Goal: Task Accomplishment & Management: Use online tool/utility

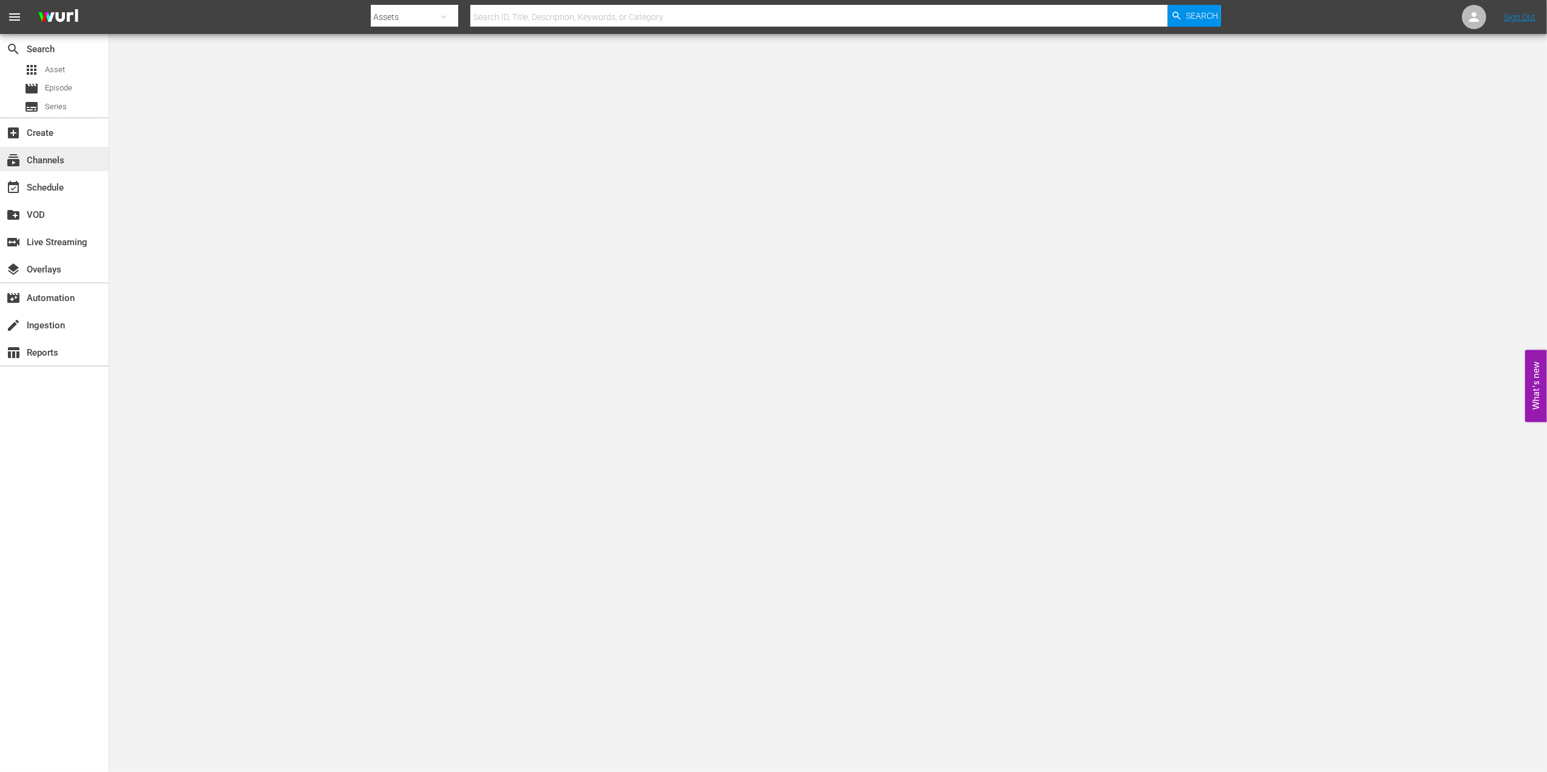
click at [62, 164] on div "subscriptions Channels" at bounding box center [34, 158] width 68 height 11
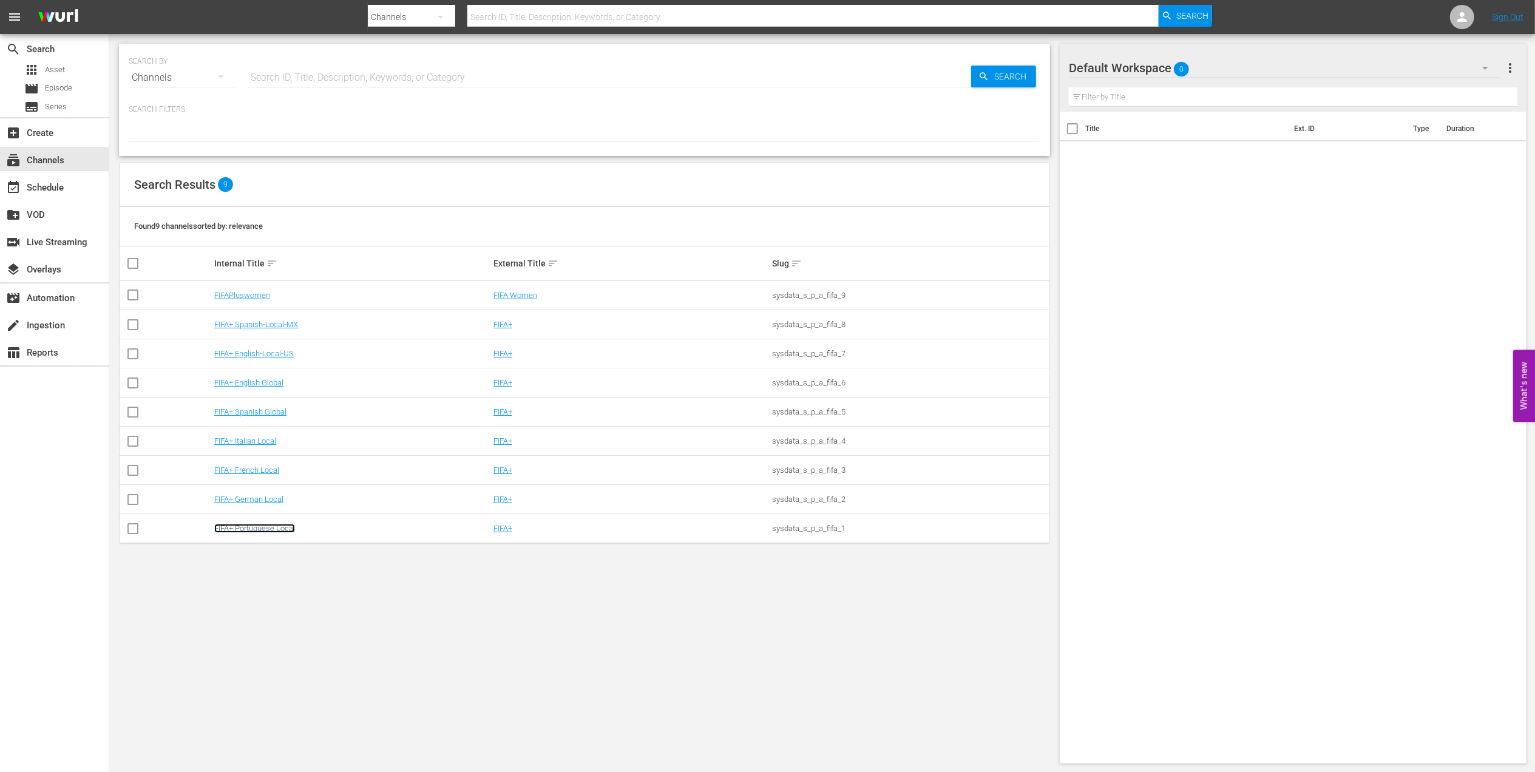
click at [284, 527] on link "FIFA+ Portuguese Local" at bounding box center [254, 528] width 81 height 9
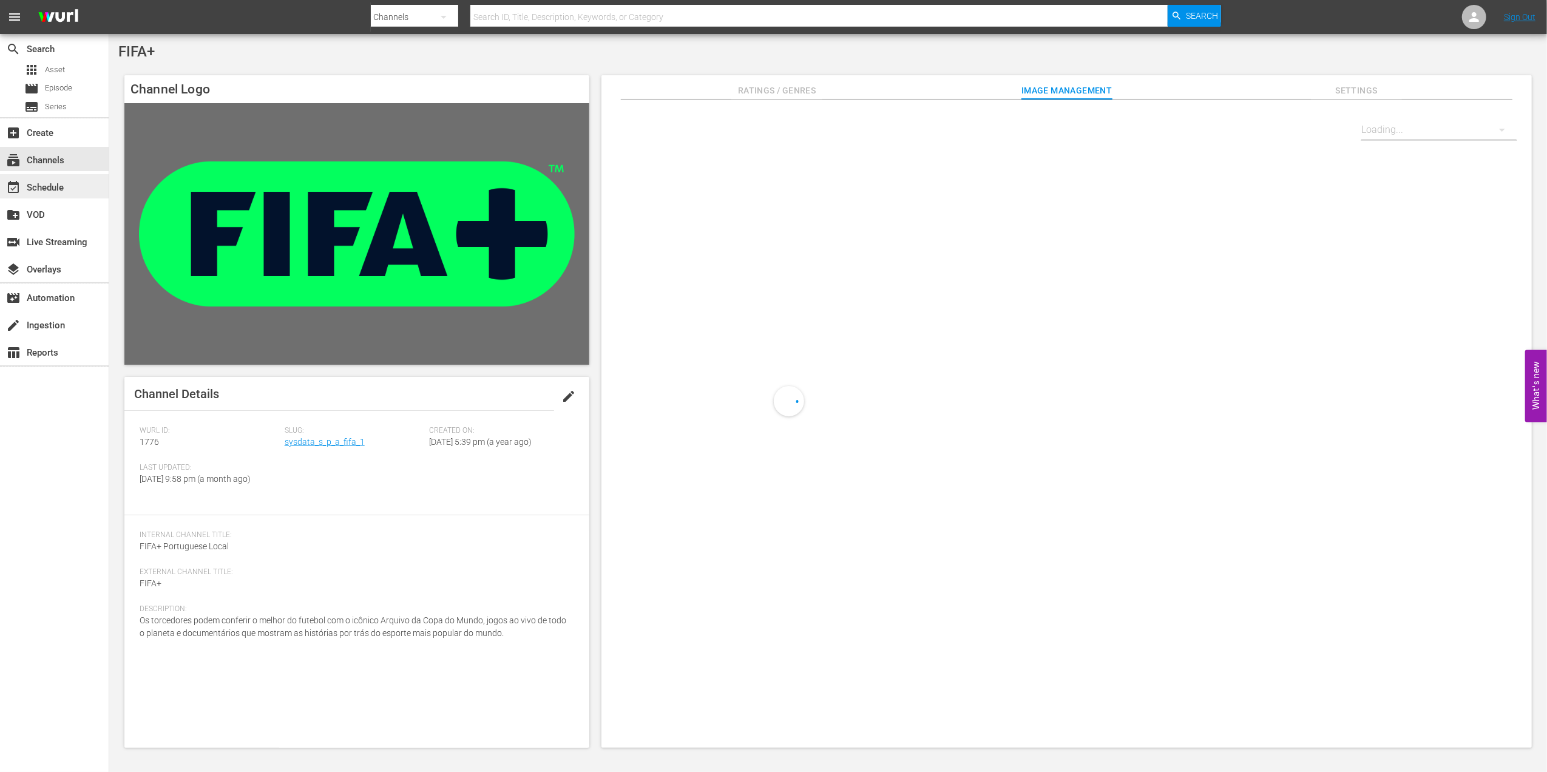
click at [42, 183] on div "event_available Schedule" at bounding box center [34, 185] width 68 height 11
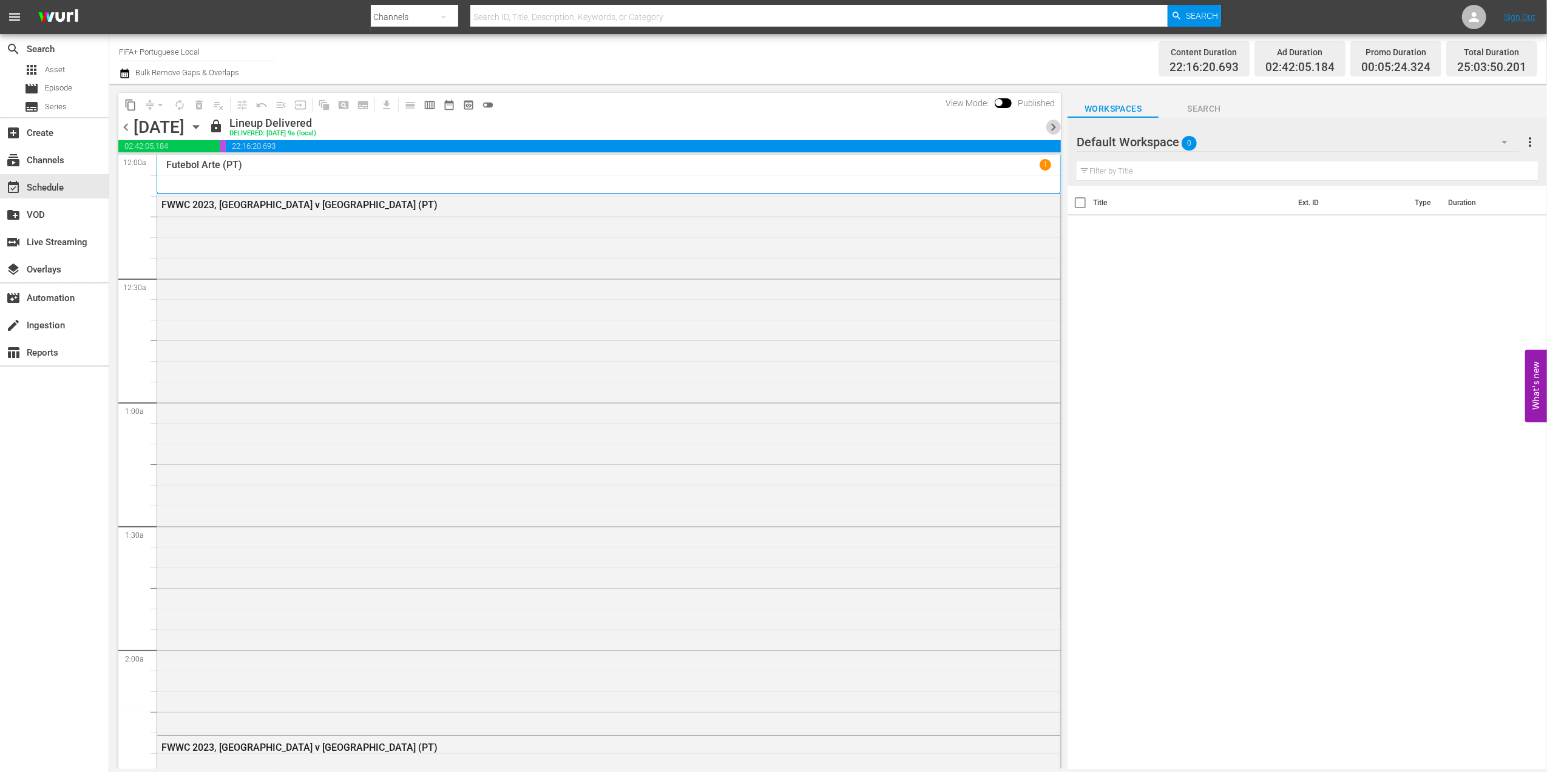
click at [1047, 129] on span "chevron_right" at bounding box center [1052, 127] width 15 height 15
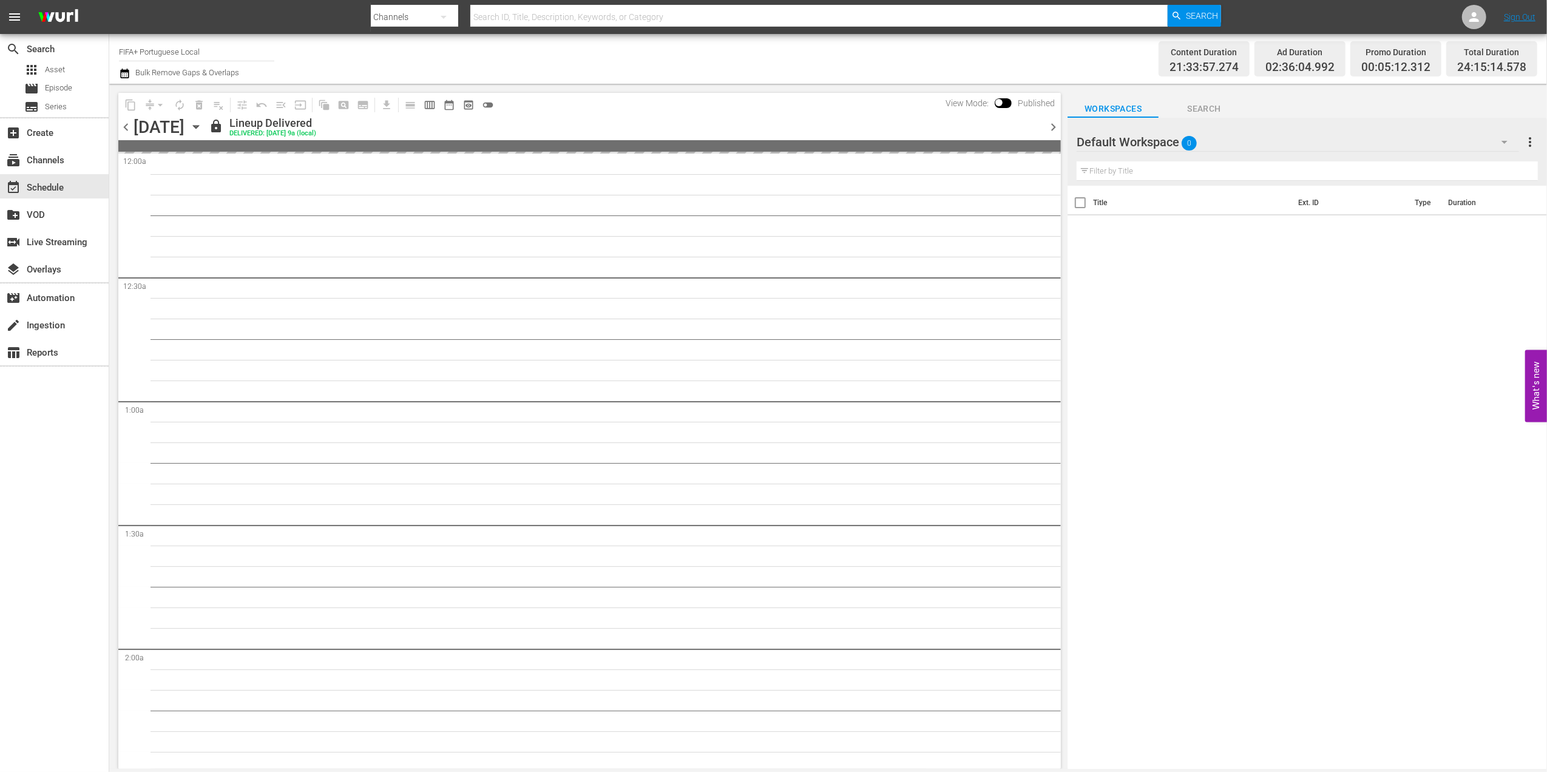
click at [1052, 125] on span "chevron_right" at bounding box center [1052, 127] width 15 height 15
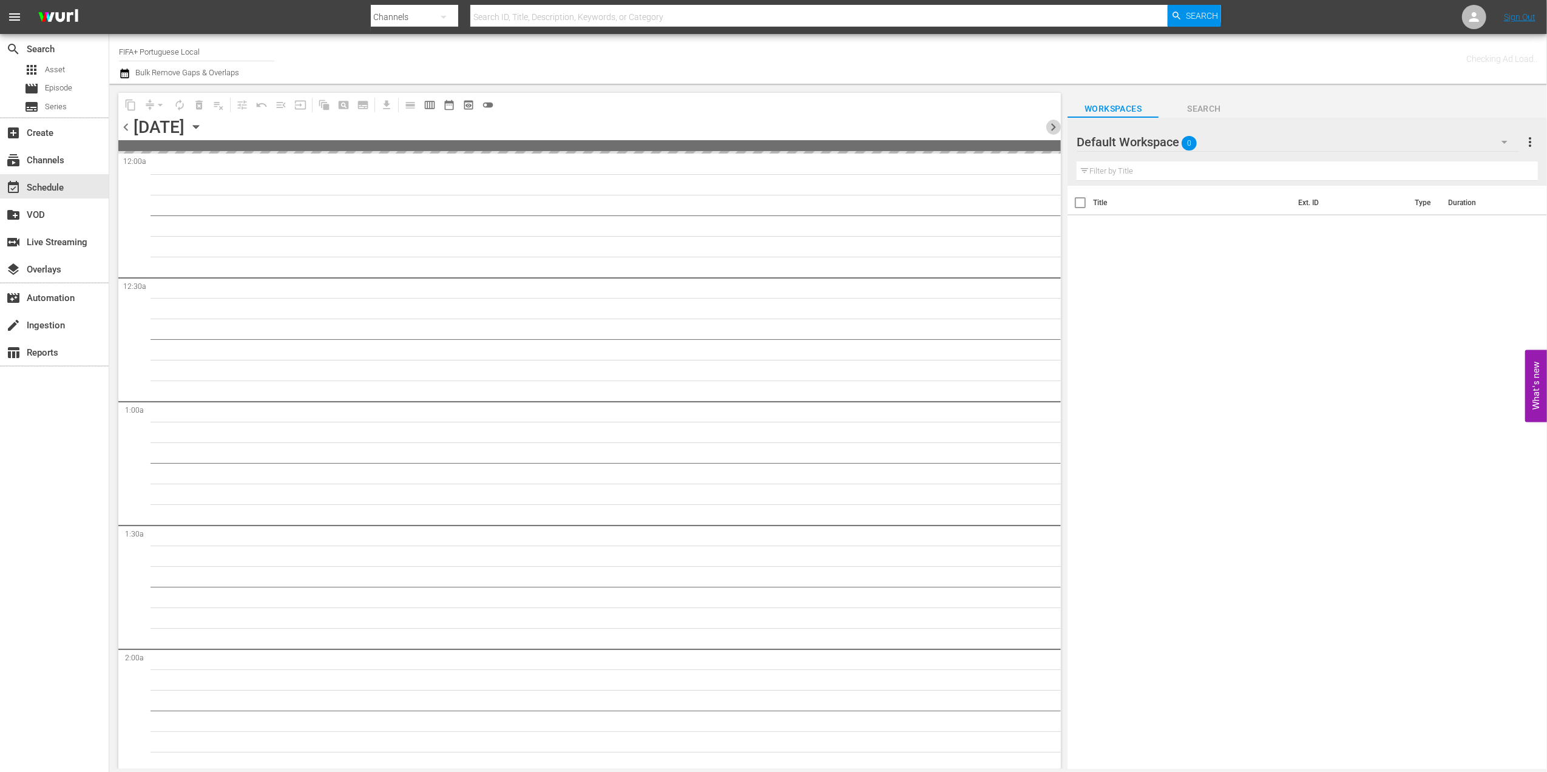
click at [1052, 125] on span "chevron_right" at bounding box center [1052, 127] width 15 height 15
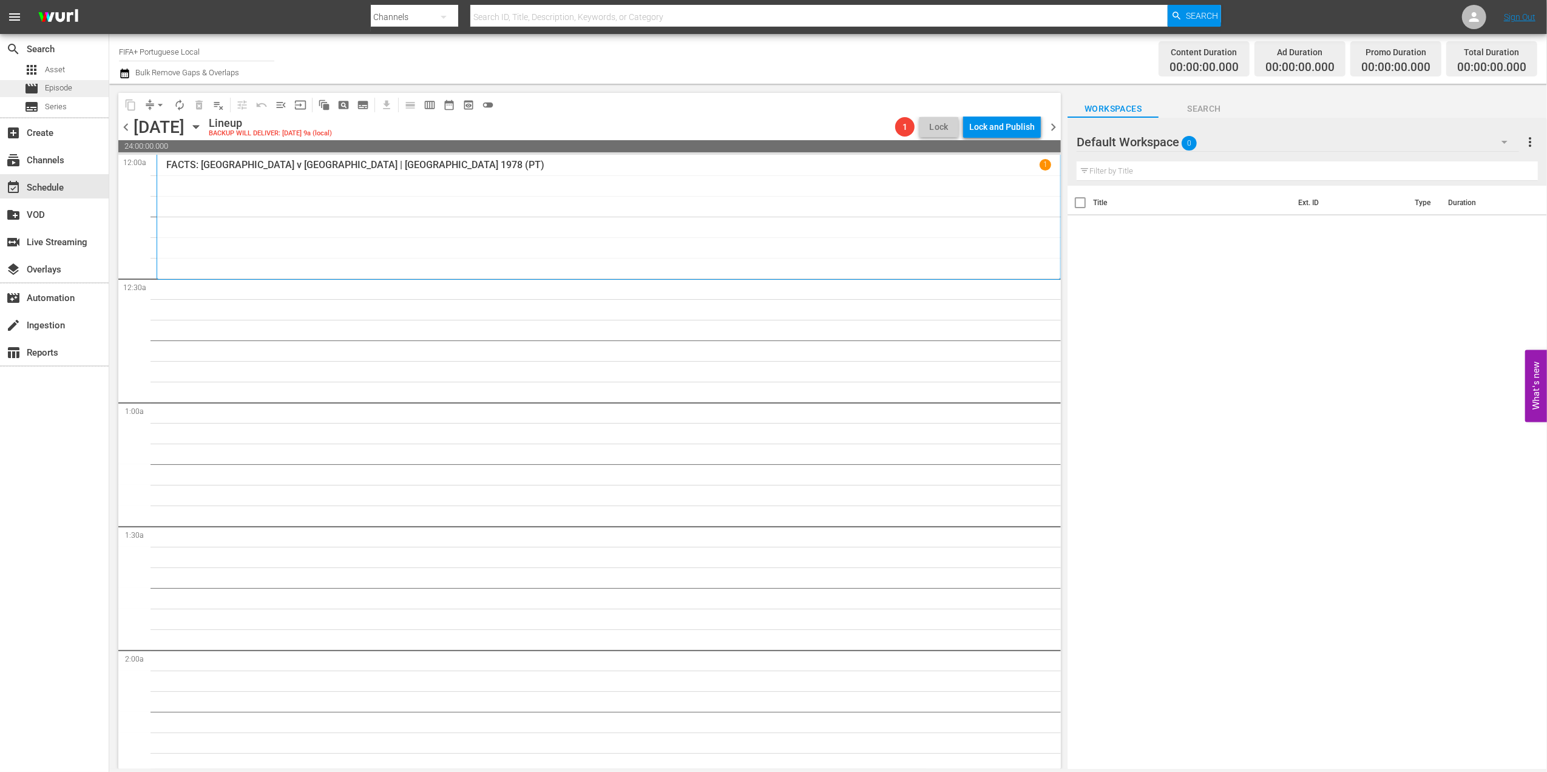
click at [64, 81] on div "movie Episode" at bounding box center [48, 88] width 48 height 17
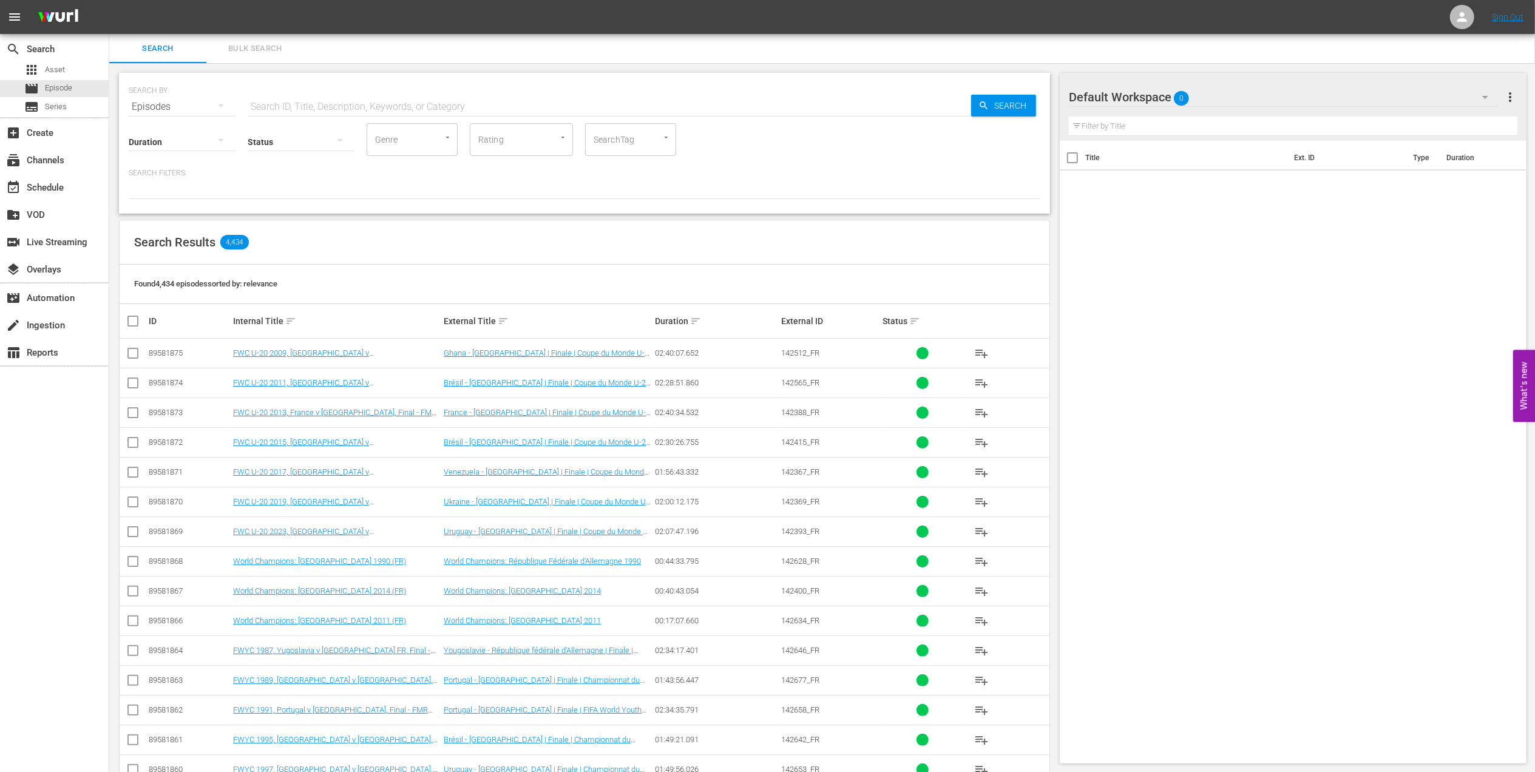
click at [323, 101] on input "text" at bounding box center [609, 106] width 723 height 29
paste input "FWC 1978, [GEOGRAPHIC_DATA] v. [GEOGRAPHIC_DATA], Final"
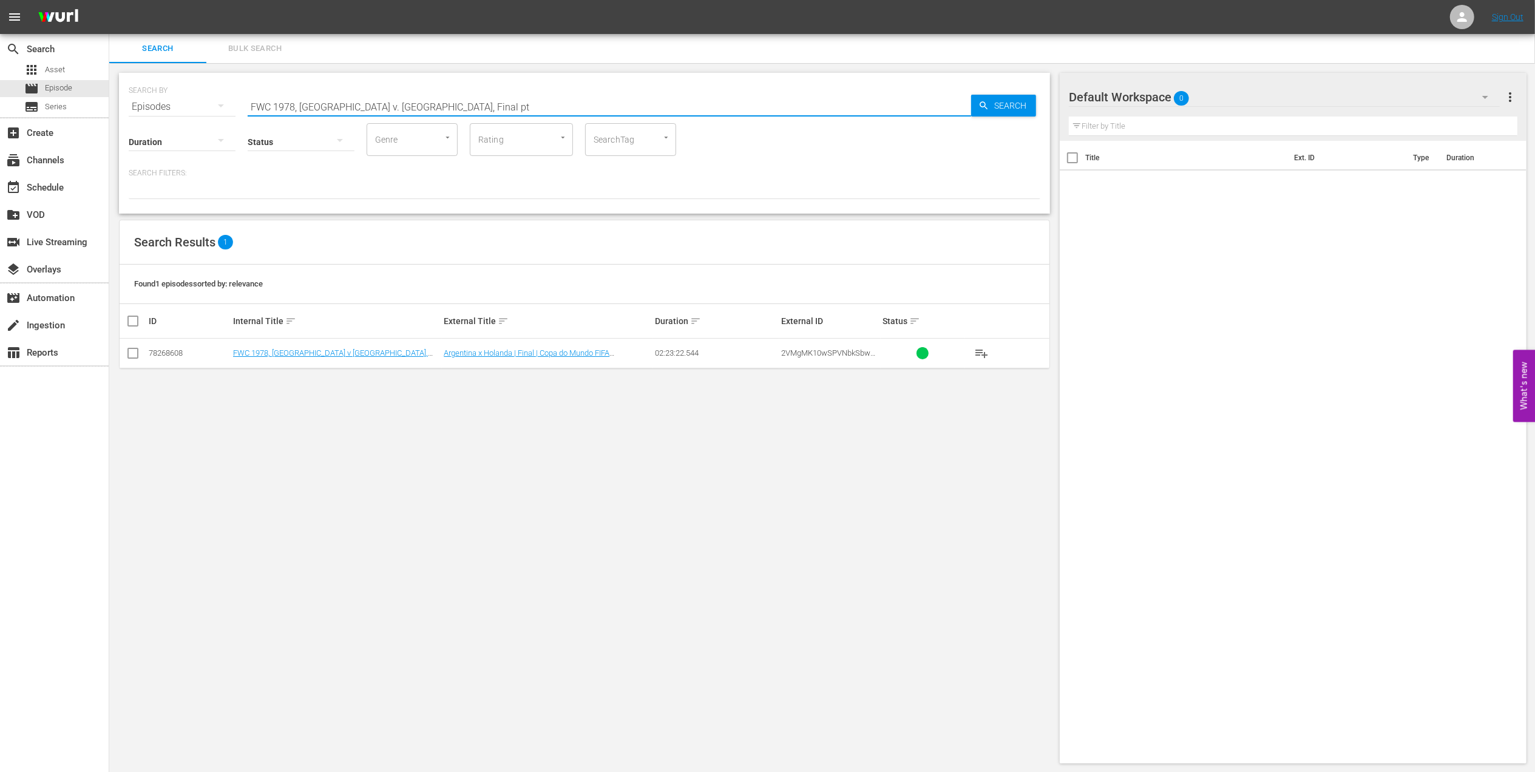
type input "FWC 1978, [GEOGRAPHIC_DATA] v. [GEOGRAPHIC_DATA], Final pt"
click at [133, 352] on input "checkbox" at bounding box center [133, 355] width 15 height 15
checkbox input "true"
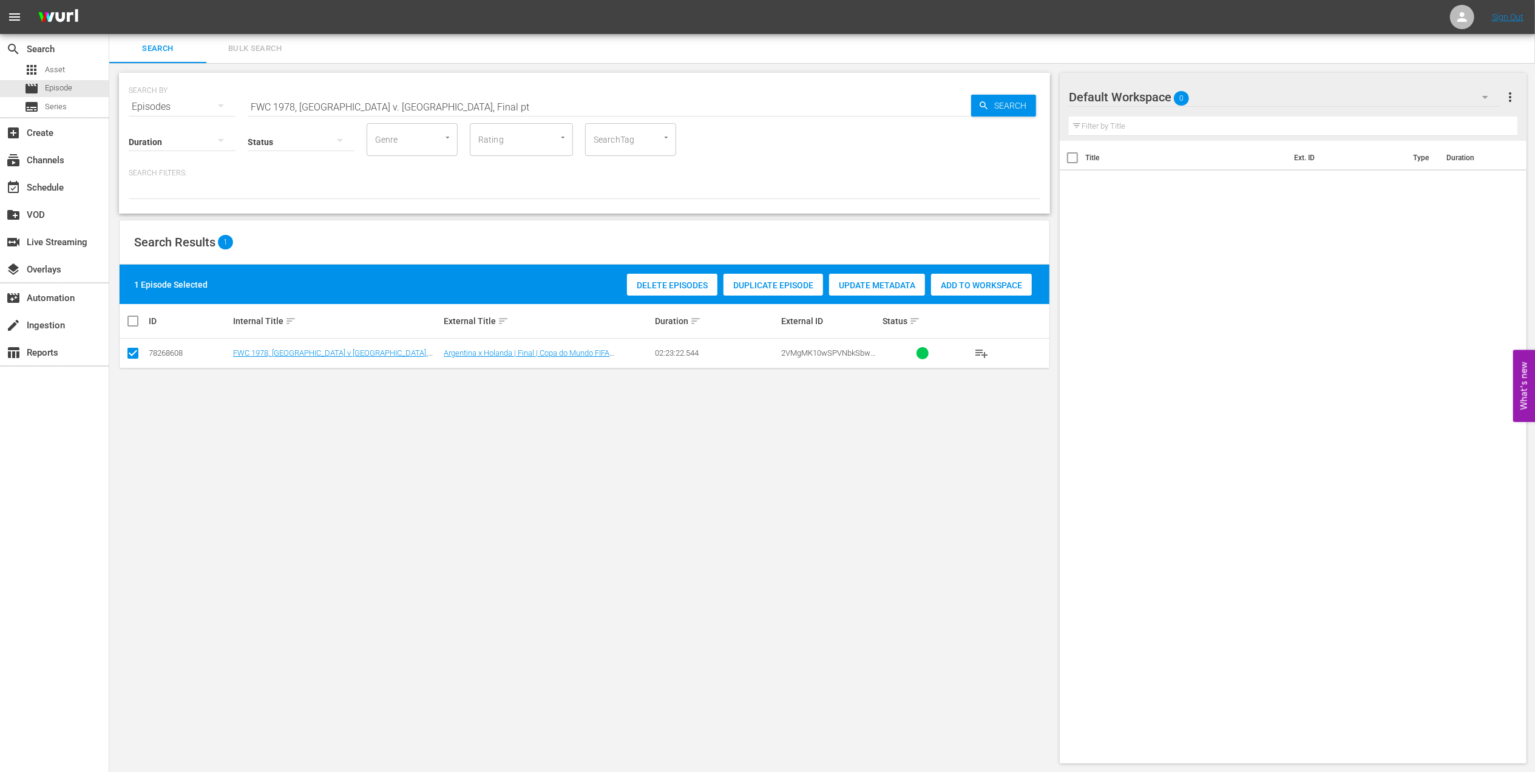
click at [987, 285] on span "Add to Workspace" at bounding box center [981, 285] width 101 height 10
drag, startPoint x: 363, startPoint y: 107, endPoint x: 134, endPoint y: 107, distance: 228.8
click at [134, 107] on div "SEARCH BY Search By Episodes Search ID, Title, Description, Keywords, or Catego…" at bounding box center [584, 100] width 911 height 44
paste input "0 Brazil v [GEOGRAPHIC_DATA], Final"
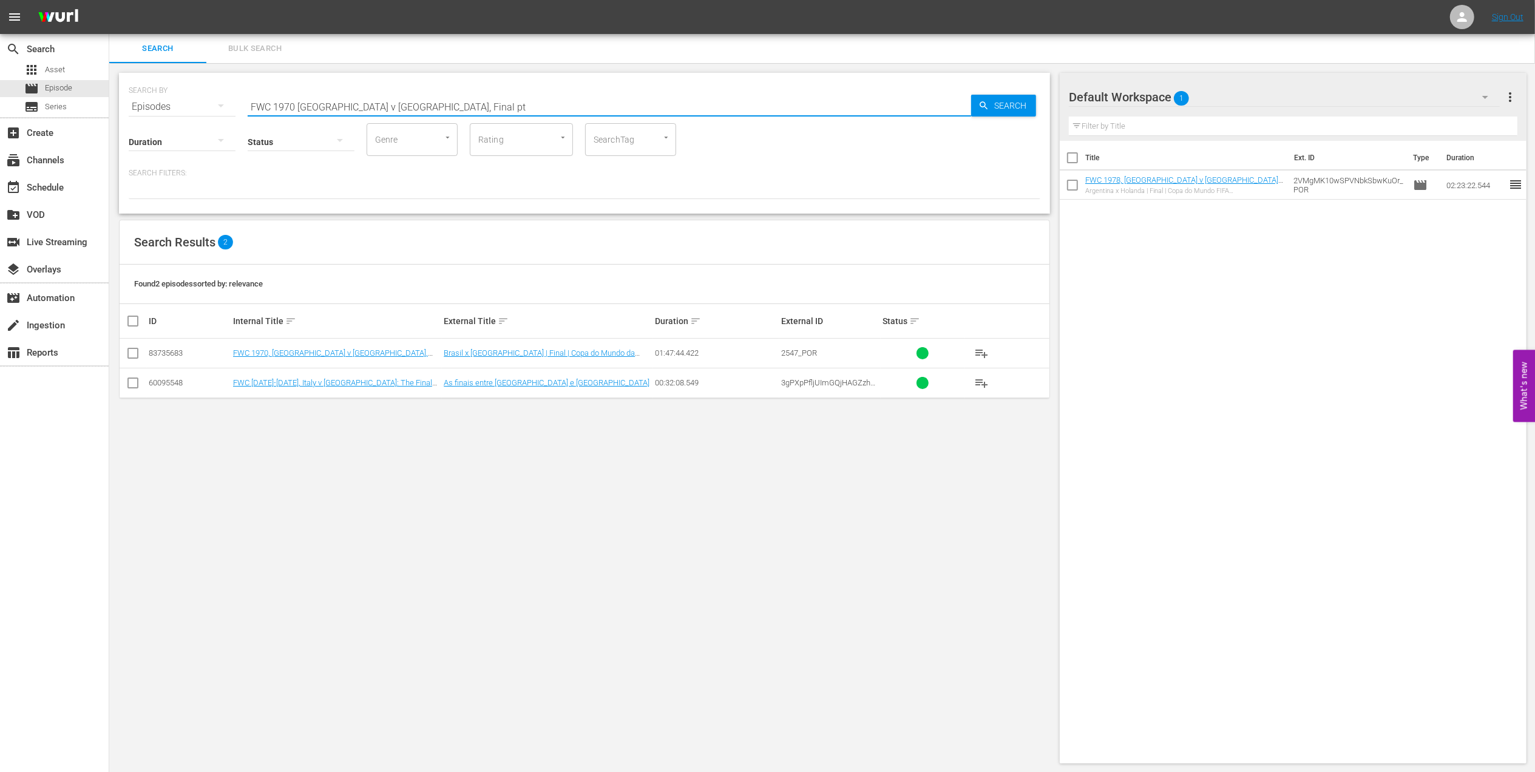
type input "FWC 1970 [GEOGRAPHIC_DATA] v [GEOGRAPHIC_DATA], Final pt"
drag, startPoint x: 139, startPoint y: 353, endPoint x: 158, endPoint y: 353, distance: 19.4
click at [139, 353] on input "checkbox" at bounding box center [133, 355] width 15 height 15
checkbox input "true"
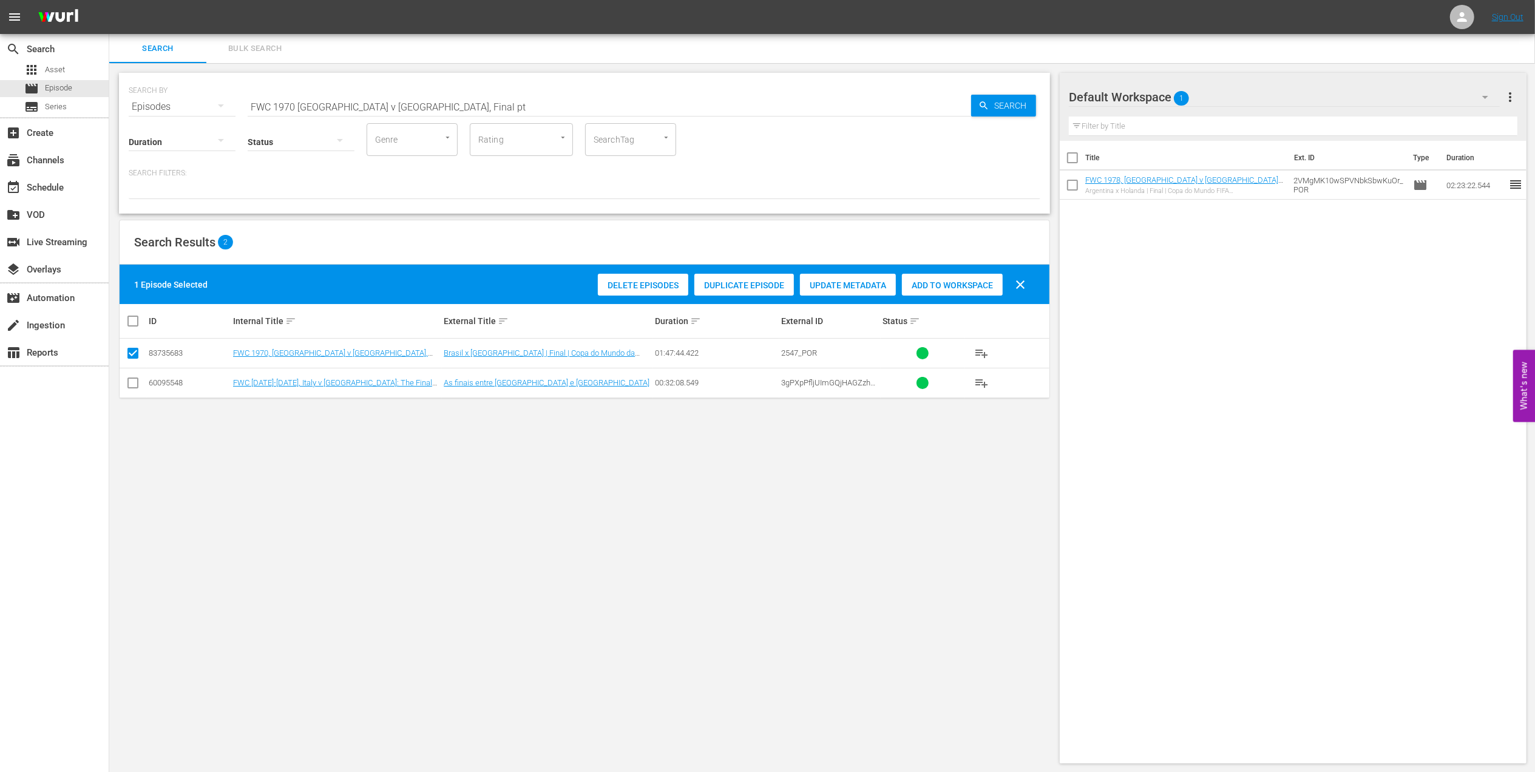
click at [953, 280] on span "Add to Workspace" at bounding box center [952, 285] width 101 height 10
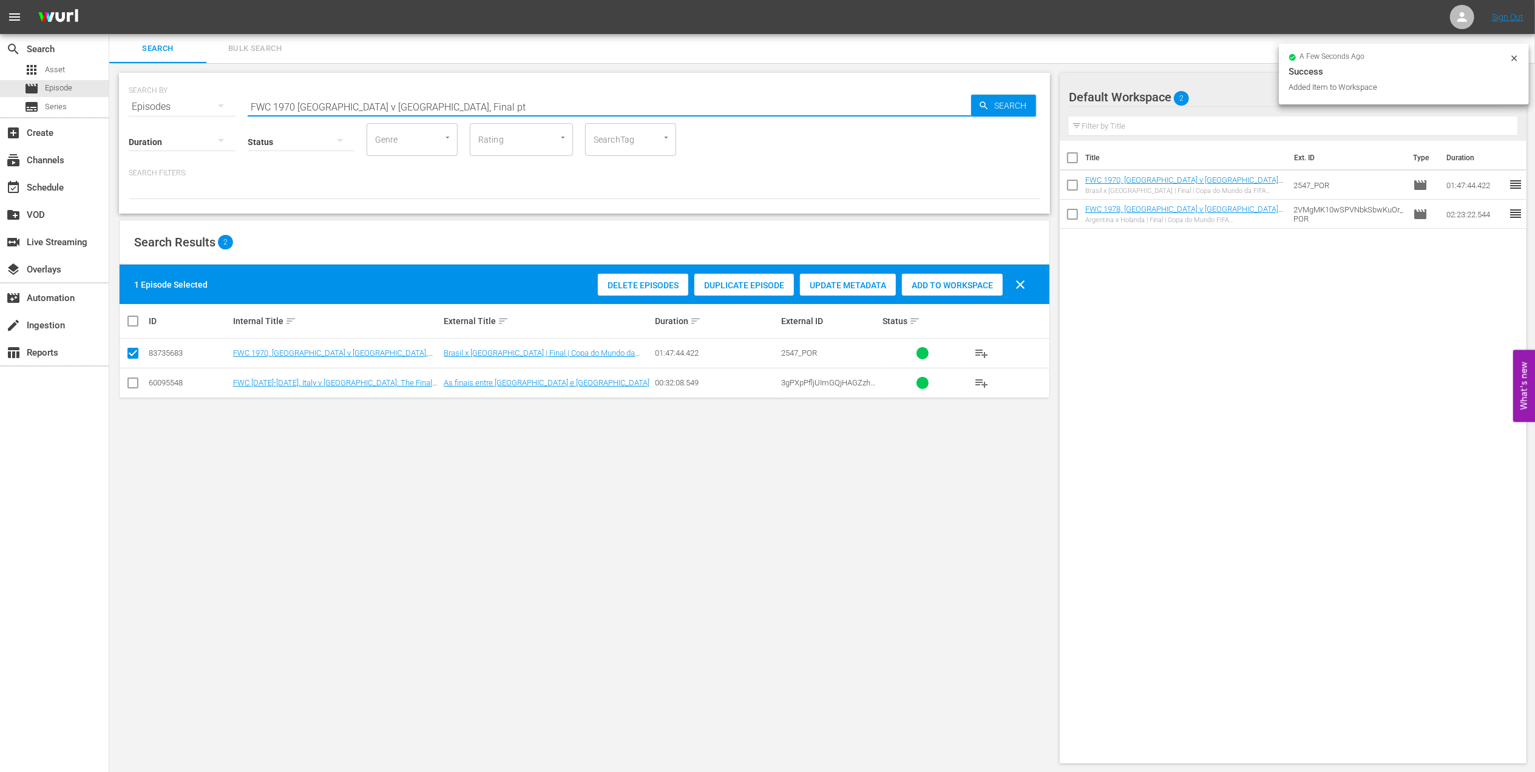
paste input "LOCAL ONLY - FWC 1970 Official Film, The World at their Fee"
drag, startPoint x: 396, startPoint y: 110, endPoint x: 212, endPoint y: 106, distance: 183.3
click at [189, 106] on div "SEARCH BY Search By Episodes Search ID, Title, Description, Keywords, or Catego…" at bounding box center [584, 100] width 911 height 44
click at [527, 103] on input "LOCAL ONLY - FWC 1970 Official Film, The World at their Feet" at bounding box center [609, 106] width 723 height 29
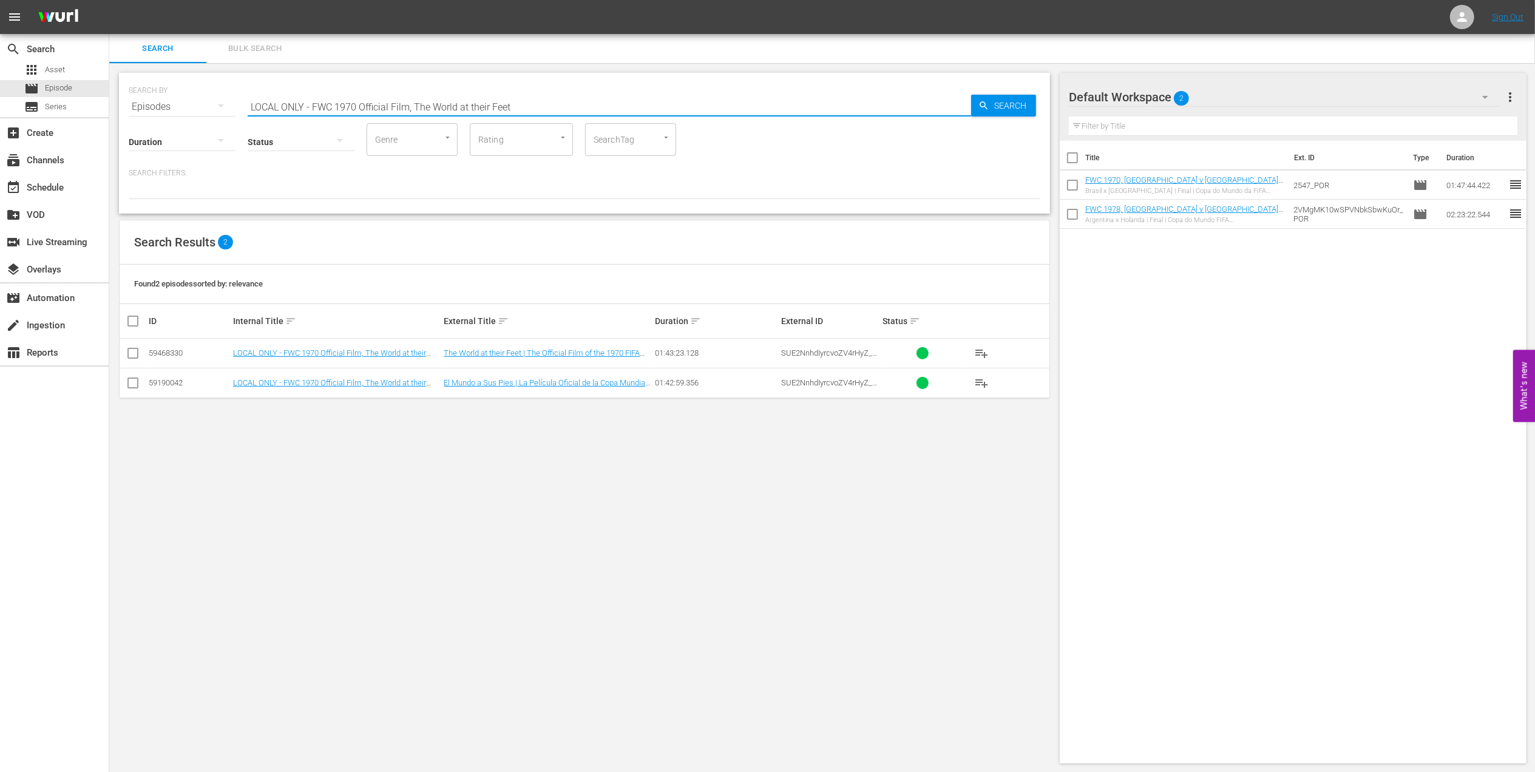
drag, startPoint x: 411, startPoint y: 107, endPoint x: 127, endPoint y: 112, distance: 283.4
click at [127, 112] on div "SEARCH BY Search By Episodes Search ID, Title, Description, Keywords, or Catego…" at bounding box center [584, 143] width 931 height 141
click at [360, 103] on input "The World at their Feet" at bounding box center [609, 106] width 723 height 29
type input "The World at their Feet pt"
click at [137, 352] on input "checkbox" at bounding box center [133, 355] width 15 height 15
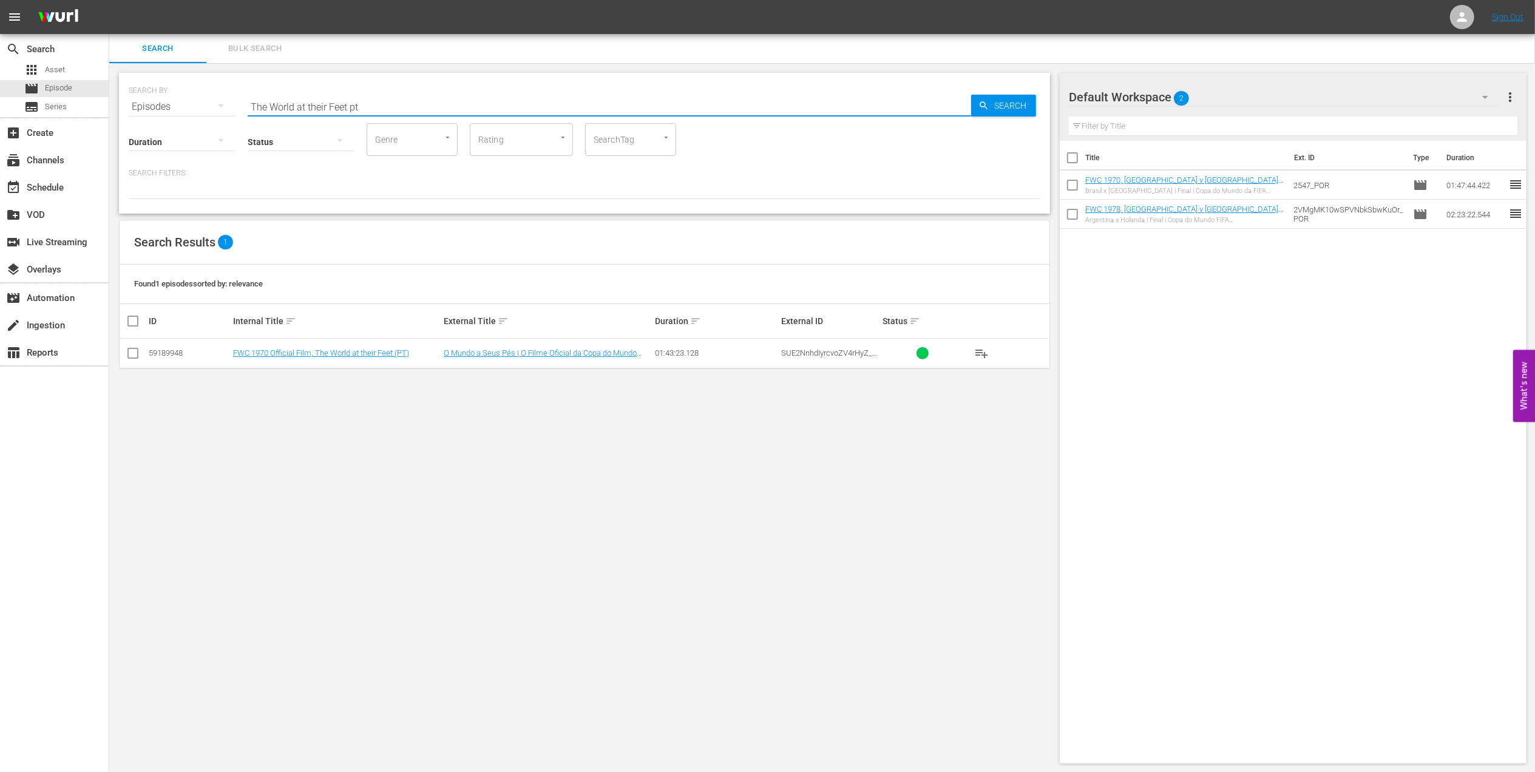
checkbox input "true"
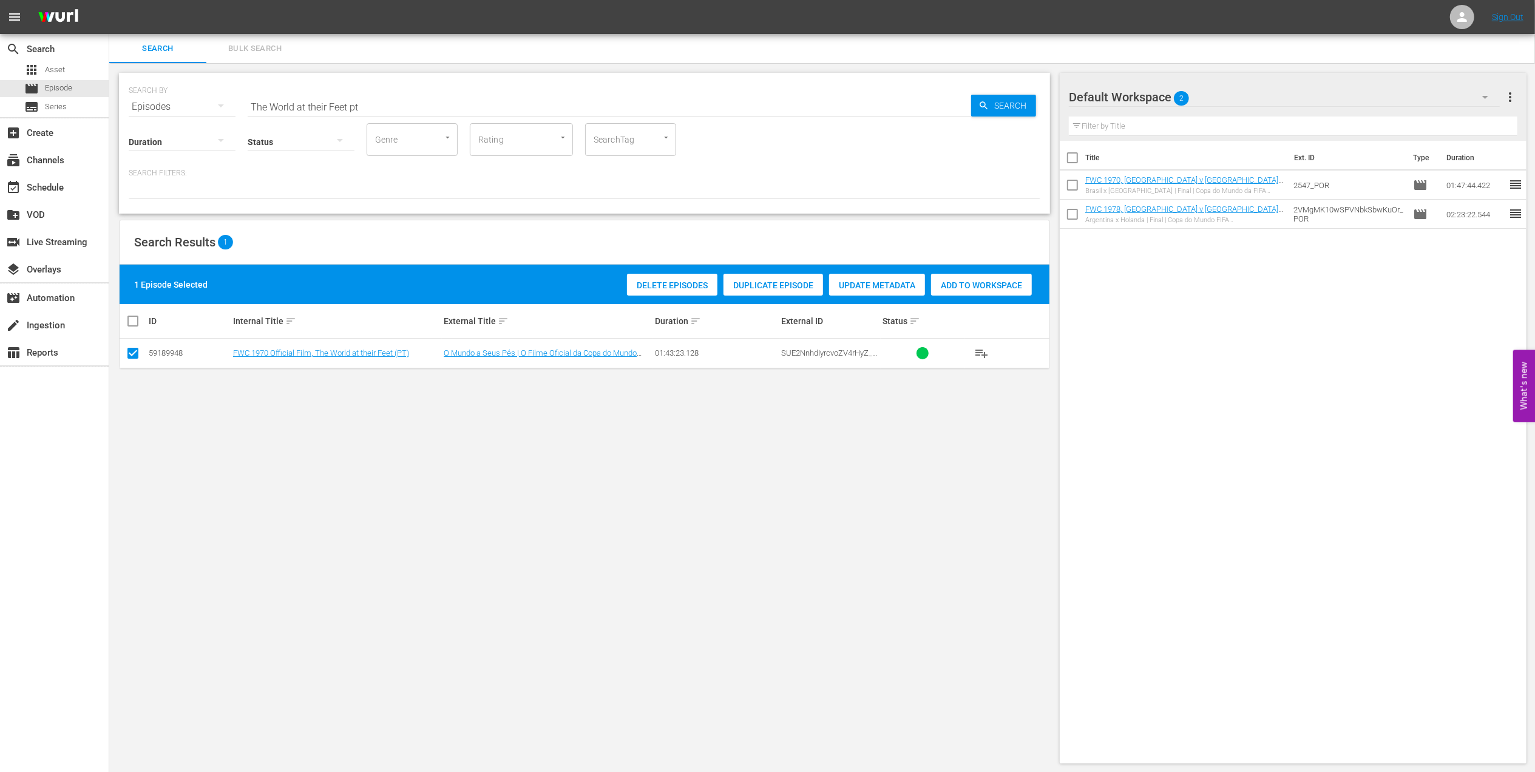
click at [939, 283] on span "Add to Workspace" at bounding box center [981, 285] width 101 height 10
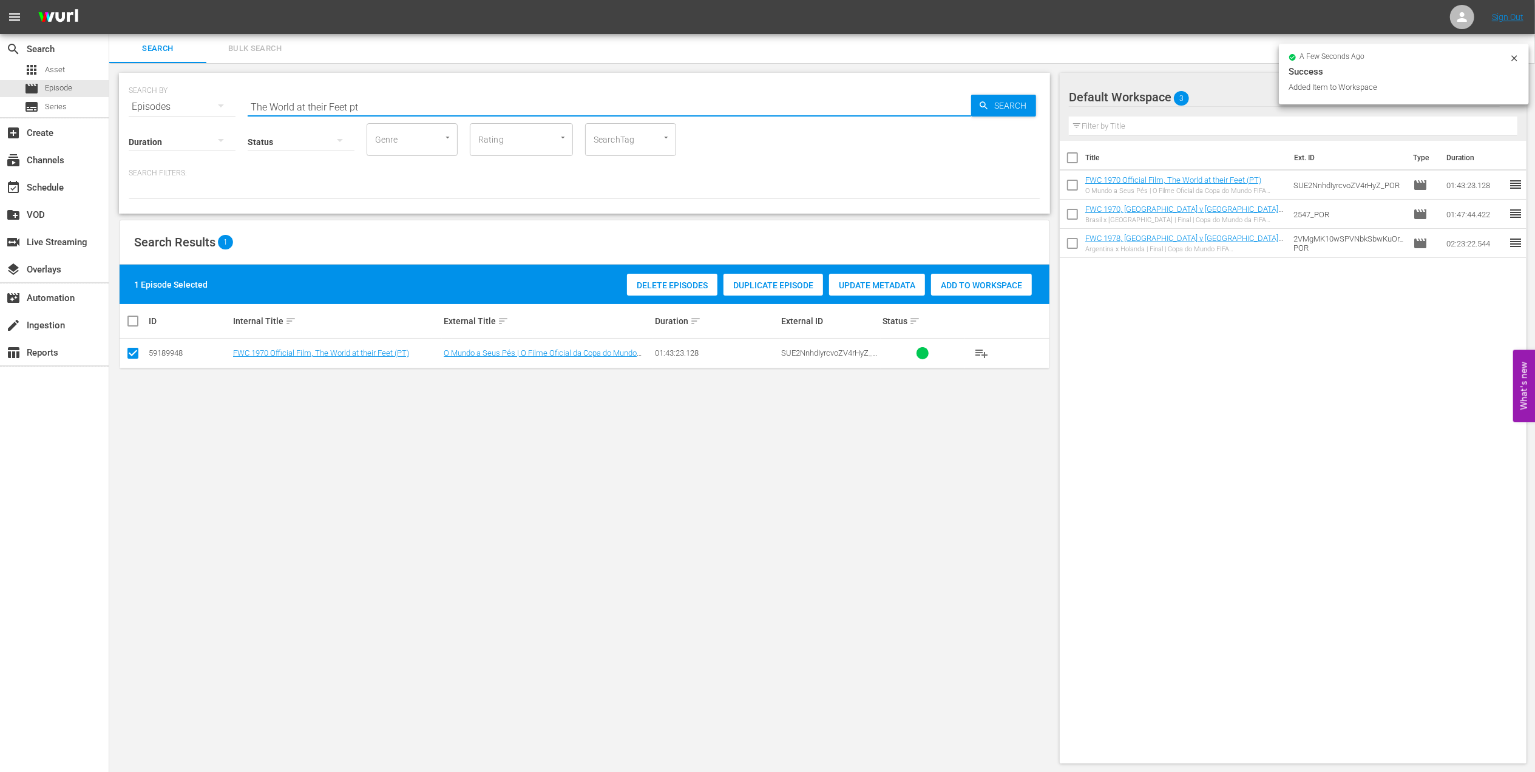
drag, startPoint x: 379, startPoint y: 101, endPoint x: 164, endPoint y: 106, distance: 215.5
click at [165, 106] on div "SEARCH BY Search By Episodes Search ID, Title, Description, Keywords, or Catego…" at bounding box center [584, 100] width 911 height 44
paste input "Futebol Arte"
click at [434, 103] on input "Futebol Arte" at bounding box center [609, 106] width 723 height 29
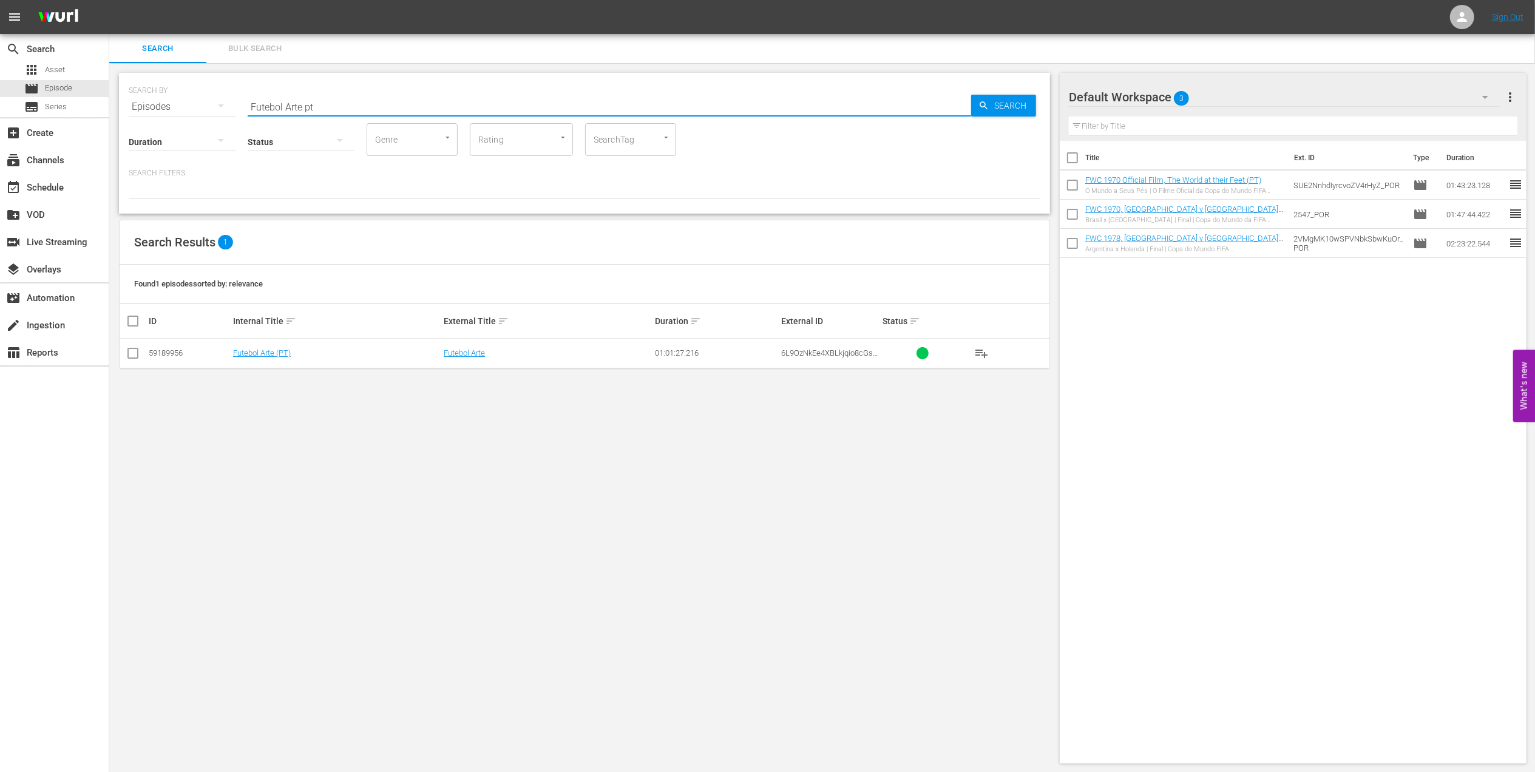
type input "Futebol Arte pt"
drag, startPoint x: 131, startPoint y: 355, endPoint x: 568, endPoint y: 333, distance: 437.4
click at [138, 356] on input "checkbox" at bounding box center [133, 355] width 15 height 15
checkbox input "true"
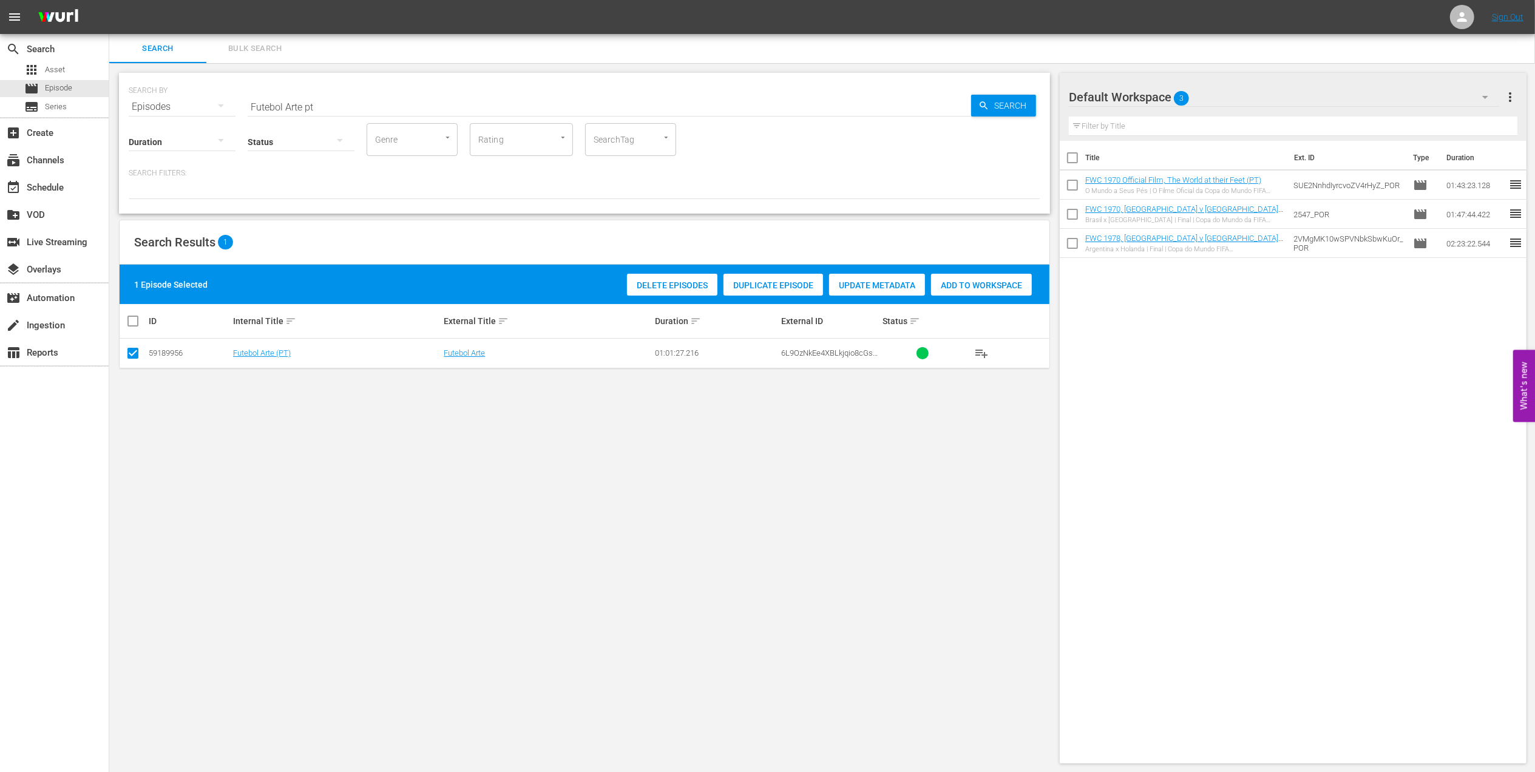
click at [955, 283] on span "Add to Workspace" at bounding box center [981, 285] width 101 height 10
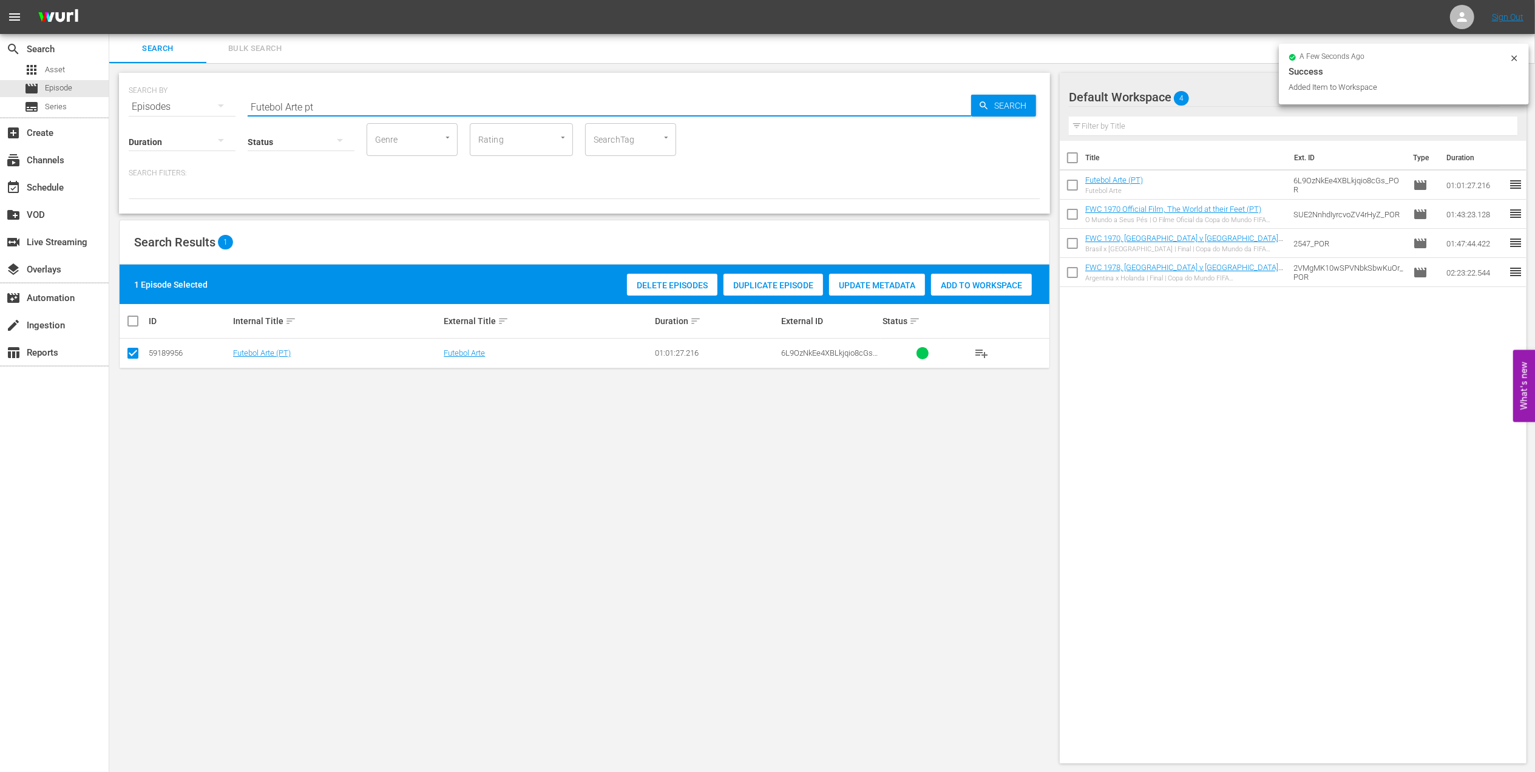
drag, startPoint x: 266, startPoint y: 103, endPoint x: 180, endPoint y: 103, distance: 86.2
click at [180, 103] on div "SEARCH BY Search By Episodes Search ID, Title, Description, Keywords, or Catego…" at bounding box center [584, 100] width 911 height 44
paste input "EP 2 - Lineker | Golden Boo"
click at [418, 102] on input "EP 2 - Lineker | Golden Boot" at bounding box center [609, 106] width 723 height 29
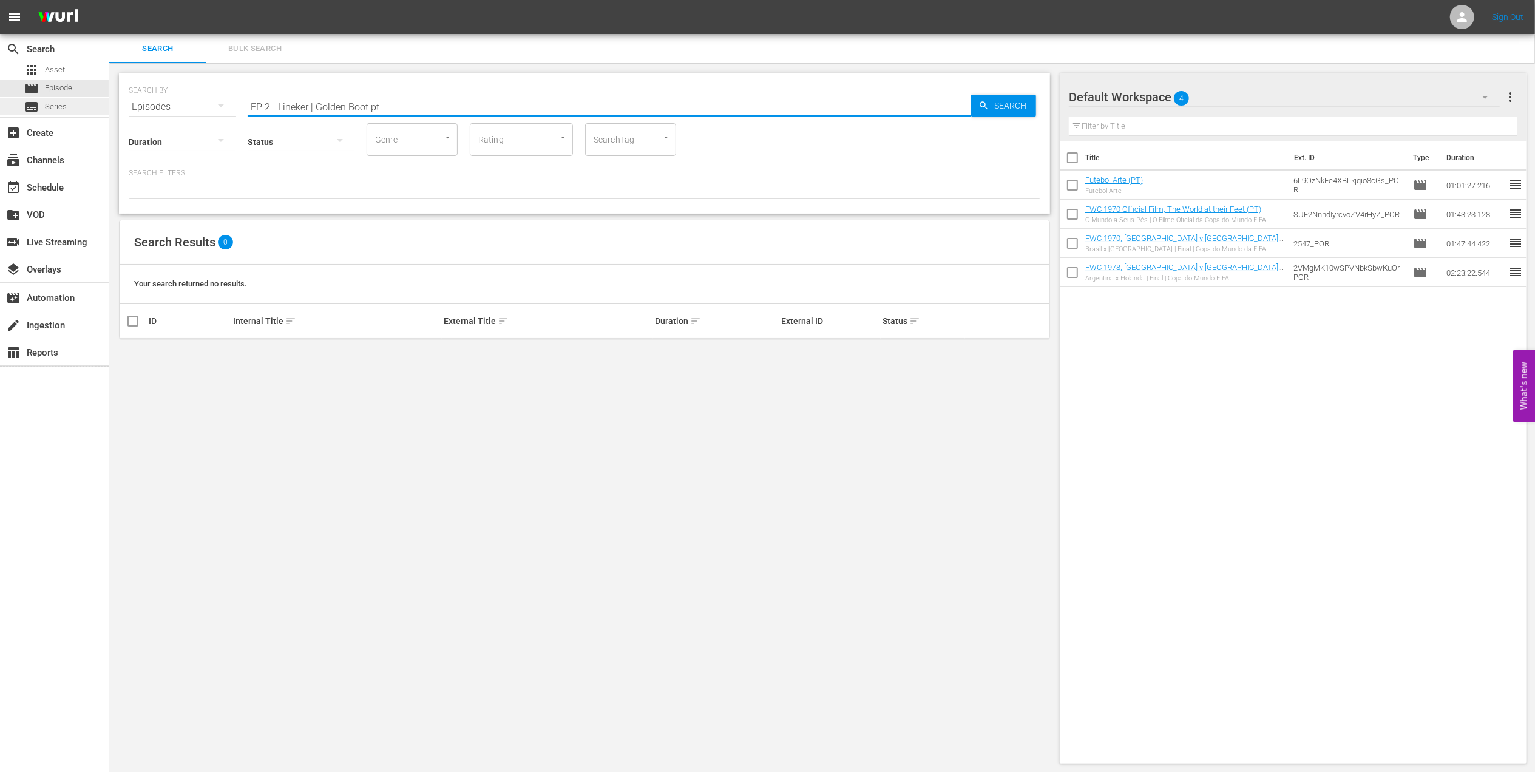
drag, startPoint x: 318, startPoint y: 104, endPoint x: 29, endPoint y: 115, distance: 289.0
click at [109, 0] on div "search Search apps Asset movie Episode subtitles Series add_box Create subscrip…" at bounding box center [821, 0] width 1425 height 0
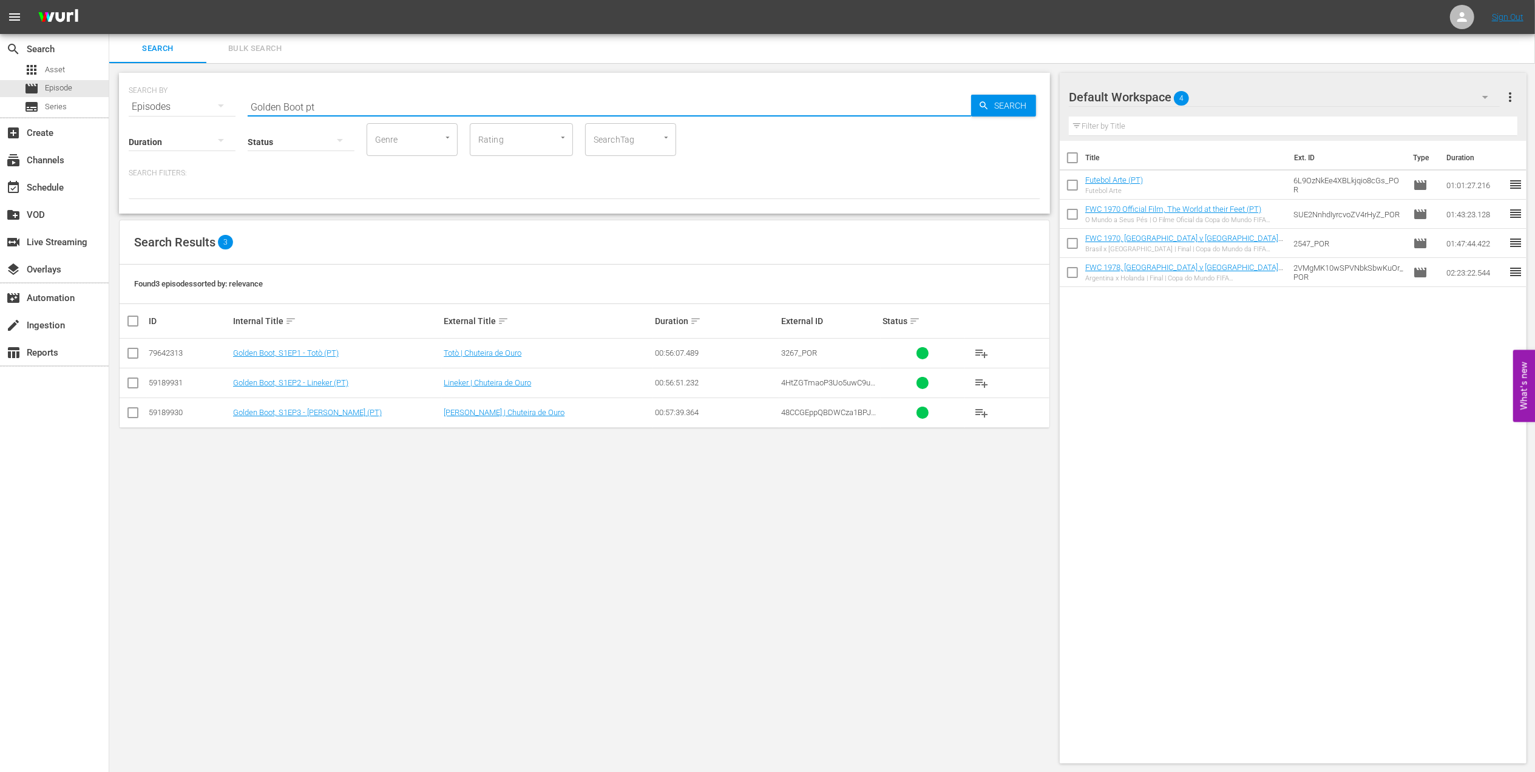
type input "Golden Boot pt"
click at [136, 383] on input "checkbox" at bounding box center [133, 385] width 15 height 15
checkbox input "true"
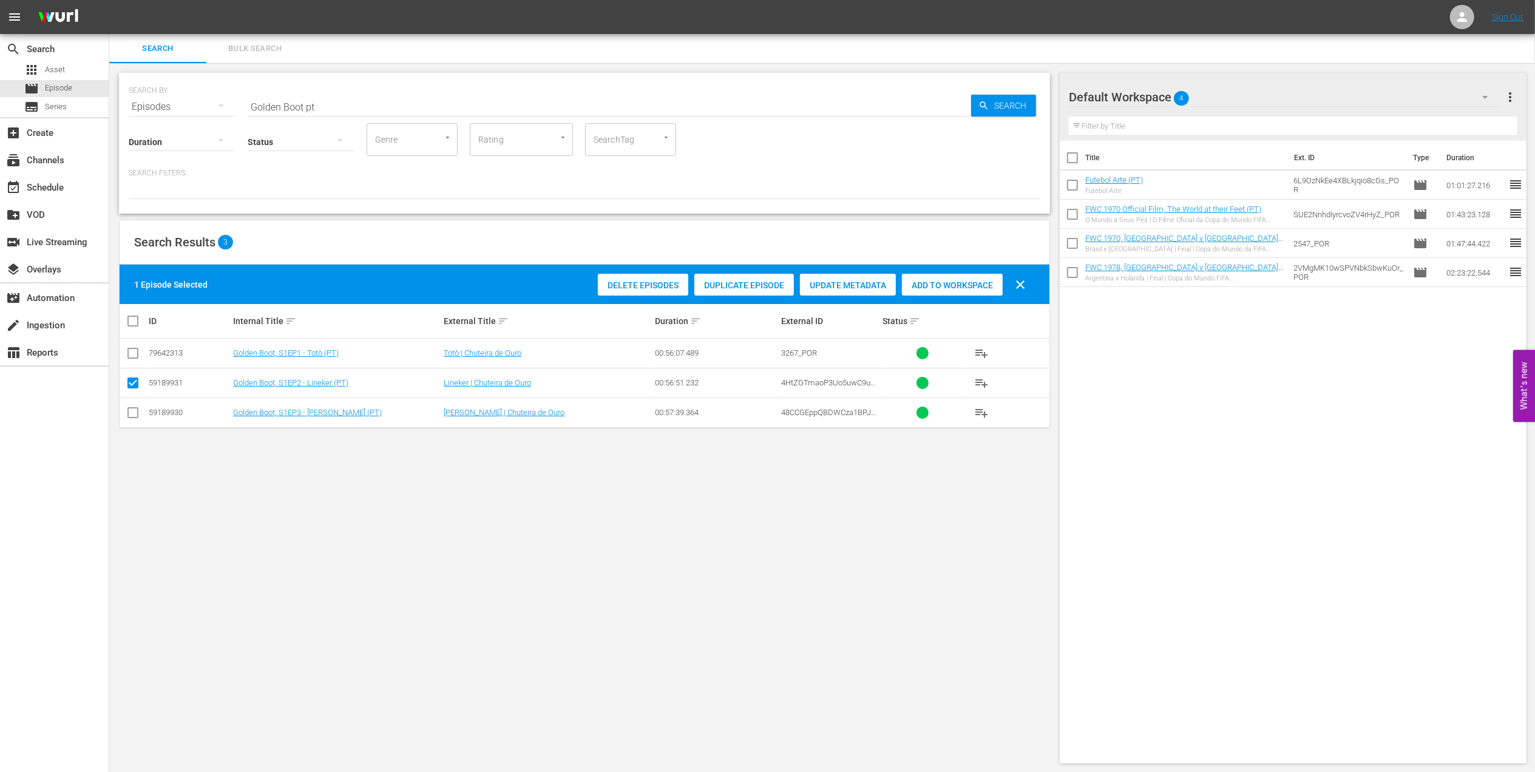
click at [954, 279] on div "Add to Workspace" at bounding box center [952, 285] width 101 height 23
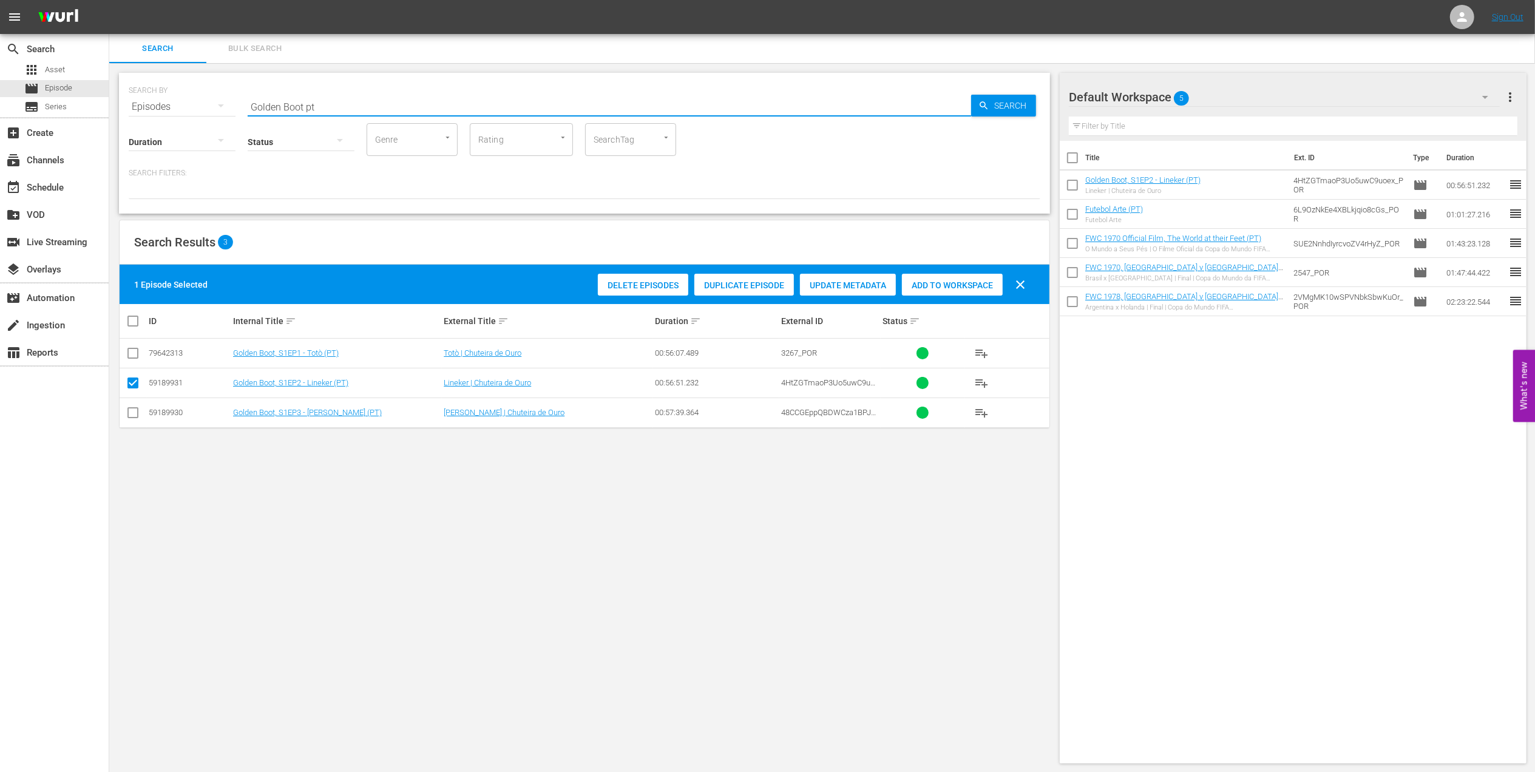
drag, startPoint x: 337, startPoint y: 106, endPoint x: 187, endPoint y: 107, distance: 149.9
click at [186, 107] on div "SEARCH BY Search By Episodes Search ID, Title, Description, Keywords, or Catego…" at bounding box center [584, 100] width 911 height 44
paste input ", EP1 - [PERSON_NAME]"
click at [425, 107] on input "Golden Boot, EP1 - [PERSON_NAME]" at bounding box center [609, 106] width 723 height 29
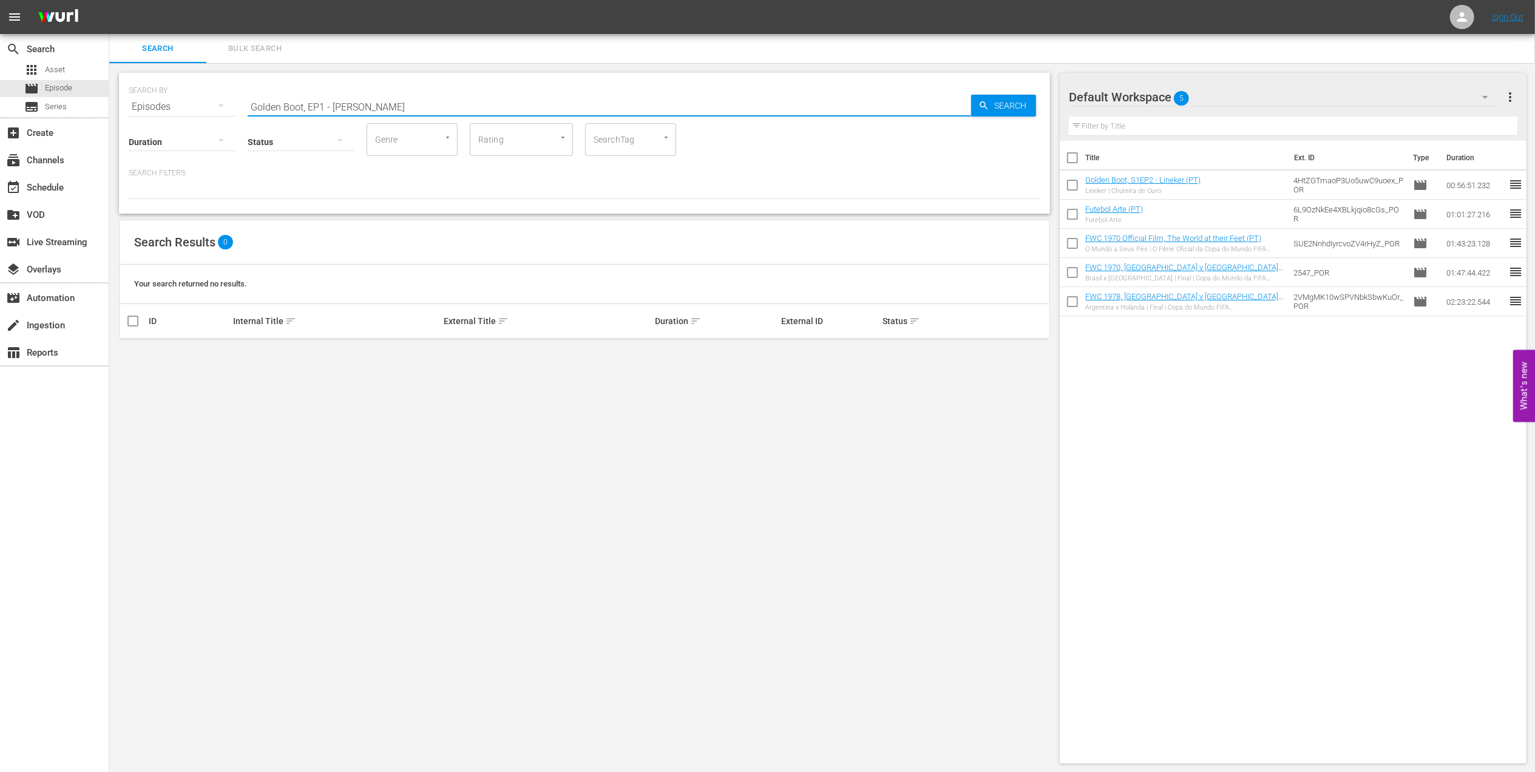
drag, startPoint x: 370, startPoint y: 104, endPoint x: 309, endPoint y: 104, distance: 60.7
click at [309, 104] on input "Golden Boot, EP1 - [PERSON_NAME]" at bounding box center [609, 106] width 723 height 29
type input "Golden Boot pt"
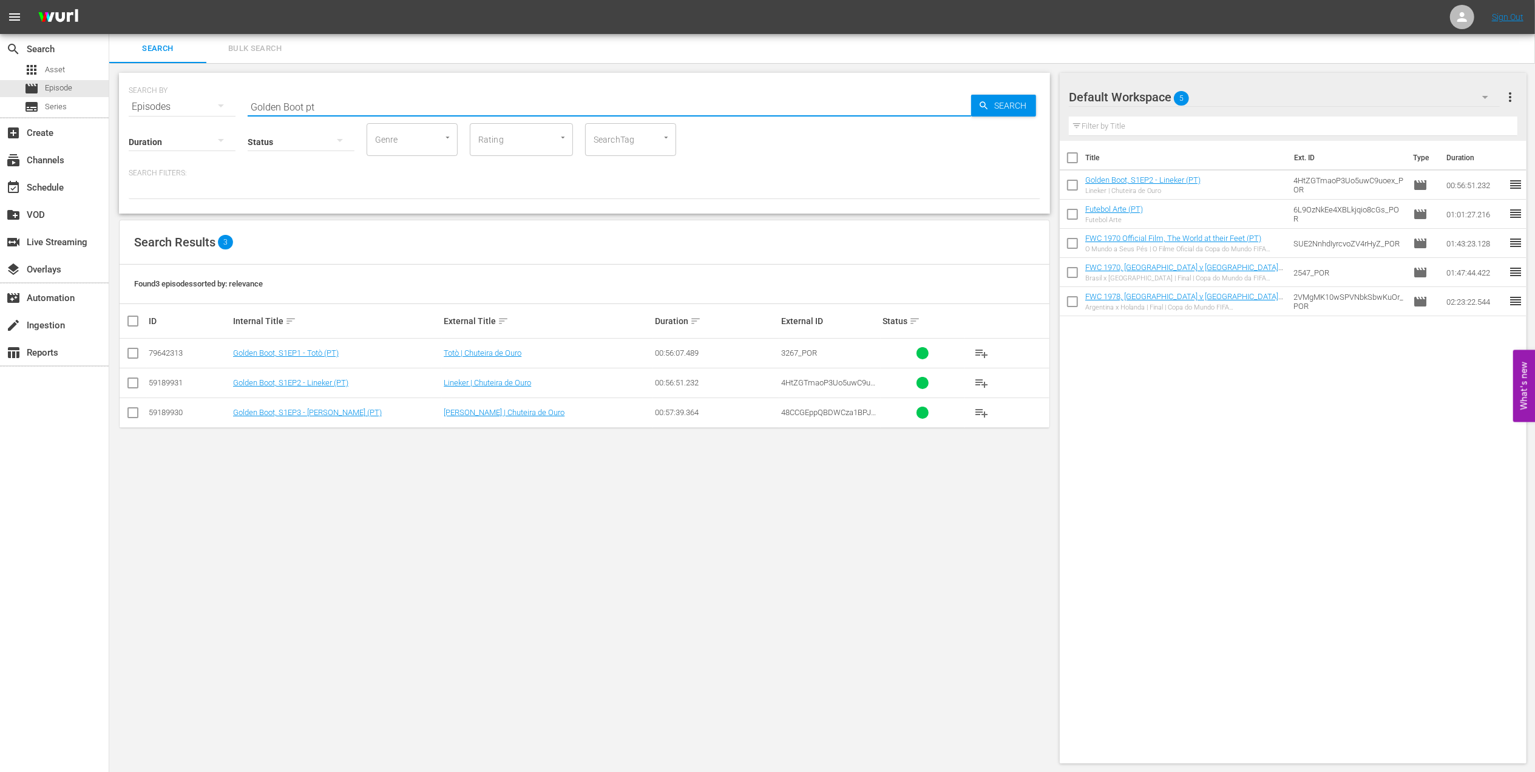
click at [133, 353] on input "checkbox" at bounding box center [133, 355] width 15 height 15
checkbox input "true"
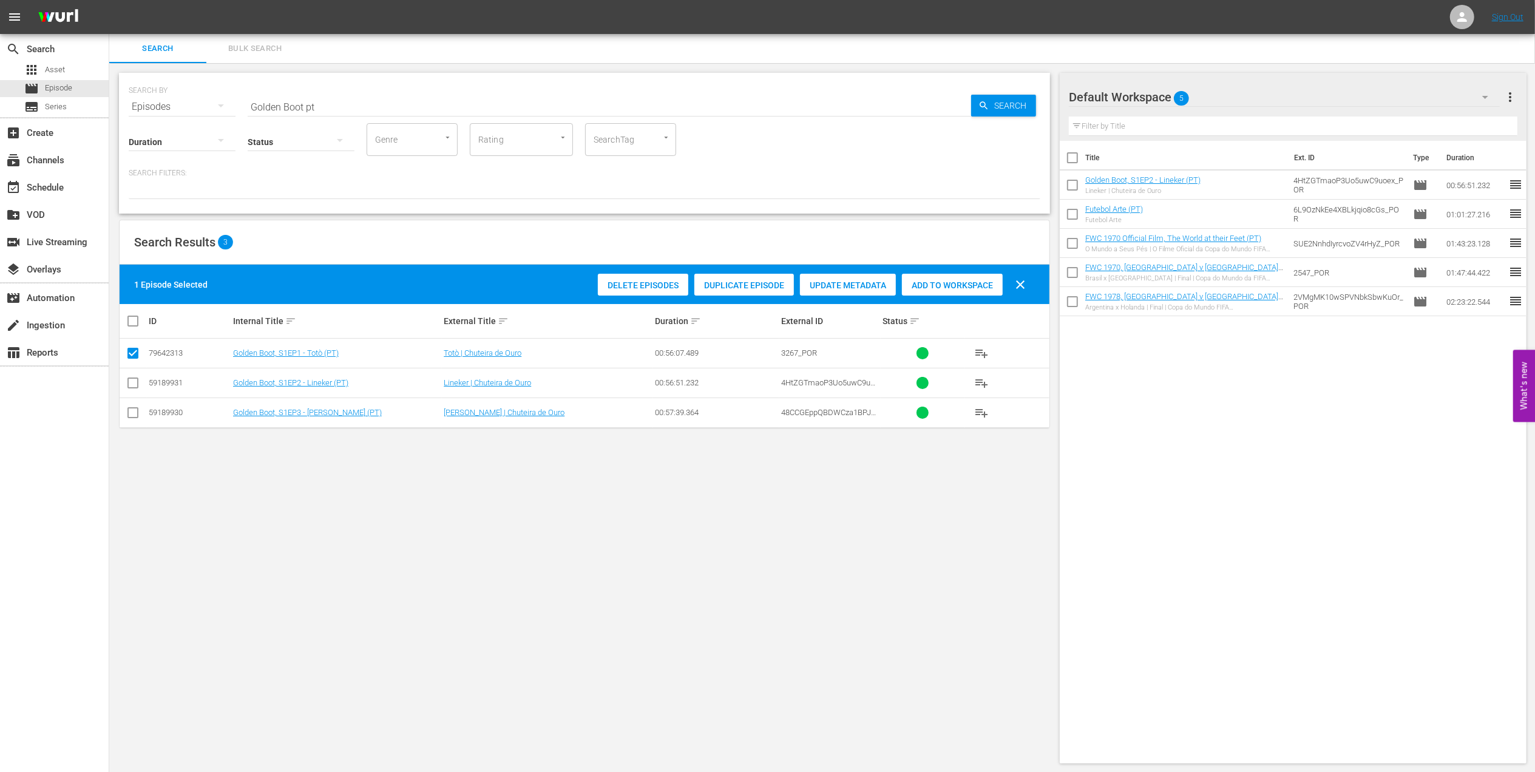
click at [919, 285] on span "Add to Workspace" at bounding box center [952, 285] width 101 height 10
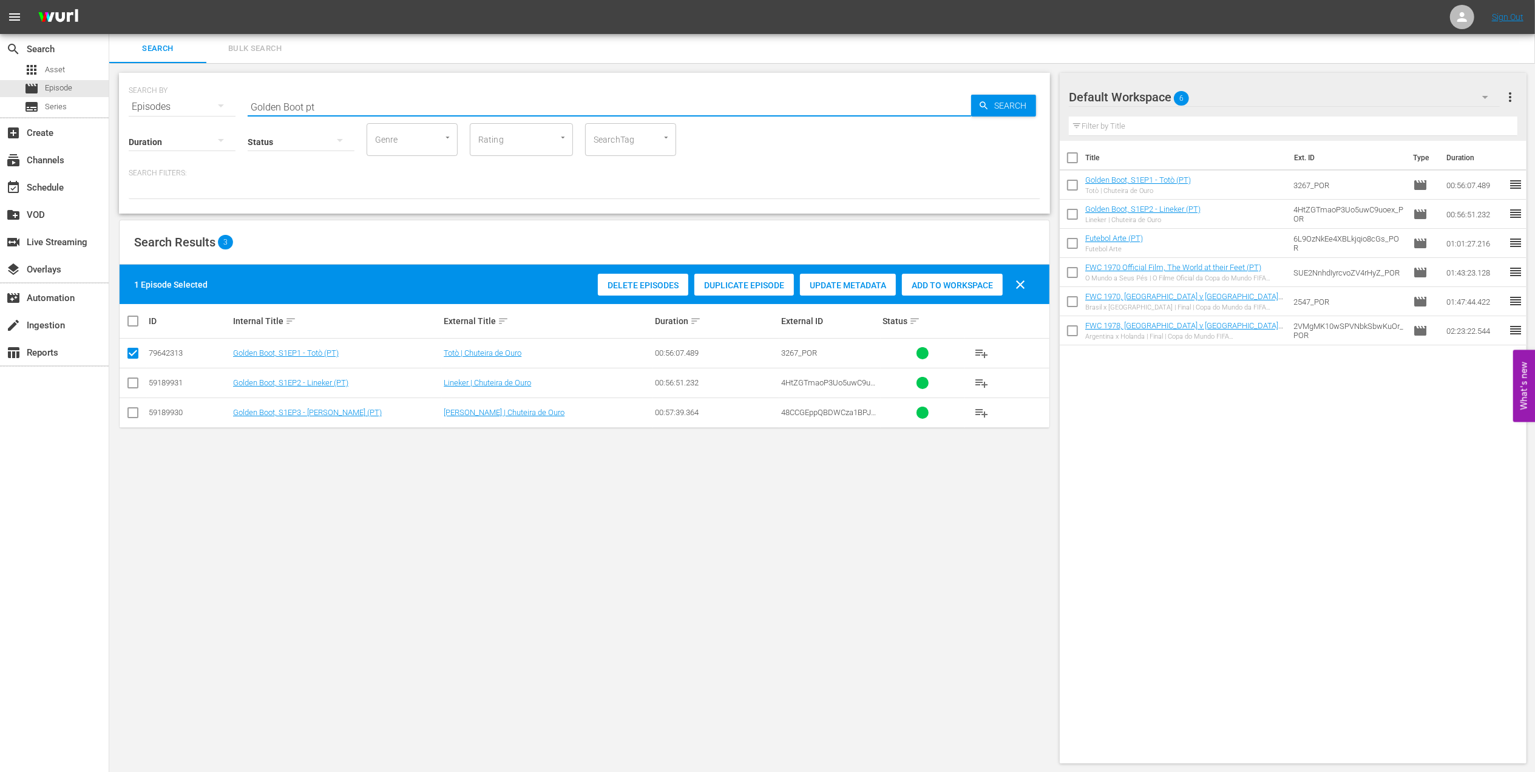
drag, startPoint x: 342, startPoint y: 107, endPoint x: 160, endPoint y: 104, distance: 182.1
click at [160, 104] on div "SEARCH BY Search By Episodes Search ID, Title, Description, Keywords, or Catego…" at bounding box center [584, 100] width 911 height 44
paste input "Voices II"
click at [362, 100] on input "Voices II" at bounding box center [609, 106] width 723 height 29
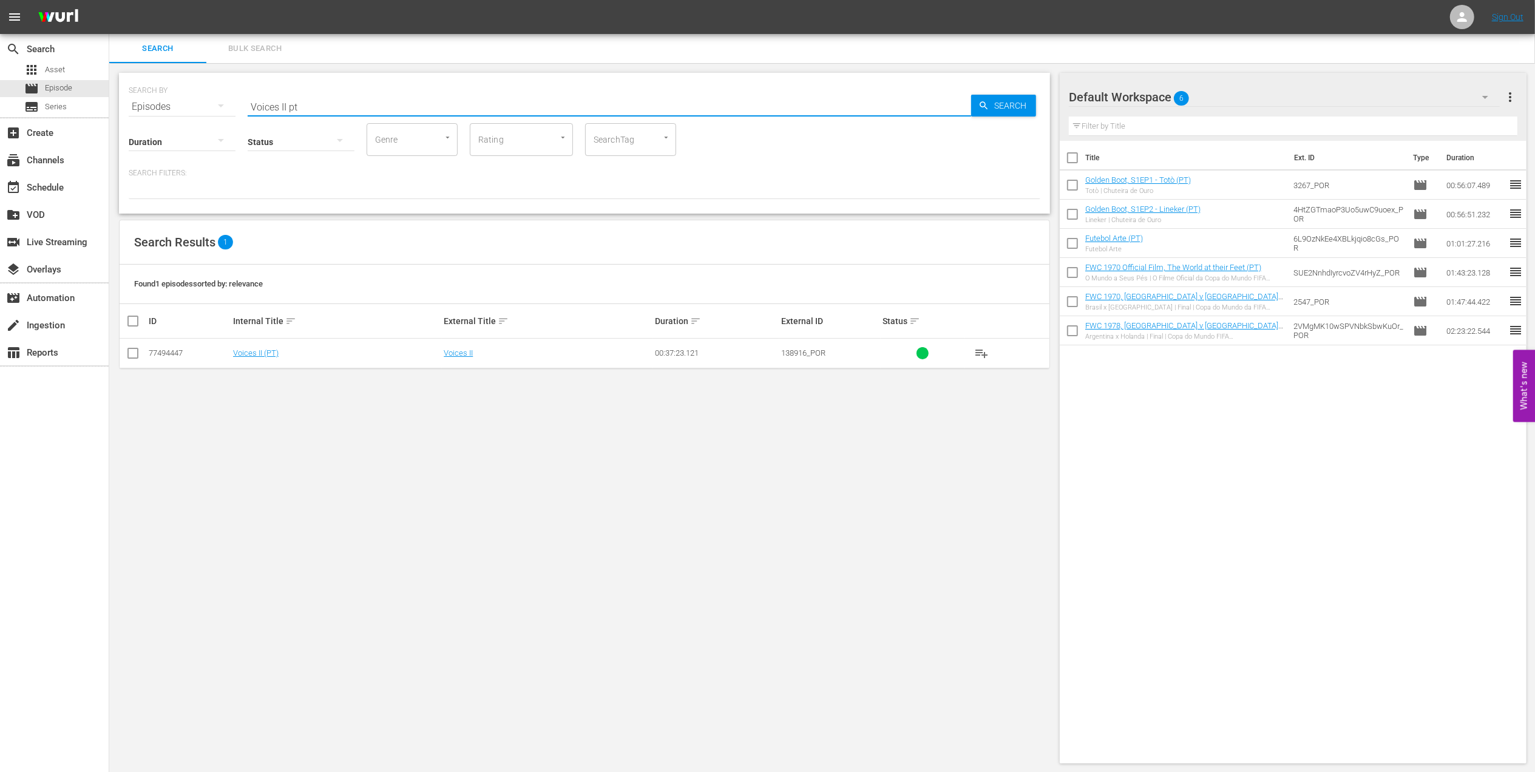
type input "Voices II pt"
click at [129, 354] on input "checkbox" at bounding box center [133, 355] width 15 height 15
checkbox input "true"
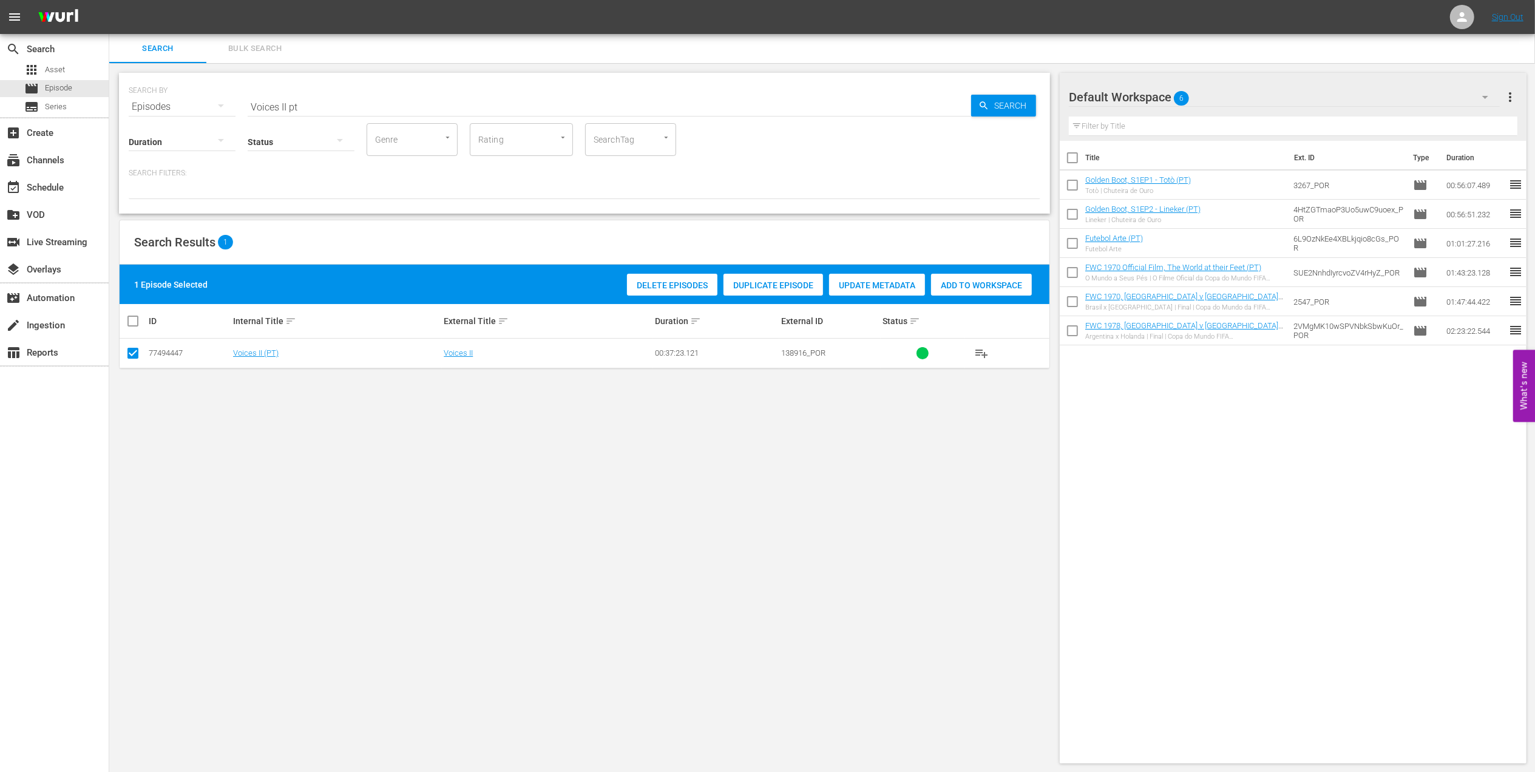
click at [955, 282] on span "Add to Workspace" at bounding box center [981, 285] width 101 height 10
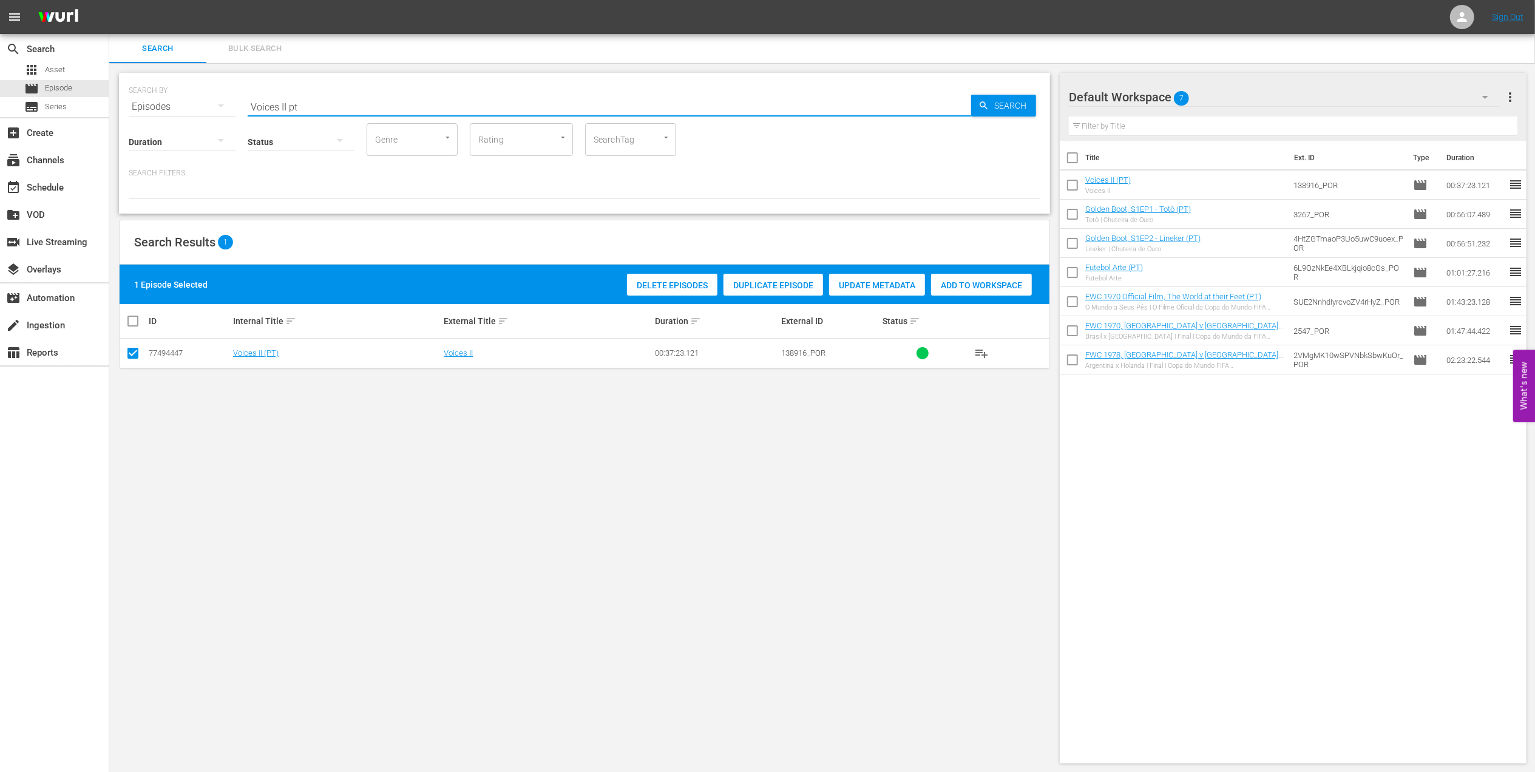
drag, startPoint x: 328, startPoint y: 103, endPoint x: 251, endPoint y: 108, distance: 77.2
click at [163, 107] on div "SEARCH BY Search By Episodes Search ID, Title, Description, Keywords, or Catego…" at bounding box center [584, 100] width 911 height 44
paste input "FWC 1966 England vs Germany FR, Final (PT)"
click at [484, 104] on input "FWC 1966 England vs Germany FR, Final (PT)" at bounding box center [609, 106] width 723 height 29
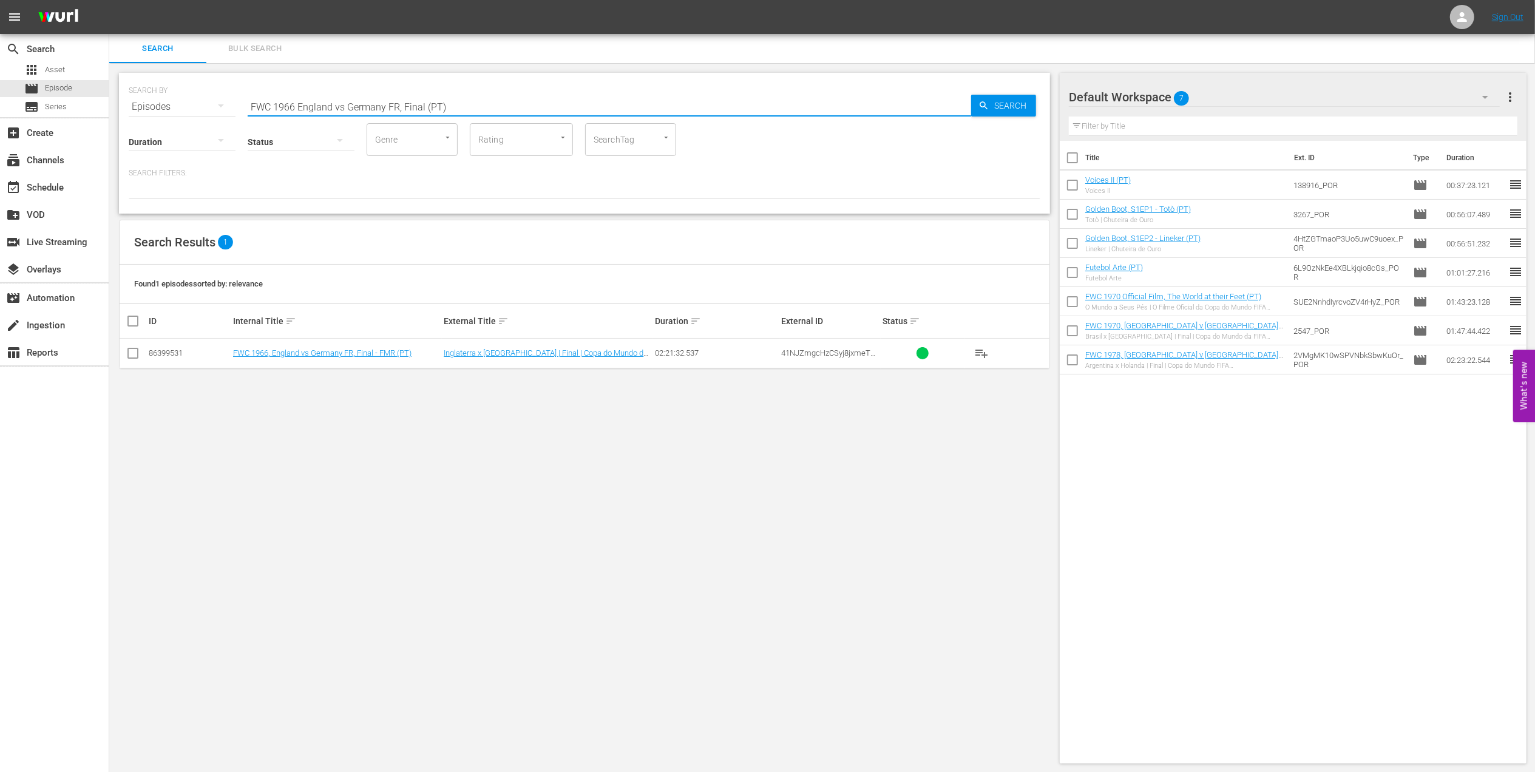
type input "FWC 1966 England vs Germany FR, Final (PT)"
drag, startPoint x: 132, startPoint y: 353, endPoint x: 617, endPoint y: 340, distance: 485.0
click at [134, 354] on input "checkbox" at bounding box center [133, 355] width 15 height 15
checkbox input "true"
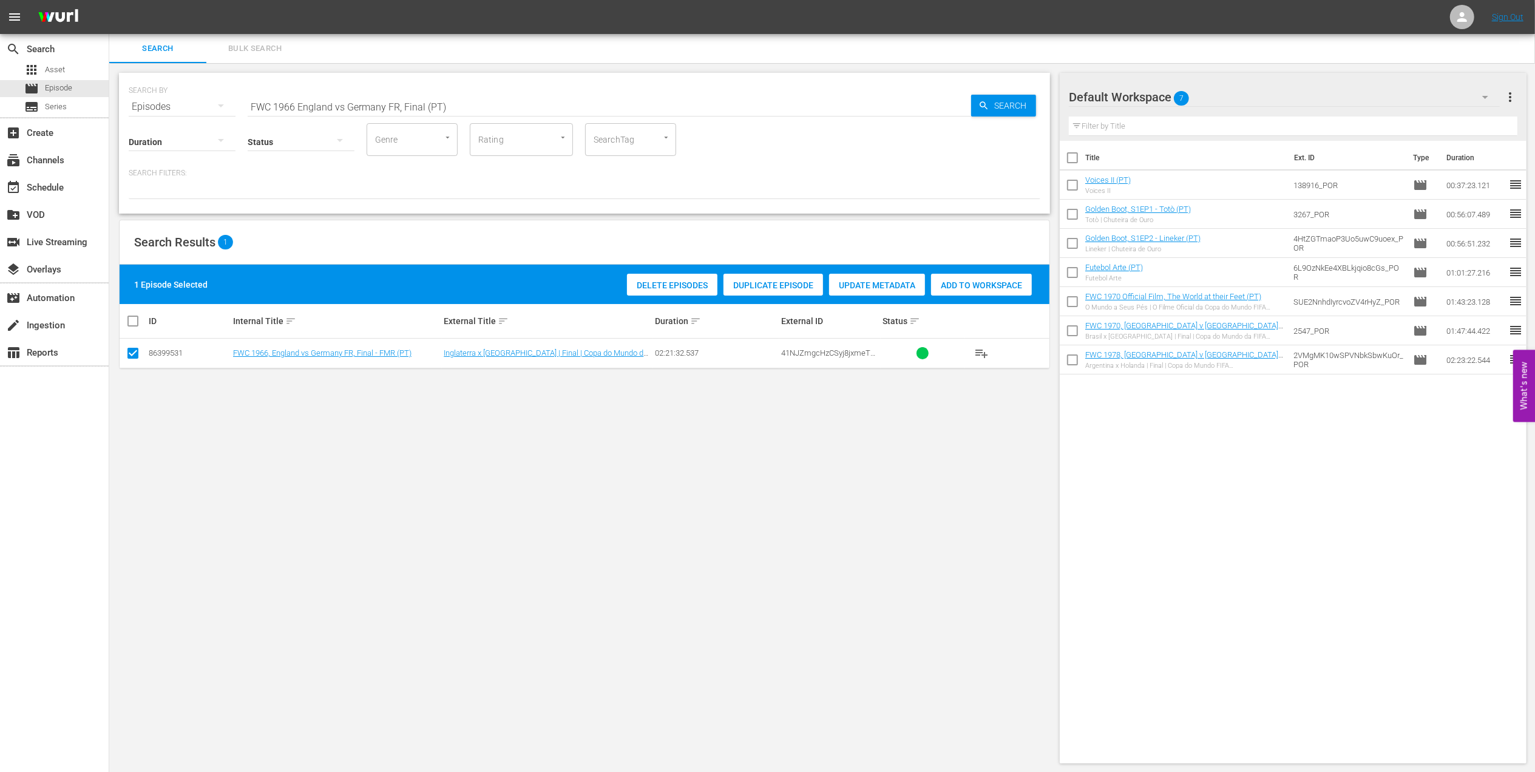
click at [974, 290] on div "Add to Workspace" at bounding box center [981, 285] width 101 height 23
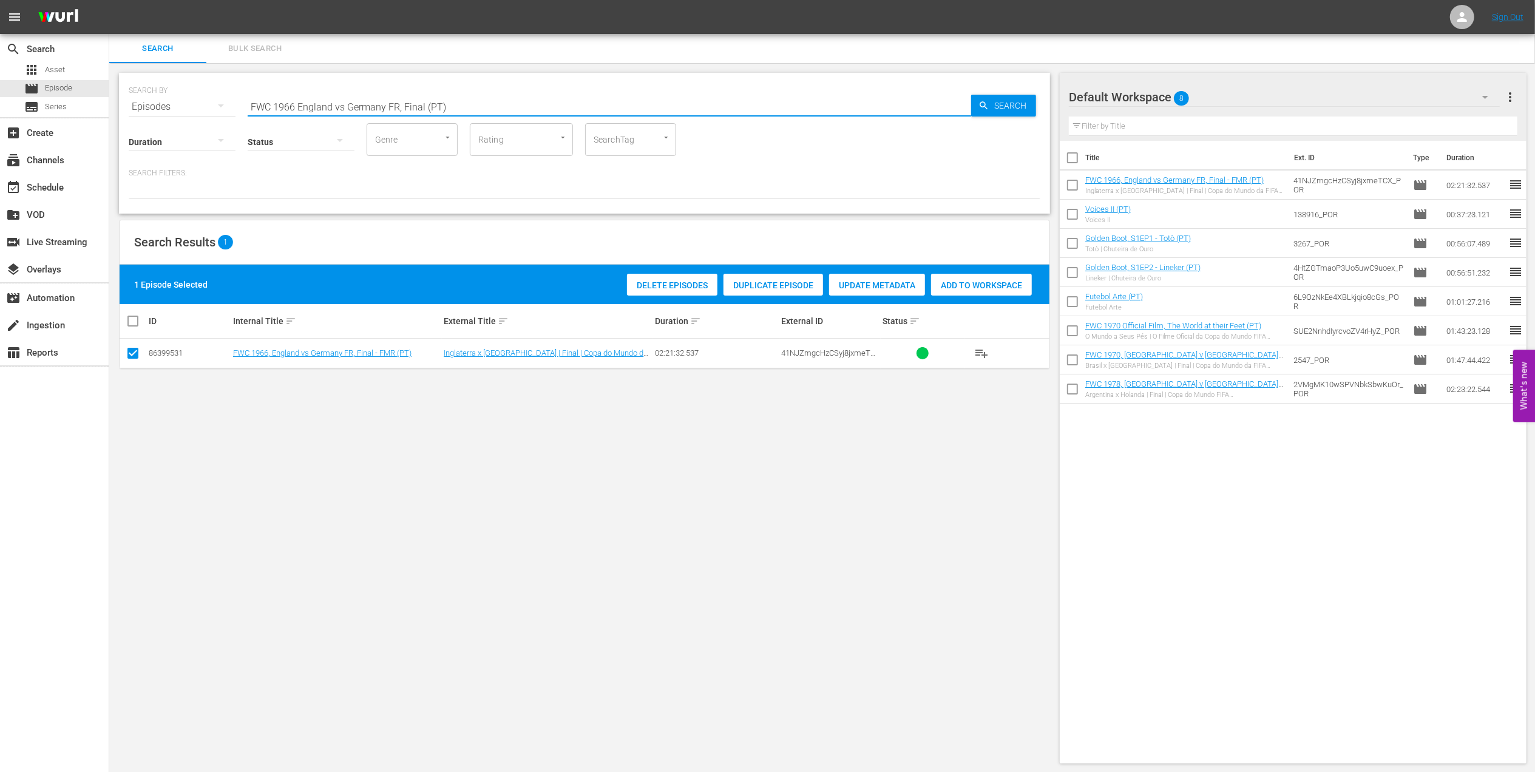
drag, startPoint x: 454, startPoint y: 98, endPoint x: 166, endPoint y: 100, distance: 288.2
click at [165, 100] on div "SEARCH BY Search By Episodes Search ID, Title, Description, Keywords, or Catego…" at bounding box center [584, 100] width 911 height 44
paste input "ACTS: England v [GEOGRAPHIC_DATA] FR | [GEOGRAPHIC_DATA] 1966"
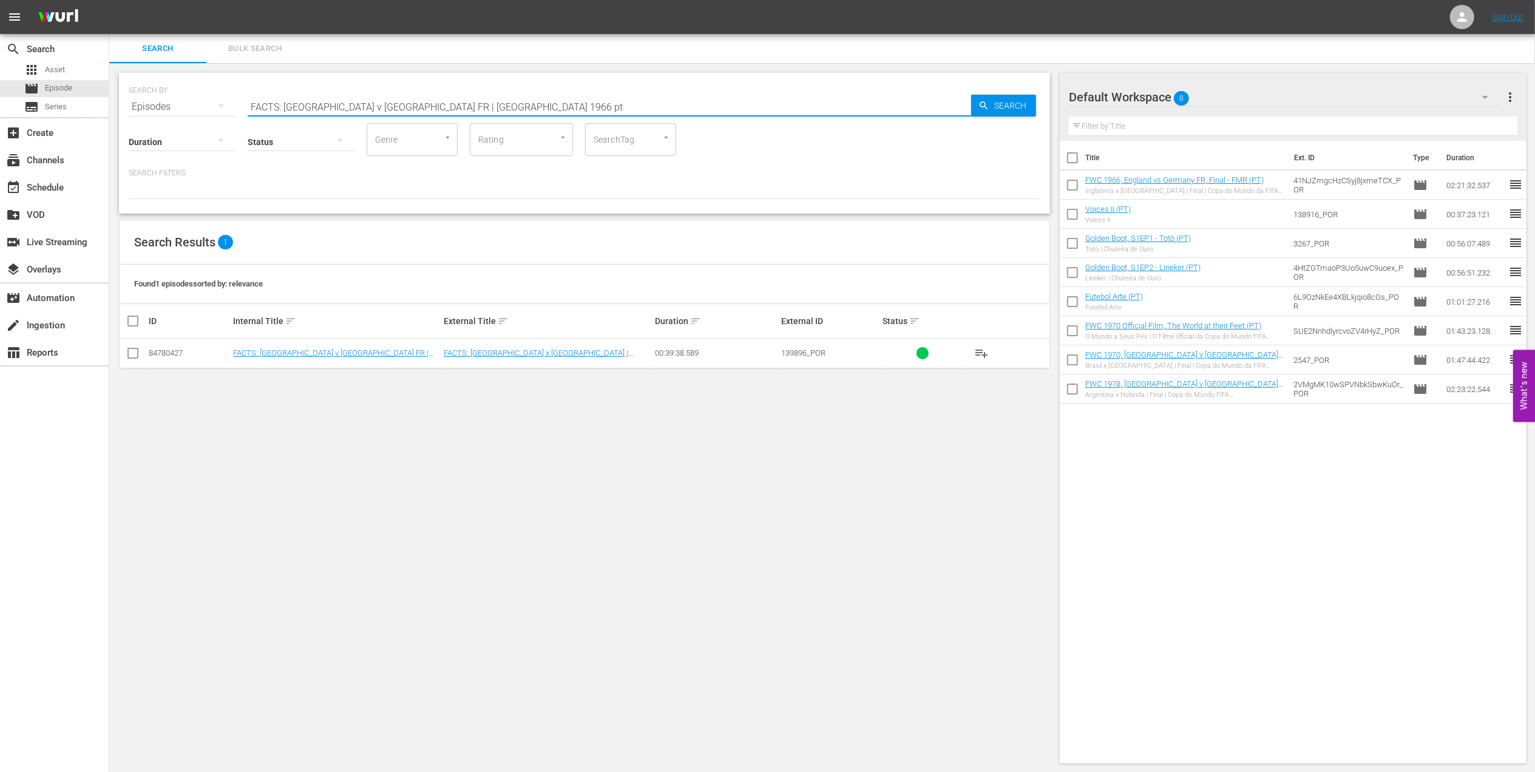
type input "FACTS: [GEOGRAPHIC_DATA] v [GEOGRAPHIC_DATA] FR | [GEOGRAPHIC_DATA] 1966 pt"
click at [132, 360] on input "checkbox" at bounding box center [133, 355] width 15 height 15
checkbox input "true"
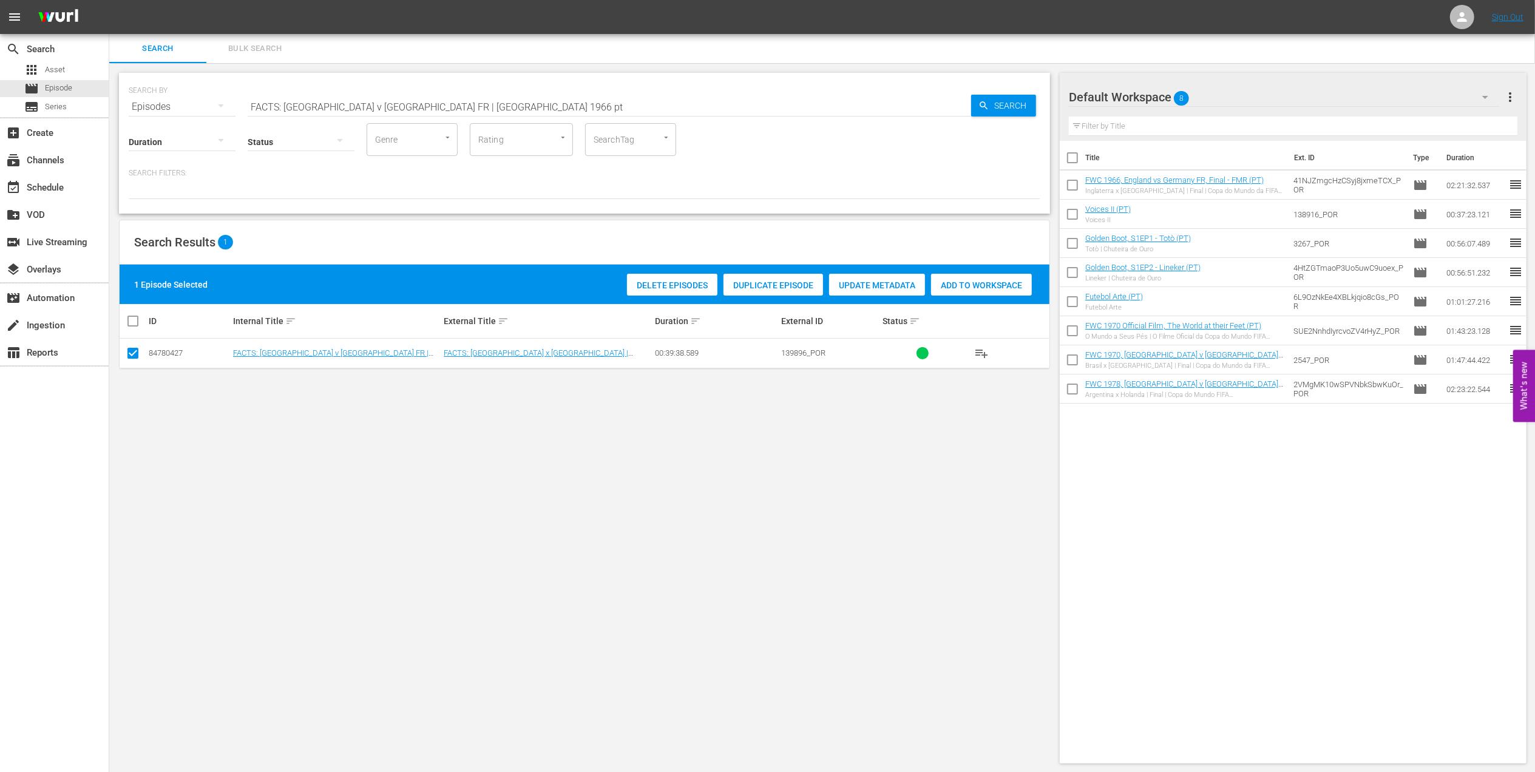
click at [974, 280] on span "Add to Workspace" at bounding box center [981, 285] width 101 height 10
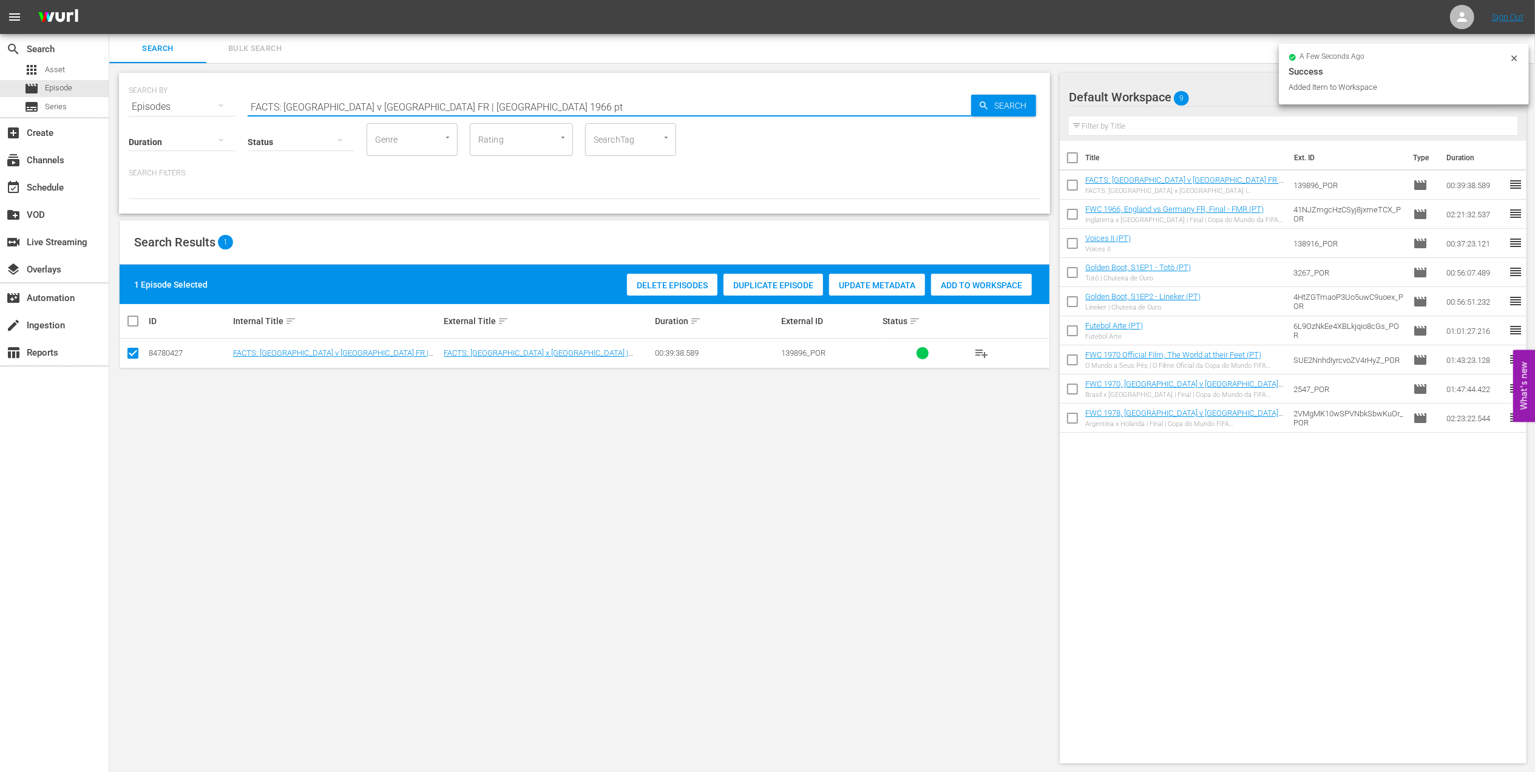
drag, startPoint x: 343, startPoint y: 106, endPoint x: 120, endPoint y: 106, distance: 222.7
click at [120, 106] on div "SEARCH BY Search By Episodes Search ID, Title, Description, Keywords, or Catego…" at bounding box center [584, 143] width 931 height 141
paste input "[GEOGRAPHIC_DATA] v [GEOGRAPHIC_DATA] | [GEOGRAPHIC_DATA] 1978"
click at [462, 104] on input "FACTS: [GEOGRAPHIC_DATA] v [GEOGRAPHIC_DATA] | [GEOGRAPHIC_DATA] 1978" at bounding box center [609, 106] width 723 height 29
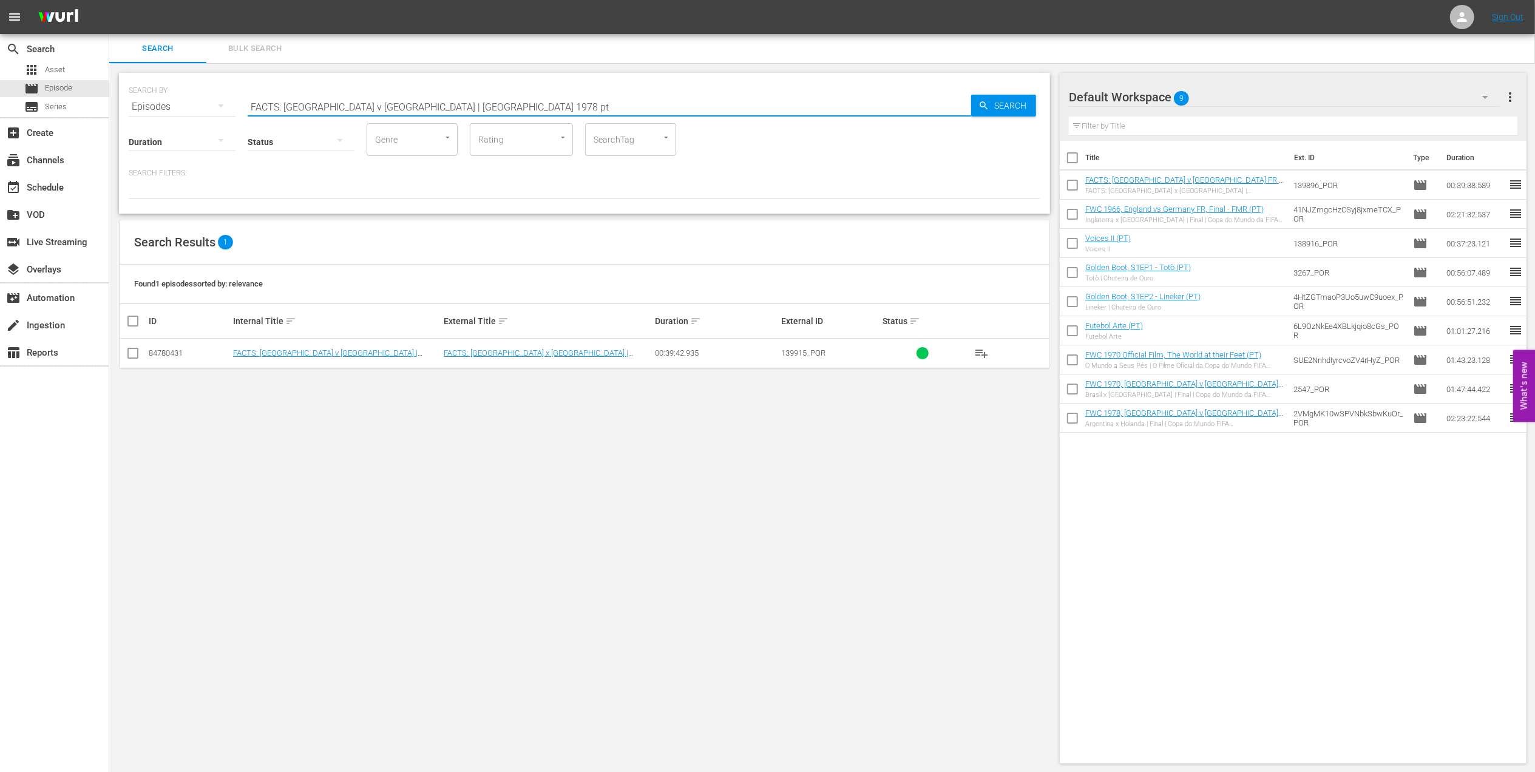
type input "FACTS: [GEOGRAPHIC_DATA] v [GEOGRAPHIC_DATA] | [GEOGRAPHIC_DATA] 1978 pt"
drag, startPoint x: 137, startPoint y: 350, endPoint x: 447, endPoint y: 345, distance: 309.5
click at [138, 352] on input "checkbox" at bounding box center [133, 355] width 15 height 15
checkbox input "true"
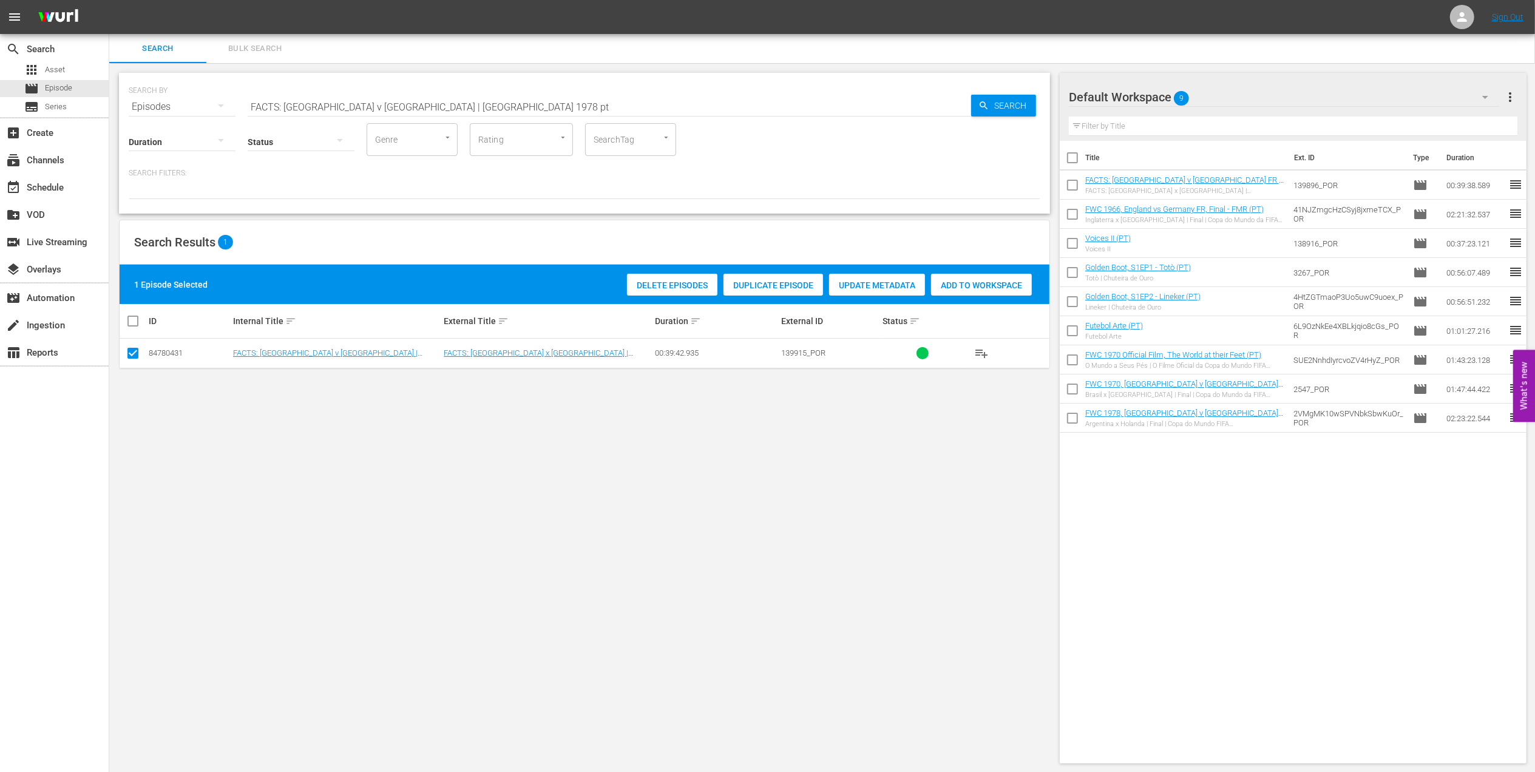
click at [971, 283] on span "Add to Workspace" at bounding box center [981, 285] width 101 height 10
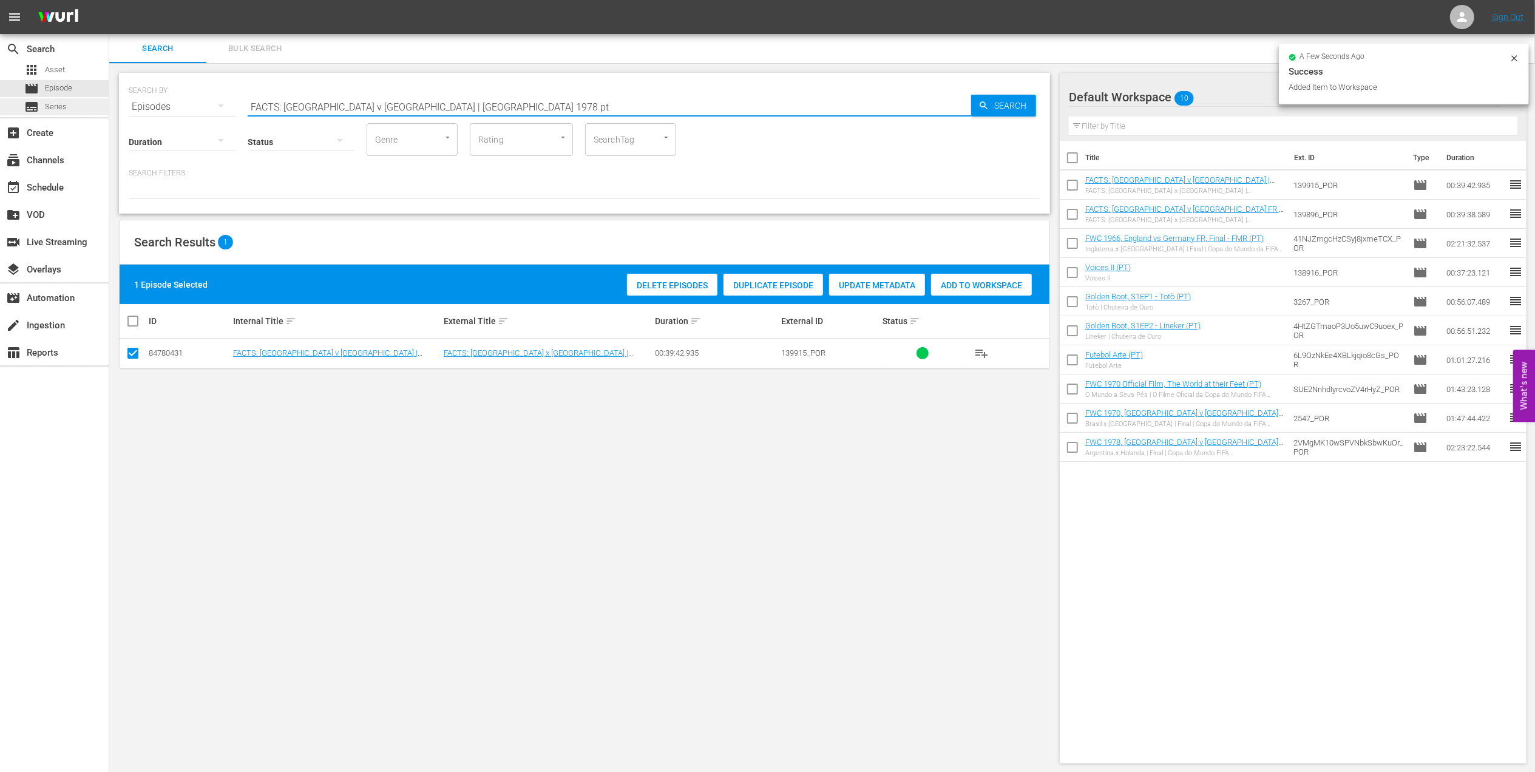
drag, startPoint x: 326, startPoint y: 103, endPoint x: 27, endPoint y: 103, distance: 299.1
click at [109, 0] on div "search Search apps Asset movie Episode subtitles Series add_box Create subscrip…" at bounding box center [821, 0] width 1425 height 0
paste input "One to Eleven"
click at [447, 103] on input "One to Eleven" at bounding box center [609, 106] width 723 height 29
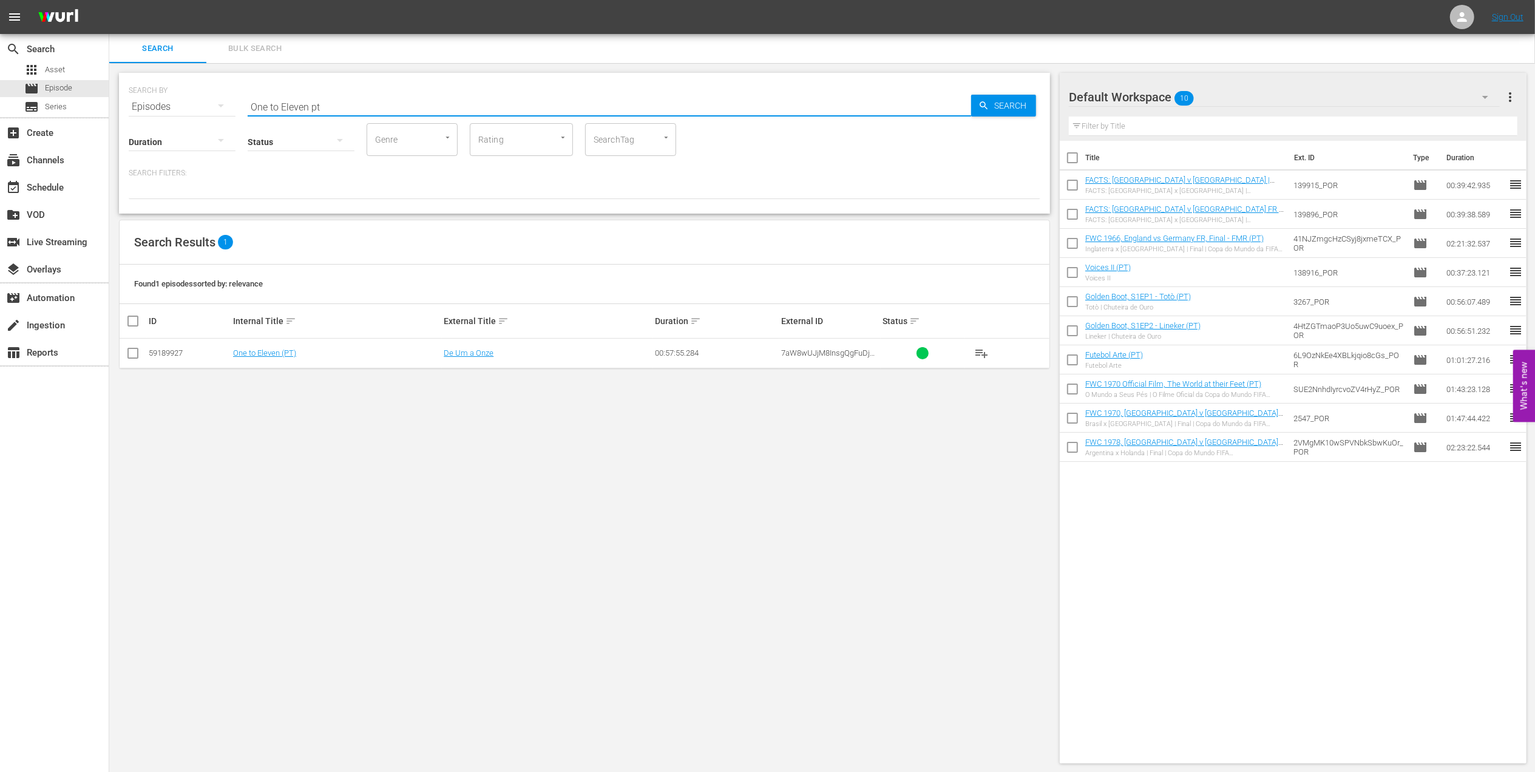
type input "One to Eleven pt"
click at [132, 357] on input "checkbox" at bounding box center [133, 355] width 15 height 15
checkbox input "true"
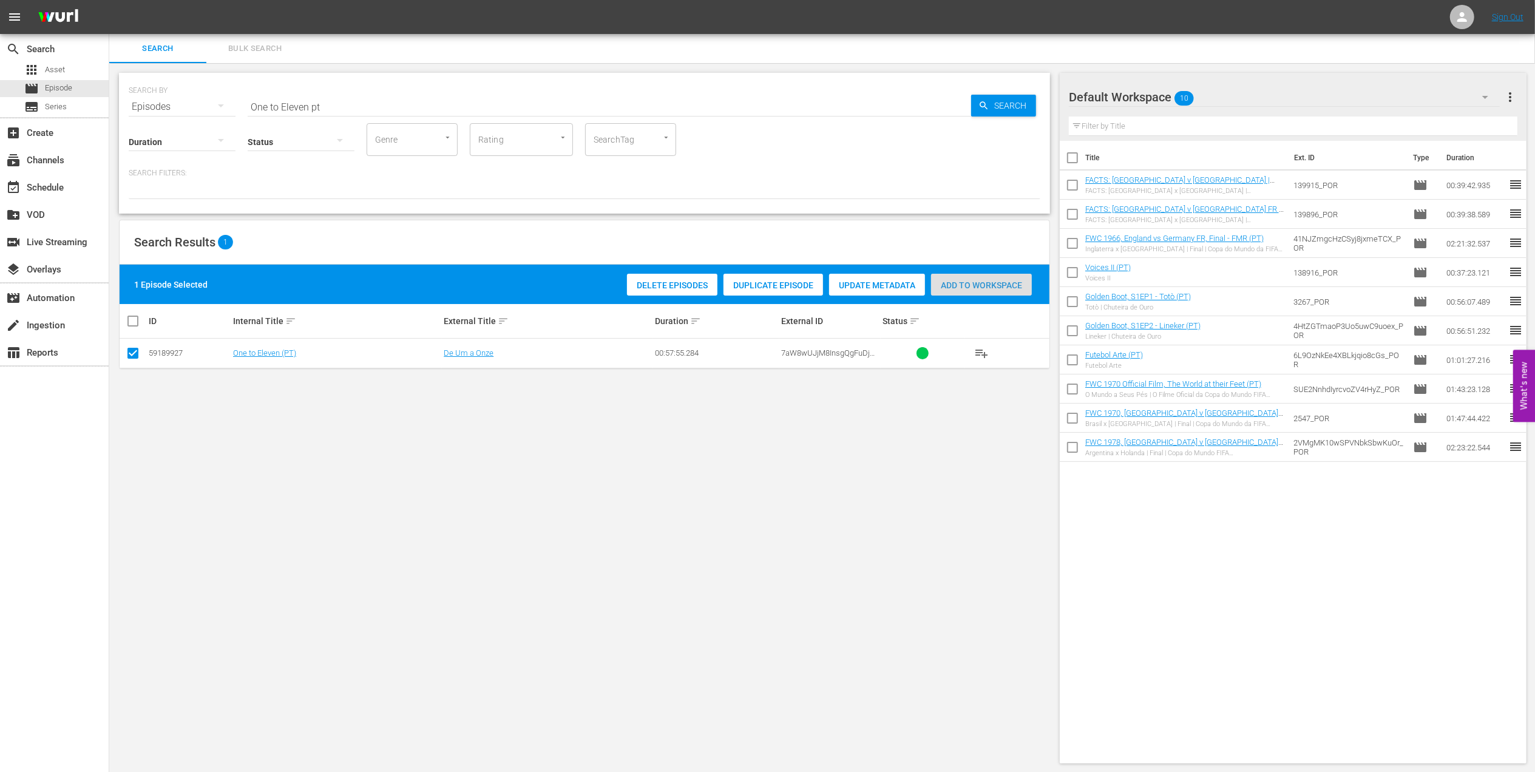
click at [988, 289] on span "Add to Workspace" at bounding box center [981, 285] width 101 height 10
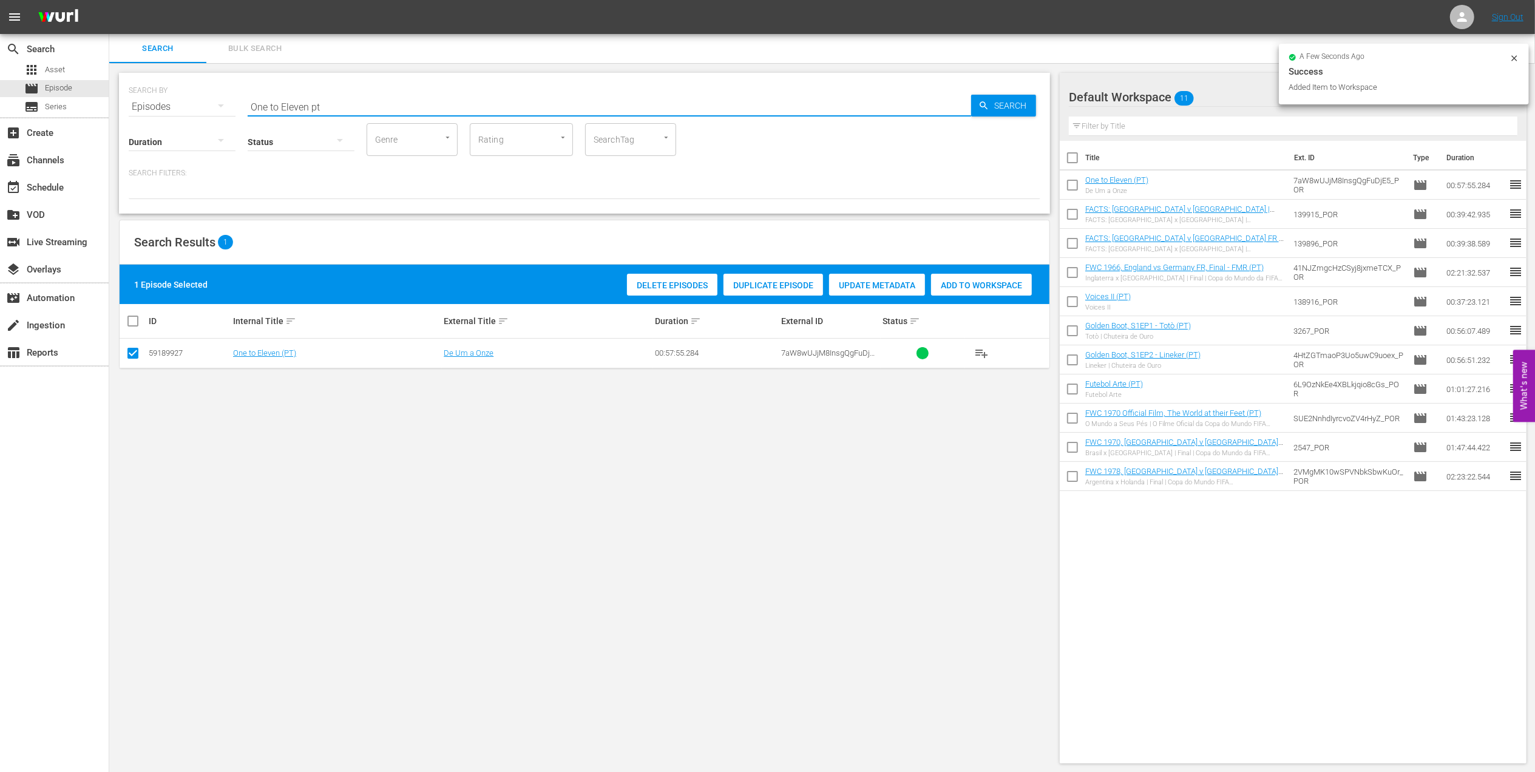
drag, startPoint x: 314, startPoint y: 106, endPoint x: 163, endPoint y: 110, distance: 150.5
click at [167, 107] on div "SEARCH BY Search By Episodes Search ID, Title, Description, Keywords, or Catego…" at bounding box center [584, 100] width 911 height 44
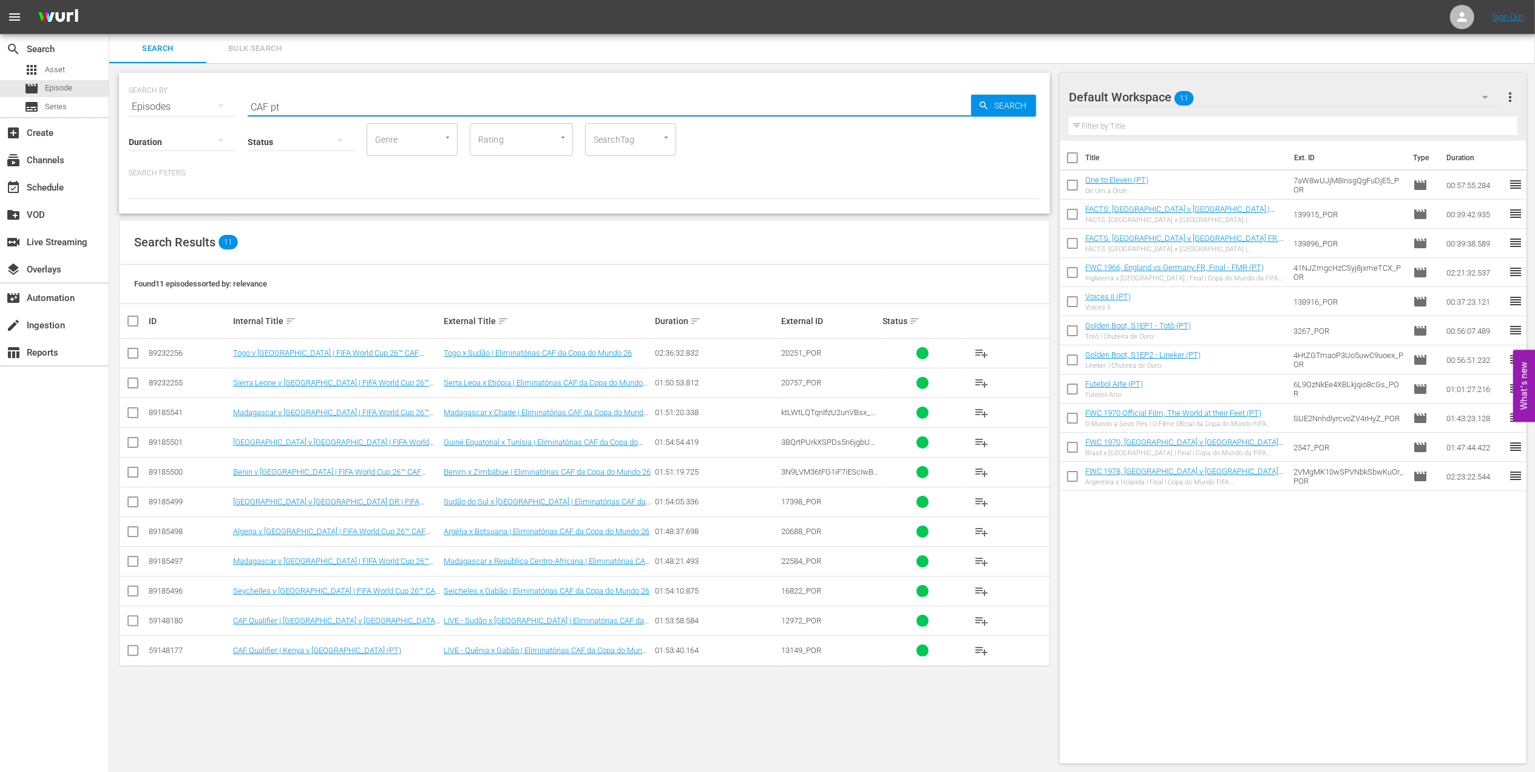
type input "CAF pt"
click at [131, 386] on input "checkbox" at bounding box center [133, 385] width 15 height 15
checkbox input "true"
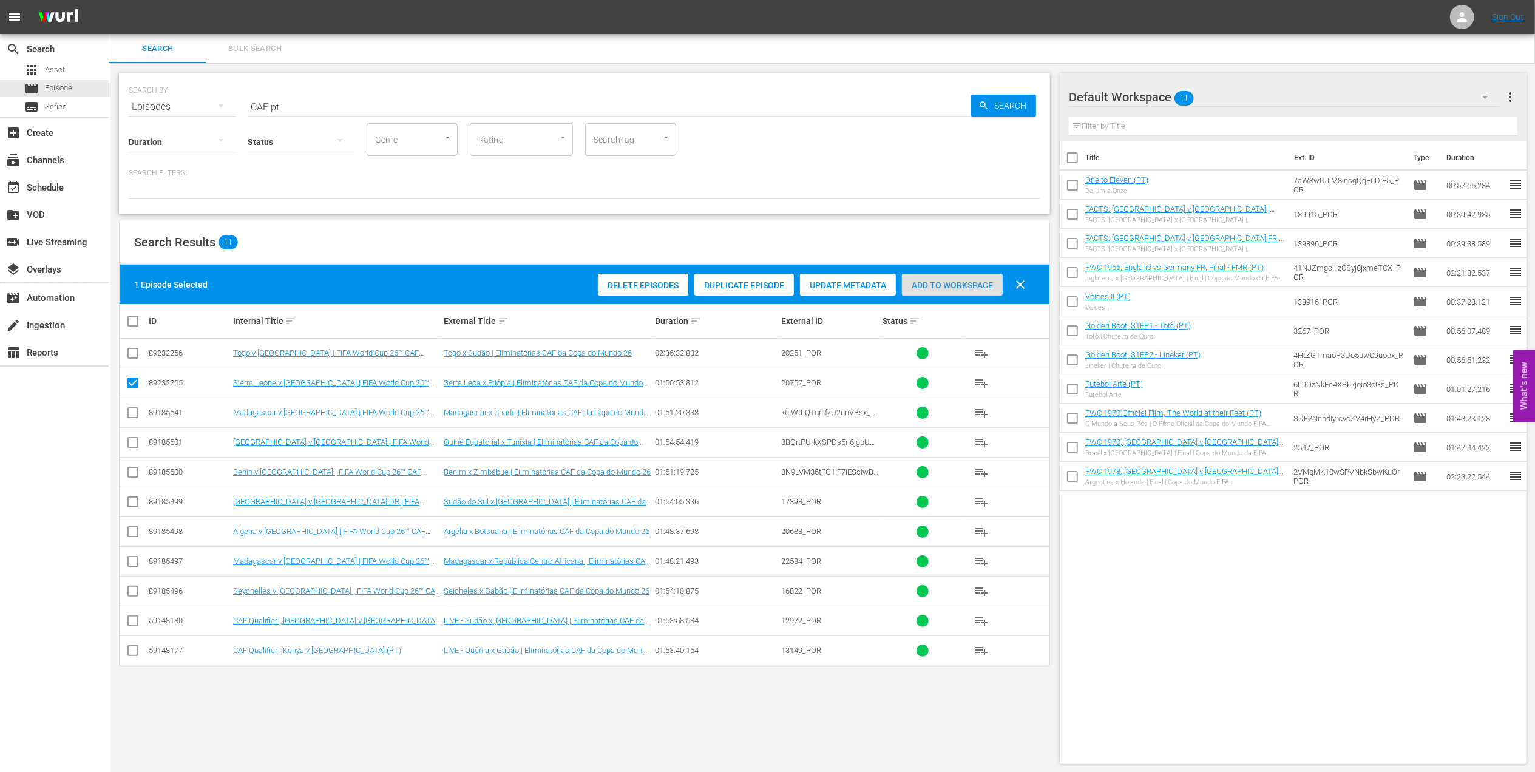
click at [942, 284] on span "Add to Workspace" at bounding box center [952, 285] width 101 height 10
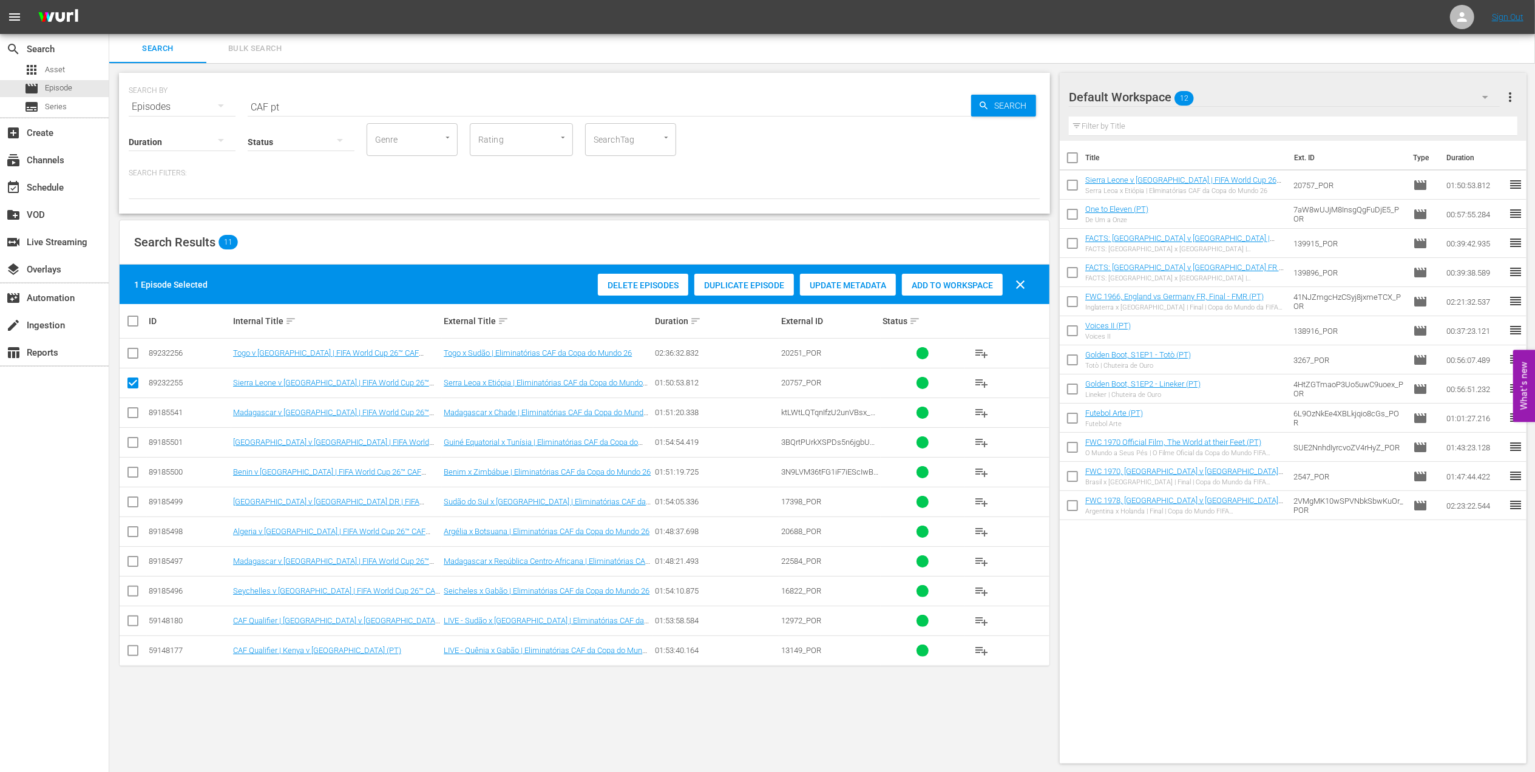
drag, startPoint x: 304, startPoint y: 100, endPoint x: 184, endPoint y: 105, distance: 119.7
click at [187, 105] on div "SEARCH BY Search By Episodes Search ID, Title, Description, Keywords, or Catego…" at bounding box center [584, 100] width 911 height 44
paste input "EP 3 - [PERSON_NAME] | Golden Boo"
drag, startPoint x: 319, startPoint y: 103, endPoint x: 104, endPoint y: 112, distance: 214.4
click at [109, 0] on div "search Search apps Asset movie Episode subtitles Series add_box Create subscrip…" at bounding box center [821, 0] width 1425 height 0
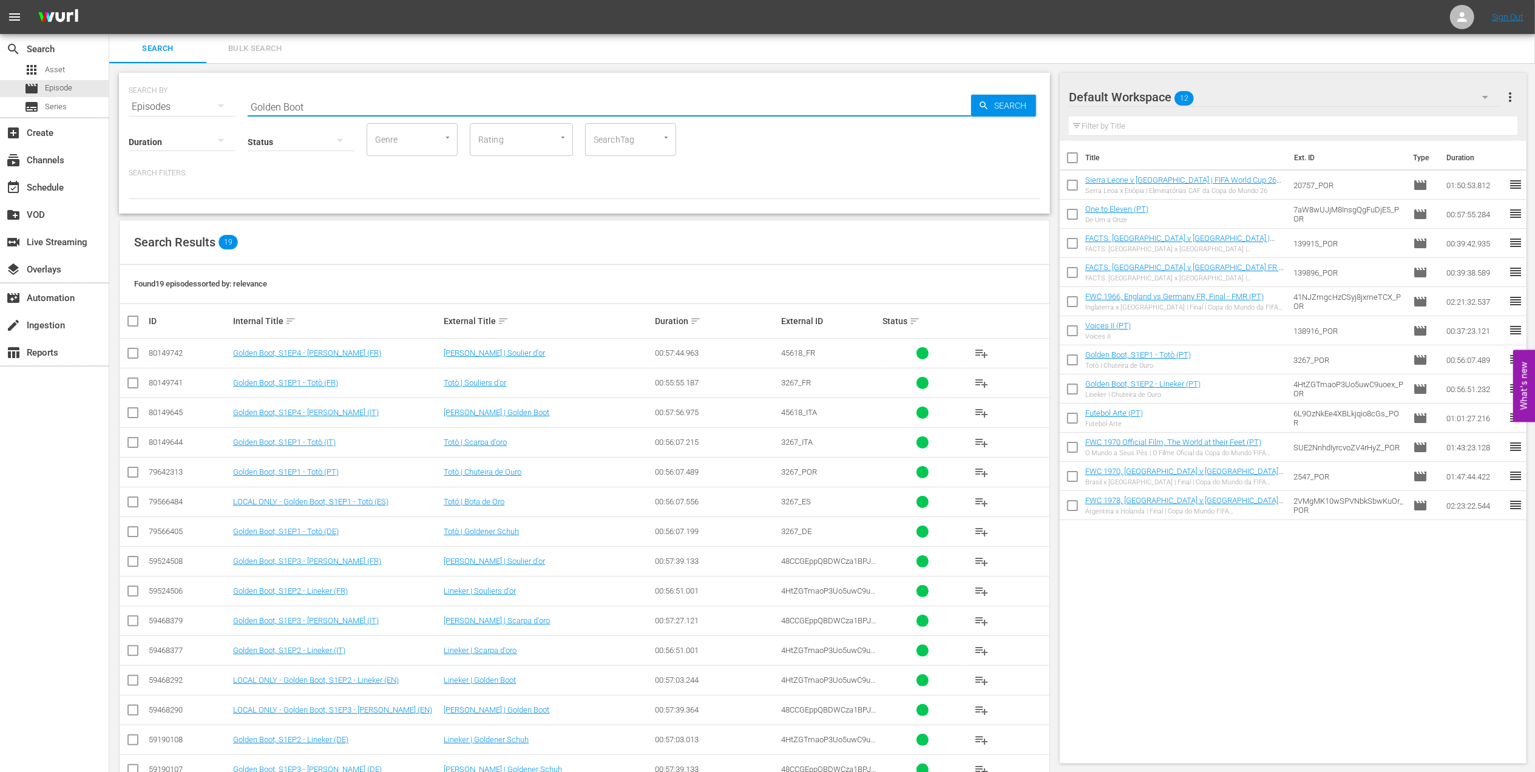
click at [318, 113] on div "Status" at bounding box center [301, 134] width 107 height 44
click at [334, 107] on input "Golden Boot" at bounding box center [609, 106] width 723 height 29
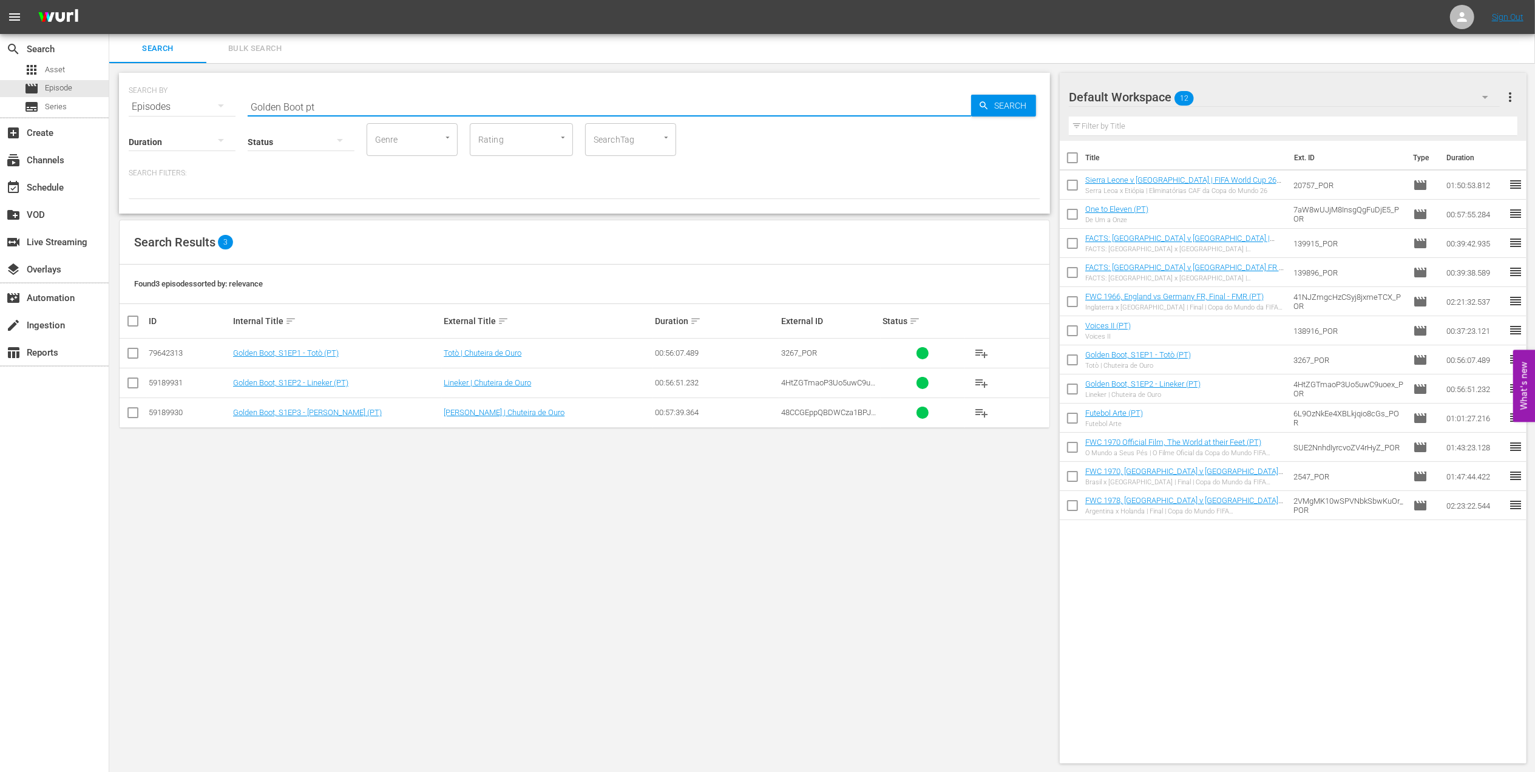
type input "Golden Boot pt"
drag, startPoint x: 130, startPoint y: 408, endPoint x: 427, endPoint y: 413, distance: 297.4
click at [133, 410] on input "checkbox" at bounding box center [133, 415] width 15 height 15
checkbox input "true"
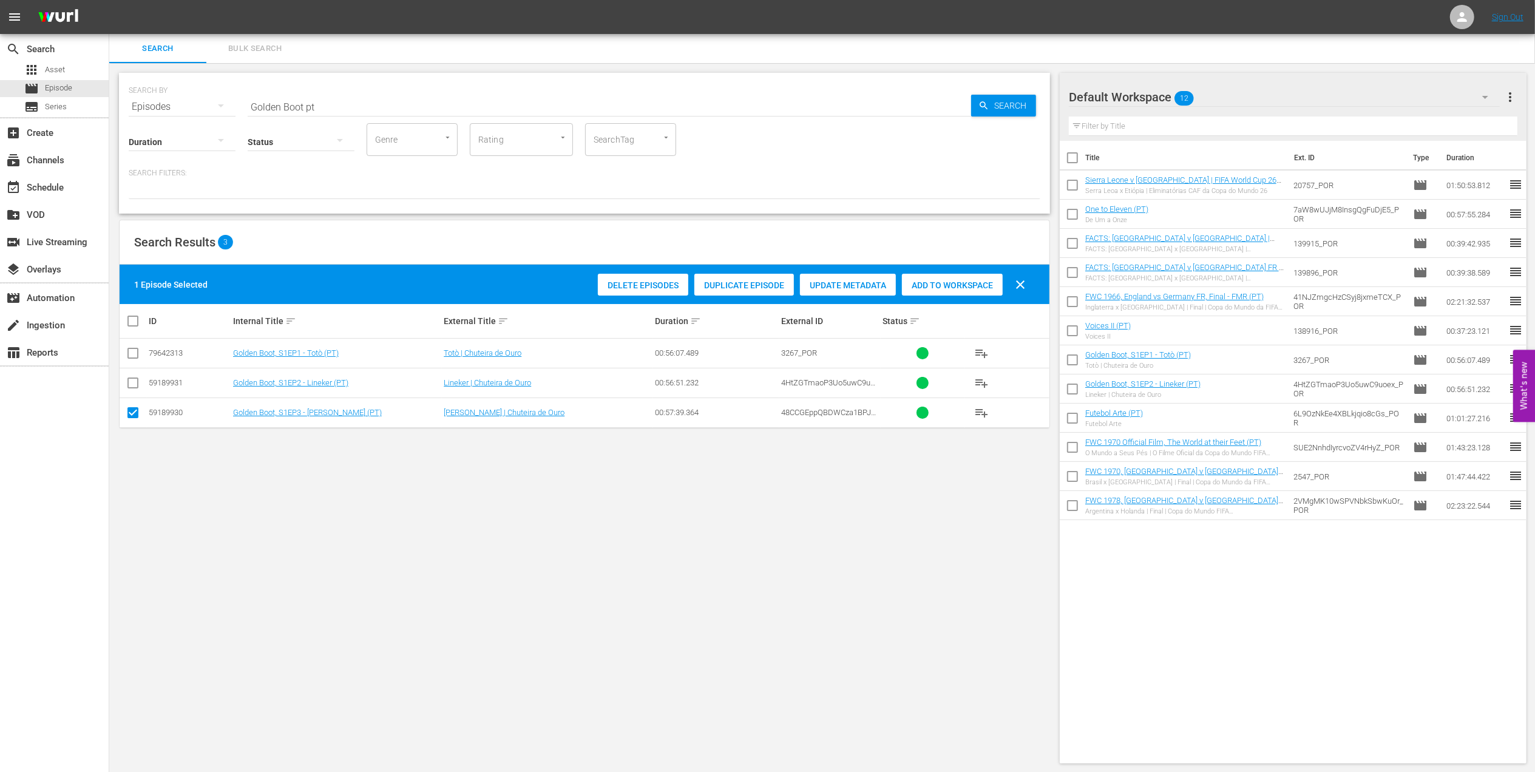
click at [940, 283] on span "Add to Workspace" at bounding box center [952, 285] width 101 height 10
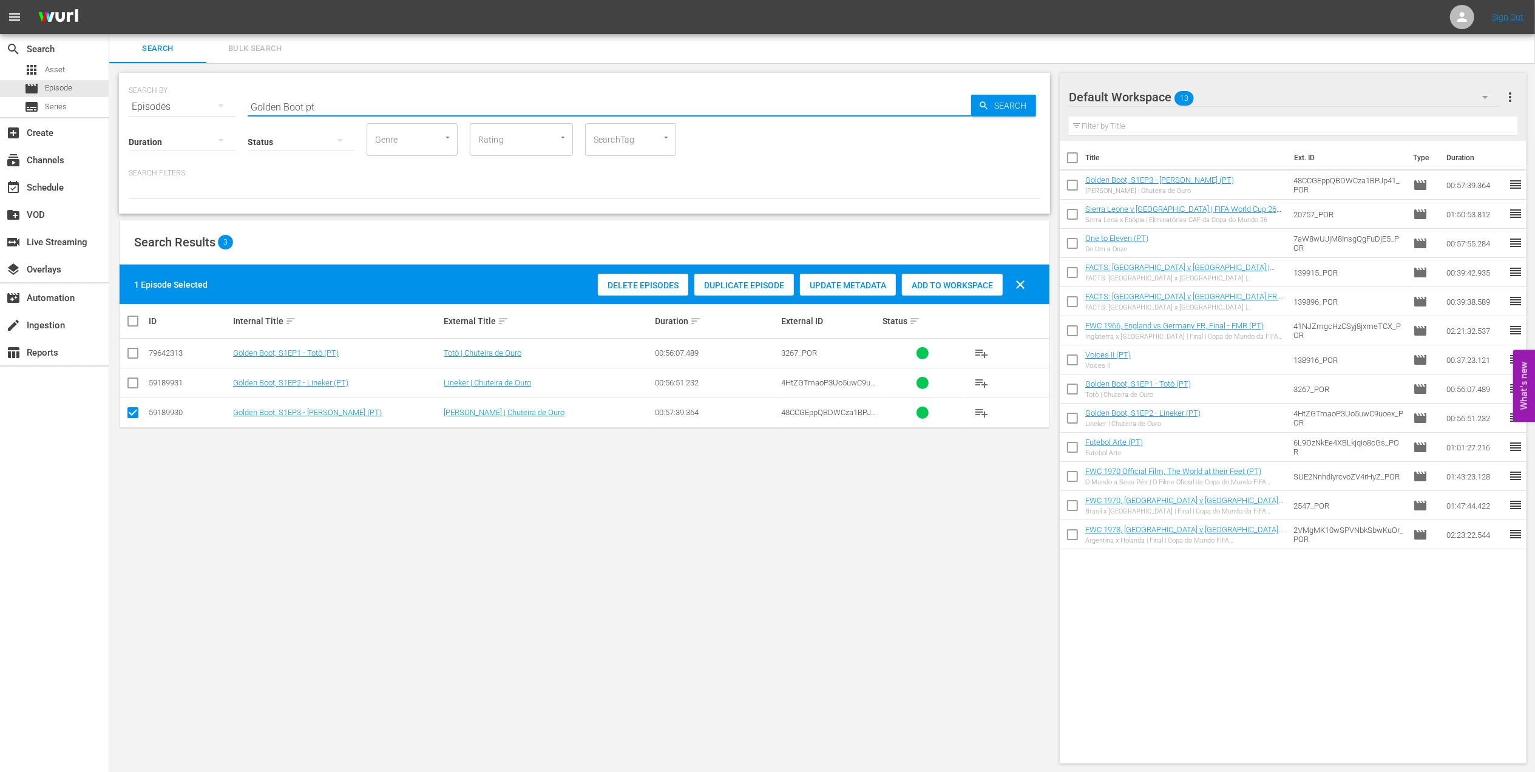
drag, startPoint x: 345, startPoint y: 104, endPoint x: 175, endPoint y: 104, distance: 169.9
click at [175, 104] on div "SEARCH BY Search By Episodes Search ID, Title, Description, Keywords, or Catego…" at bounding box center [584, 100] width 911 height 44
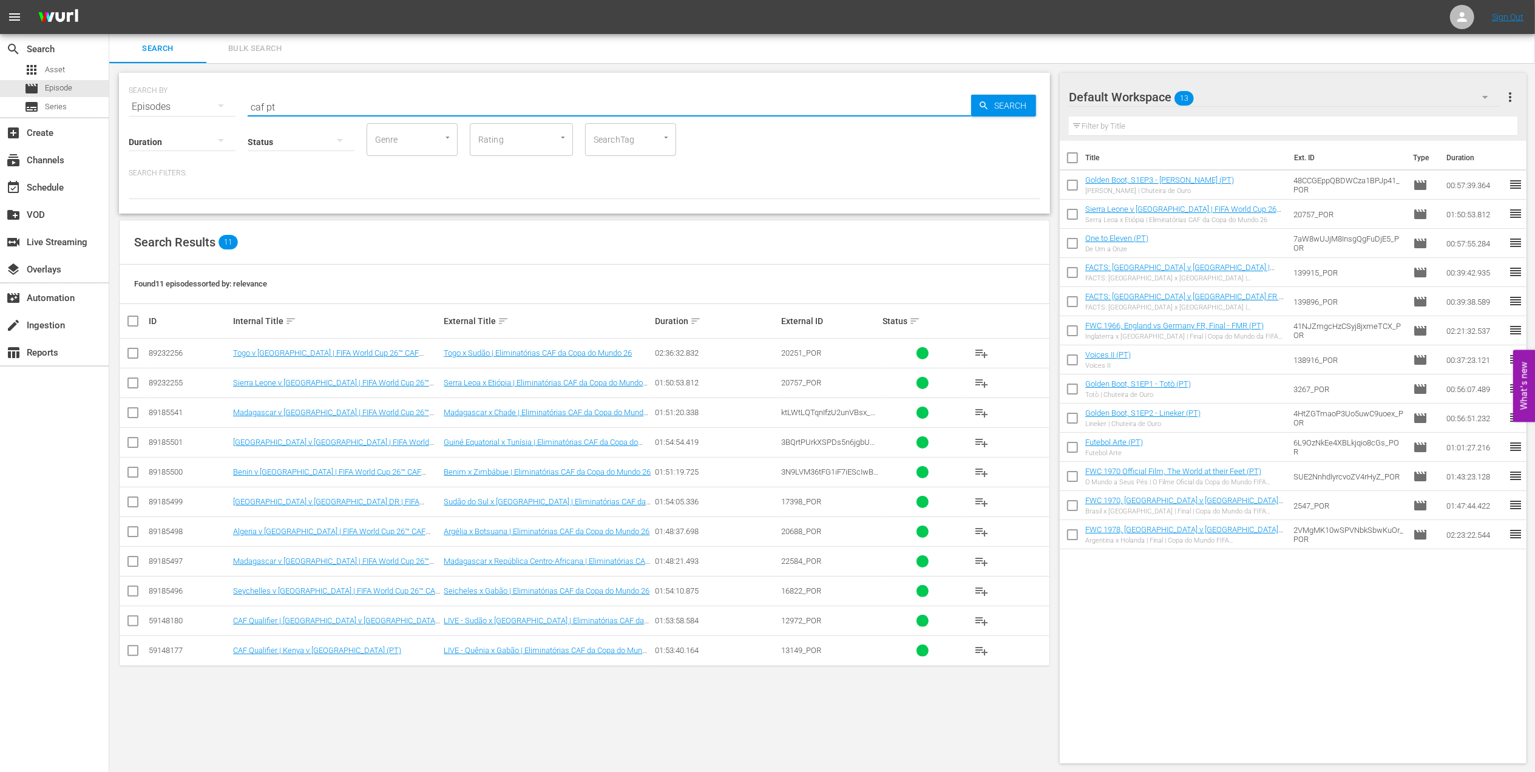
type input "caf pt"
drag, startPoint x: 137, startPoint y: 353, endPoint x: 152, endPoint y: 353, distance: 15.2
click at [137, 353] on input "checkbox" at bounding box center [133, 355] width 15 height 15
checkbox input "true"
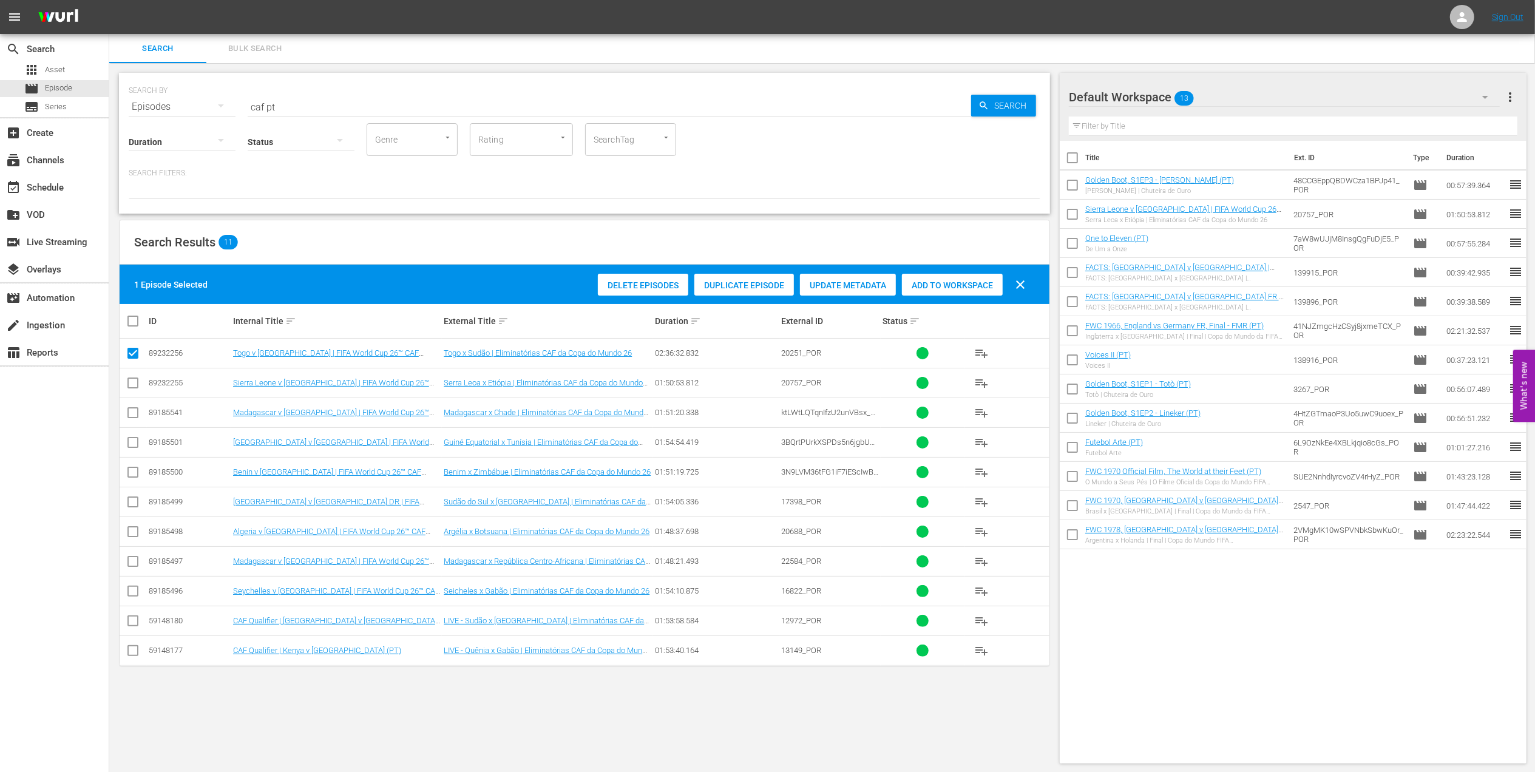
click at [926, 287] on span "Add to Workspace" at bounding box center [952, 285] width 101 height 10
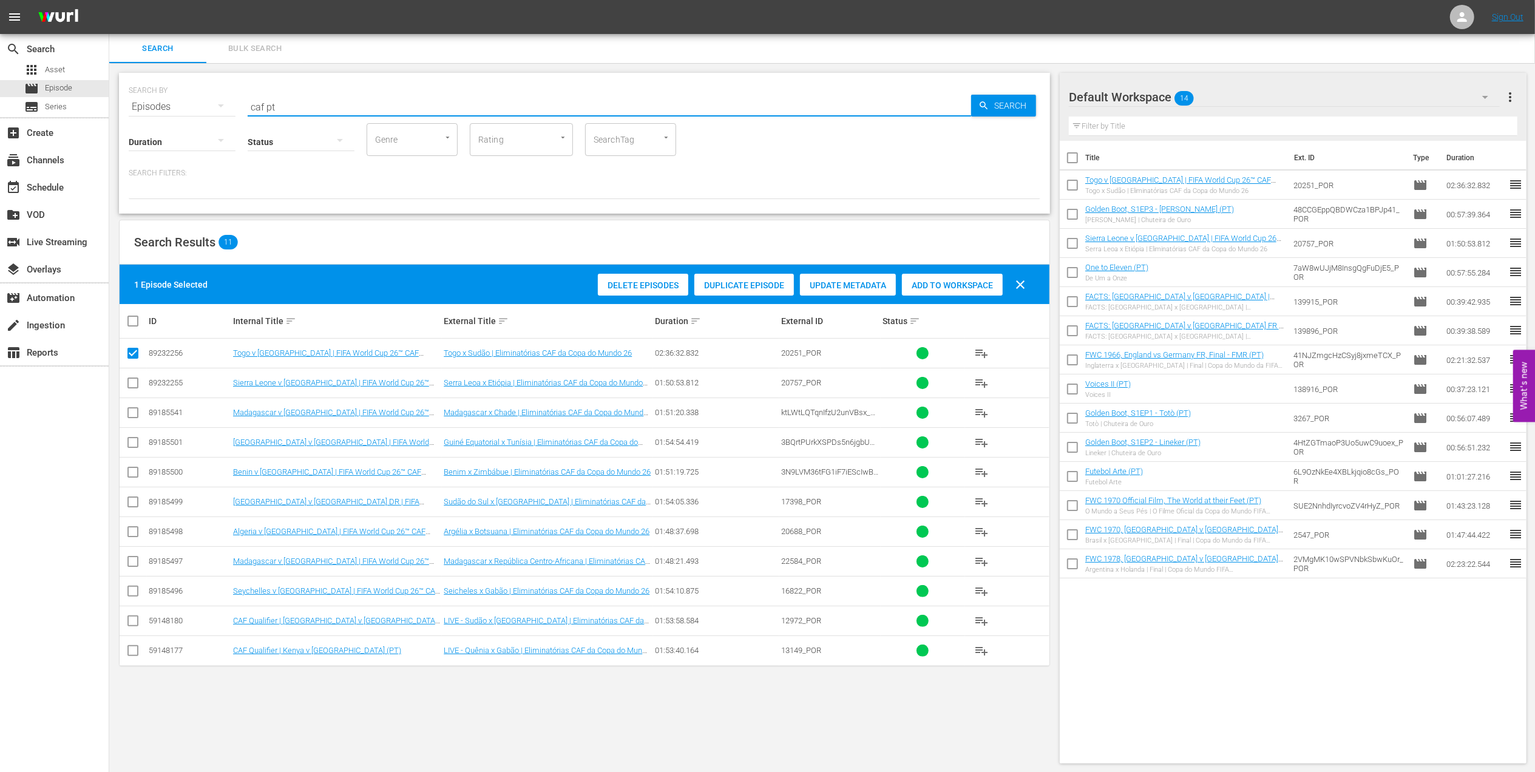
drag, startPoint x: 223, startPoint y: 106, endPoint x: 251, endPoint y: 112, distance: 28.1
click at [199, 107] on div "SEARCH BY Search By Episodes Search ID, Title, Description, Keywords, or Catego…" at bounding box center [584, 100] width 911 height 44
paste input "Bring the Noise"
click at [397, 102] on input "Bring the Noise" at bounding box center [609, 106] width 723 height 29
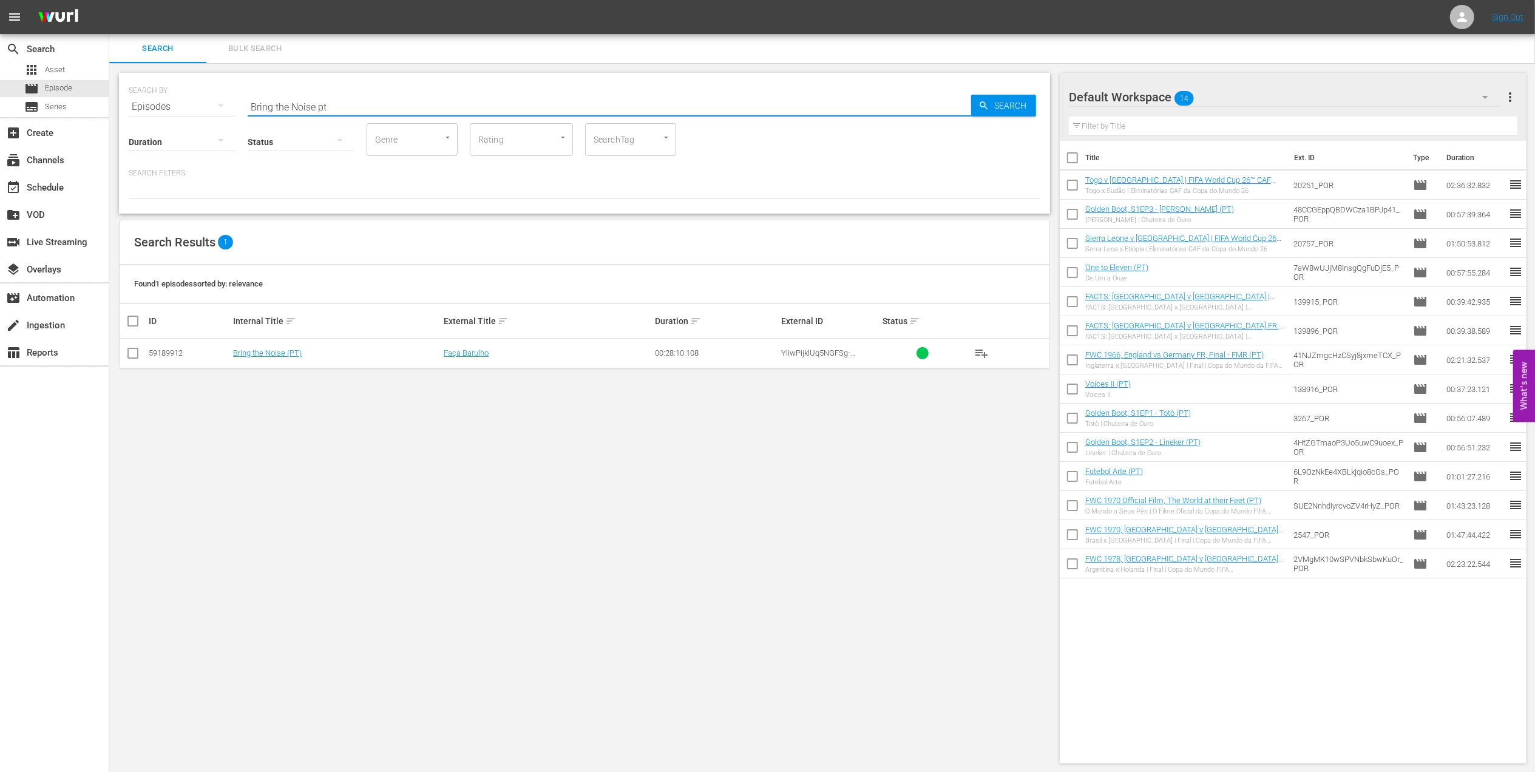
type input "Bring the Noise pt"
click at [129, 354] on input "checkbox" at bounding box center [133, 355] width 15 height 15
checkbox input "true"
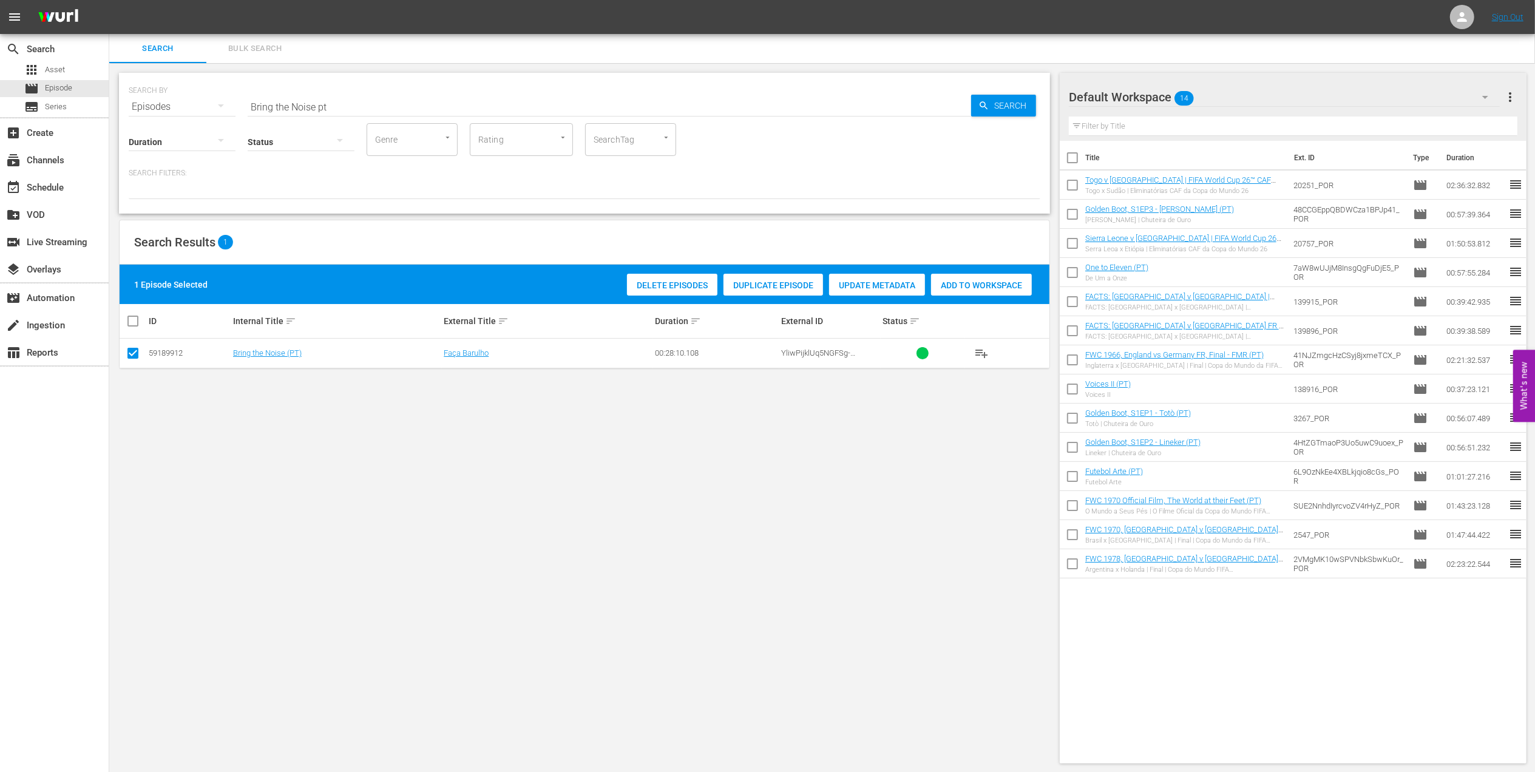
click at [974, 283] on span "Add to Workspace" at bounding box center [981, 285] width 101 height 10
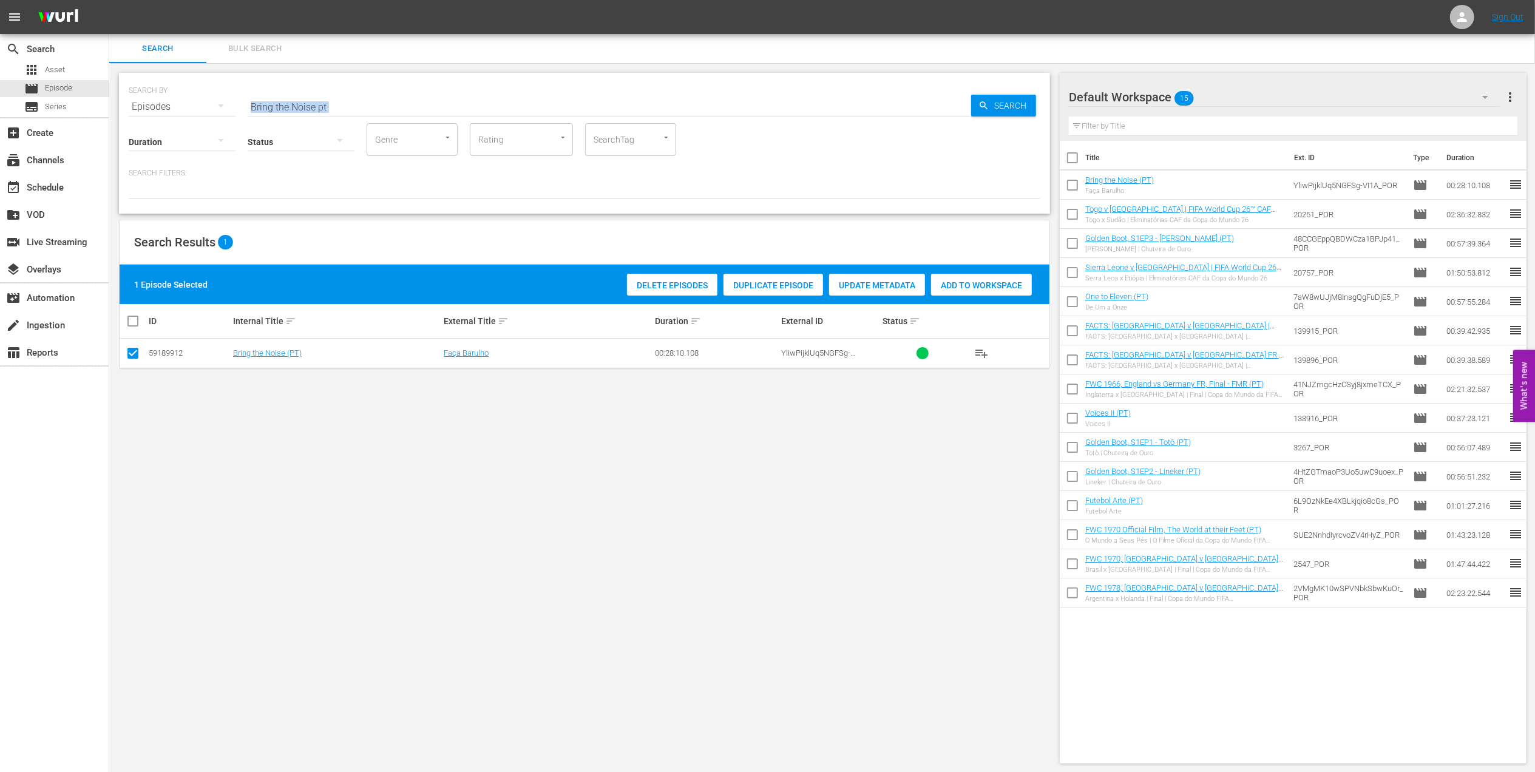
drag, startPoint x: 343, startPoint y: 108, endPoint x: 186, endPoint y: 106, distance: 157.2
click at [186, 106] on div "SEARCH BY Search By Episodes Search ID, Title, Description, Keywords, or Catego…" at bounding box center [584, 143] width 931 height 141
click at [350, 112] on div "Status" at bounding box center [301, 134] width 107 height 44
drag, startPoint x: 331, startPoint y: 107, endPoint x: 170, endPoint y: 107, distance: 161.4
click at [170, 107] on div "SEARCH BY Search By Episodes Search ID, Title, Description, Keywords, or Catego…" at bounding box center [584, 100] width 911 height 44
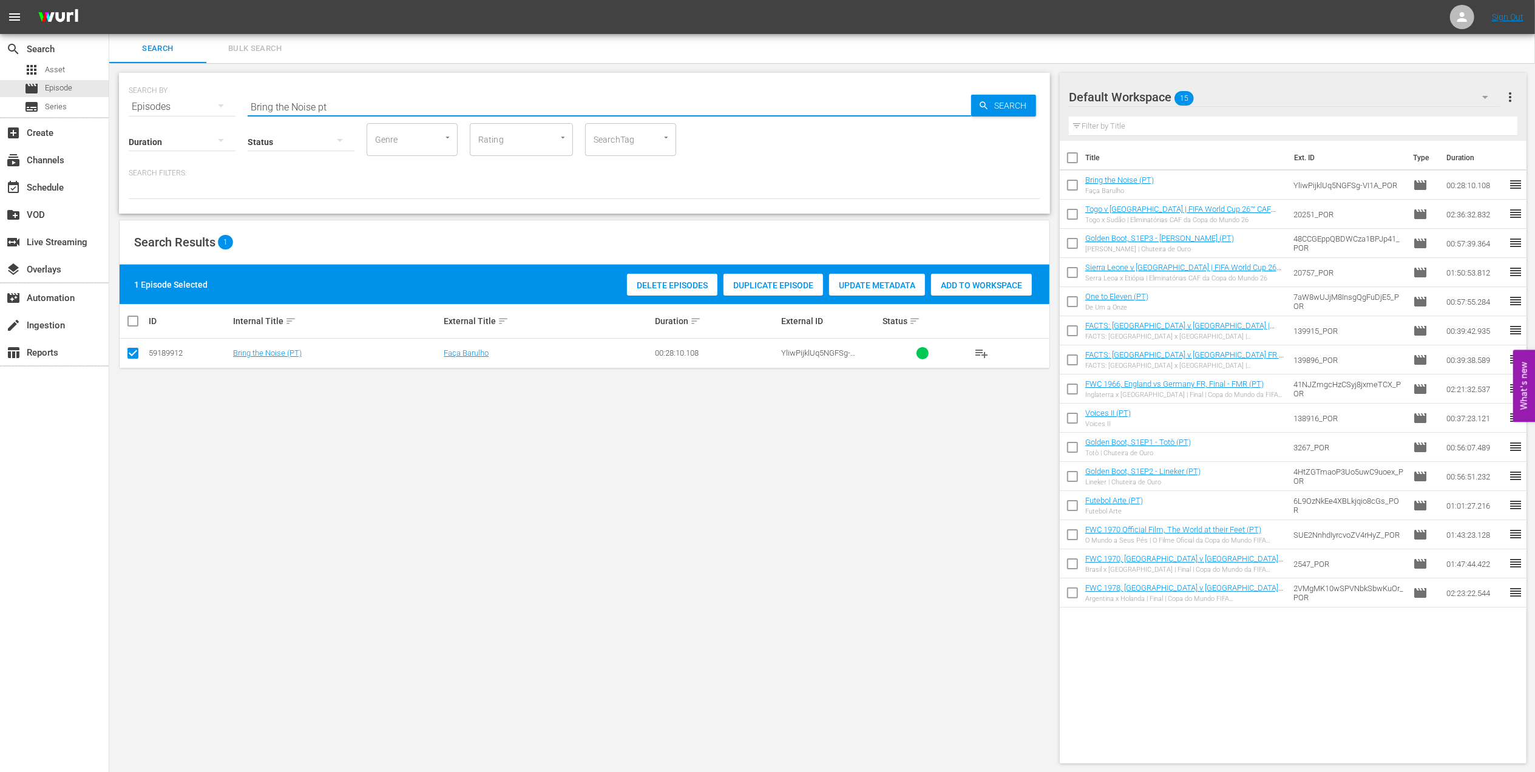
paste input "FWC 2022, [GEOGRAPHIC_DATA] v [GEOGRAPHIC_DATA], Final"
click at [450, 105] on input "FWC 2022, [GEOGRAPHIC_DATA] v [GEOGRAPHIC_DATA], Final" at bounding box center [609, 106] width 723 height 29
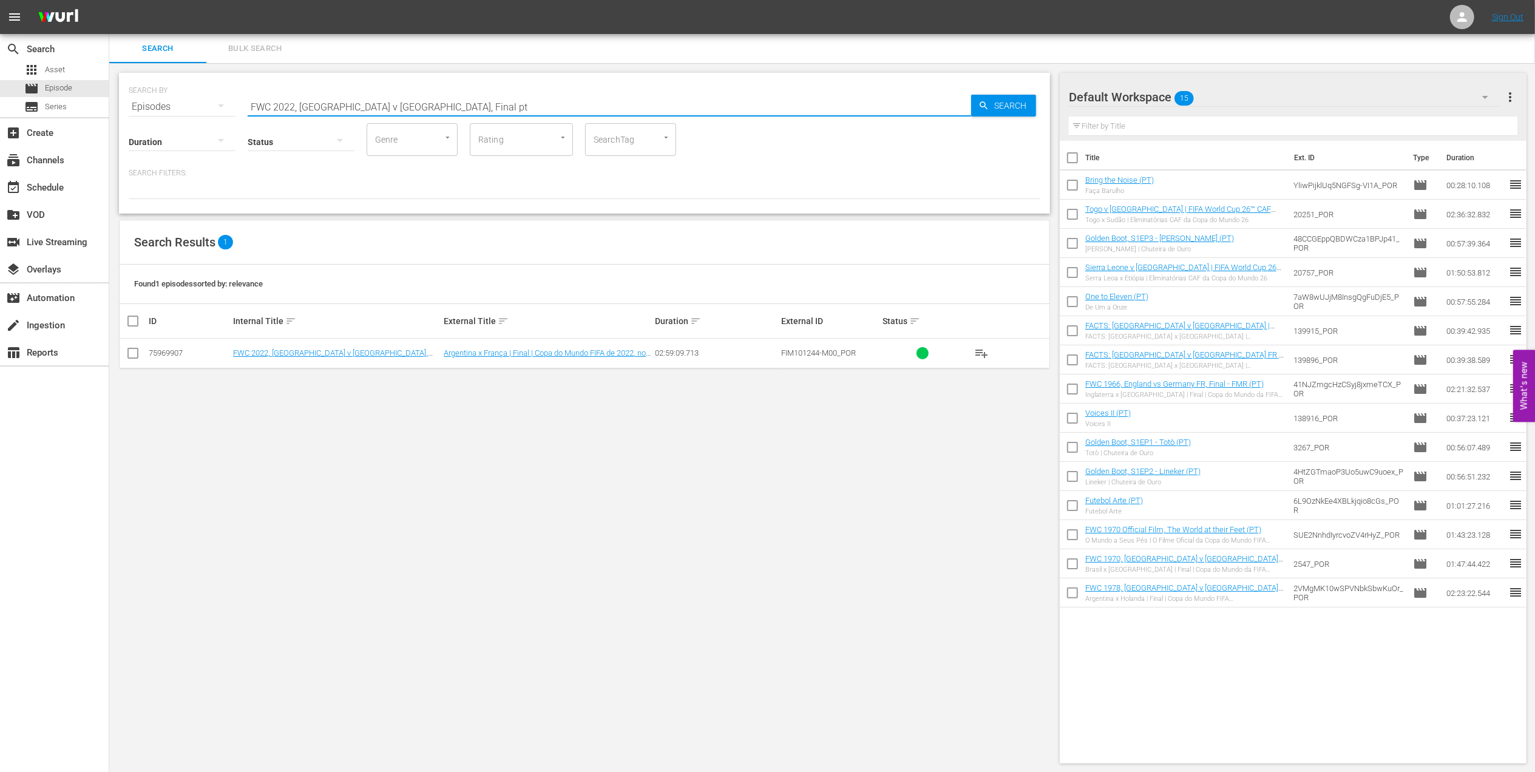
type input "FWC 2022, [GEOGRAPHIC_DATA] v [GEOGRAPHIC_DATA], Final pt"
click at [135, 353] on input "checkbox" at bounding box center [133, 355] width 15 height 15
checkbox input "true"
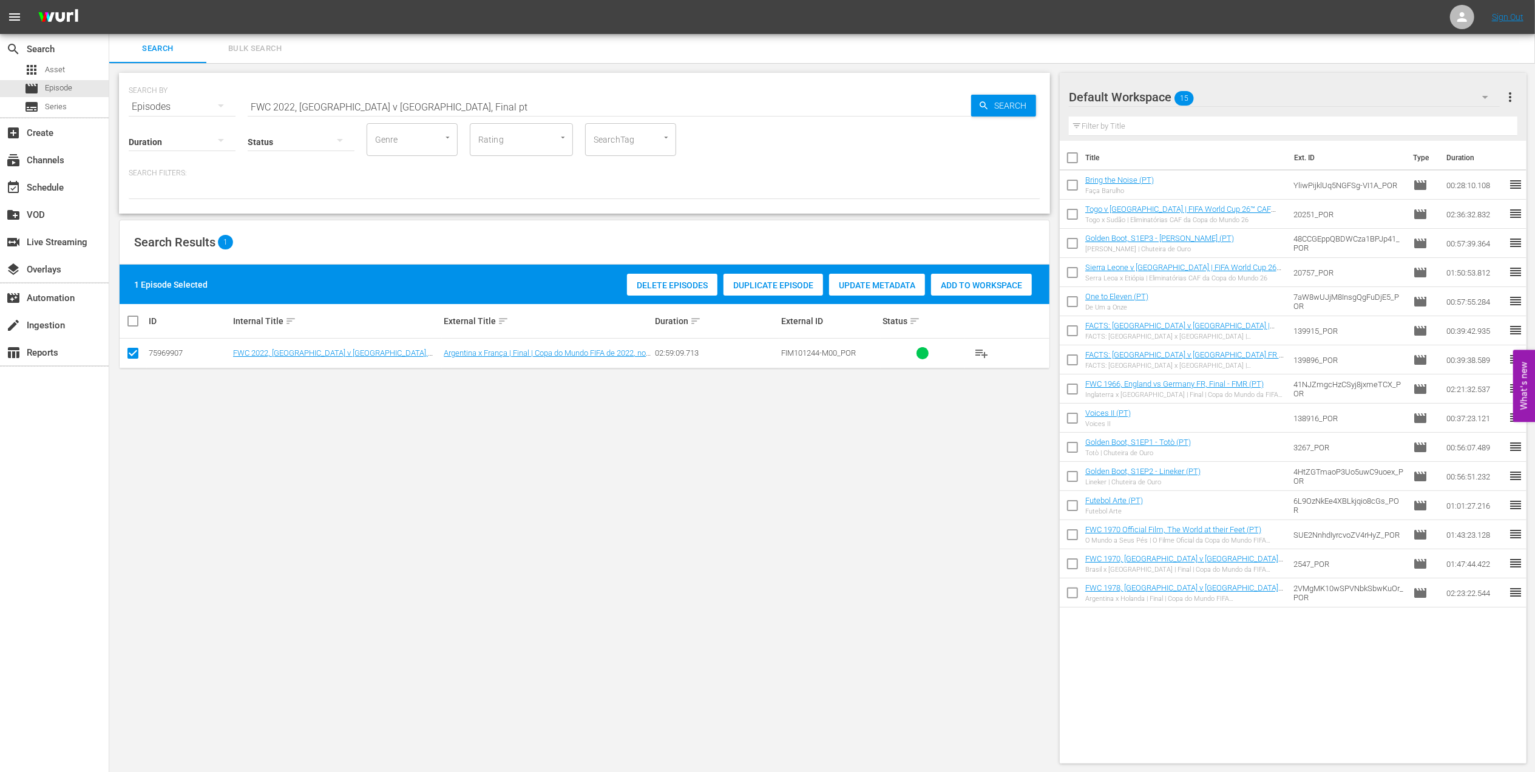
click at [950, 279] on div "Add to Workspace" at bounding box center [981, 285] width 101 height 23
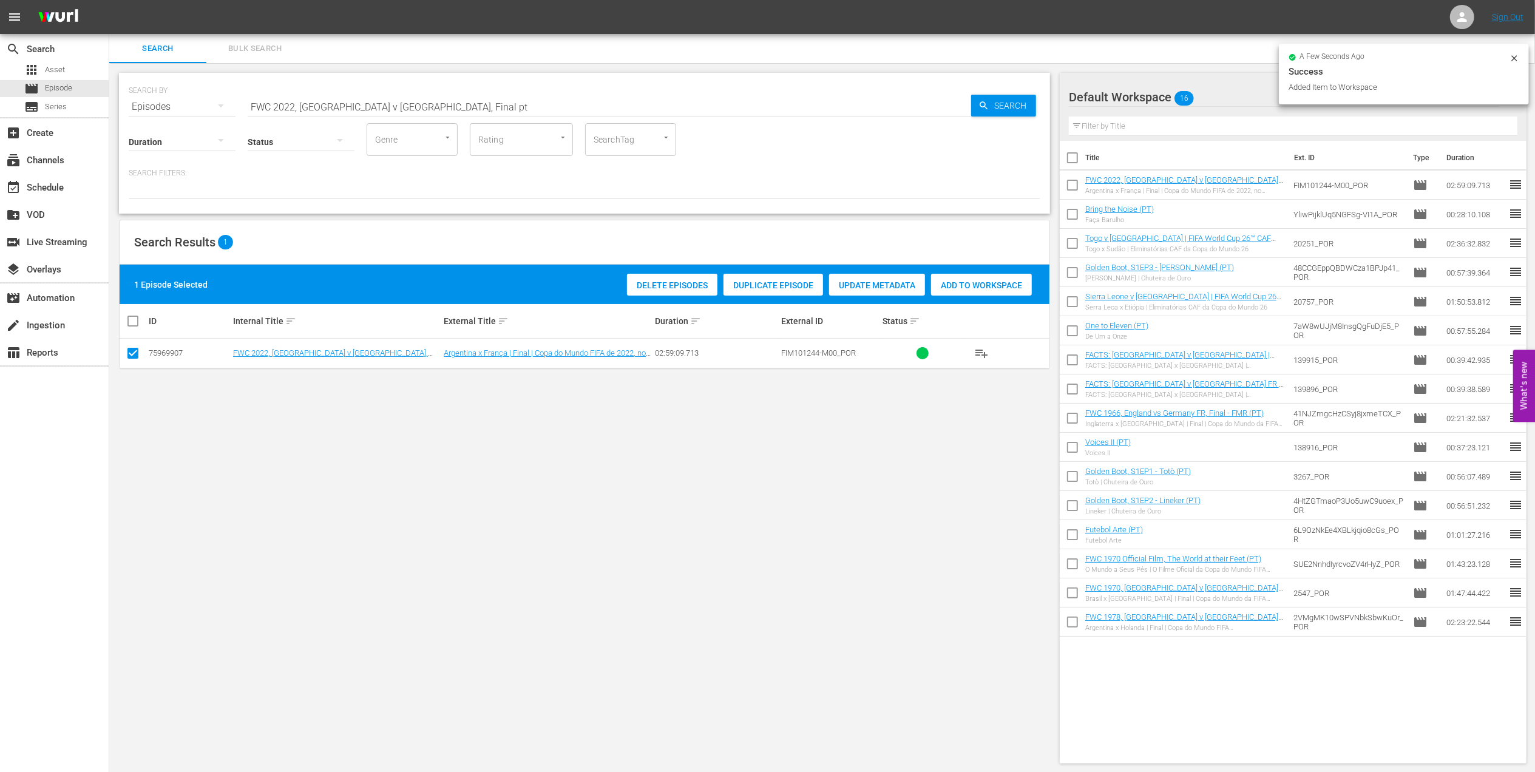
drag, startPoint x: 428, startPoint y: 106, endPoint x: 140, endPoint y: 106, distance: 288.8
click at [140, 106] on div "SEARCH BY Search By Episodes Search ID, Title, Description, Keywords, or Catego…" at bounding box center [584, 100] width 911 height 44
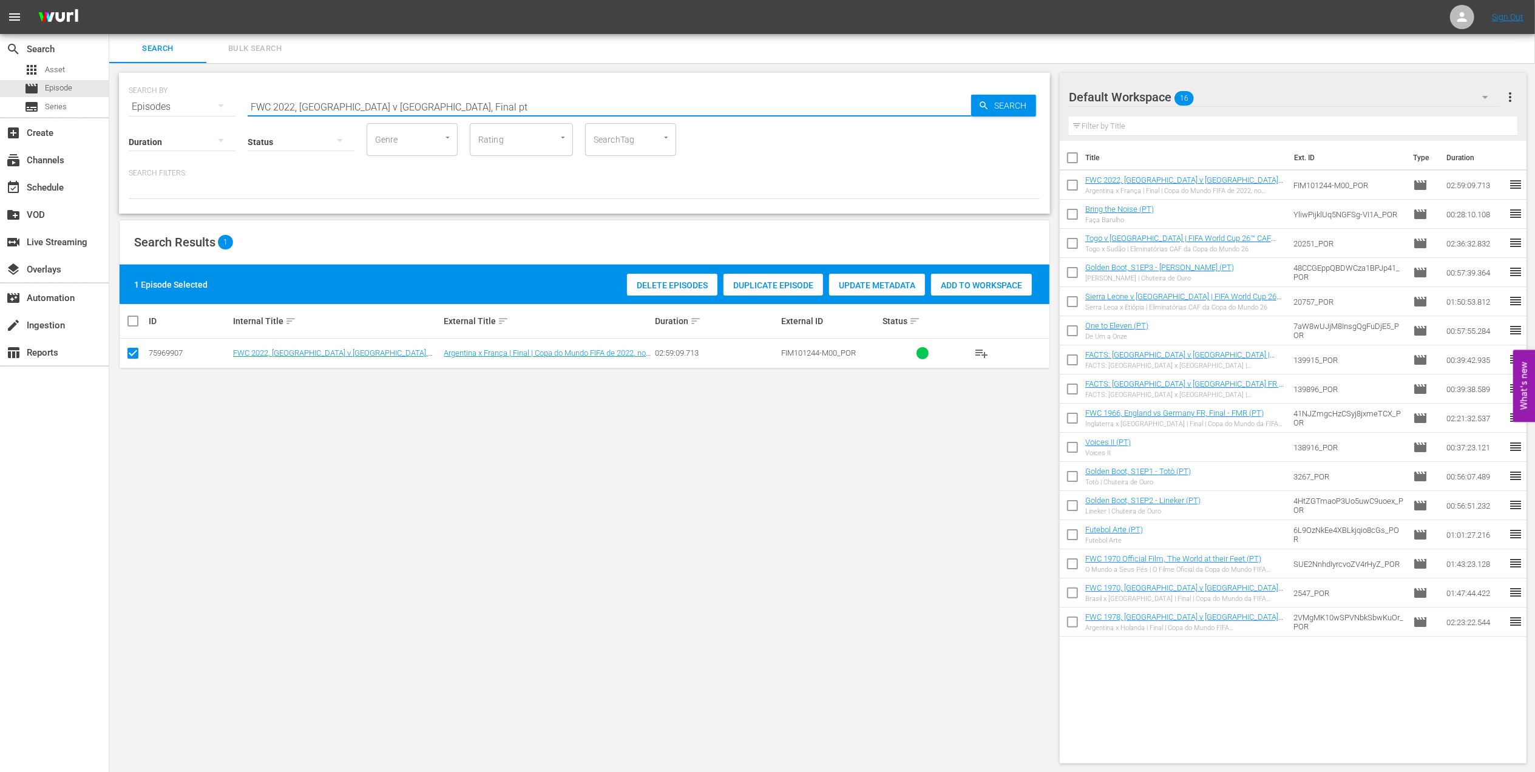
paste input "1982, Italy vs Germany FR, Final (PT)"
click at [470, 107] on input "FWC 1982, Italy vs Germany FR, Final (PT)" at bounding box center [609, 106] width 723 height 29
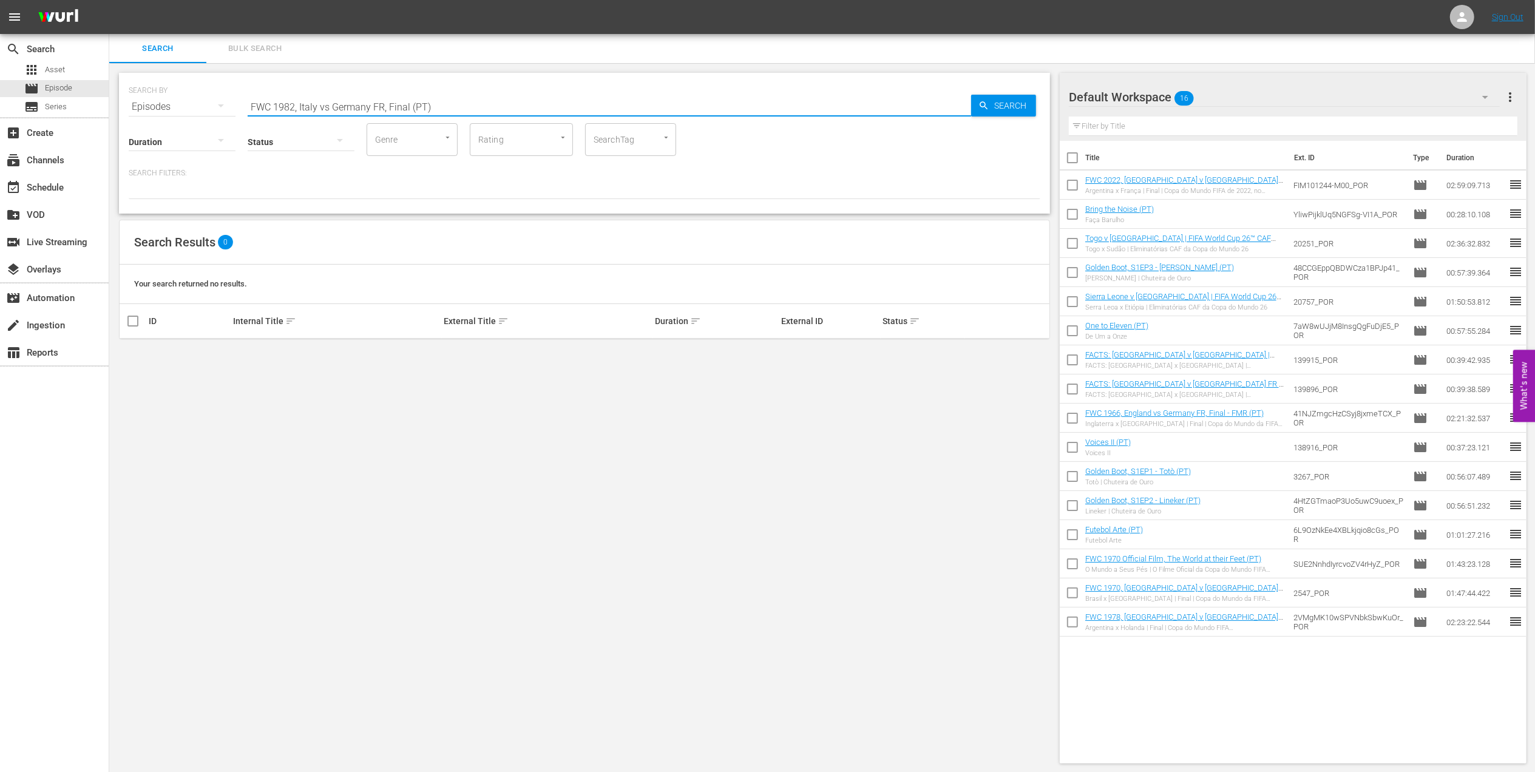
click at [329, 107] on input "FWC 1982, Italy vs Germany FR, Final (PT)" at bounding box center [609, 106] width 723 height 29
type input "FWC 1982, [GEOGRAPHIC_DATA] v [GEOGRAPHIC_DATA] FR, Final (PT)"
click at [137, 353] on input "checkbox" at bounding box center [133, 355] width 15 height 15
checkbox input "true"
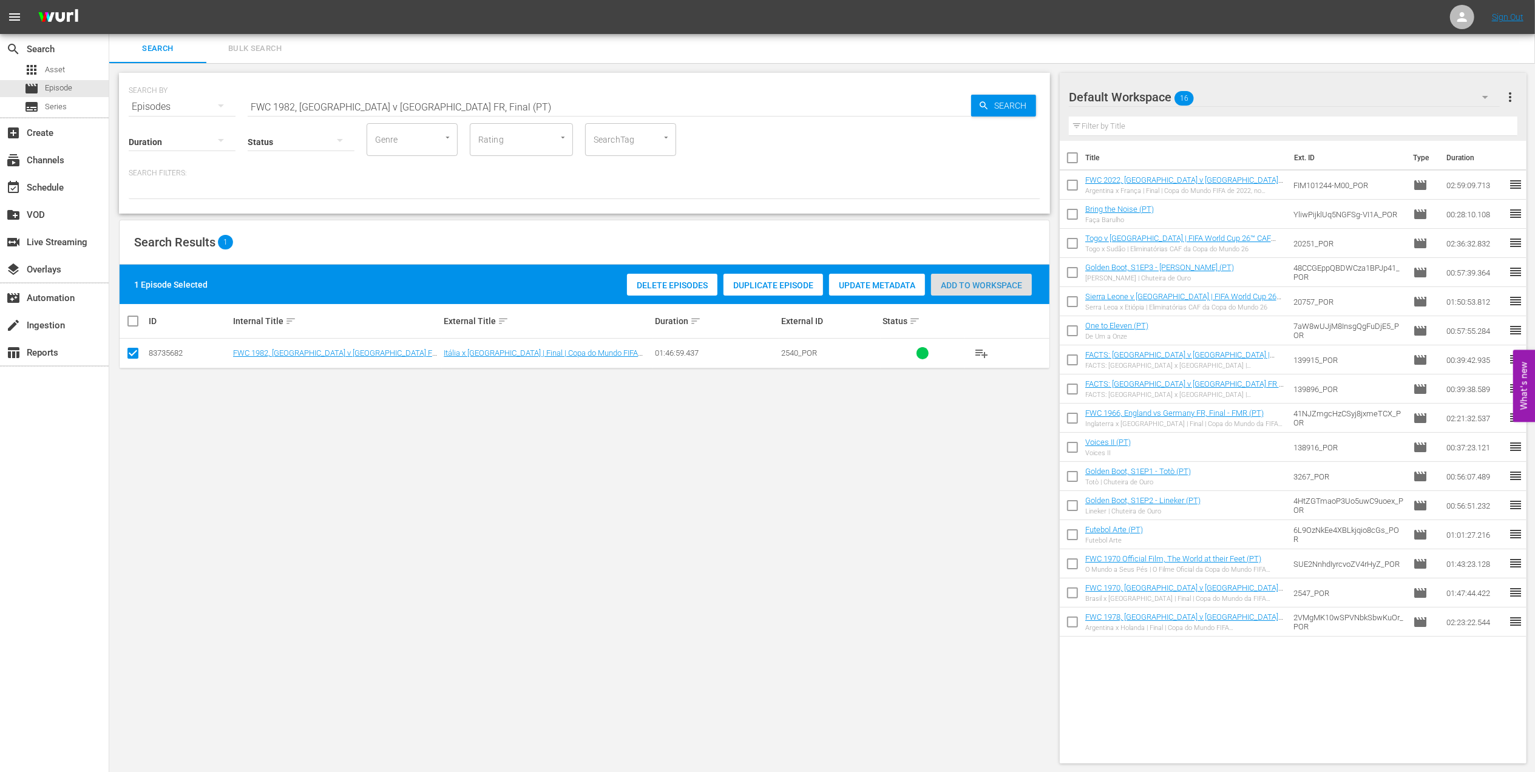
click at [957, 292] on div "Add to Workspace" at bounding box center [981, 285] width 101 height 23
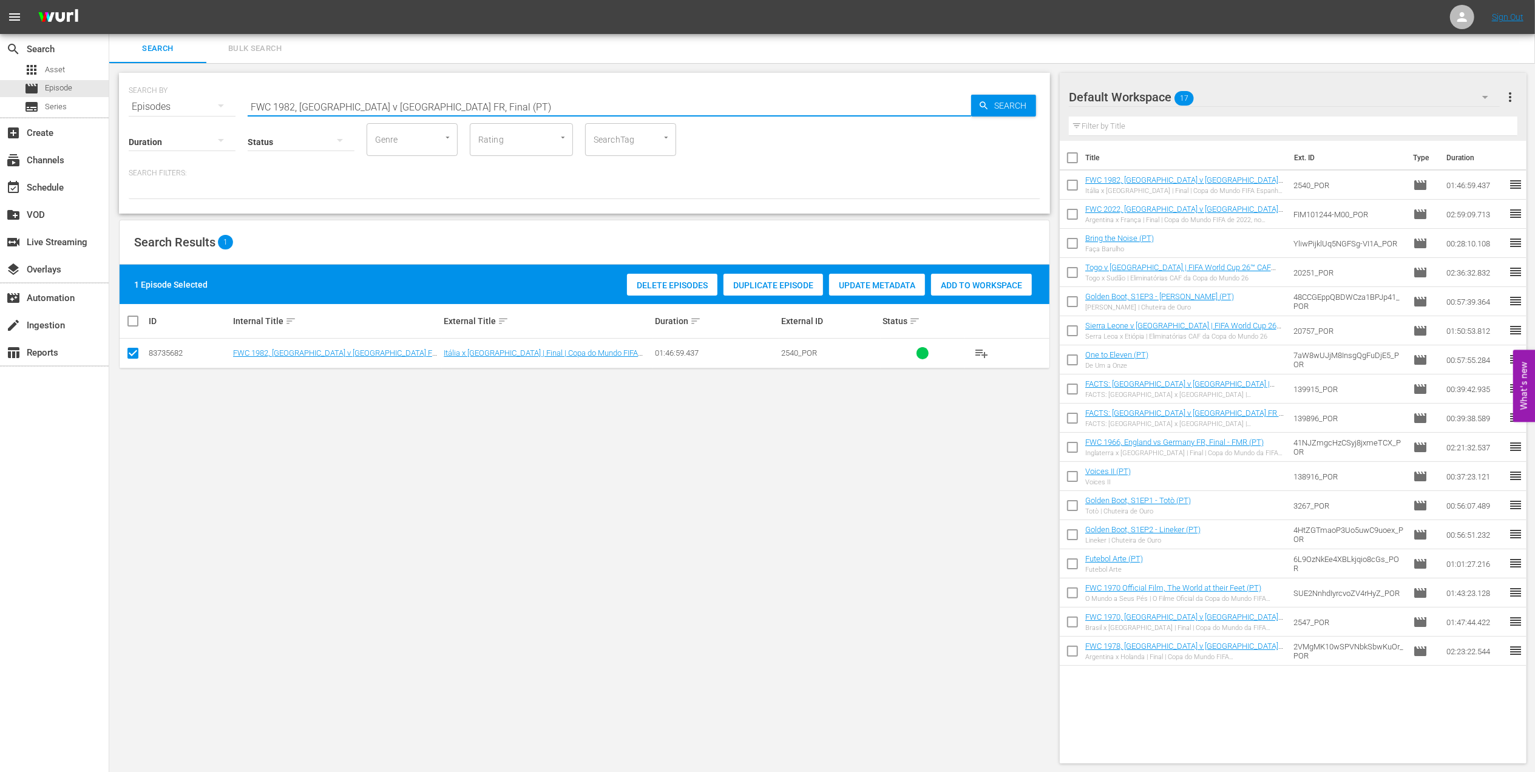
drag, startPoint x: 467, startPoint y: 112, endPoint x: 152, endPoint y: 120, distance: 315.0
click at [152, 120] on div "SEARCH BY Search By Episodes Search ID, Title, Description, Keywords, or Catego…" at bounding box center [584, 143] width 931 height 141
paste input "ACTS: 1982 FIFA World Cup"
click at [427, 104] on input "FACTS: 1982 FIFA World Cup" at bounding box center [609, 106] width 723 height 29
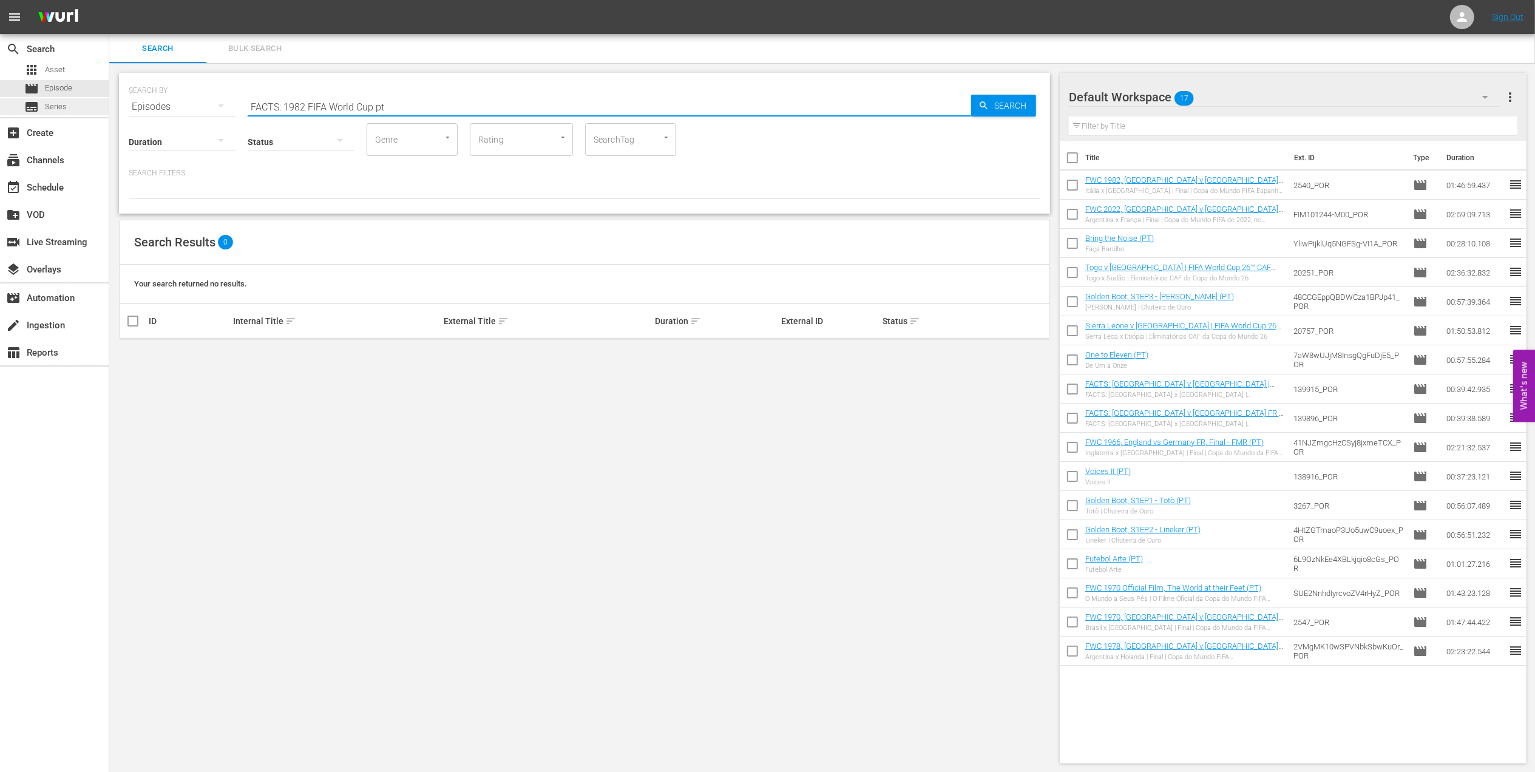
drag, startPoint x: 391, startPoint y: 106, endPoint x: 103, endPoint y: 108, distance: 288.2
click at [109, 0] on div "search Search apps Asset movie Episode subtitles Series add_box Create subscrip…" at bounding box center [821, 0] width 1425 height 0
type input "facts 1982 pt"
click at [134, 353] on input "checkbox" at bounding box center [133, 355] width 15 height 15
checkbox input "true"
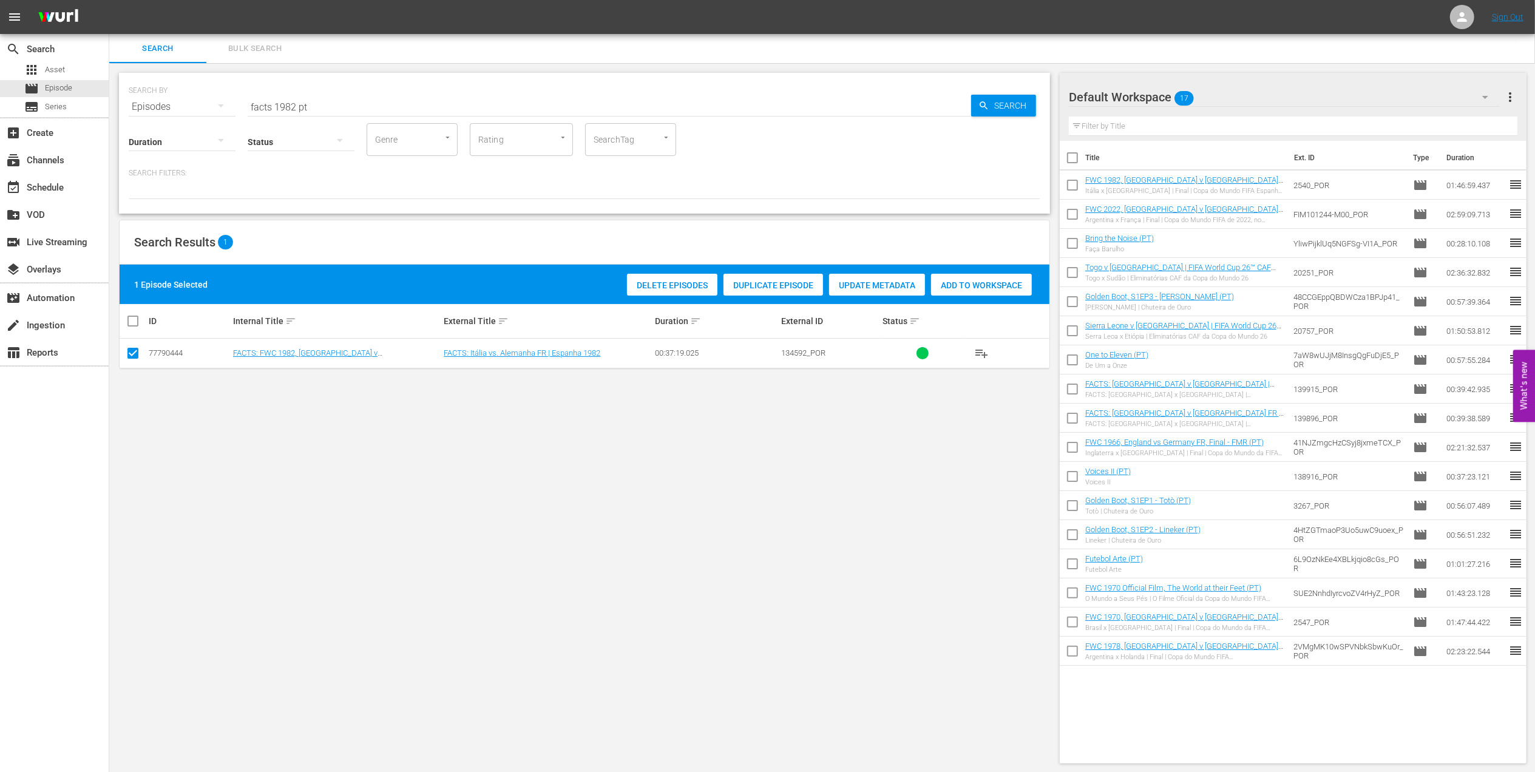
click at [971, 288] on span "Add to Workspace" at bounding box center [981, 285] width 101 height 10
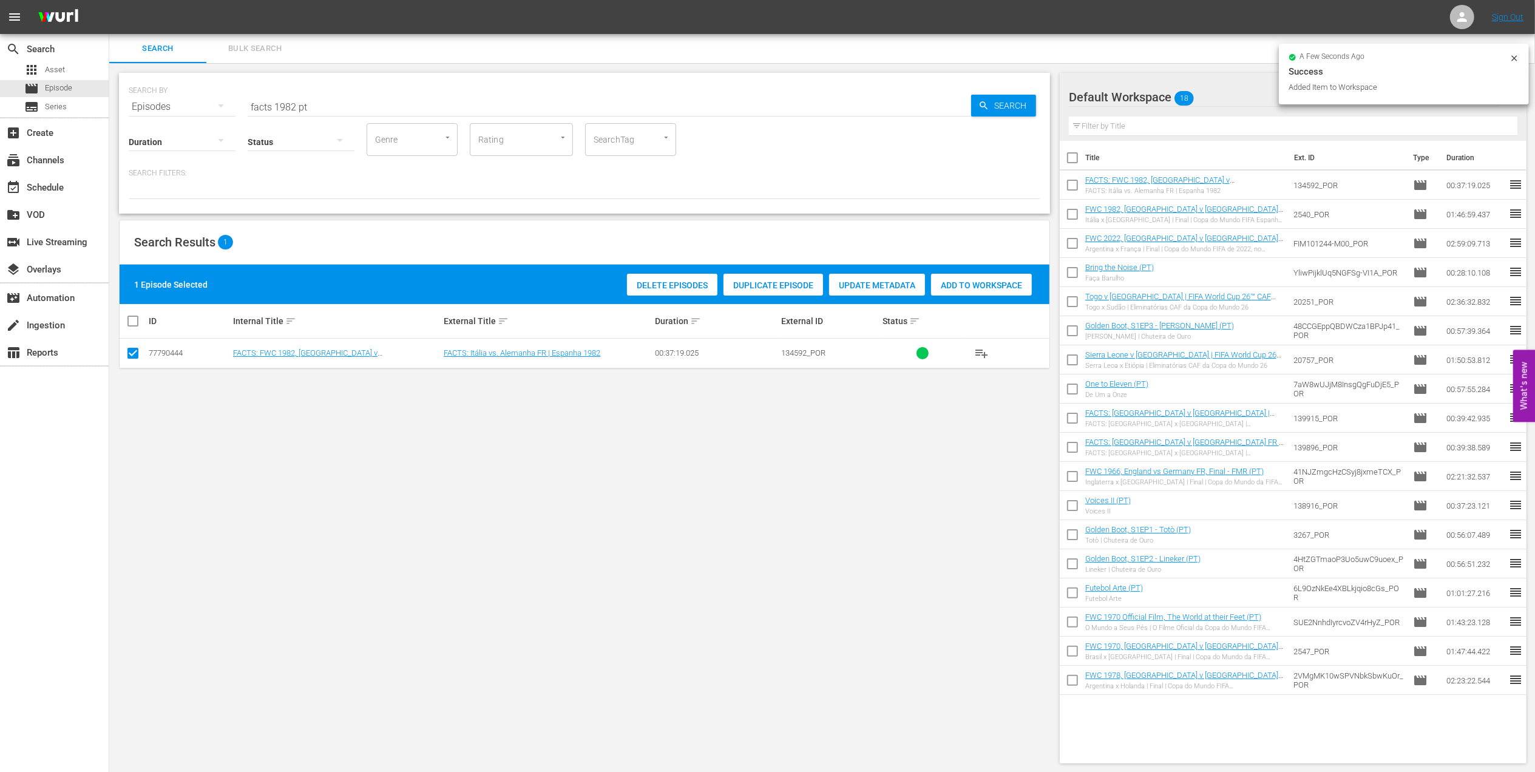
drag, startPoint x: 323, startPoint y: 106, endPoint x: 178, endPoint y: 114, distance: 145.9
click at [178, 114] on div "SEARCH BY Search By Episodes Search ID, Title, Description, Keywords, or Catego…" at bounding box center [584, 143] width 931 height 141
paste input "FACTS: 1986 FIFA World Cup"
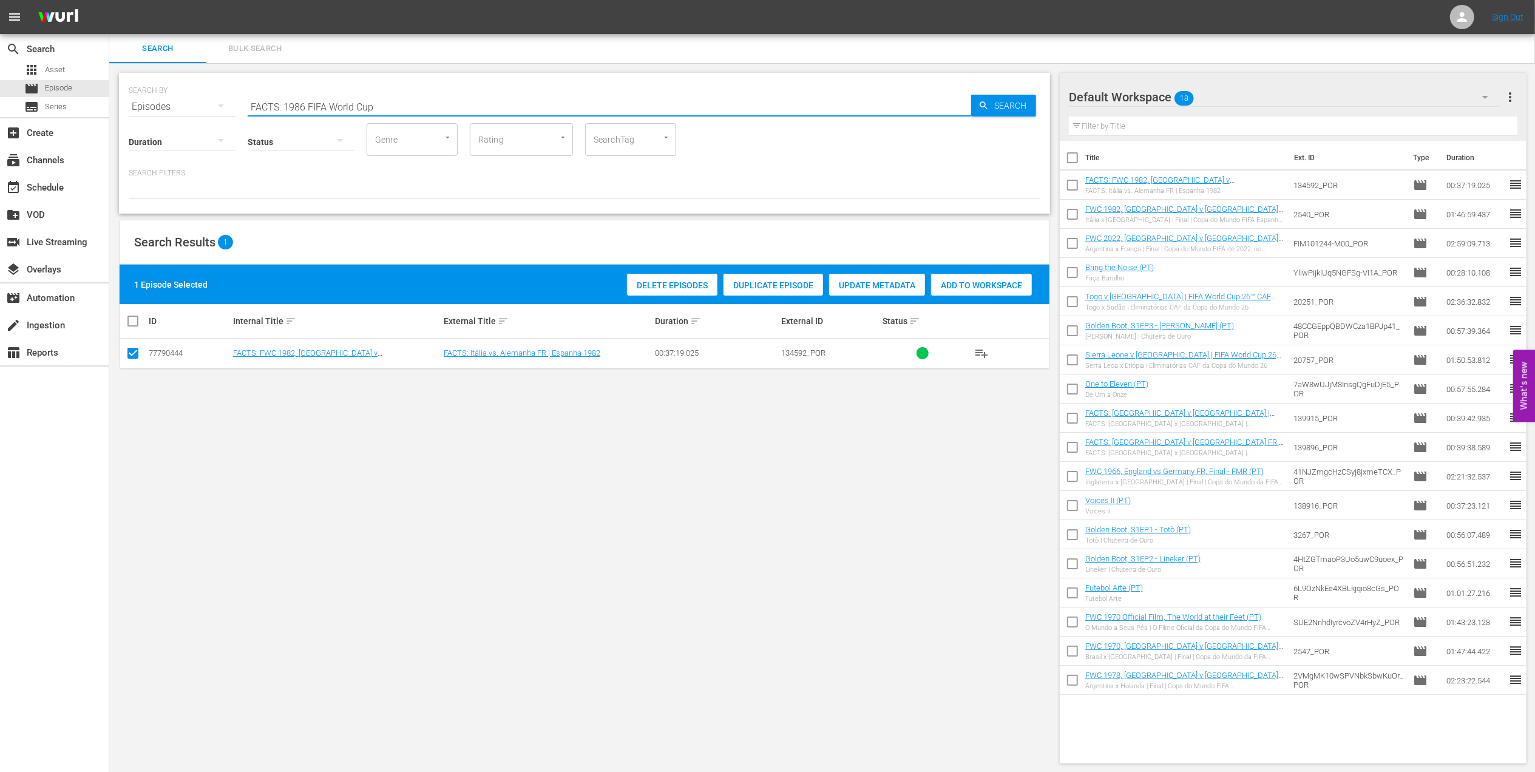
click at [425, 101] on input "FACTS: 1986 FIFA World Cup" at bounding box center [609, 106] width 723 height 29
drag, startPoint x: 400, startPoint y: 100, endPoint x: 371, endPoint y: 103, distance: 29.2
click at [399, 100] on input "FACTS: 1986 FIFA World Cup" at bounding box center [609, 106] width 723 height 29
drag, startPoint x: 366, startPoint y: 103, endPoint x: 274, endPoint y: 103, distance: 92.2
click at [353, 103] on input "FACTS: 1986 FIFA World Cup" at bounding box center [609, 106] width 723 height 29
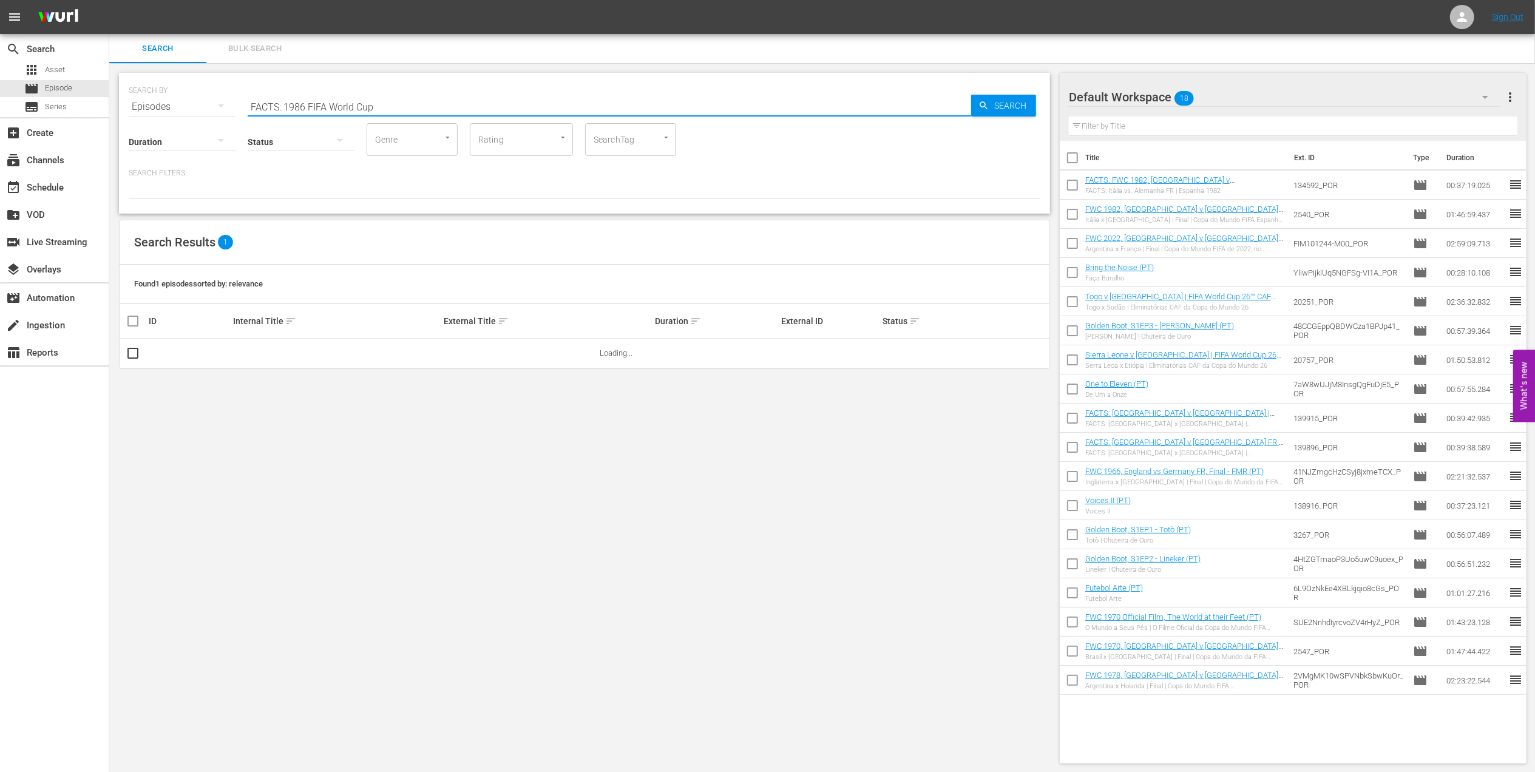
drag, startPoint x: 274, startPoint y: 103, endPoint x: 178, endPoint y: 103, distance: 95.9
click at [180, 103] on div "SEARCH BY Search By Episodes Search ID, Title, Description, Keywords, or Catego…" at bounding box center [584, 100] width 911 height 44
drag, startPoint x: 422, startPoint y: 108, endPoint x: 186, endPoint y: 108, distance: 236.6
click at [186, 108] on div "SEARCH BY Search By Episodes Search ID, Title, Description, Keywords, or Catego…" at bounding box center [584, 100] width 911 height 44
type input "facts 1986 pt"
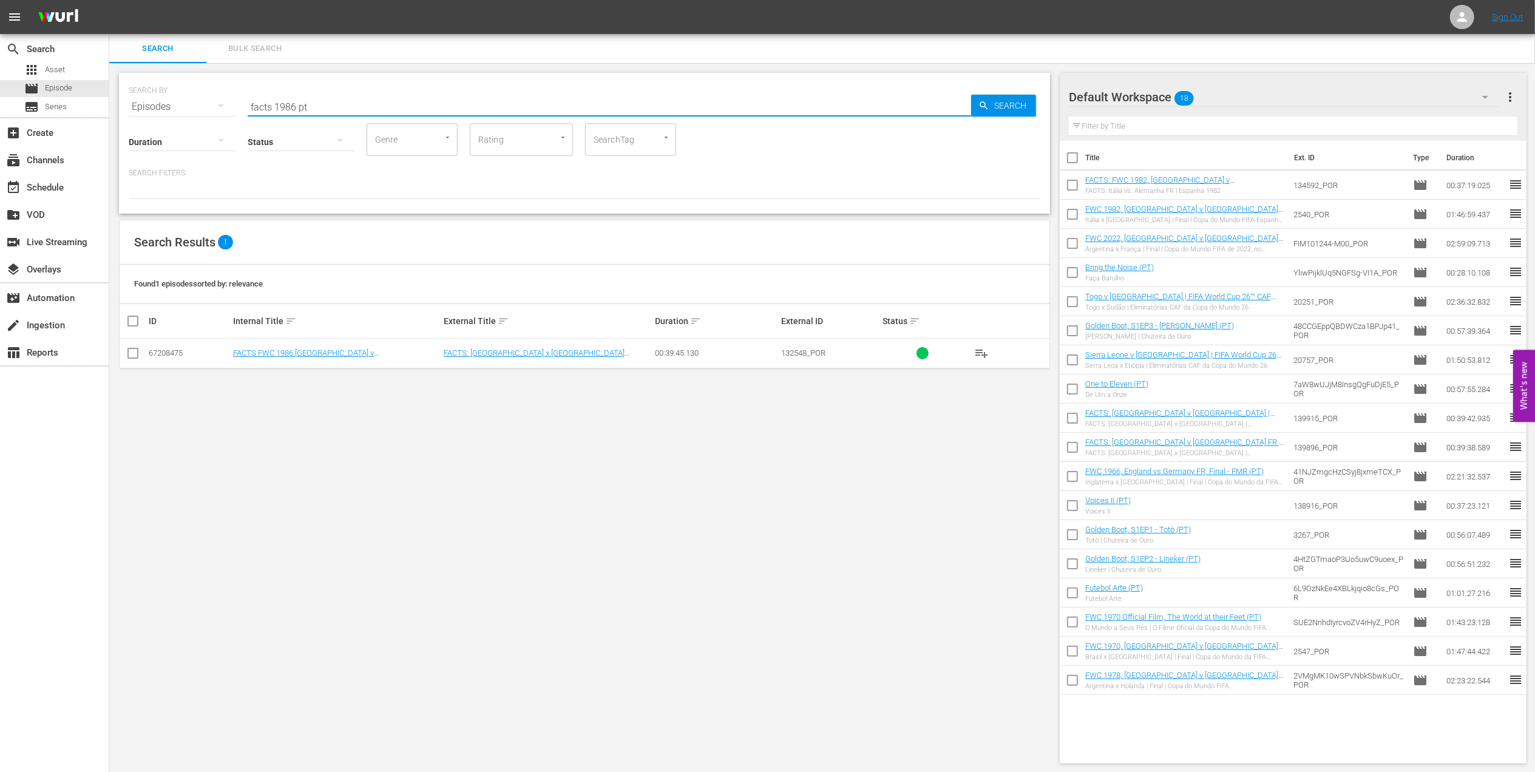
click at [137, 350] on input "checkbox" at bounding box center [133, 355] width 15 height 15
checkbox input "true"
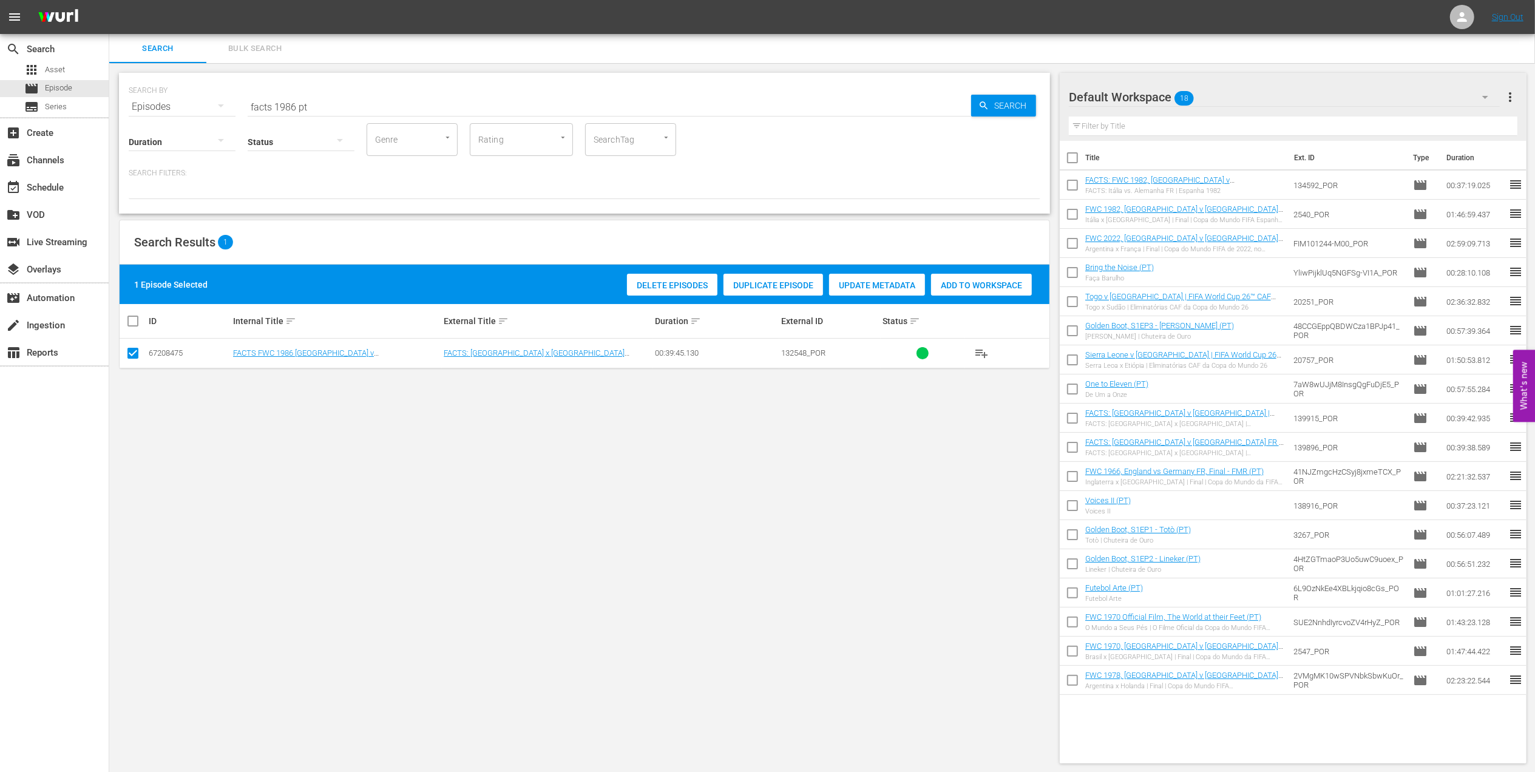
drag, startPoint x: 1003, startPoint y: 285, endPoint x: 943, endPoint y: 287, distance: 60.1
click at [1003, 285] on span "Add to Workspace" at bounding box center [981, 285] width 101 height 10
click at [66, 185] on div "event_available Schedule" at bounding box center [34, 185] width 68 height 11
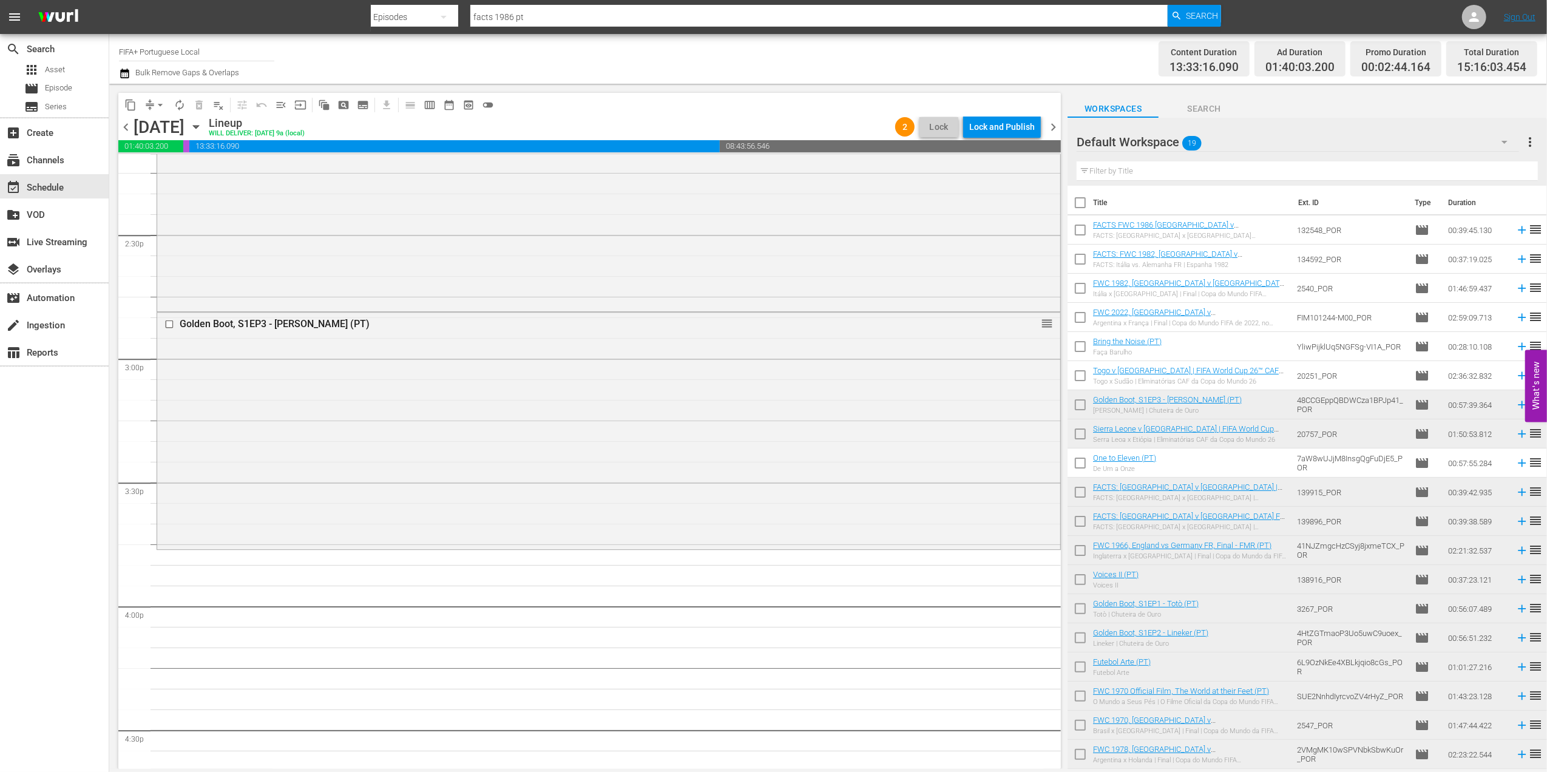
scroll to position [3522, 0]
click at [74, 90] on div "movie Episode" at bounding box center [54, 88] width 109 height 17
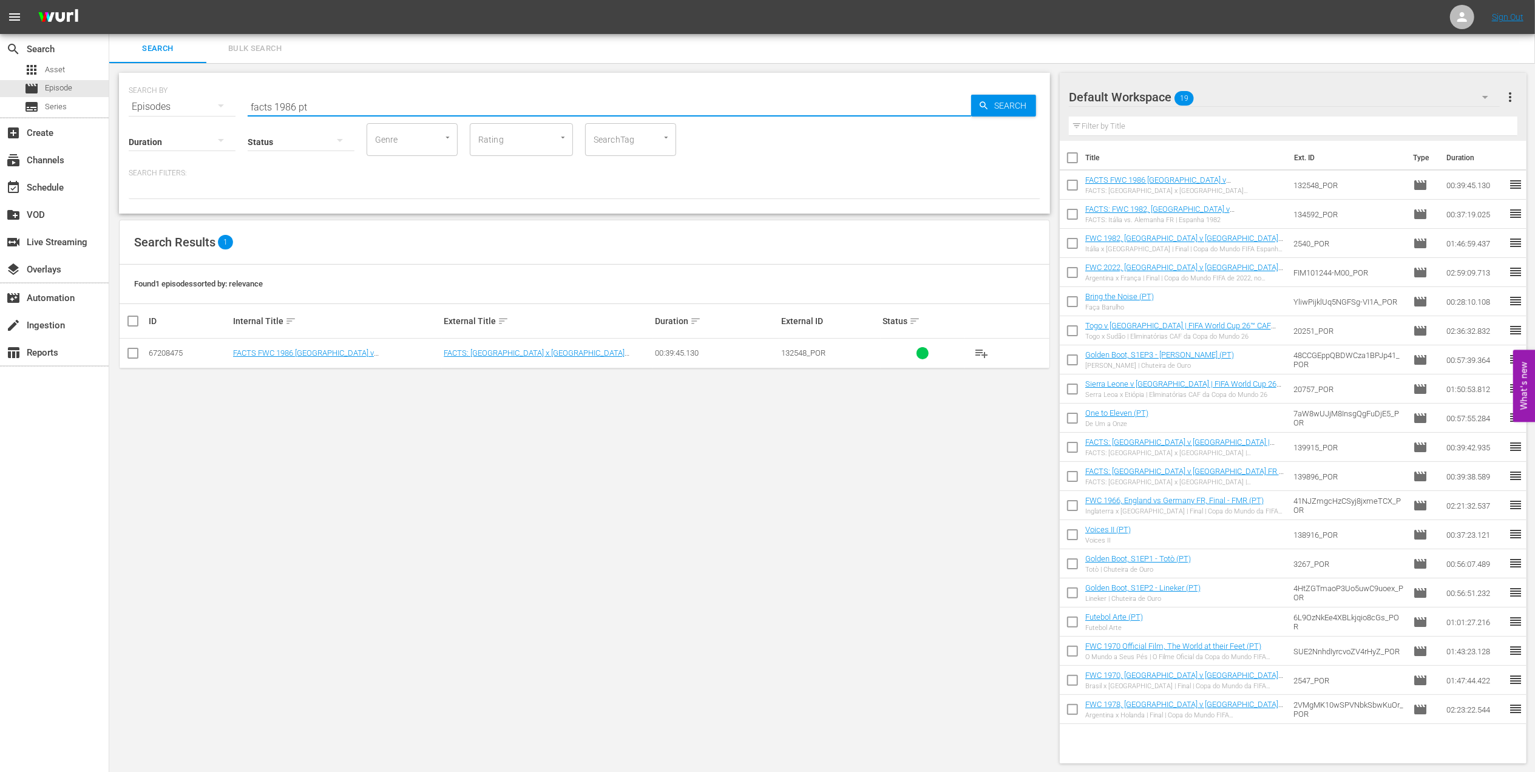
drag, startPoint x: 335, startPoint y: 106, endPoint x: 152, endPoint y: 117, distance: 183.6
click at [148, 106] on div "SEARCH BY Search By Episodes Search ID, Title, Description, Keywords, or Catego…" at bounding box center [584, 100] width 911 height 44
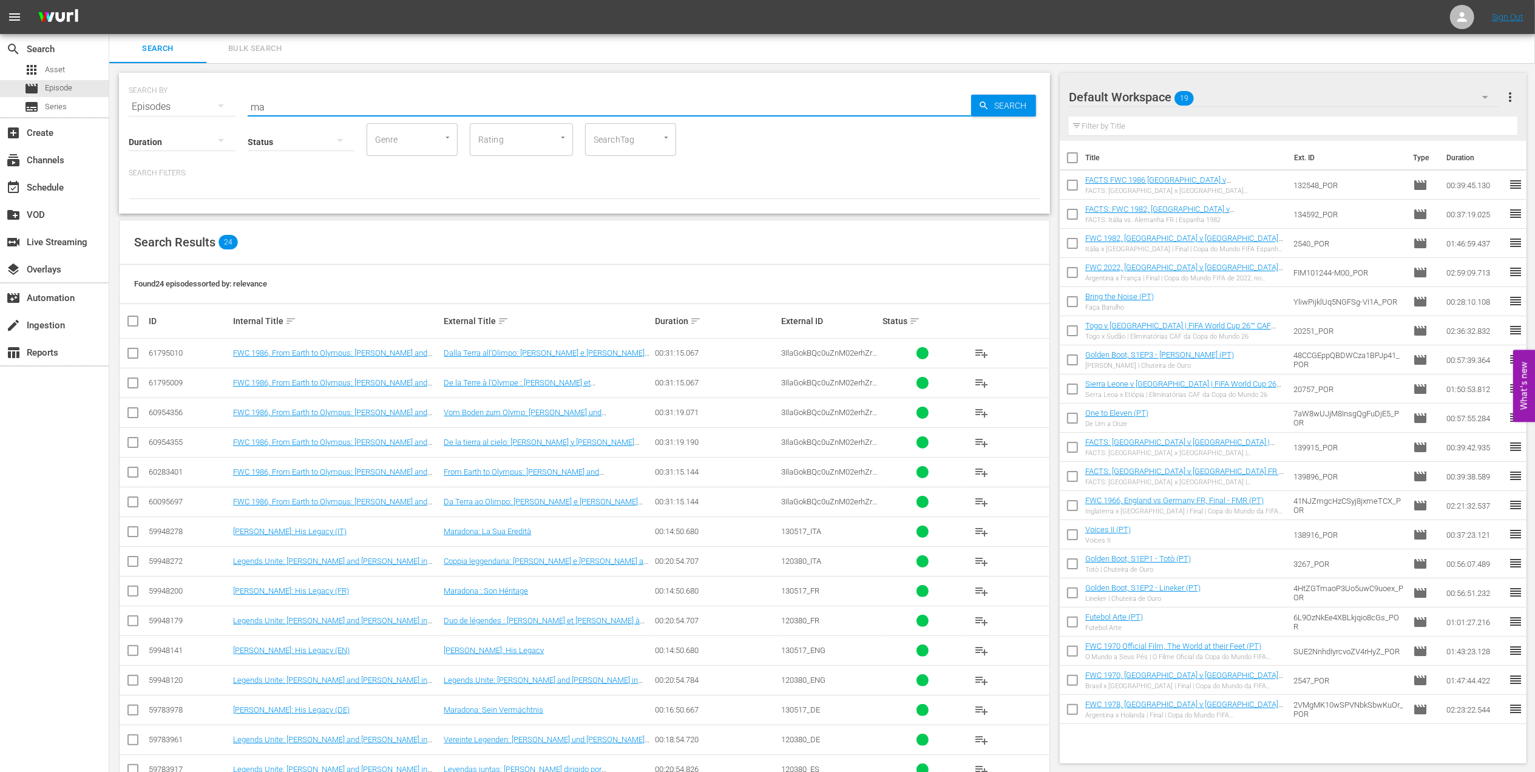
type input "m"
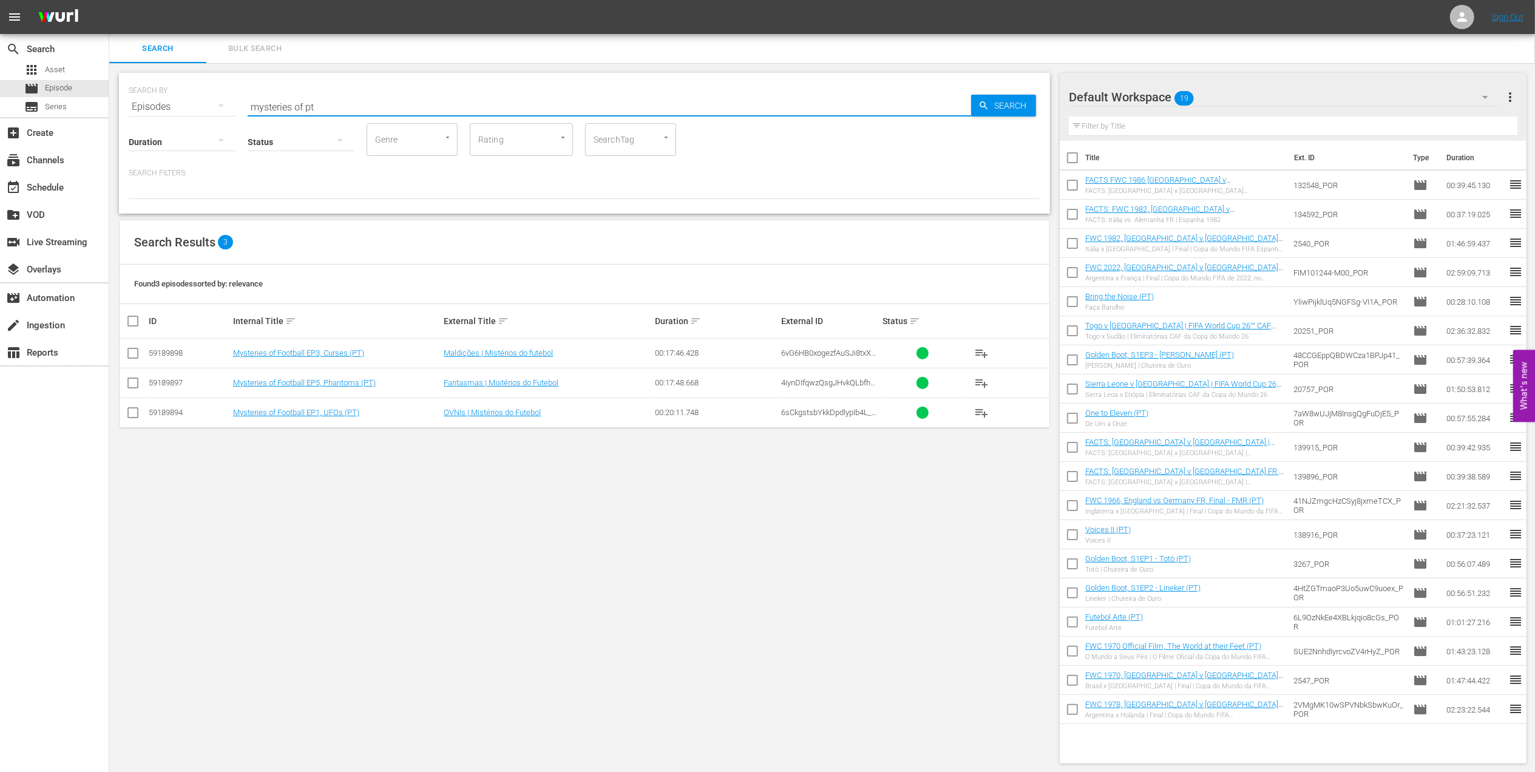
type input "mysteries of pt"
drag, startPoint x: 129, startPoint y: 387, endPoint x: 143, endPoint y: 385, distance: 14.1
click at [129, 387] on input "checkbox" at bounding box center [133, 385] width 15 height 15
checkbox input "true"
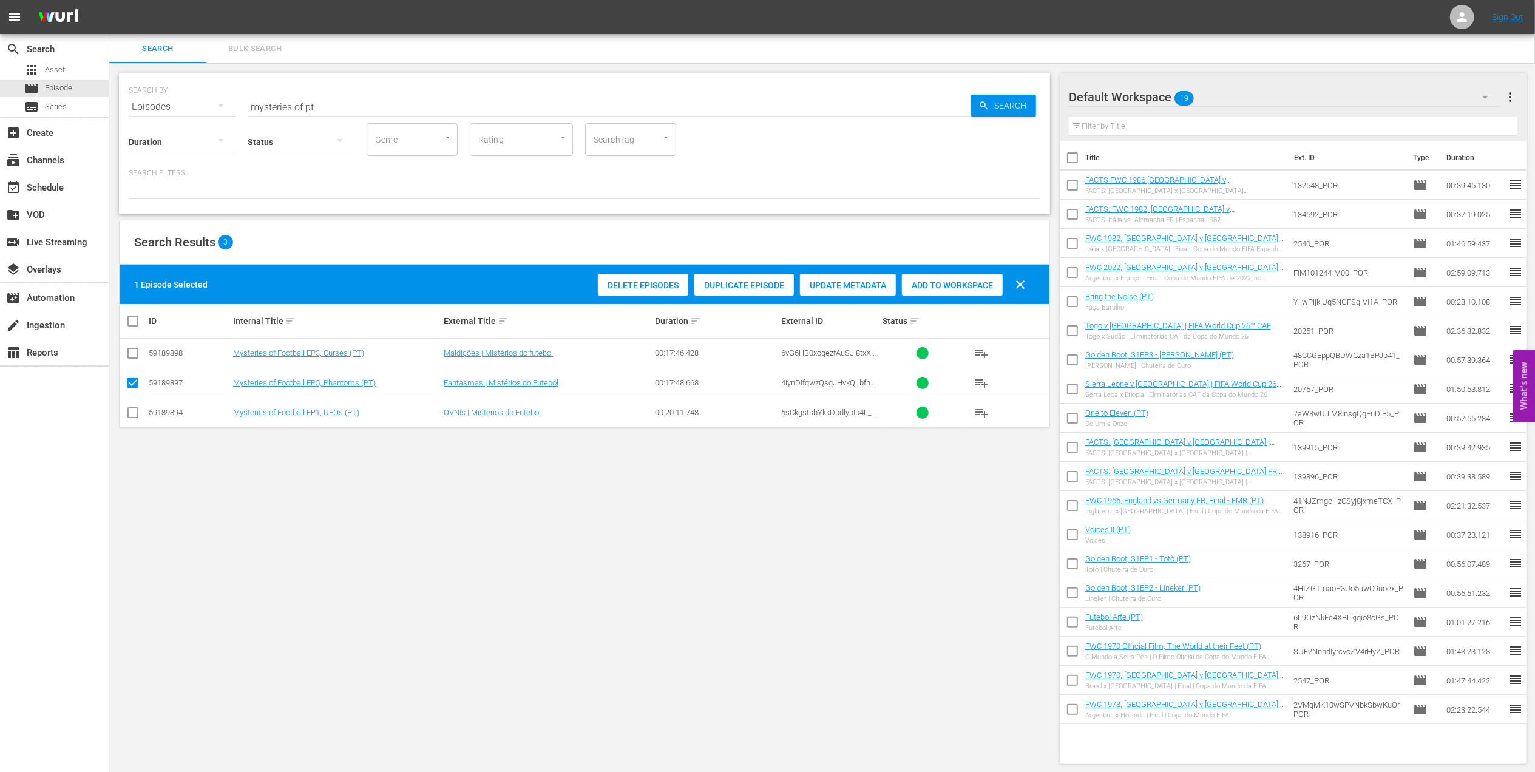
click at [933, 284] on span "Add to Workspace" at bounding box center [952, 285] width 101 height 10
click at [58, 183] on div "event_available Schedule" at bounding box center [34, 185] width 68 height 11
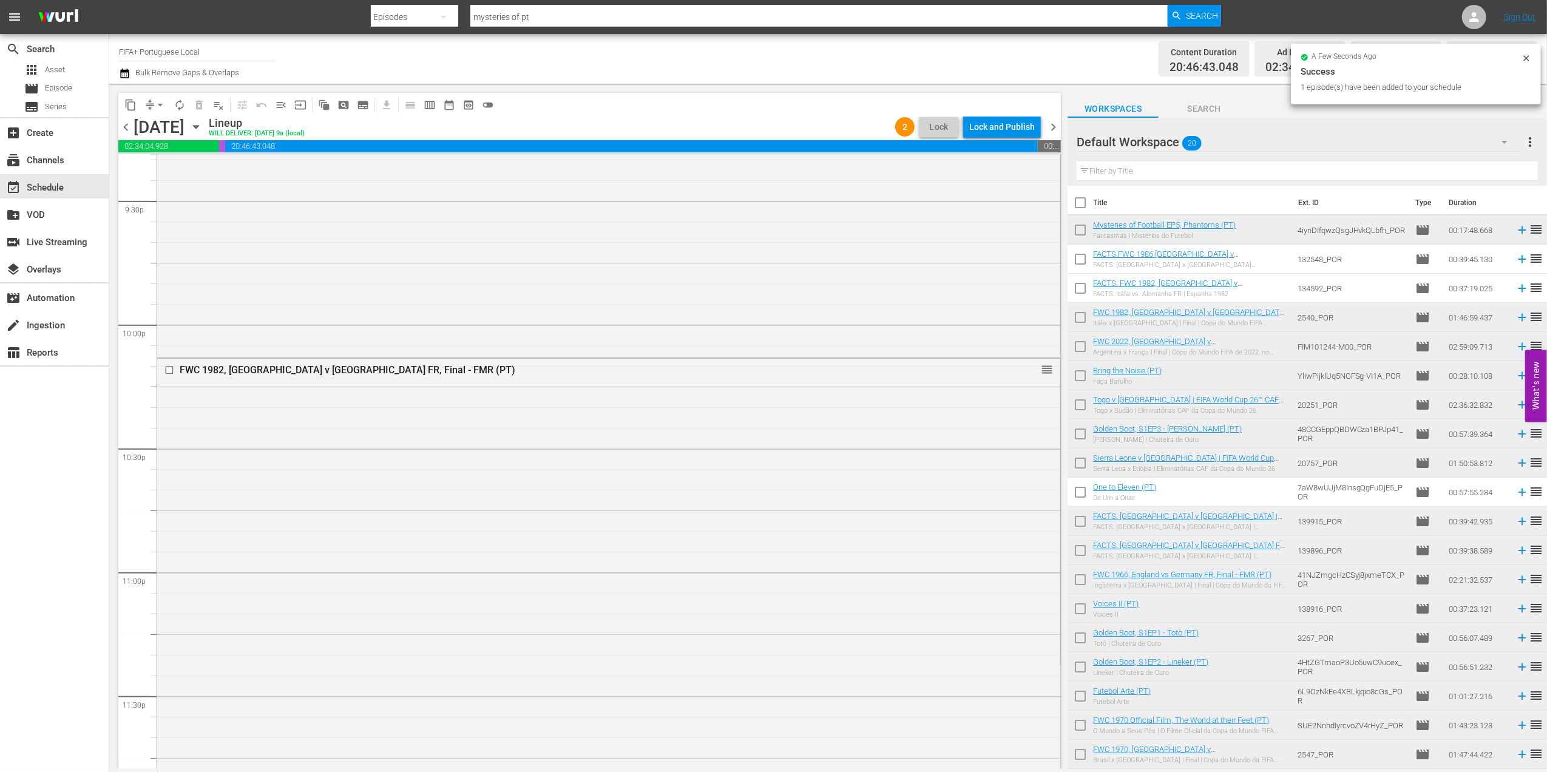
scroll to position [5328, 0]
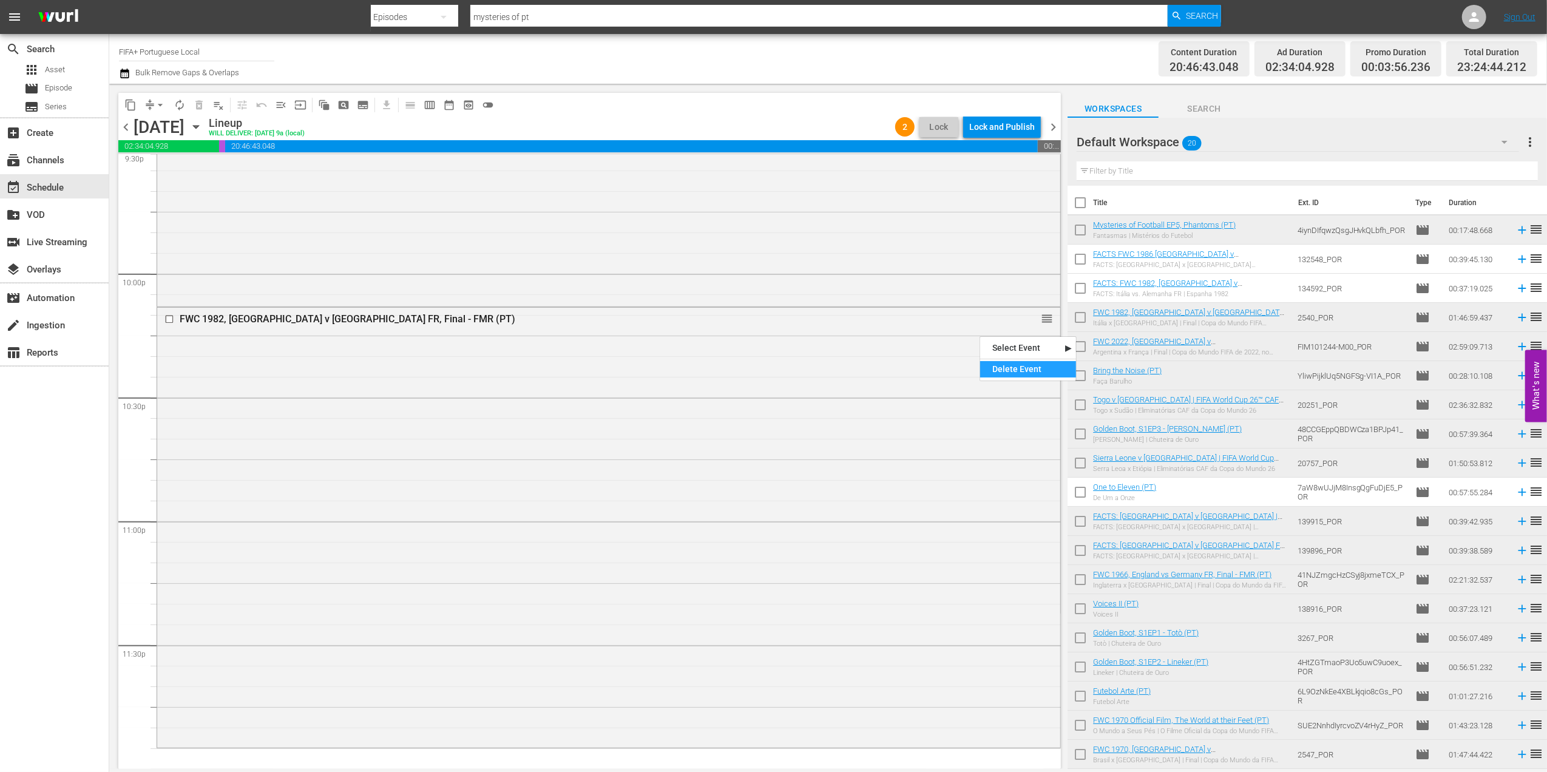
click at [1032, 369] on div "Delete Event" at bounding box center [1028, 369] width 96 height 16
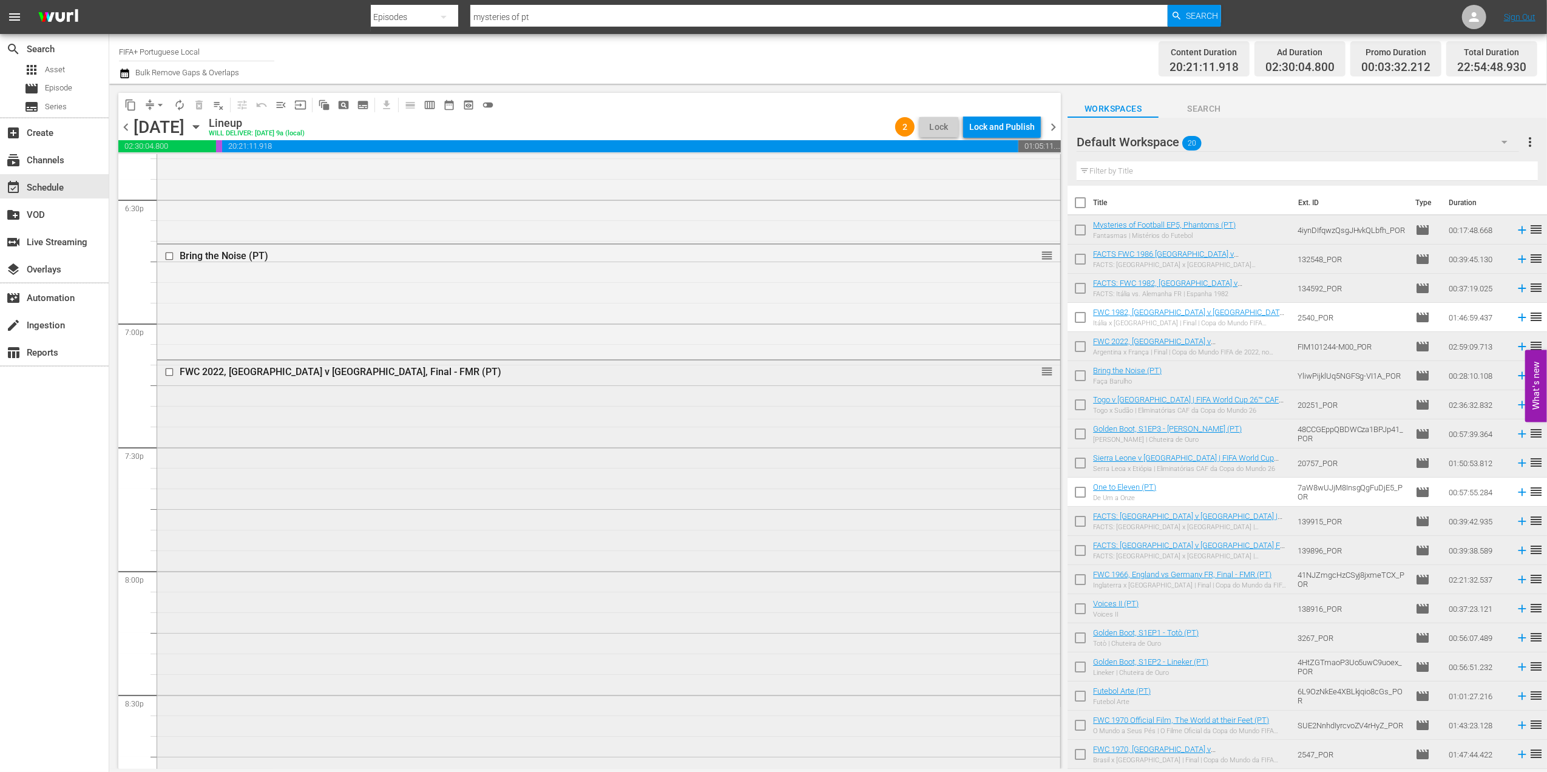
scroll to position [4530, 0]
click at [994, 309] on div "Delete Event" at bounding box center [1015, 314] width 96 height 16
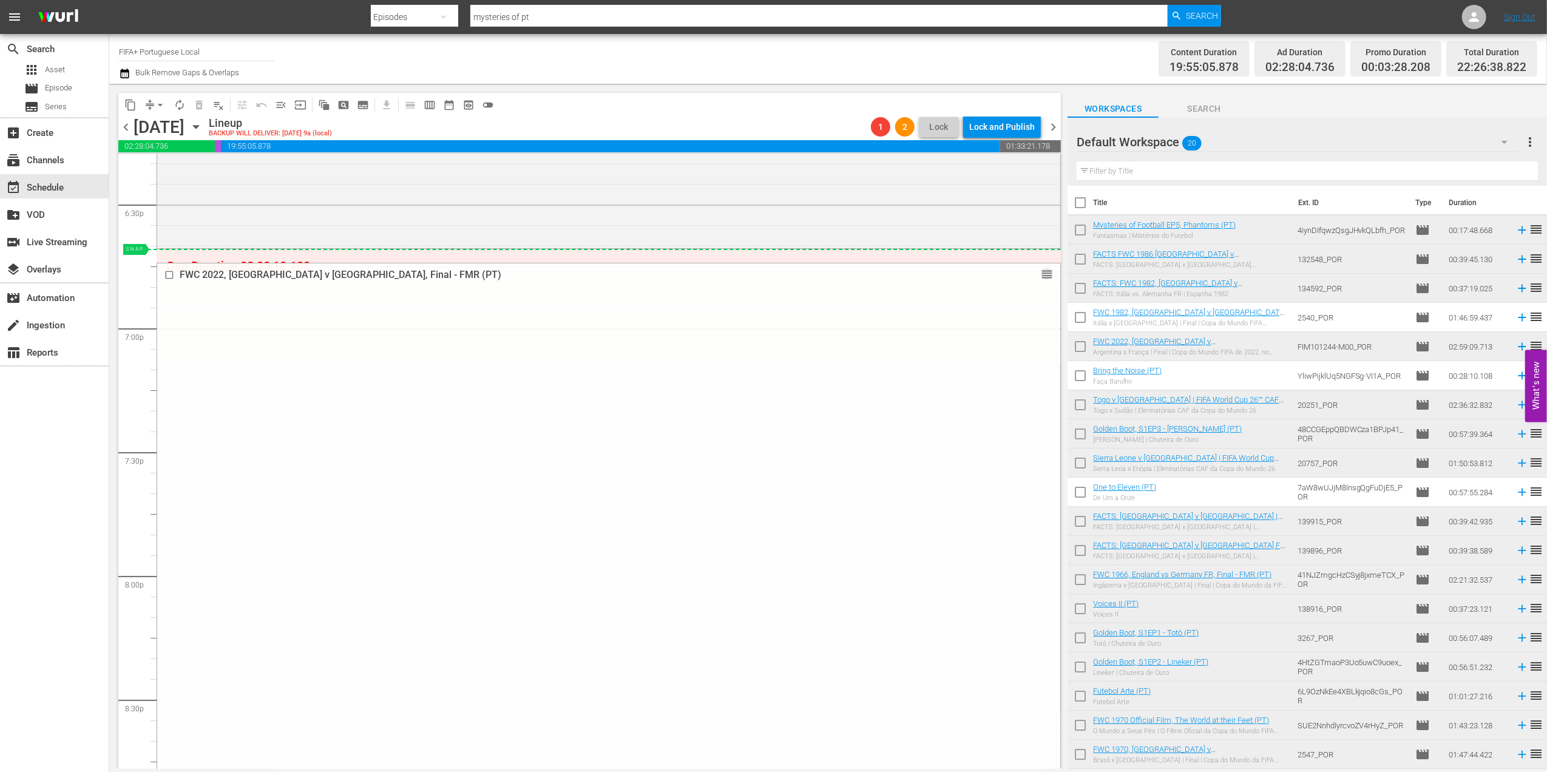
drag, startPoint x: 1034, startPoint y: 377, endPoint x: 1002, endPoint y: 252, distance: 128.3
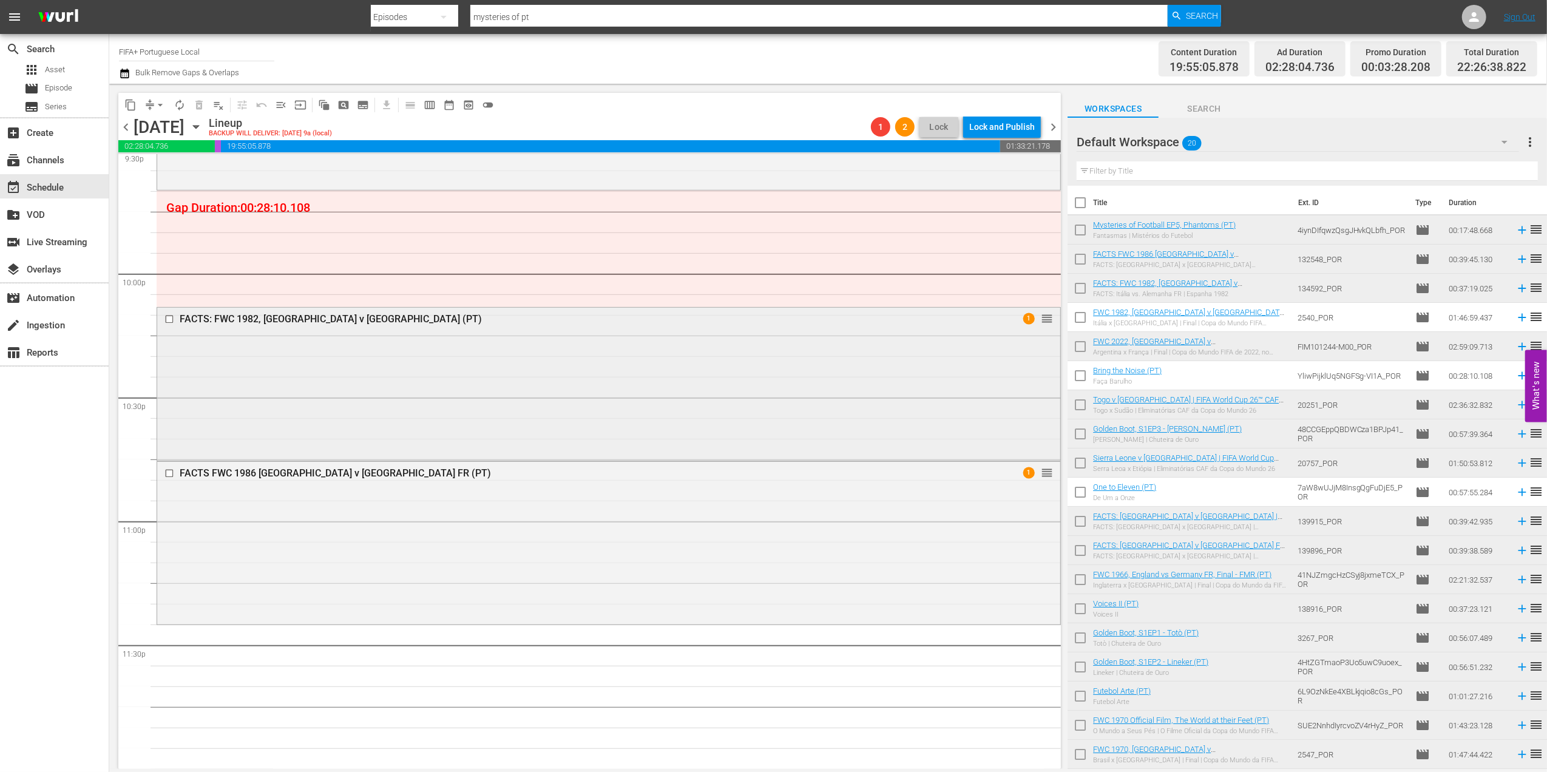
scroll to position [5298, 0]
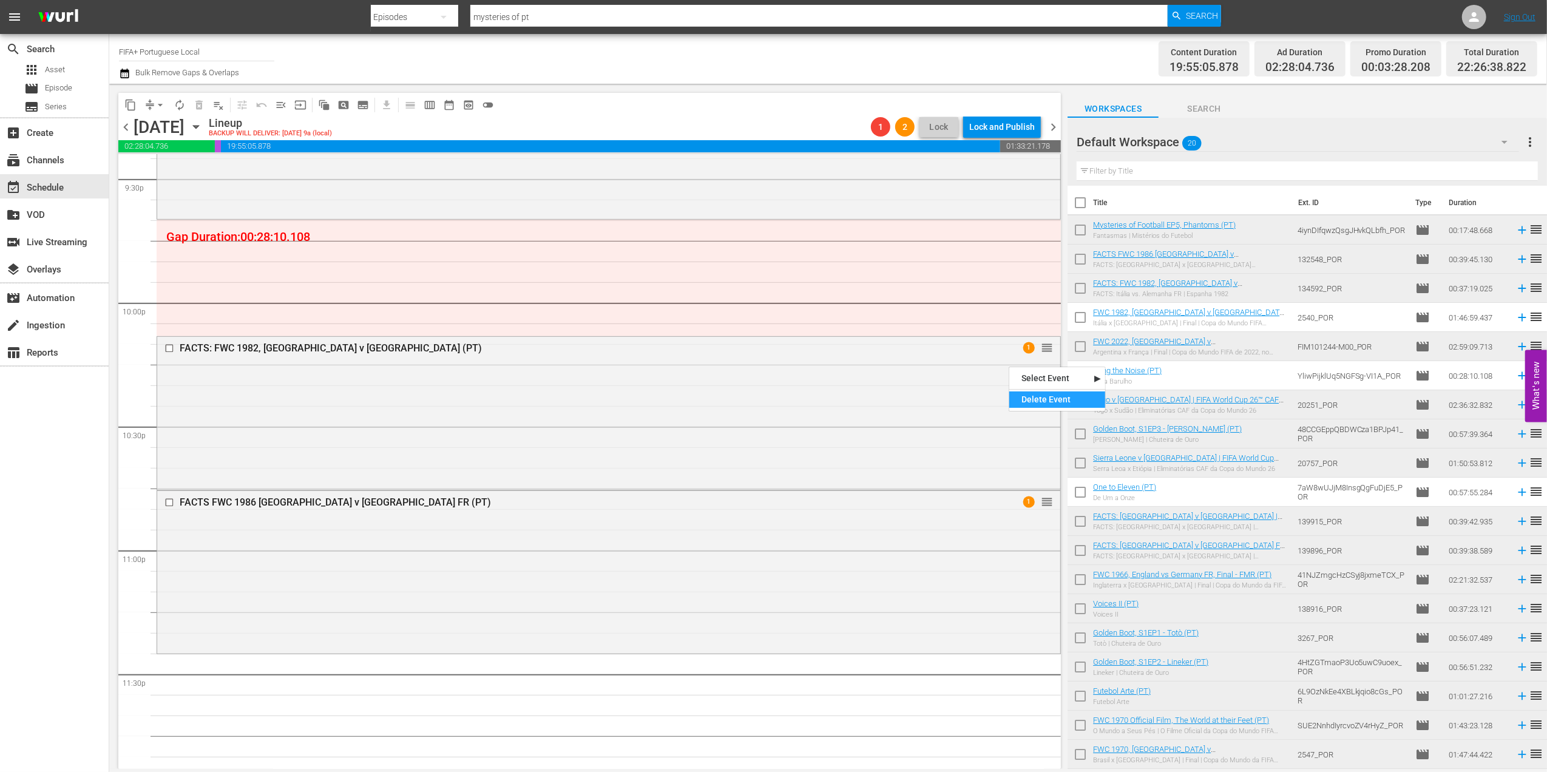
click at [1027, 392] on div "Delete Event" at bounding box center [1057, 399] width 96 height 16
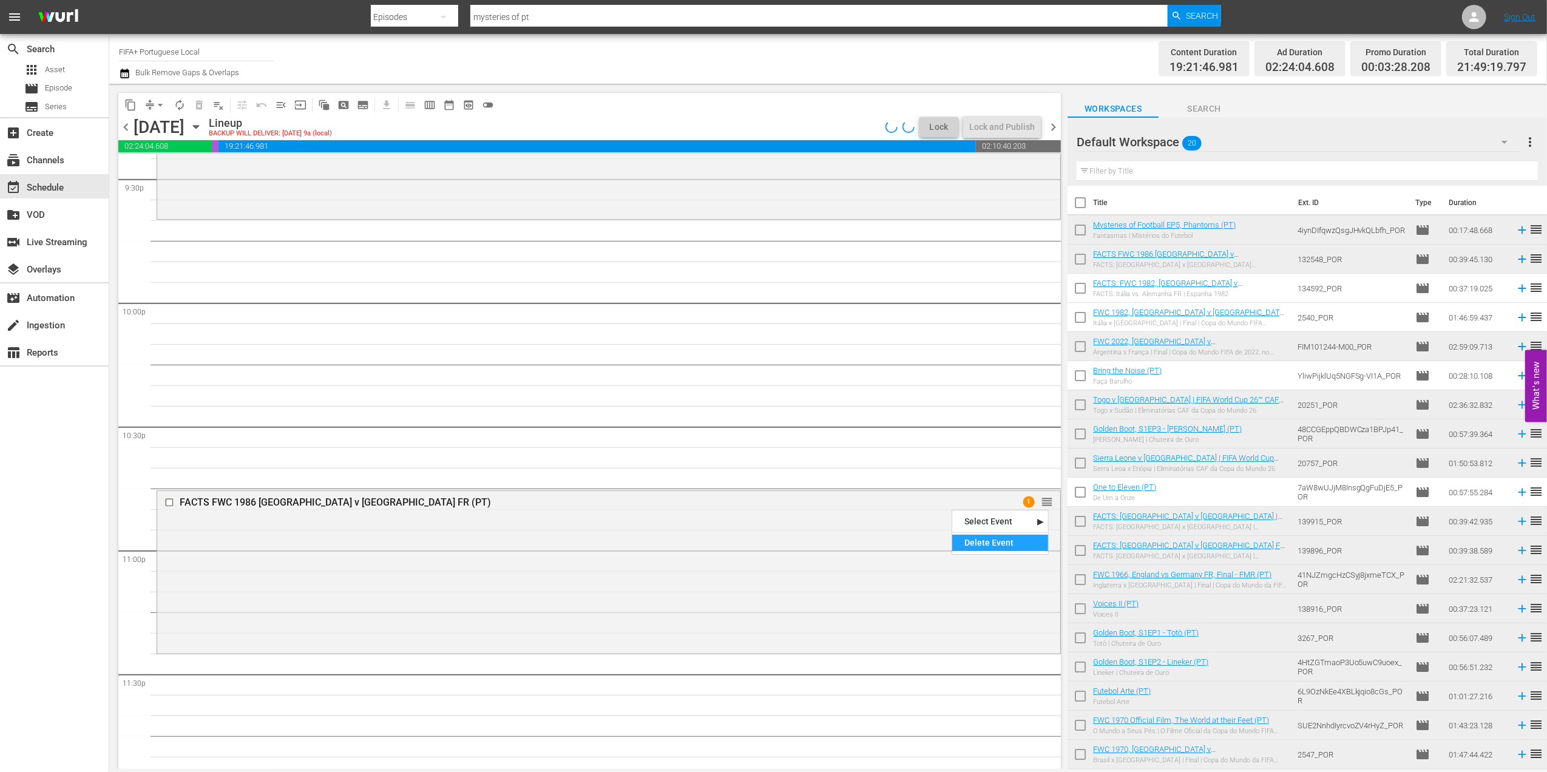
click at [981, 538] on div "Delete Event" at bounding box center [1000, 543] width 96 height 16
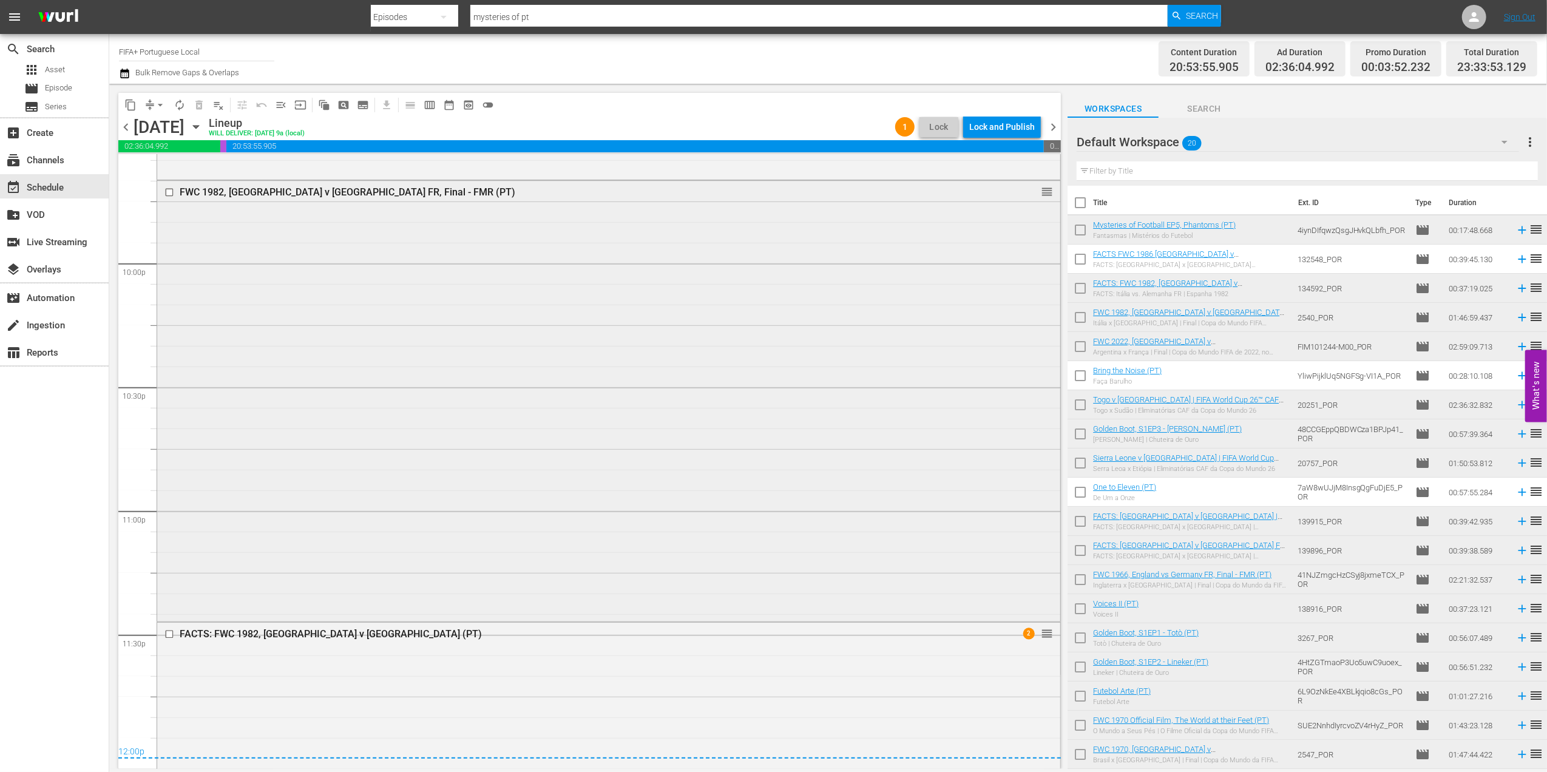
scroll to position [5345, 0]
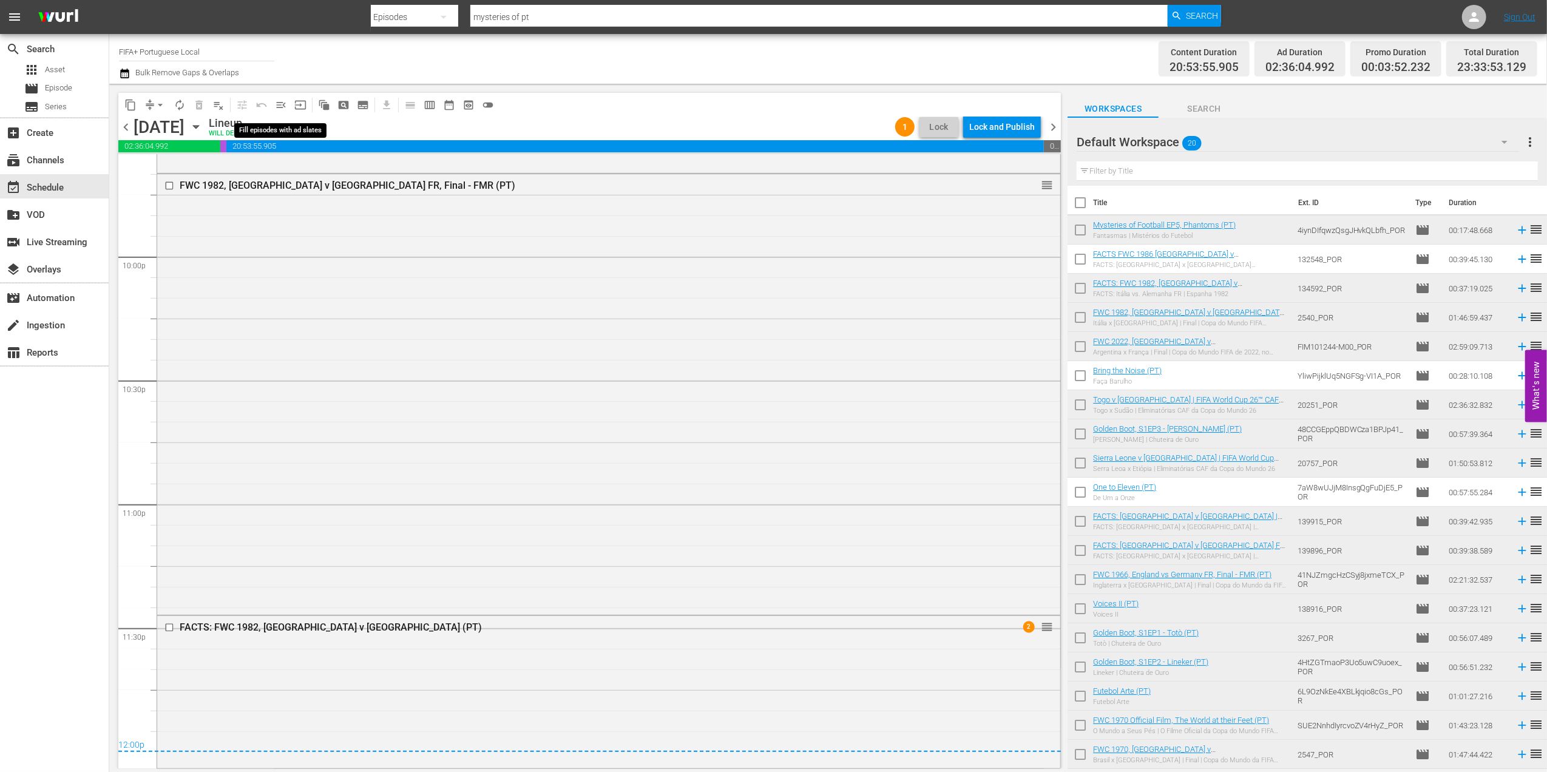
click at [282, 103] on span "menu_open" at bounding box center [281, 105] width 12 height 12
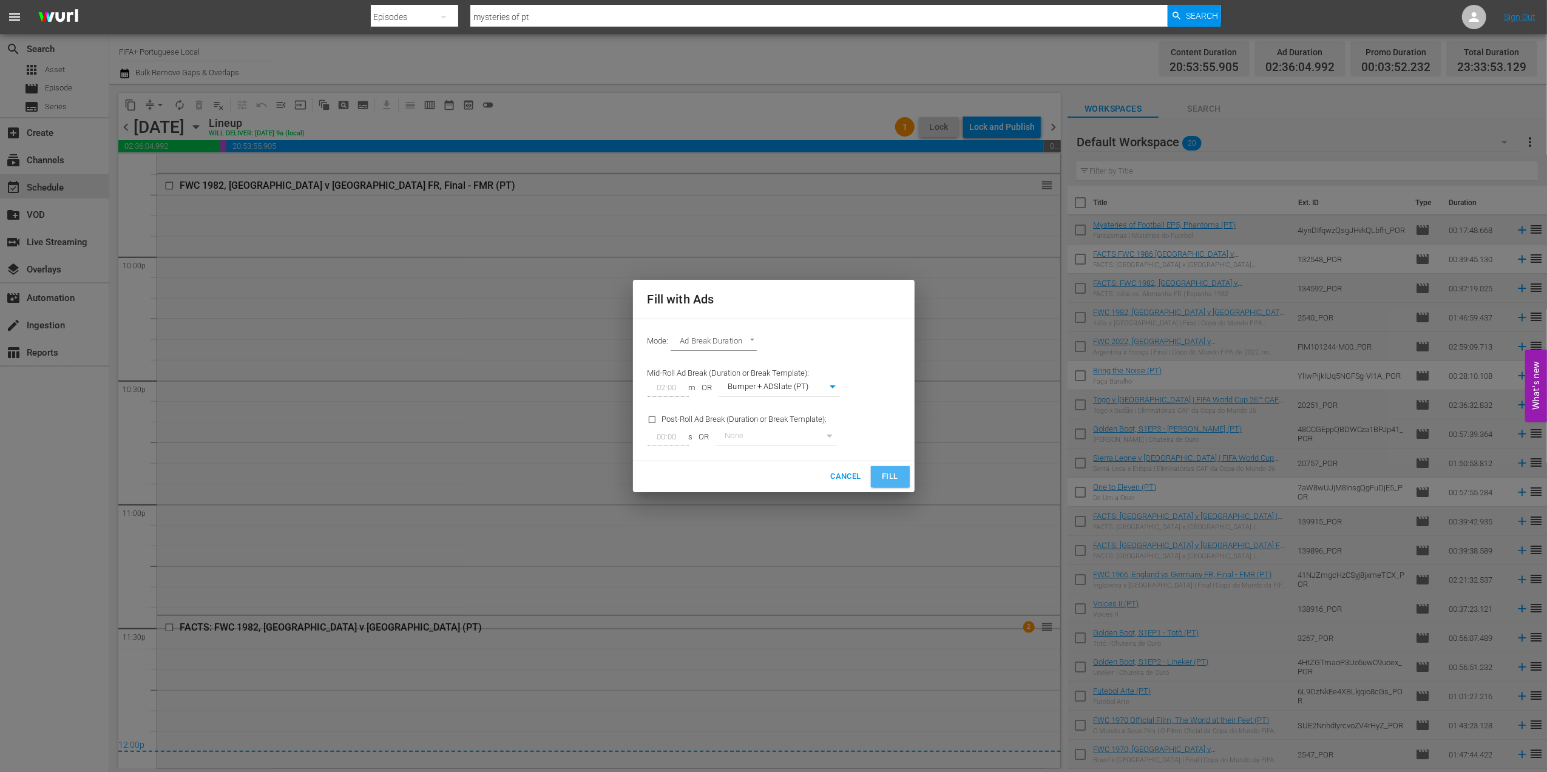
click at [891, 479] on span "Fill" at bounding box center [889, 477] width 19 height 14
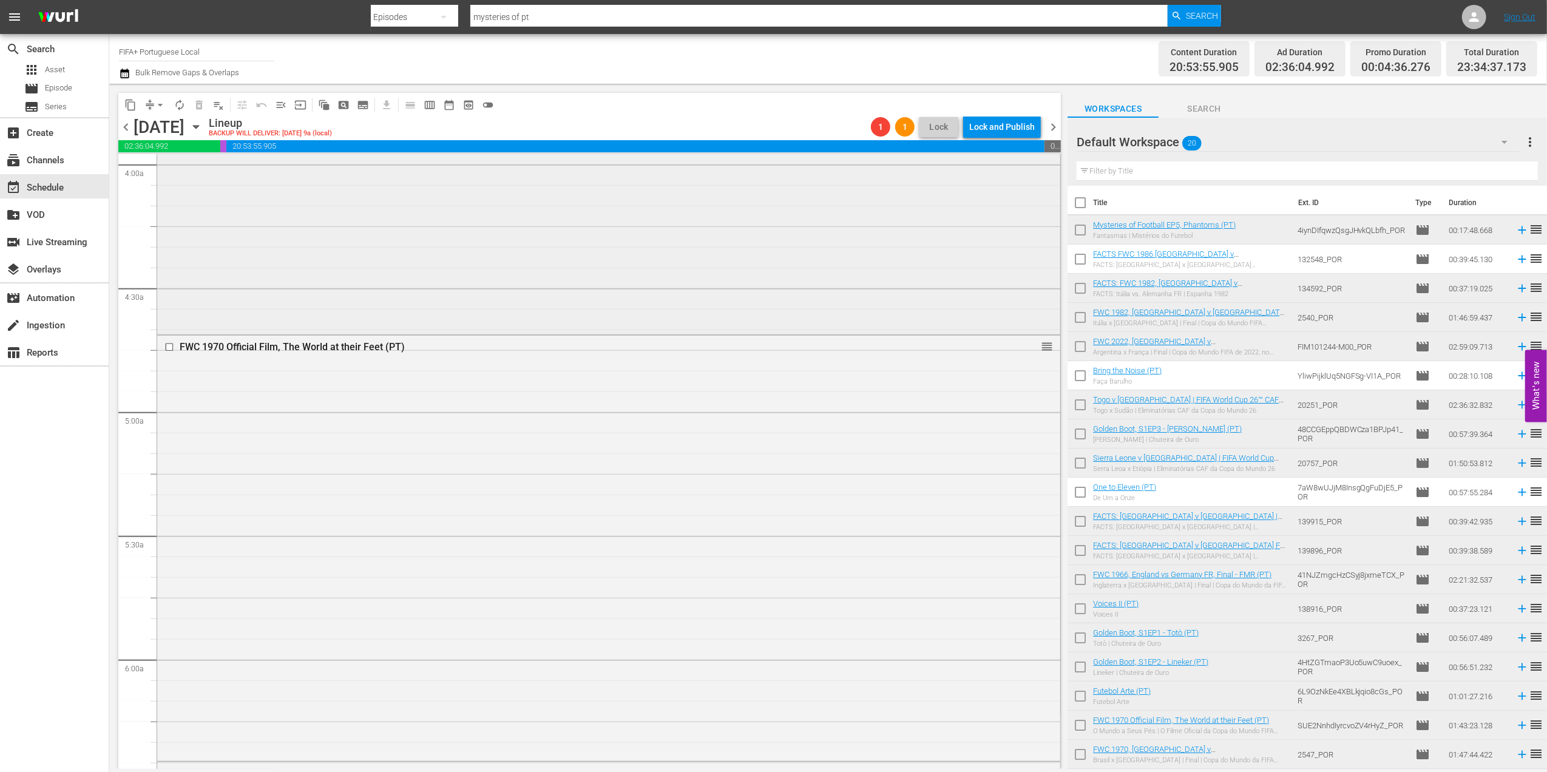
scroll to position [750, 0]
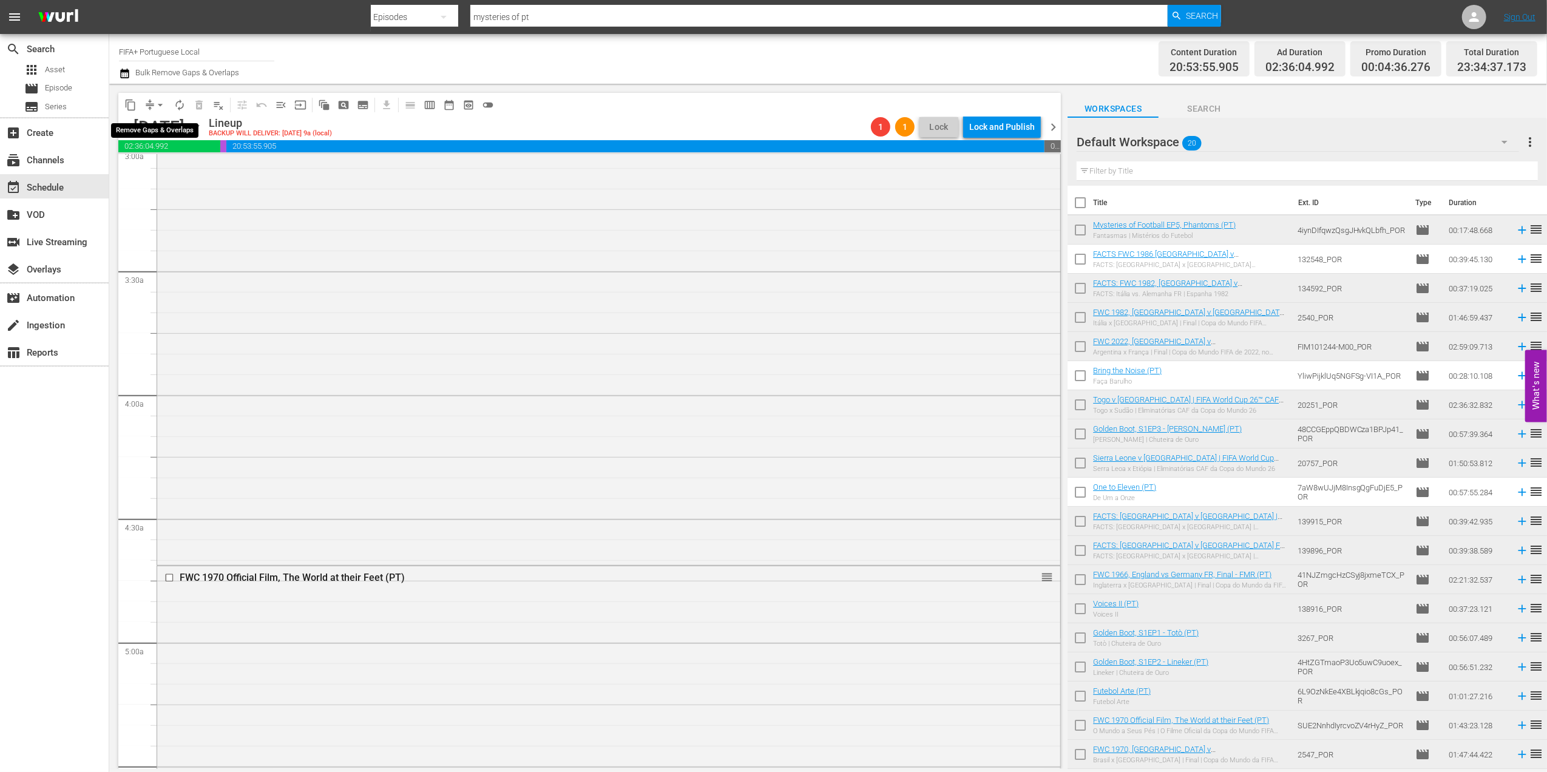
click at [158, 107] on span "arrow_drop_down" at bounding box center [160, 105] width 12 height 12
click at [159, 171] on li "Align to End of Previous Day" at bounding box center [160, 170] width 127 height 20
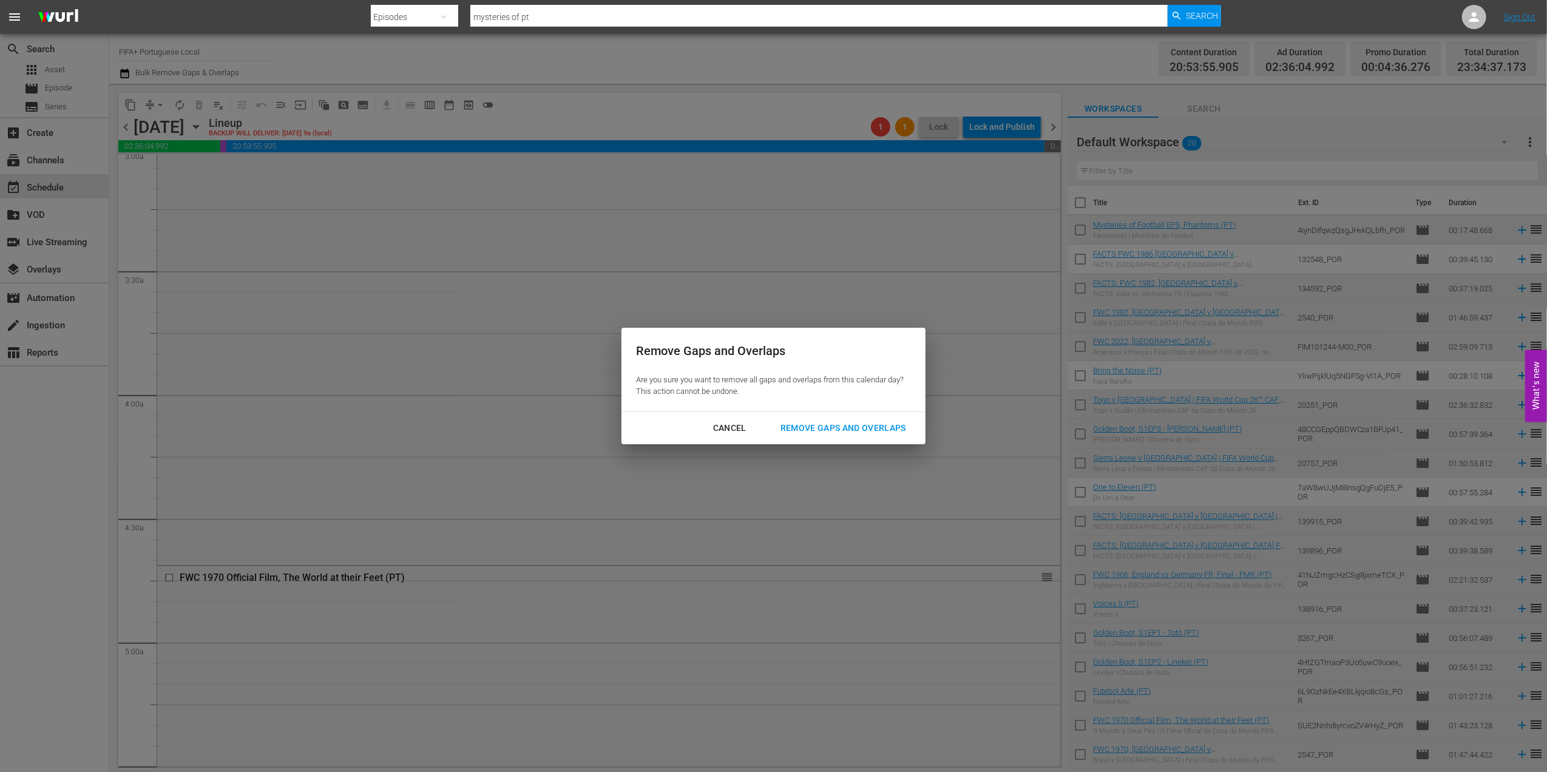
click at [805, 430] on div "Remove Gaps and Overlaps" at bounding box center [843, 428] width 145 height 15
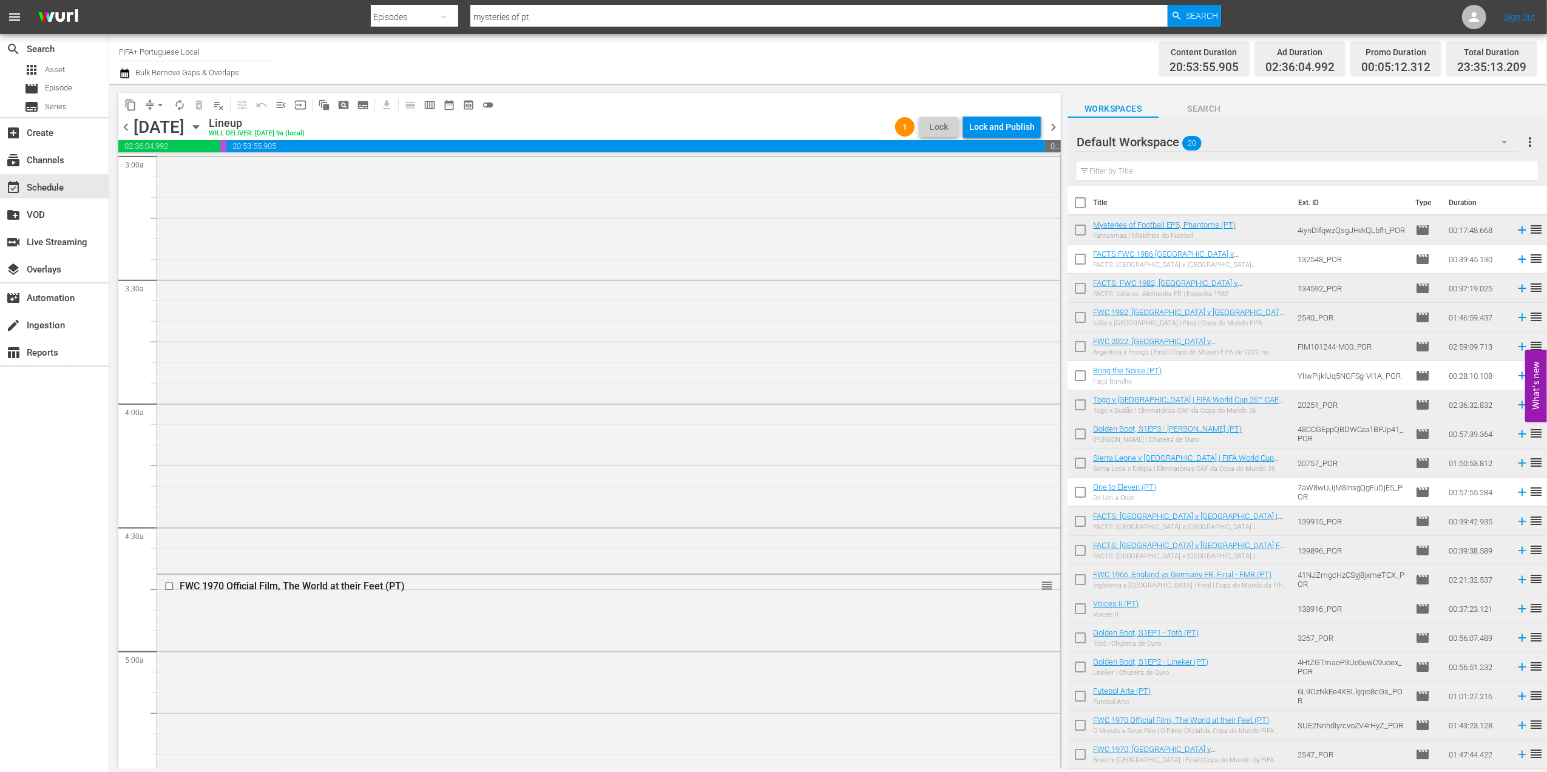
scroll to position [0, 0]
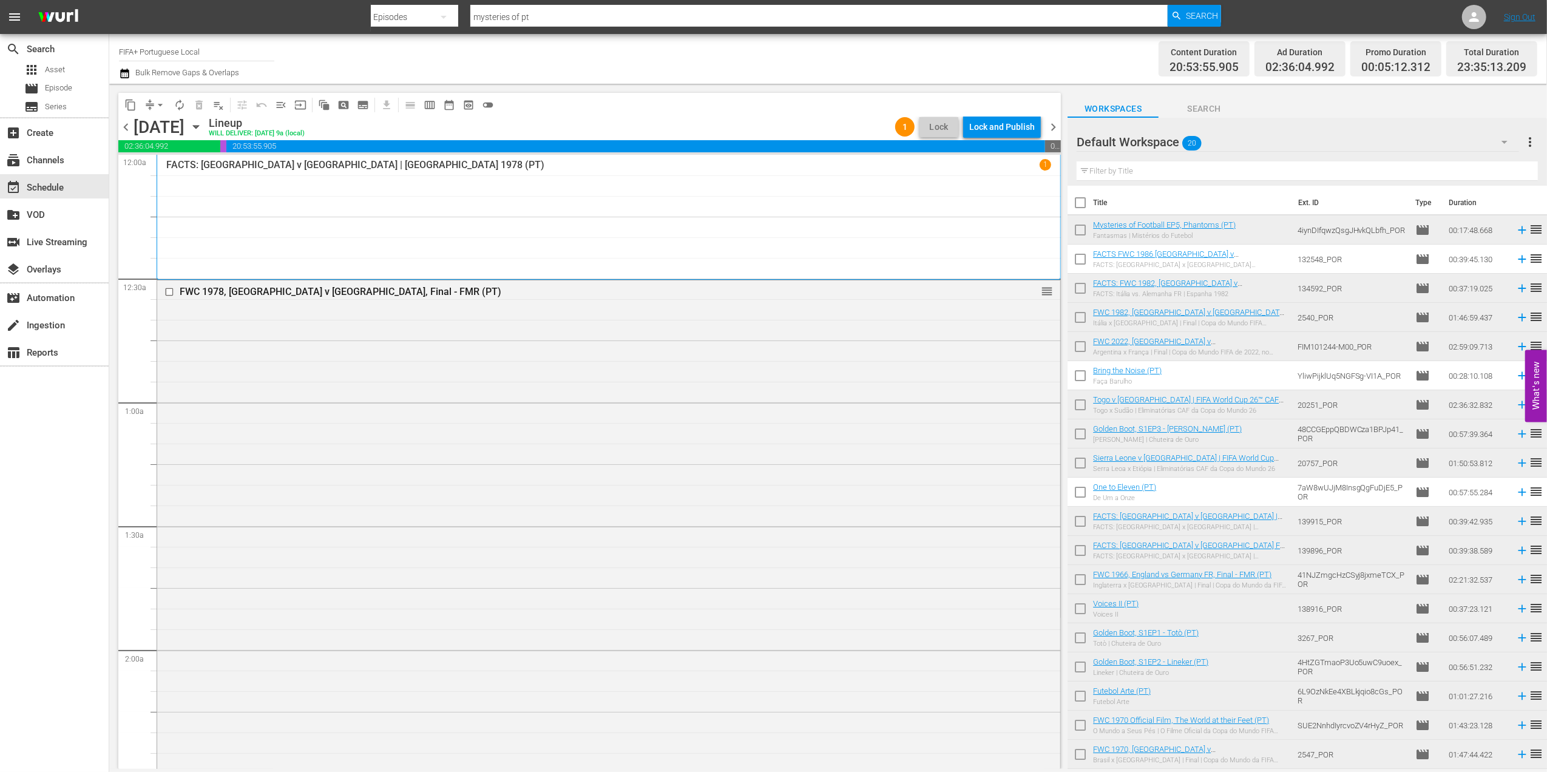
click at [1056, 126] on span "chevron_right" at bounding box center [1052, 127] width 15 height 15
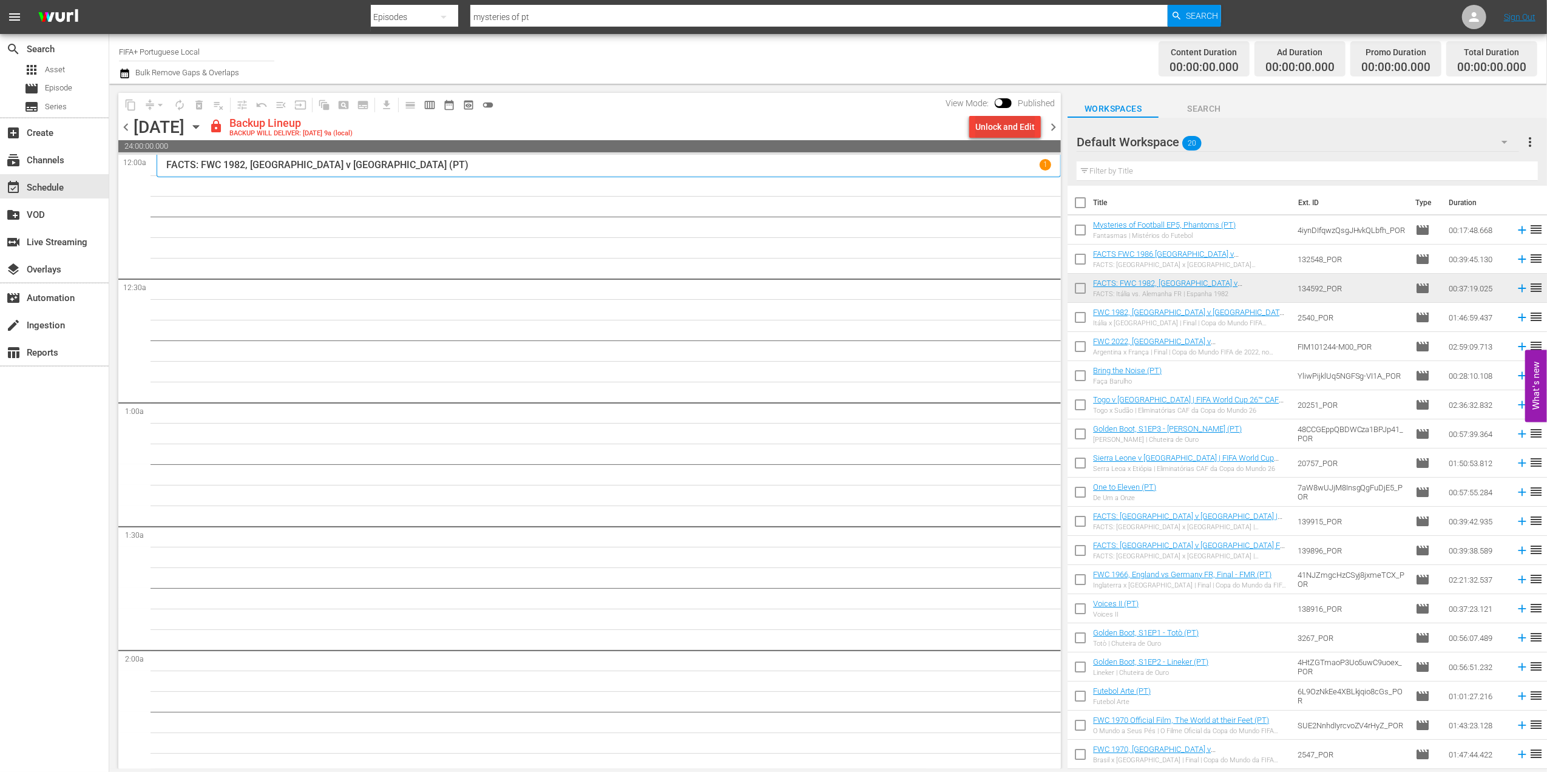
click at [974, 132] on button "Unlock and Edit" at bounding box center [1005, 127] width 72 height 22
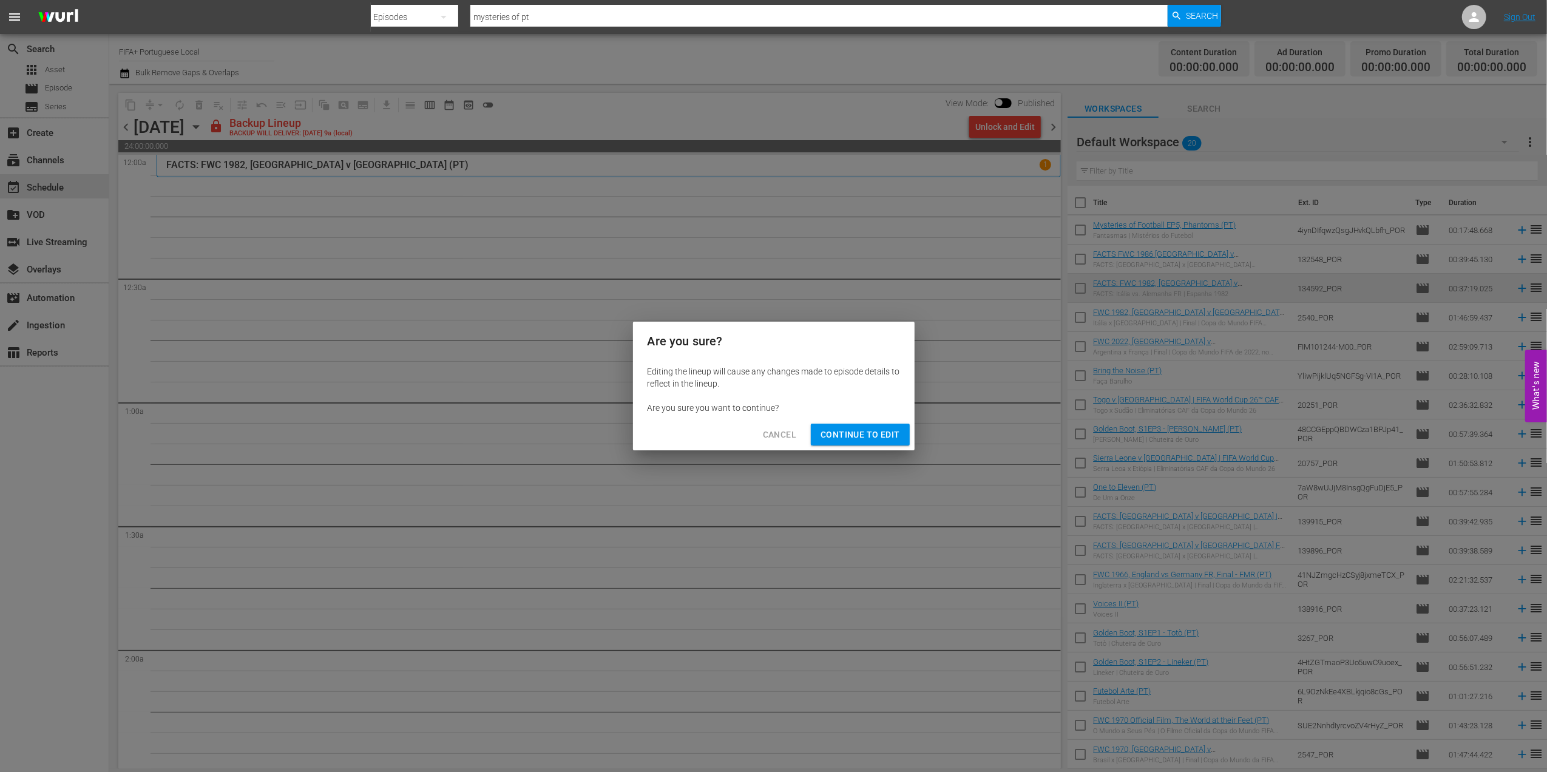
click at [859, 430] on span "Continue to Edit" at bounding box center [859, 434] width 79 height 15
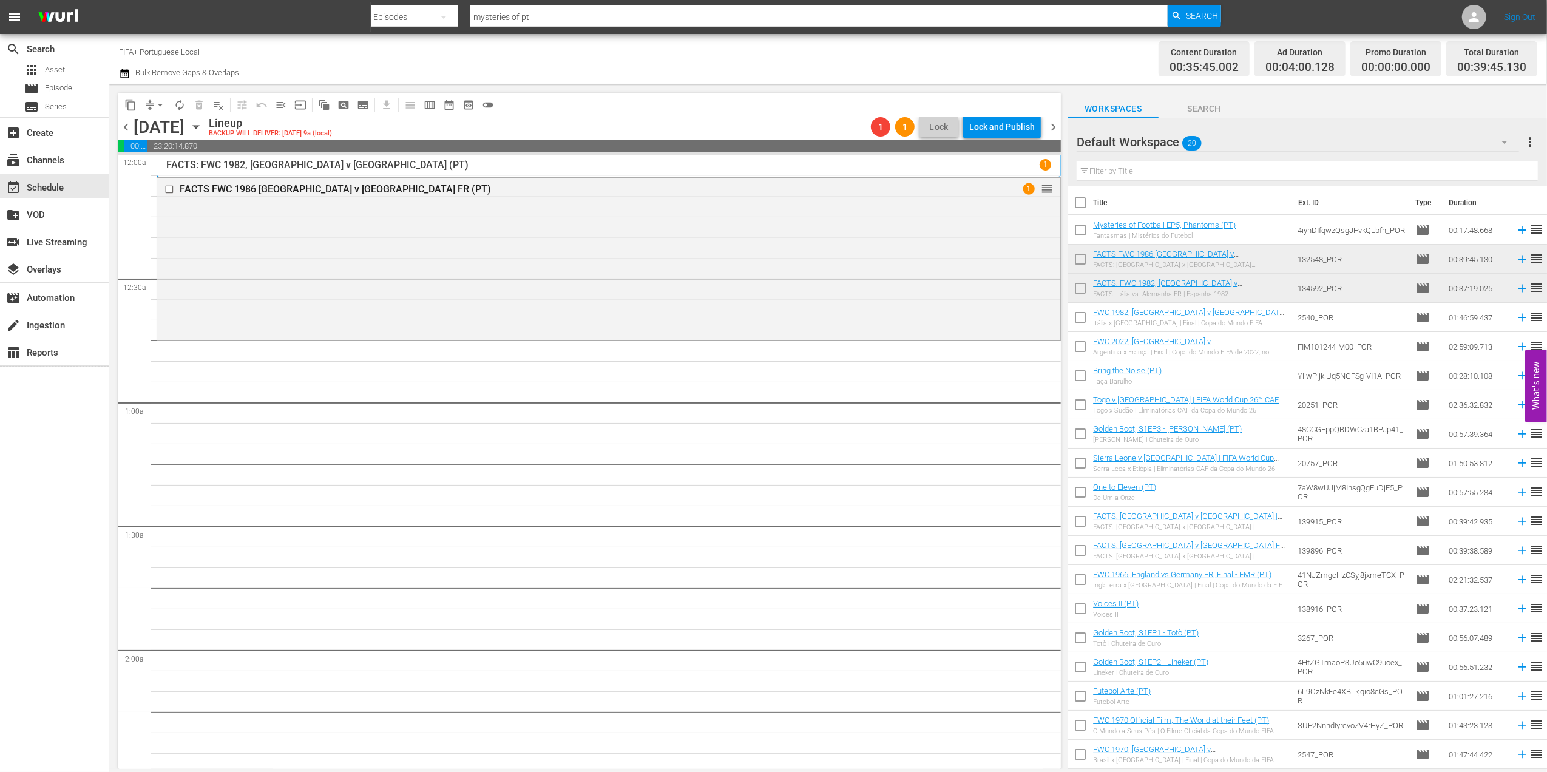
click at [1081, 199] on input "checkbox" at bounding box center [1079, 204] width 25 height 25
checkbox input "true"
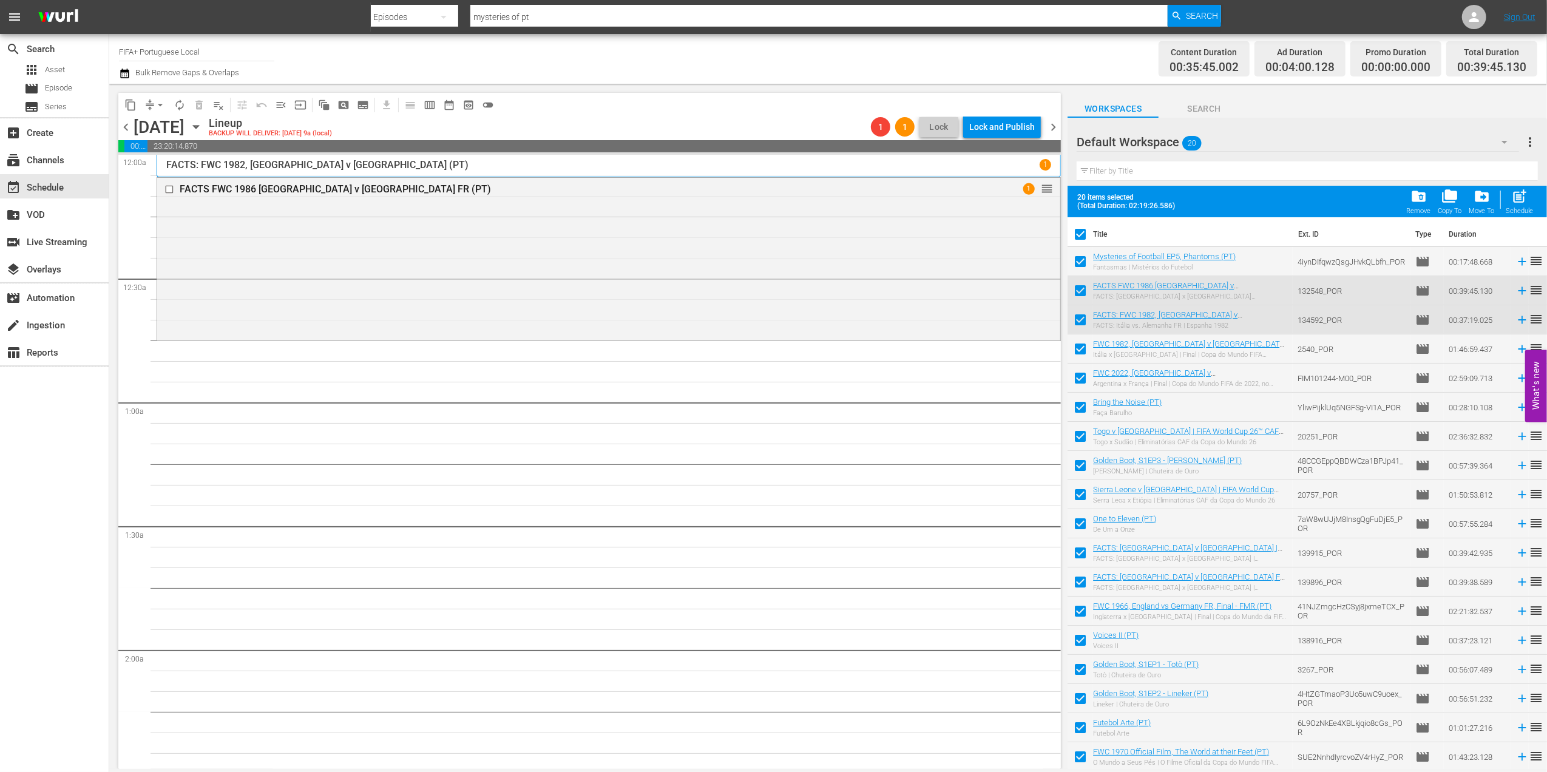
checkbox input "true"
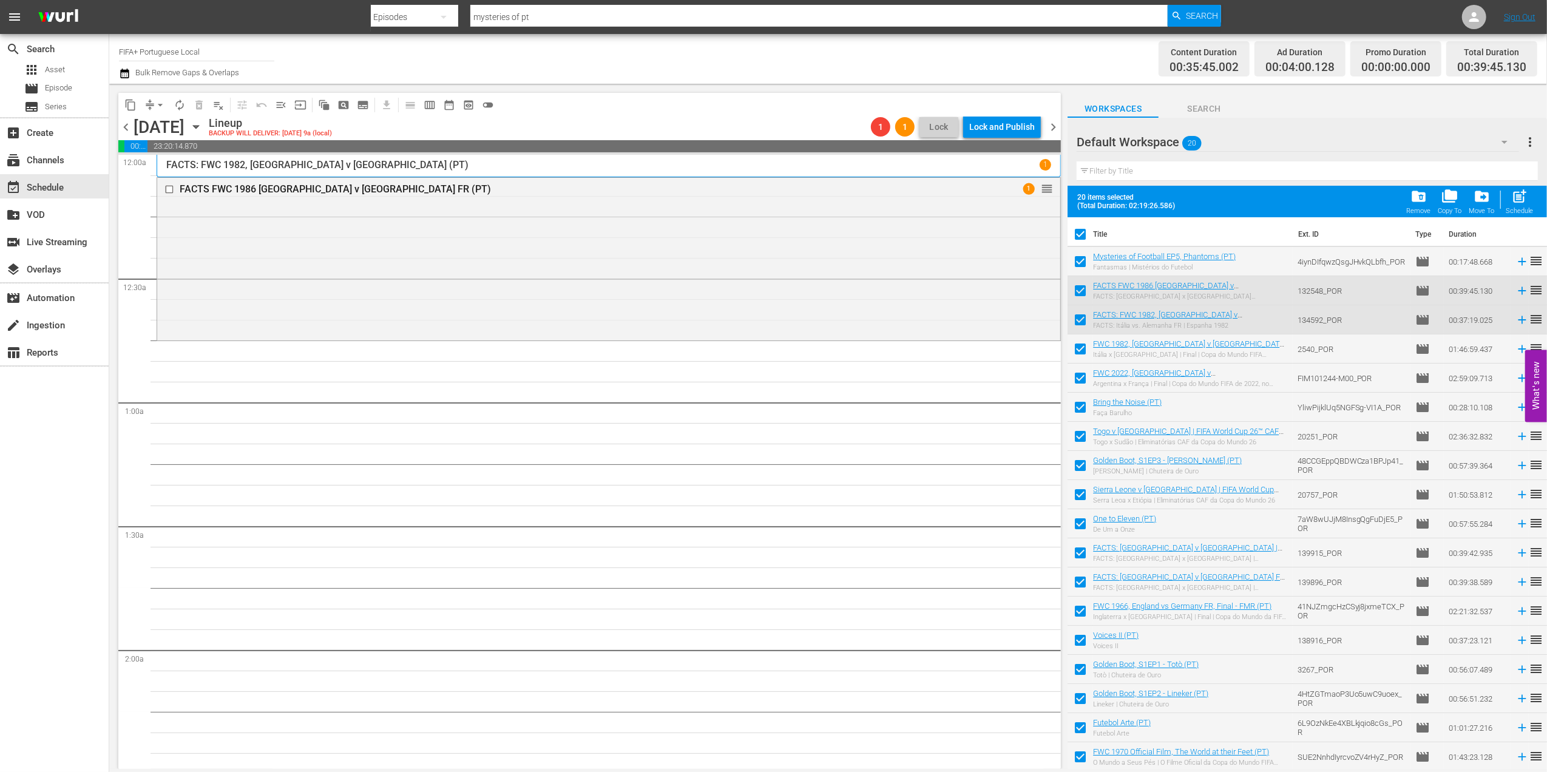
checkbox input "true"
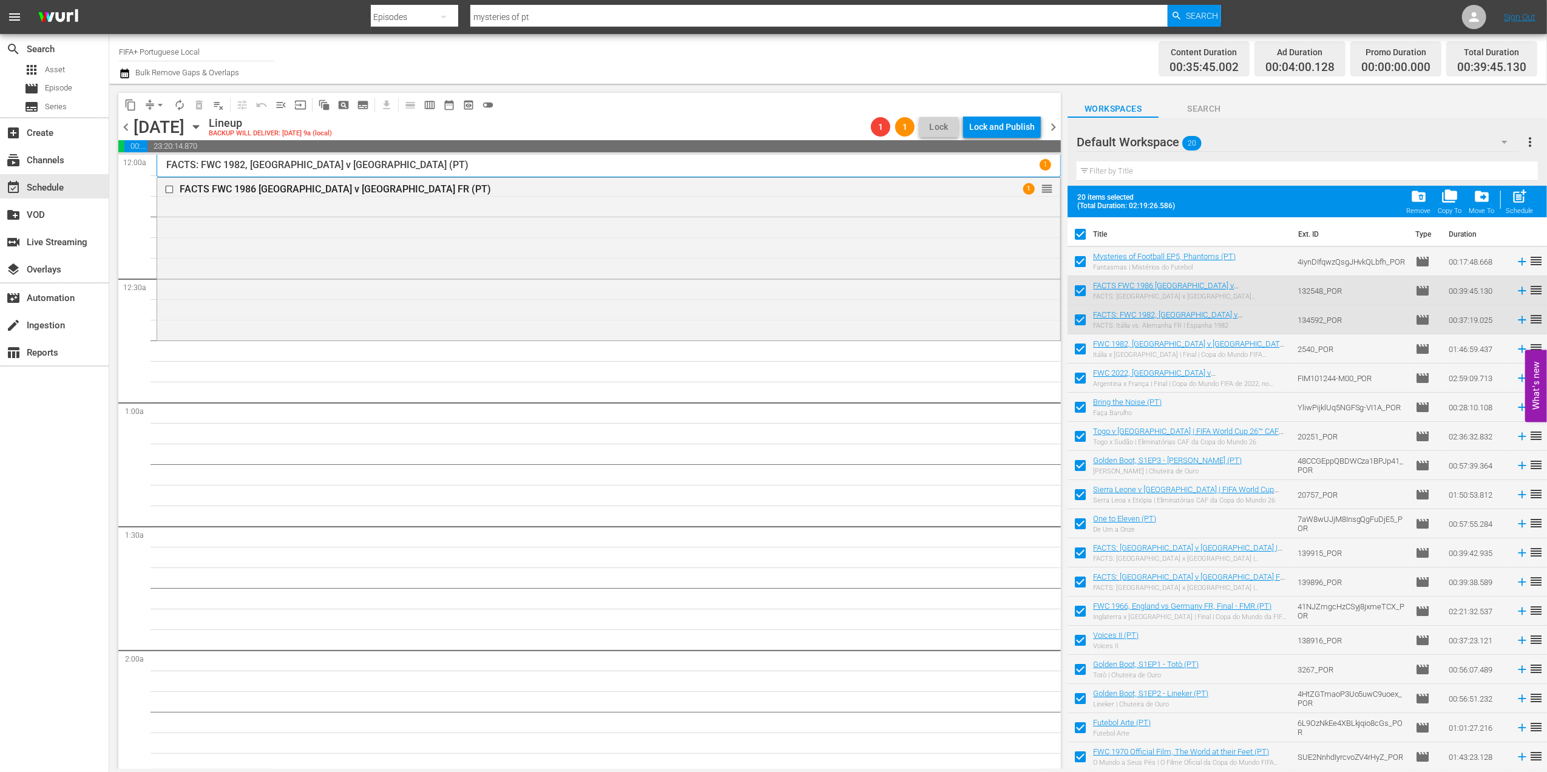
checkbox input "true"
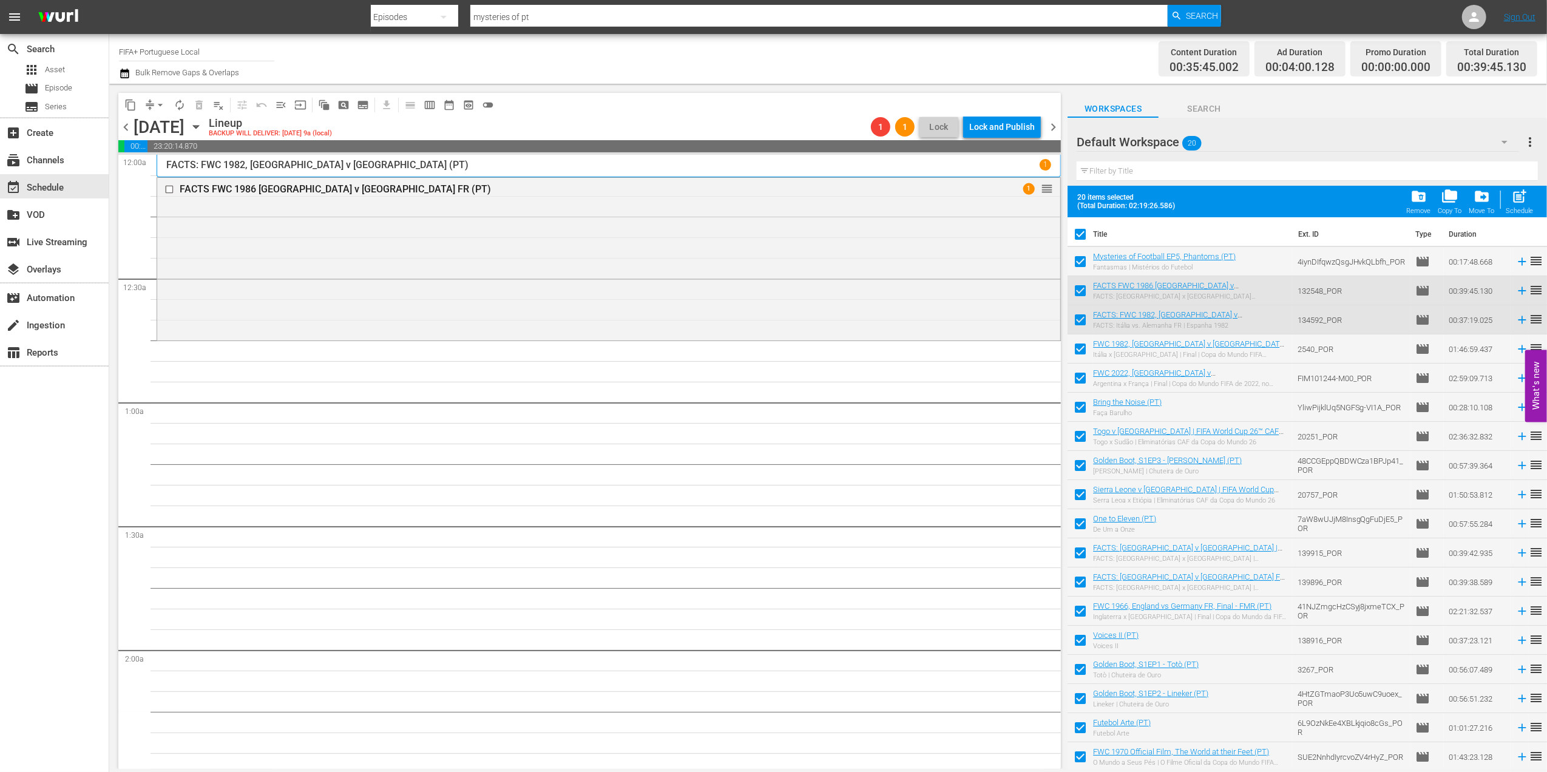
checkbox input "true"
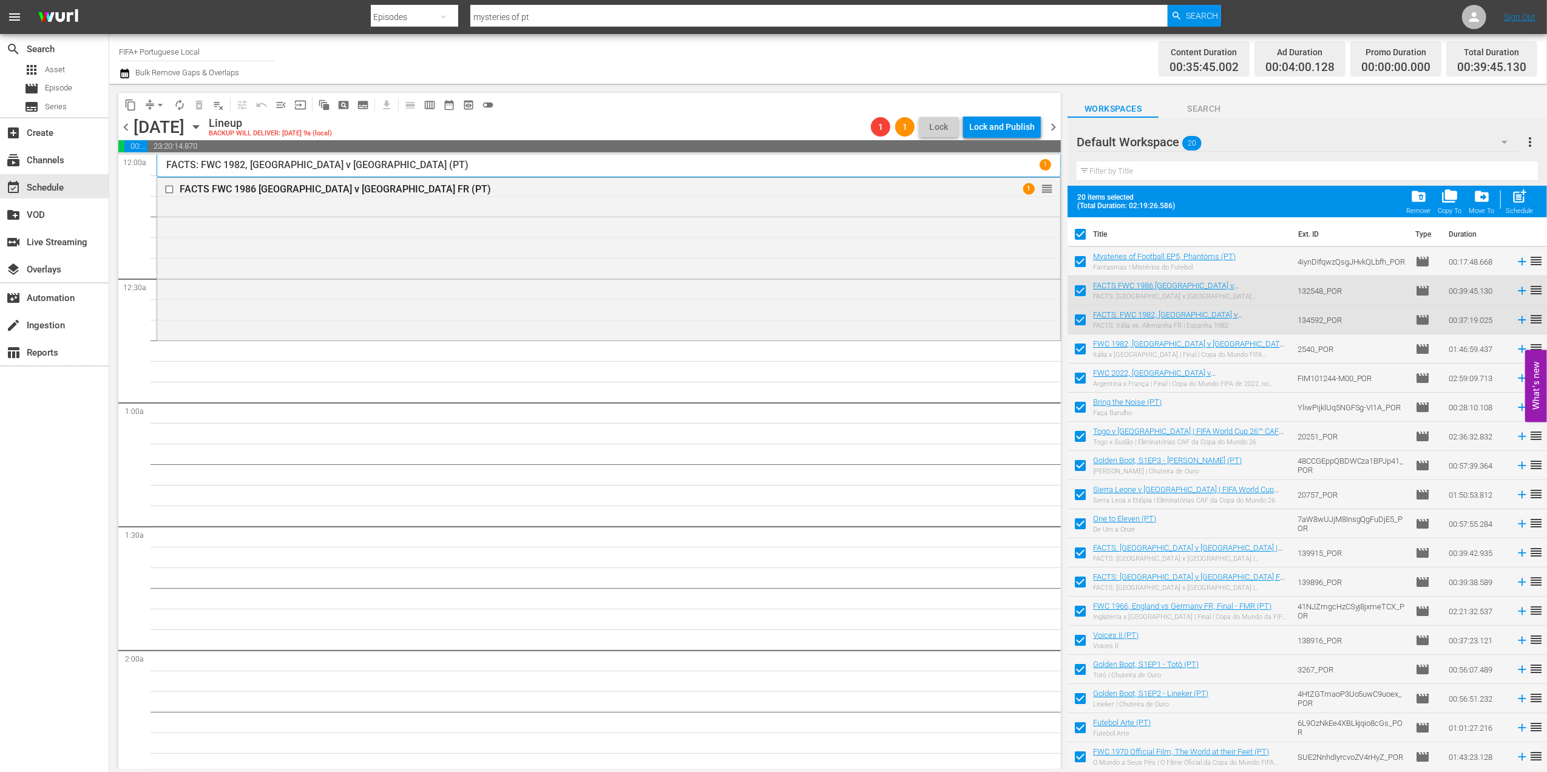
click at [1428, 199] on div "folder_delete Remove" at bounding box center [1419, 201] width 24 height 27
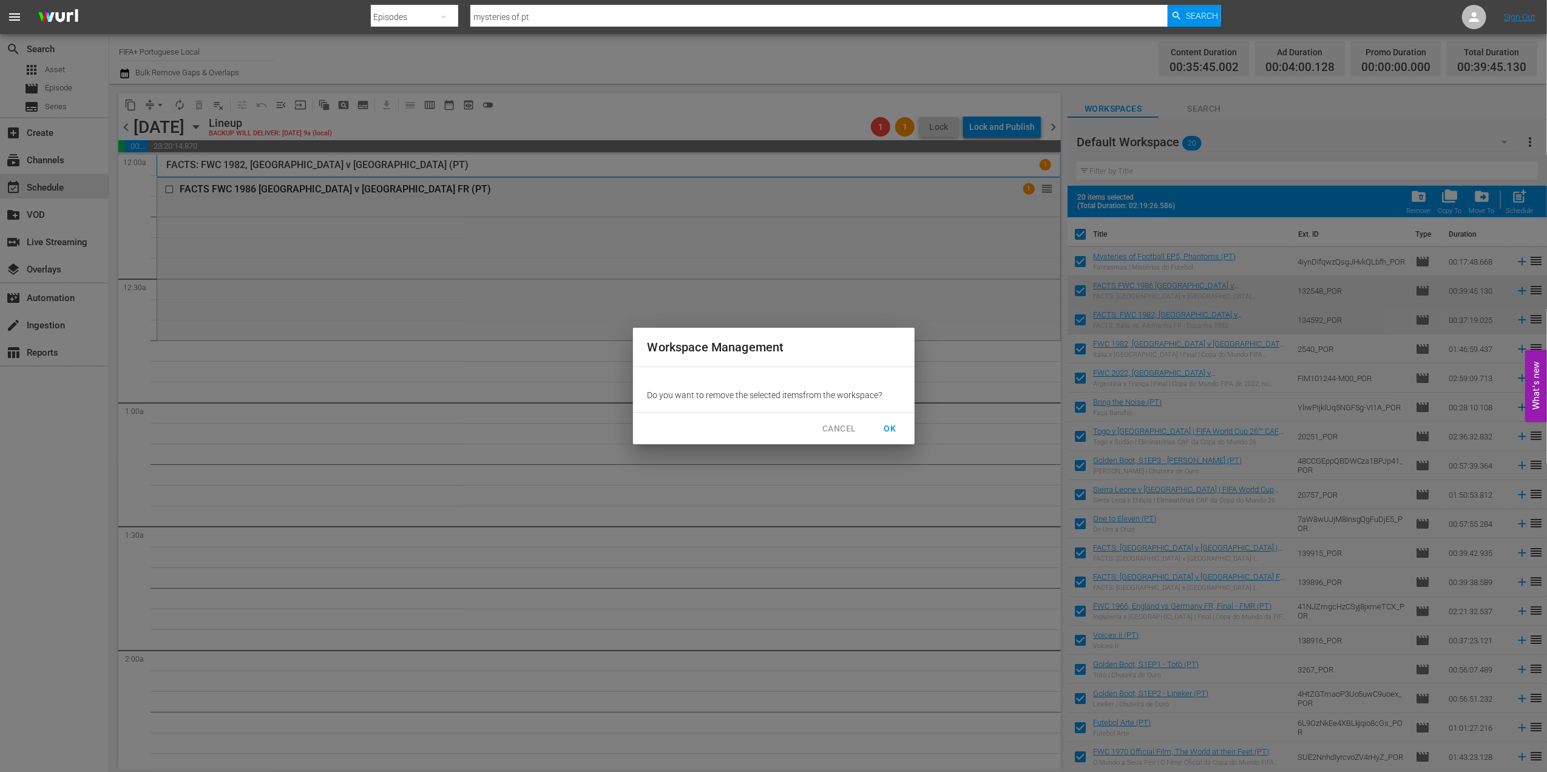
click at [896, 424] on span "OK" at bounding box center [889, 428] width 19 height 15
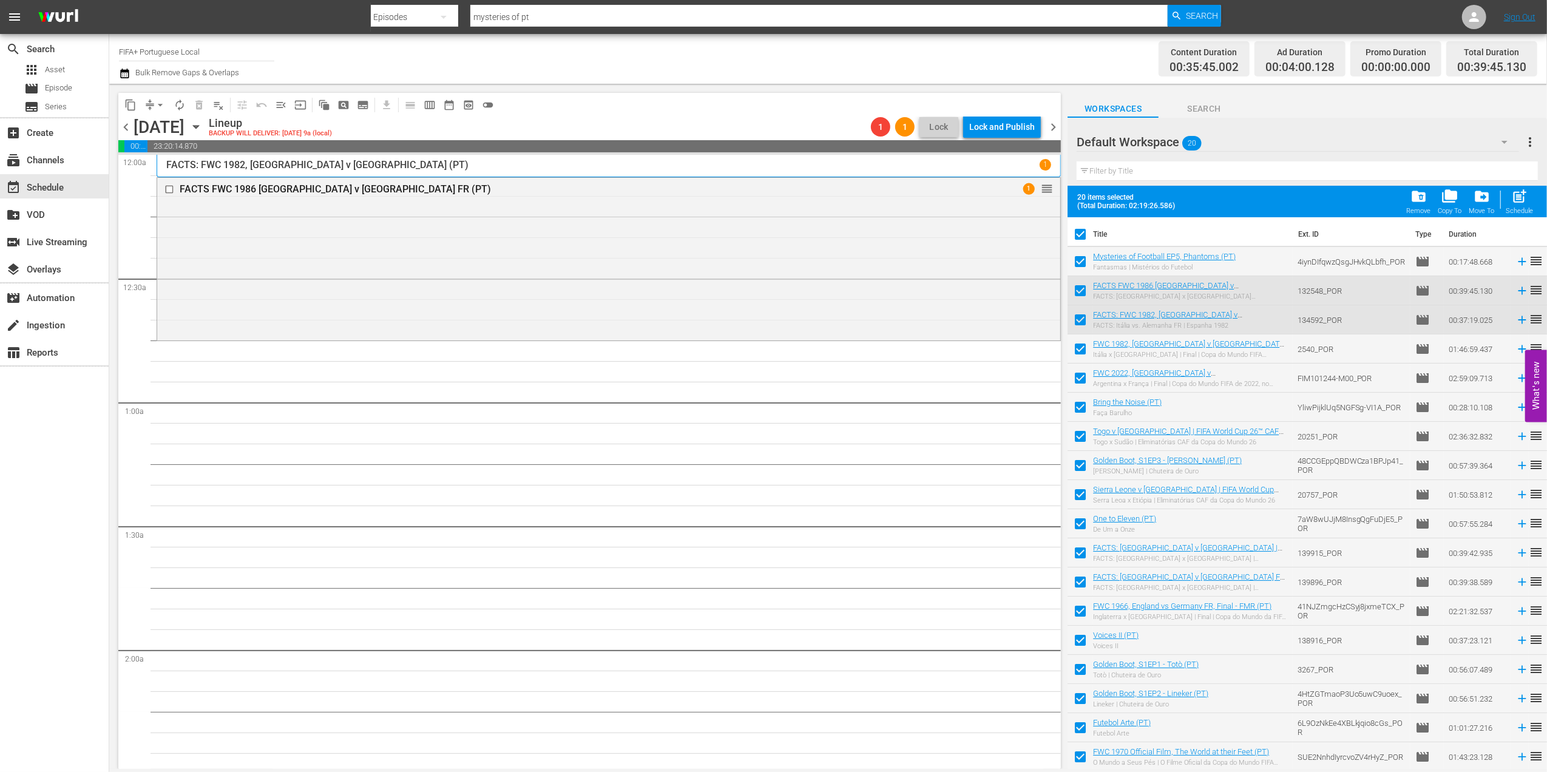
checkbox input "false"
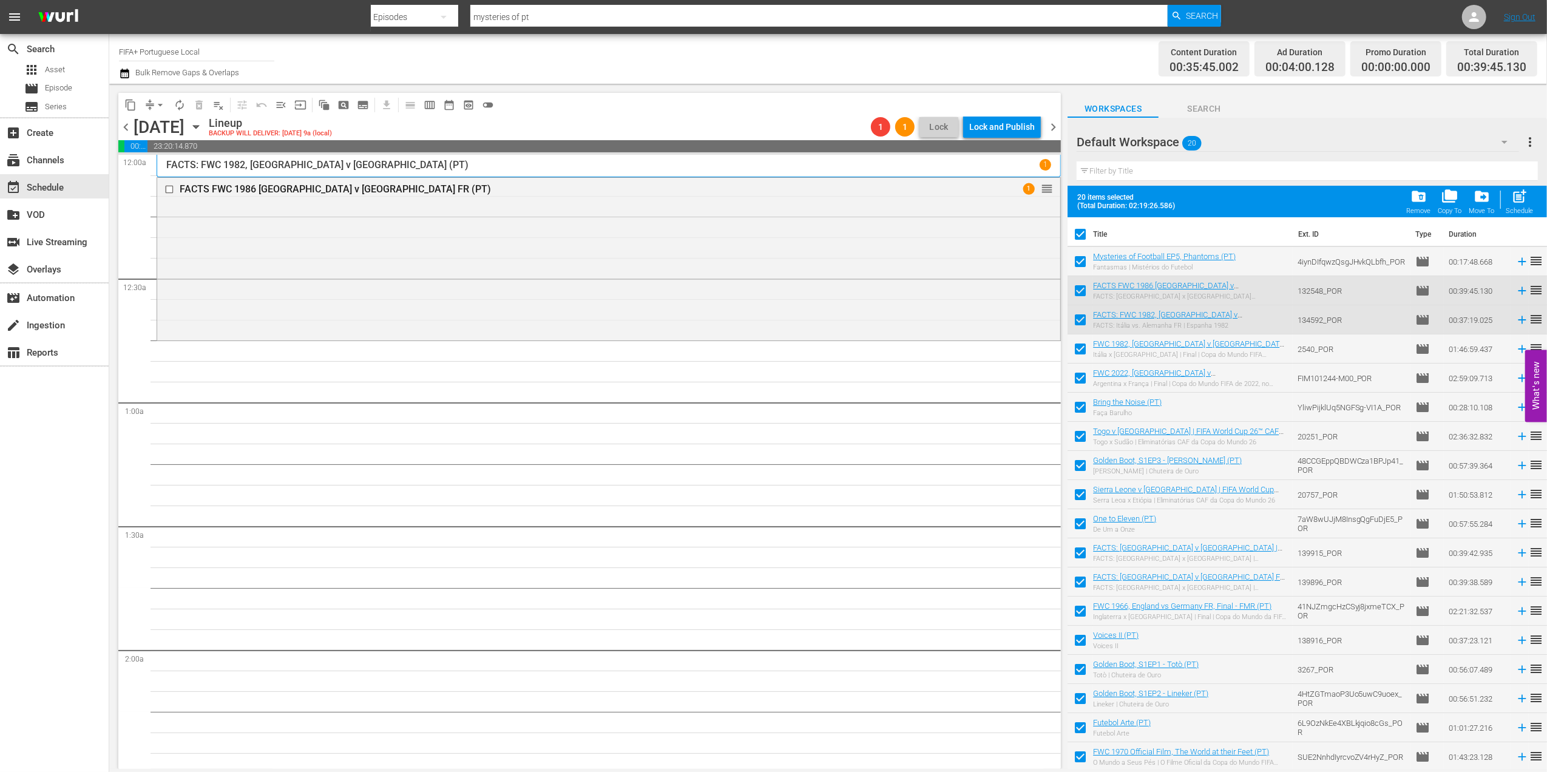
checkbox input "false"
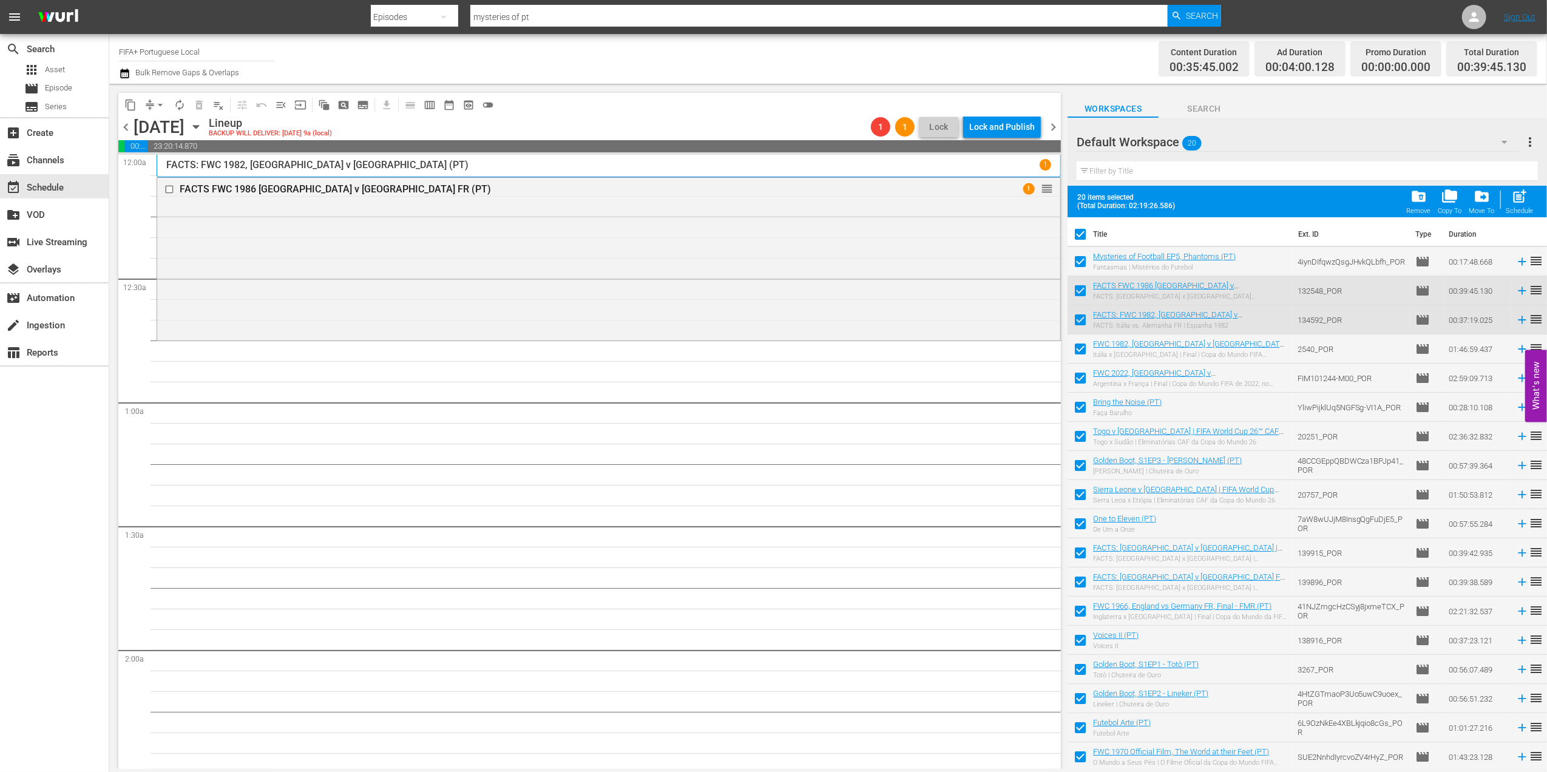
checkbox input "false"
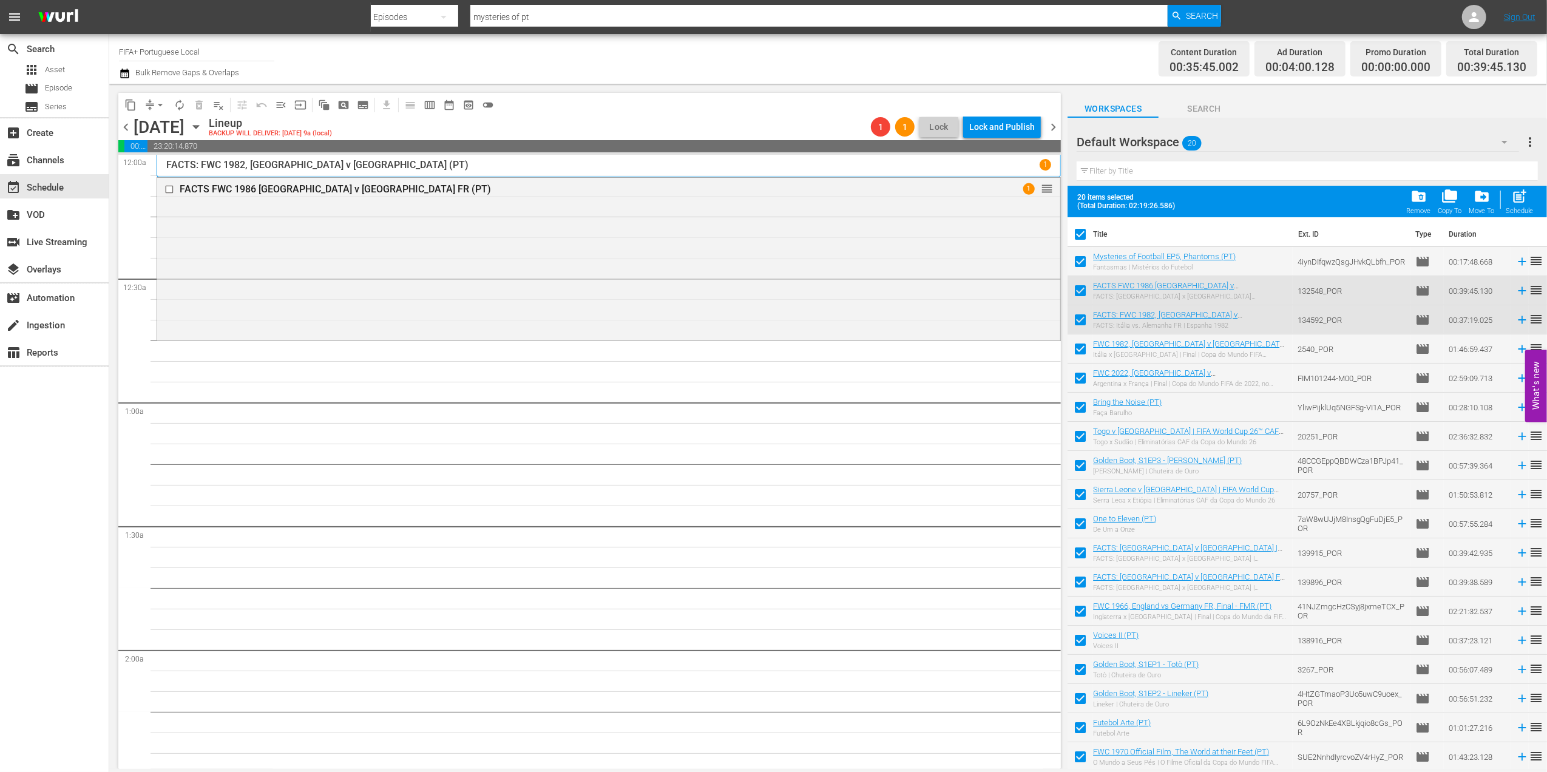
checkbox input "false"
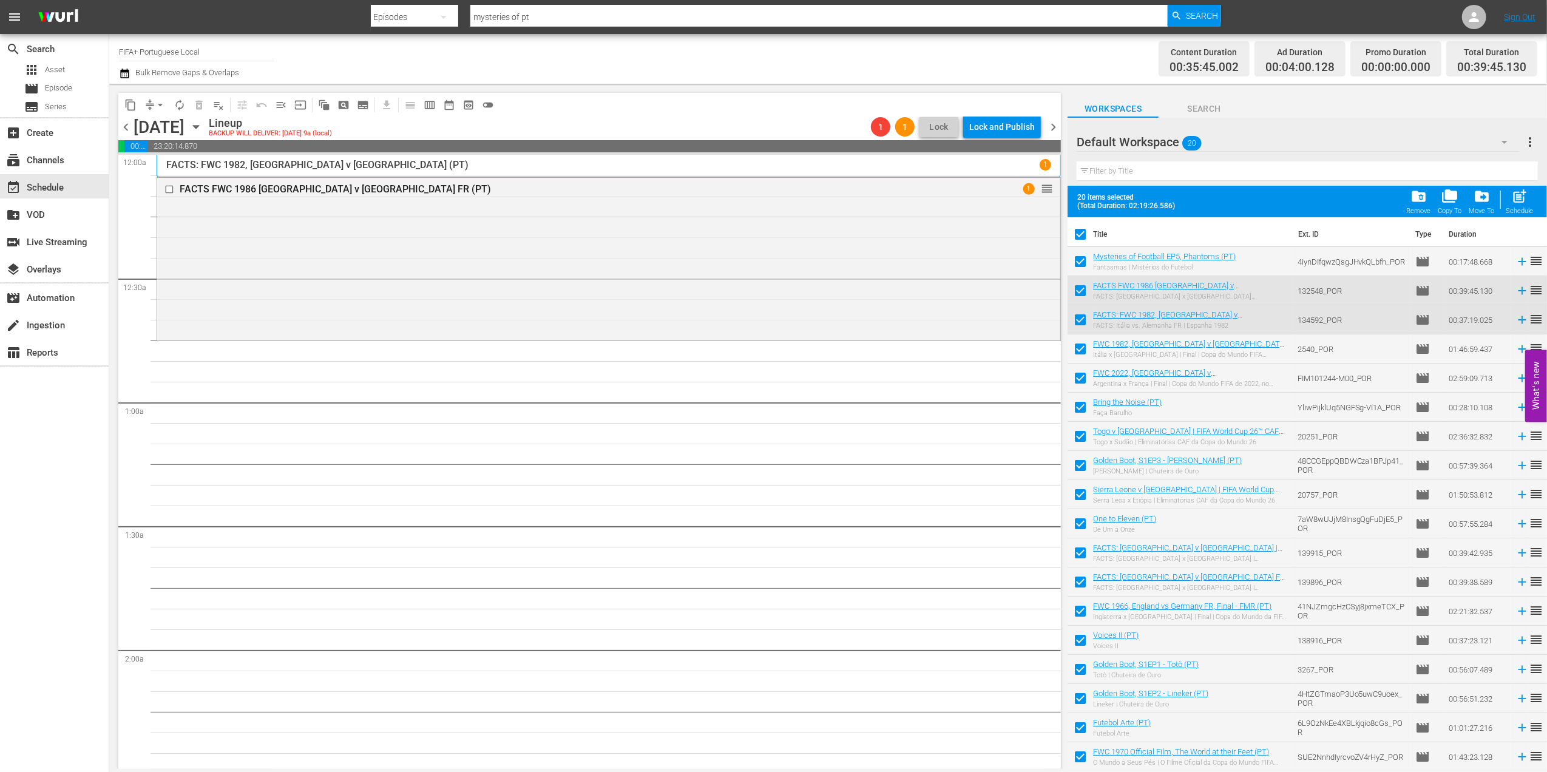
checkbox input "false"
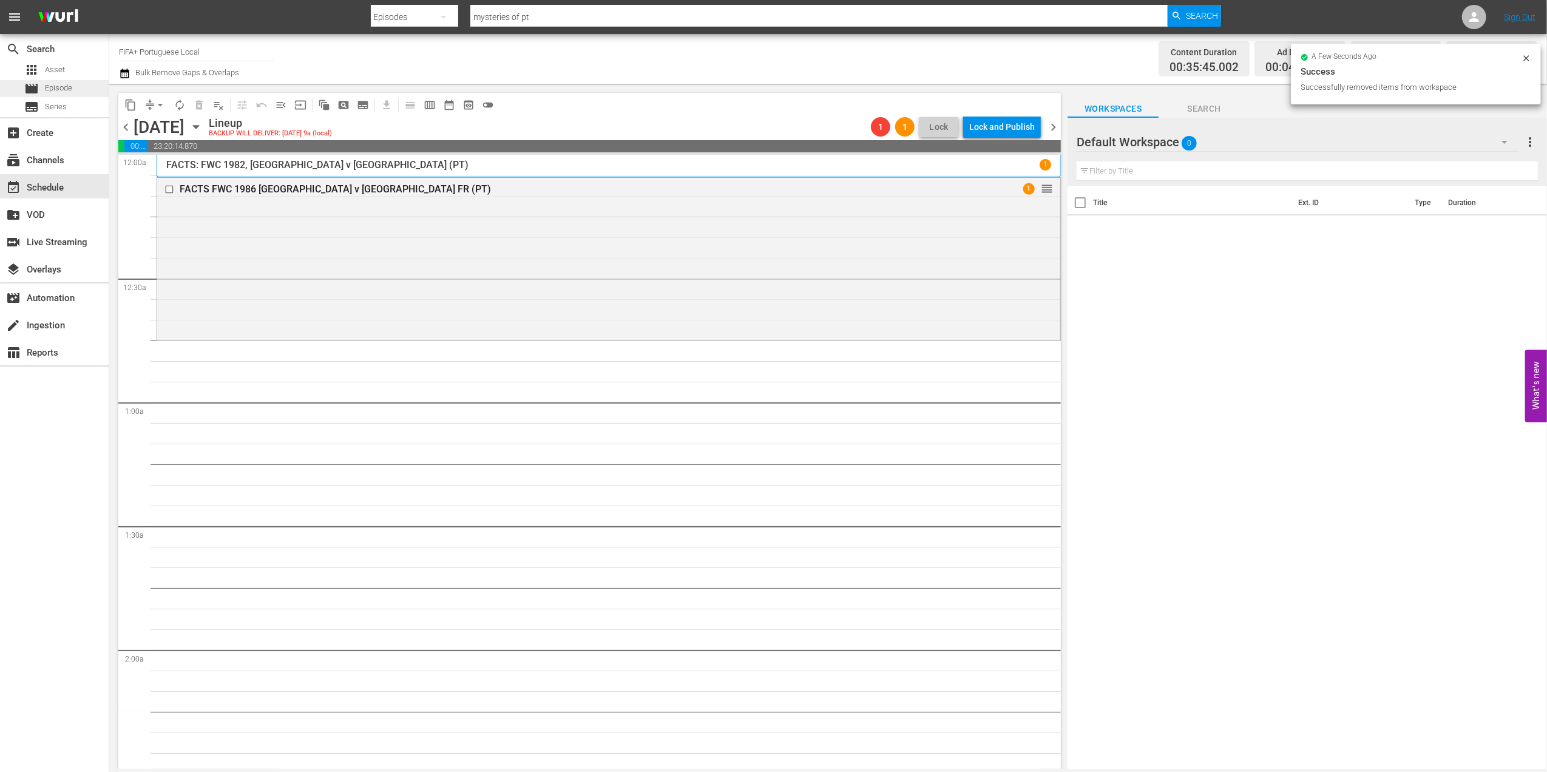
click at [54, 85] on span "Episode" at bounding box center [58, 88] width 27 height 12
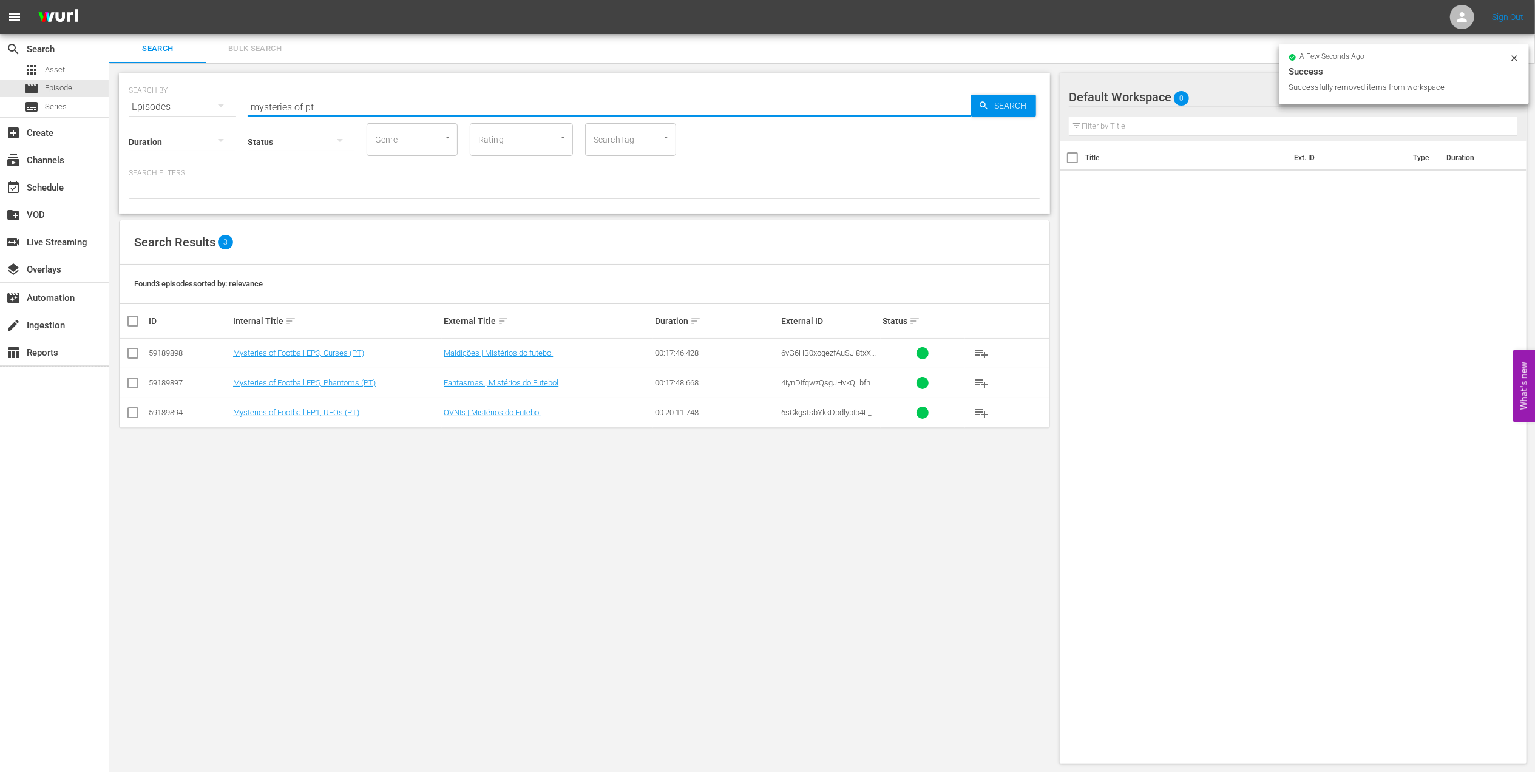
drag, startPoint x: 382, startPoint y: 106, endPoint x: 248, endPoint y: 105, distance: 134.1
click at [157, 106] on div "SEARCH BY Search By Episodes Search ID, Title, Description, Keywords, or Catego…" at bounding box center [584, 100] width 911 height 44
paste input "FWC 1986, Argentina vs Germany FR, Final (PT)"
click at [479, 103] on input "FWC 1986, Argentina vs Germany FR, Final (PT)" at bounding box center [609, 106] width 723 height 29
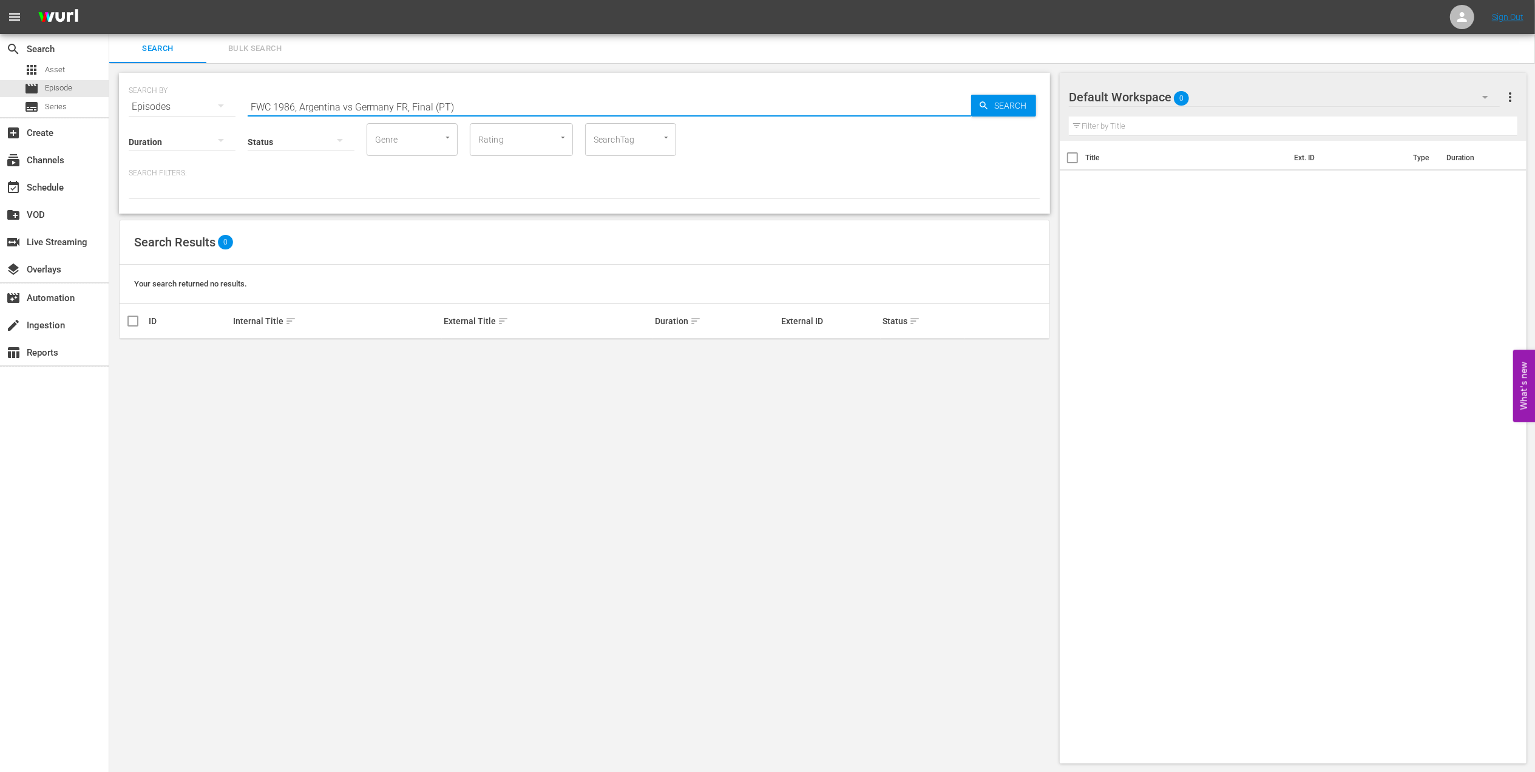
click at [351, 103] on input "FWC 1986, Argentina vs Germany FR, Final (PT)" at bounding box center [609, 106] width 723 height 29
drag, startPoint x: 467, startPoint y: 101, endPoint x: 410, endPoint y: 104, distance: 57.2
click at [410, 104] on input "FWC 1986, [GEOGRAPHIC_DATA] v [GEOGRAPHIC_DATA] FR, Final (PT)" at bounding box center [609, 106] width 723 height 29
click at [466, 104] on input "FWC 1986, [GEOGRAPHIC_DATA] v [GEOGRAPHIC_DATA] FR, Final (PT)" at bounding box center [609, 106] width 723 height 29
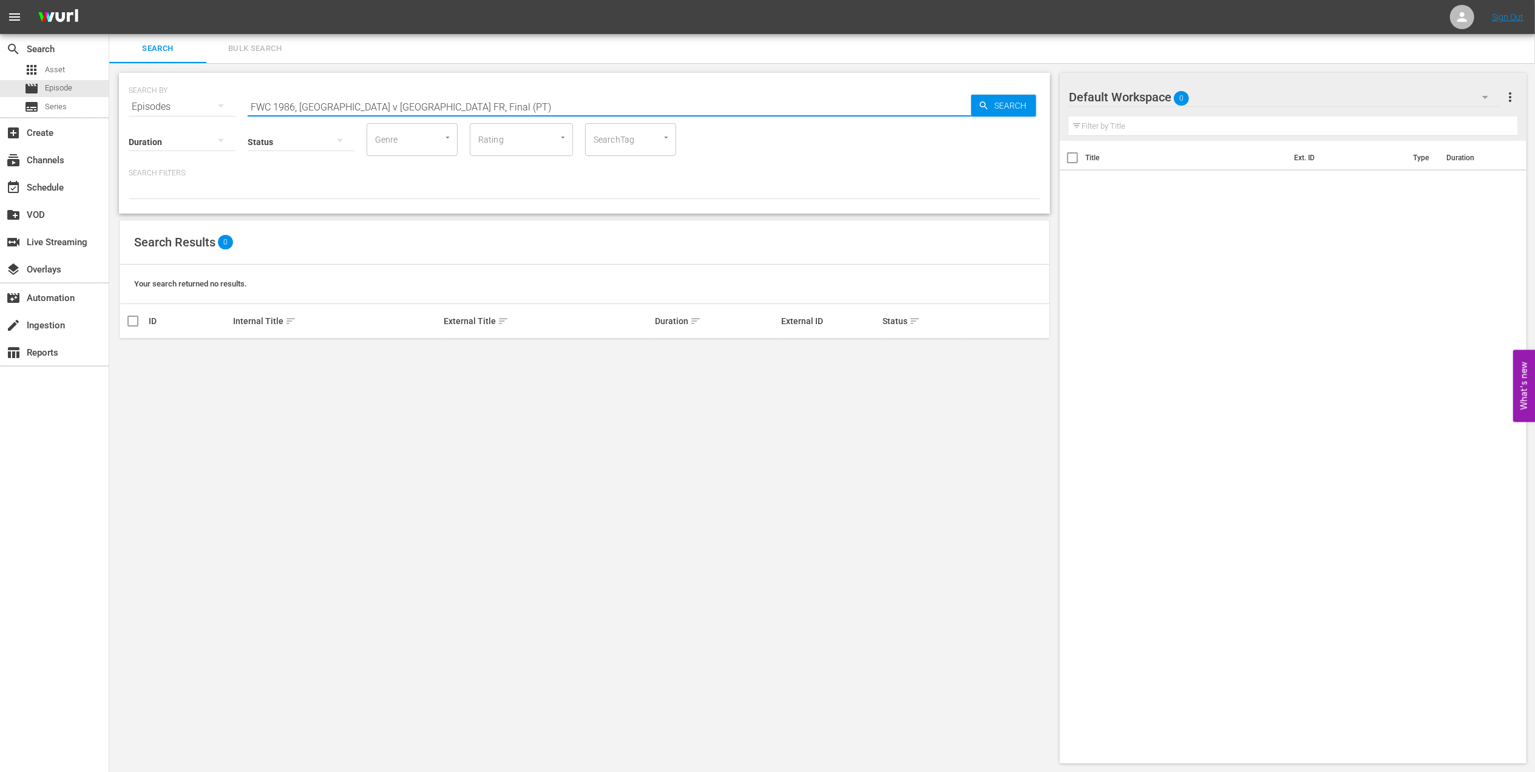
click at [456, 104] on input "FWC 1986, [GEOGRAPHIC_DATA] v [GEOGRAPHIC_DATA] FR, Final (PT)" at bounding box center [609, 106] width 723 height 29
drag, startPoint x: 455, startPoint y: 107, endPoint x: 396, endPoint y: 107, distance: 58.9
click at [396, 107] on input "FWC 1986, [GEOGRAPHIC_DATA] v [GEOGRAPHIC_DATA] FR, Final (PT)" at bounding box center [609, 106] width 723 height 29
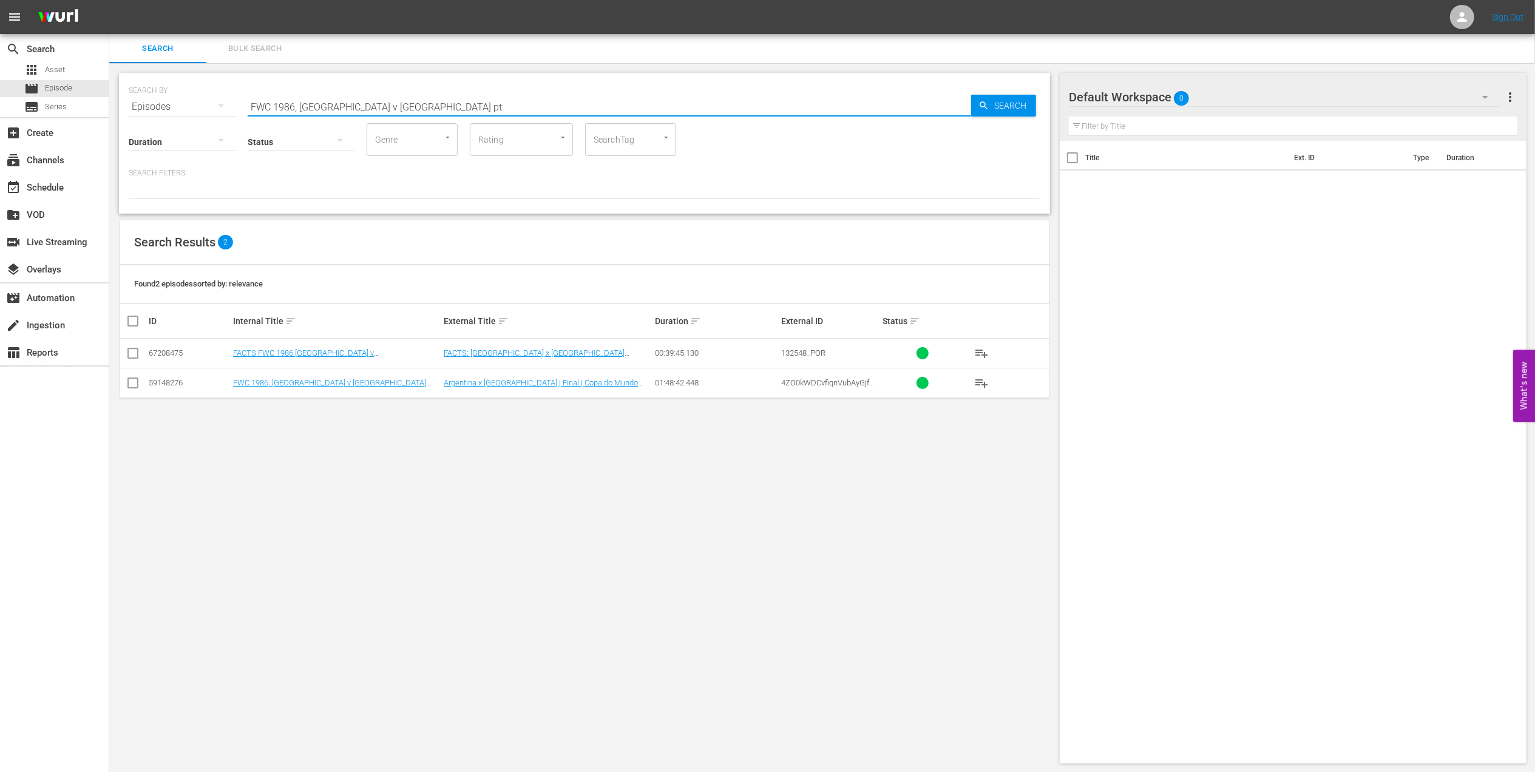
type input "FWC 1986, [GEOGRAPHIC_DATA] v [GEOGRAPHIC_DATA] pt"
click at [138, 386] on input "checkbox" at bounding box center [133, 385] width 15 height 15
checkbox input "true"
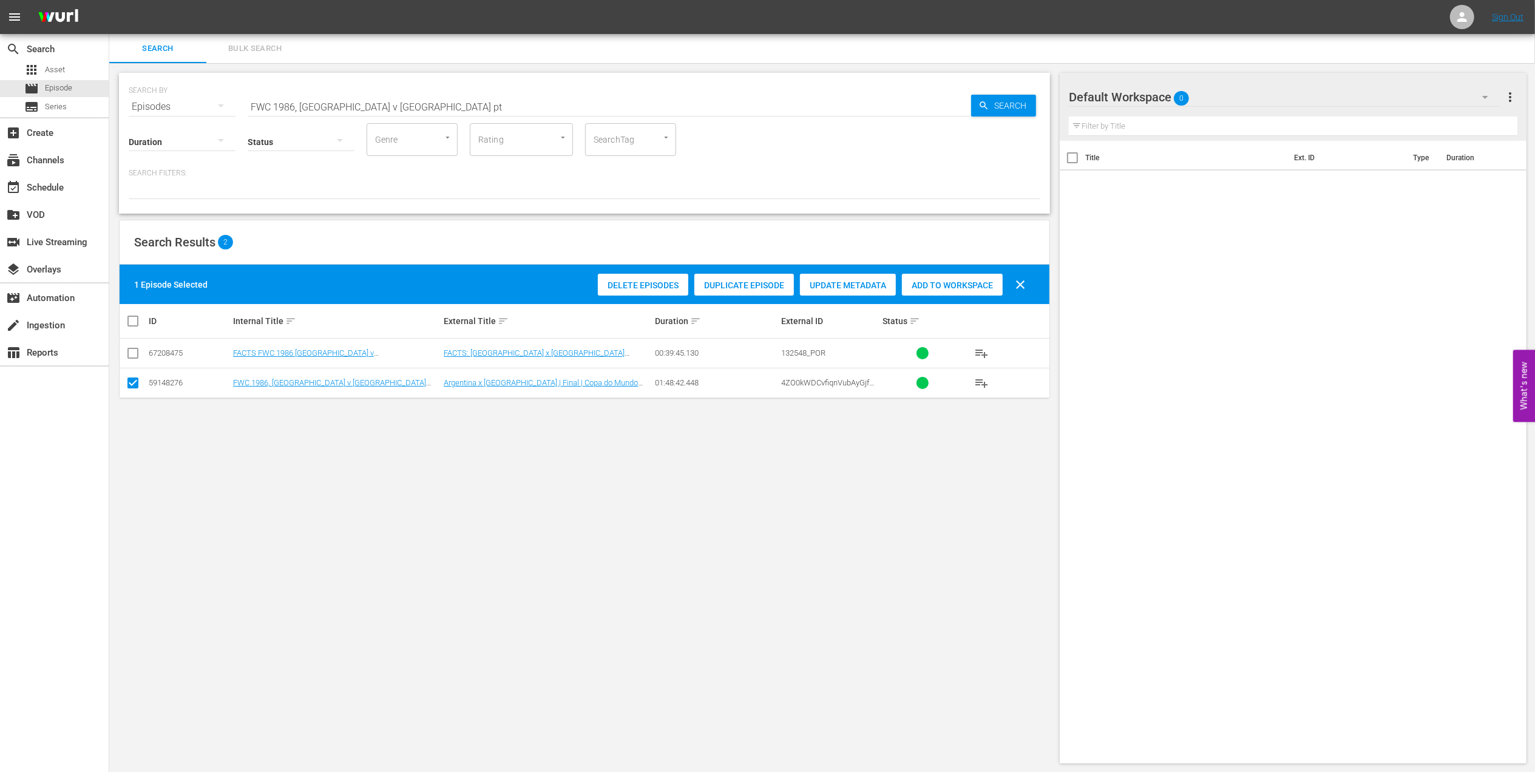
click at [949, 284] on span "Add to Workspace" at bounding box center [952, 285] width 101 height 10
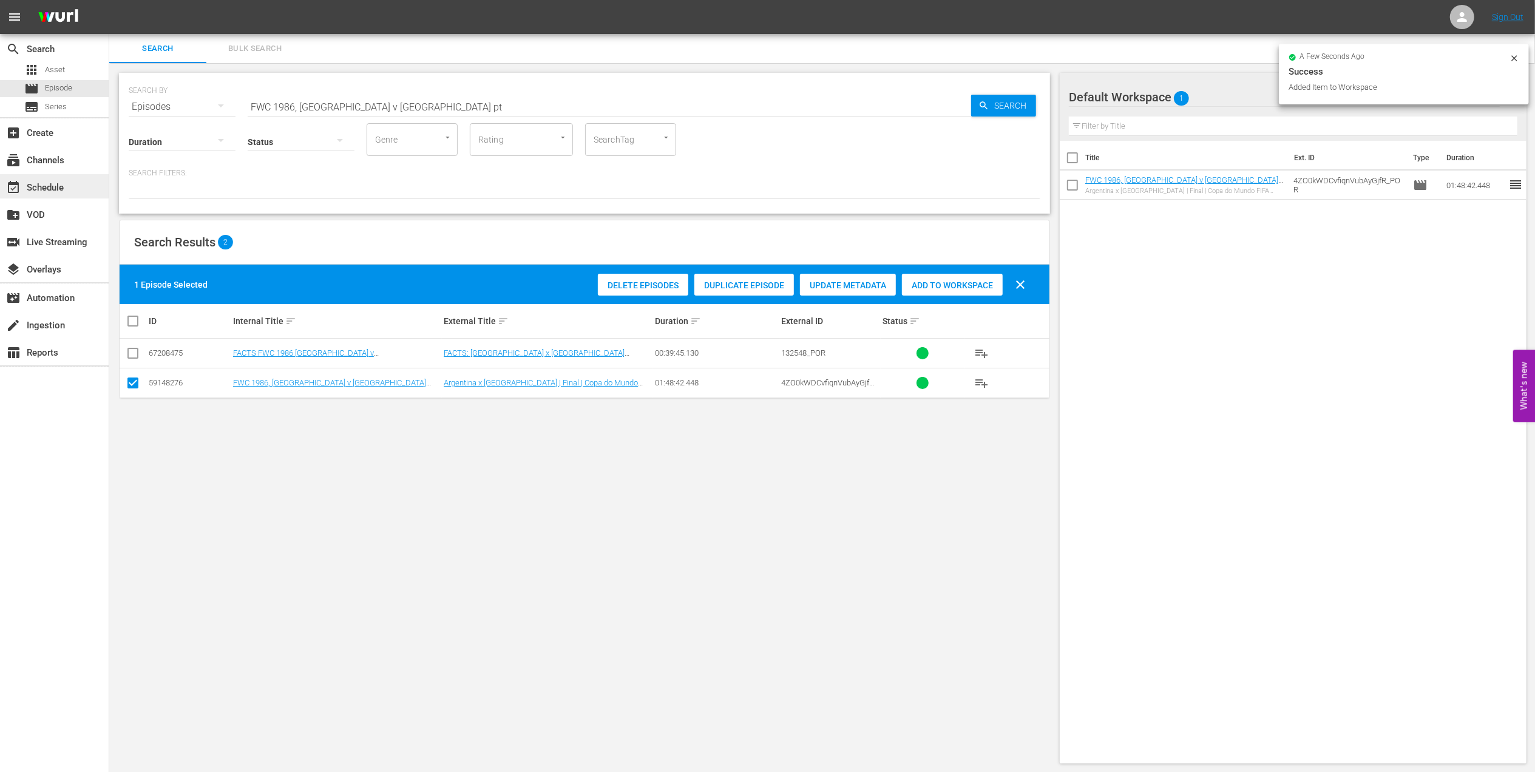
click at [52, 187] on div "event_available Schedule" at bounding box center [34, 185] width 68 height 11
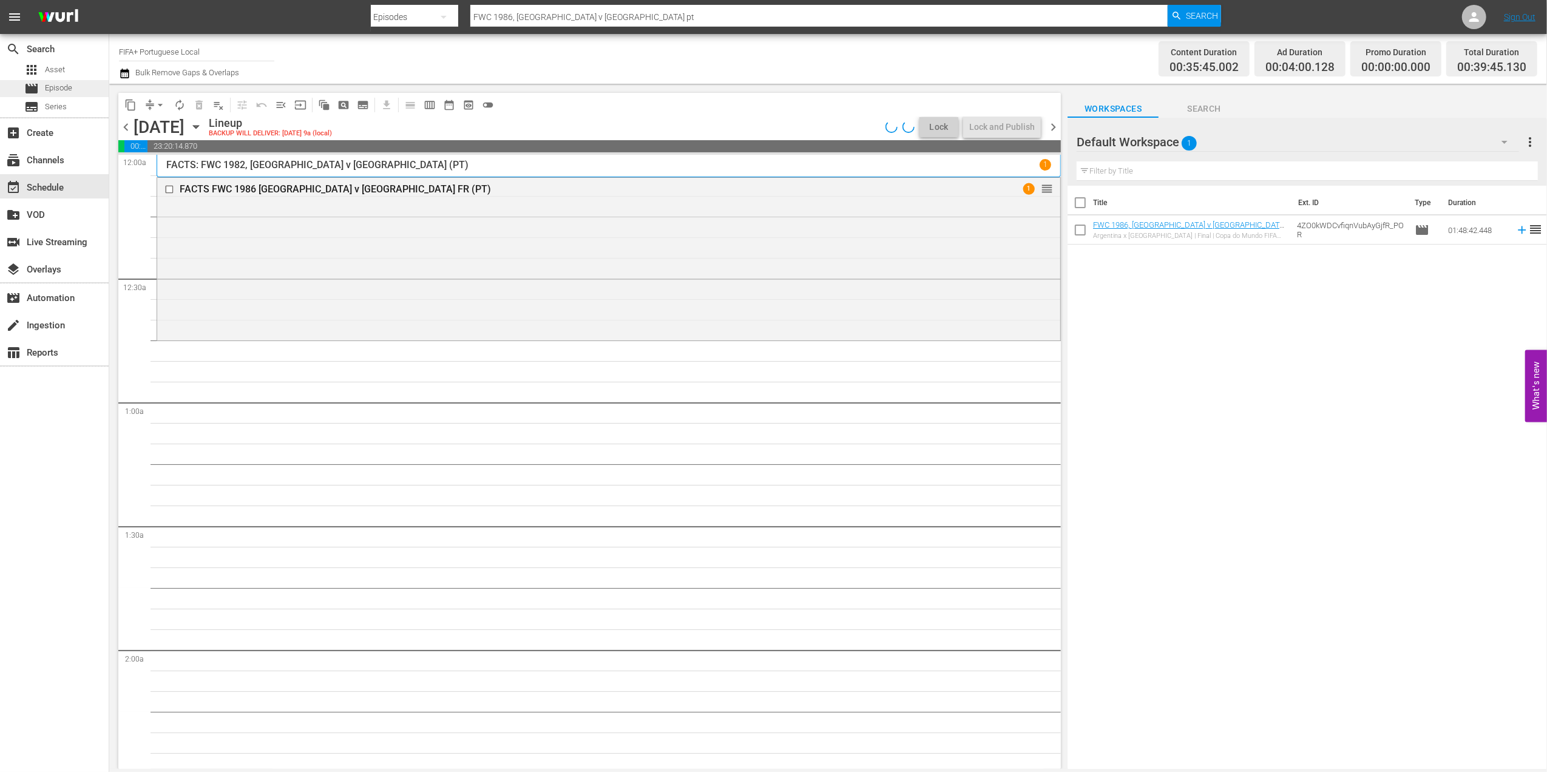
click at [69, 88] on span "Episode" at bounding box center [58, 88] width 27 height 12
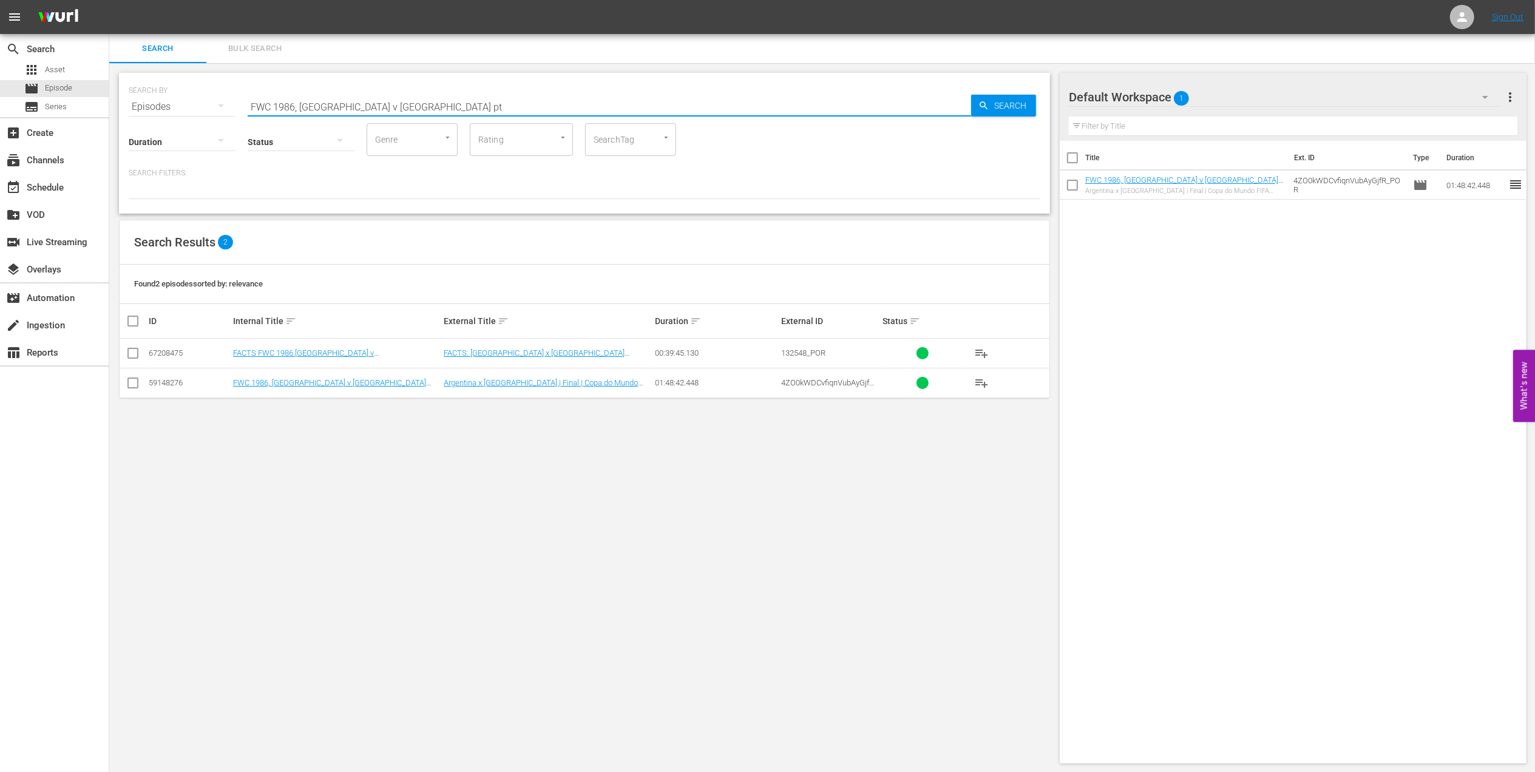
drag, startPoint x: 433, startPoint y: 103, endPoint x: 172, endPoint y: 103, distance: 260.3
click at [172, 103] on div "SEARCH BY Search By Episodes Search ID, Title, Description, Keywords, or Catego…" at bounding box center [584, 100] width 911 height 44
paste input "Brazil v [GEOGRAPHIC_DATA], Round of 16 (PT)"
type input "FWC 1986 [GEOGRAPHIC_DATA] v [GEOGRAPHIC_DATA], Round of 16 (PT)"
click at [137, 357] on input "checkbox" at bounding box center [133, 355] width 15 height 15
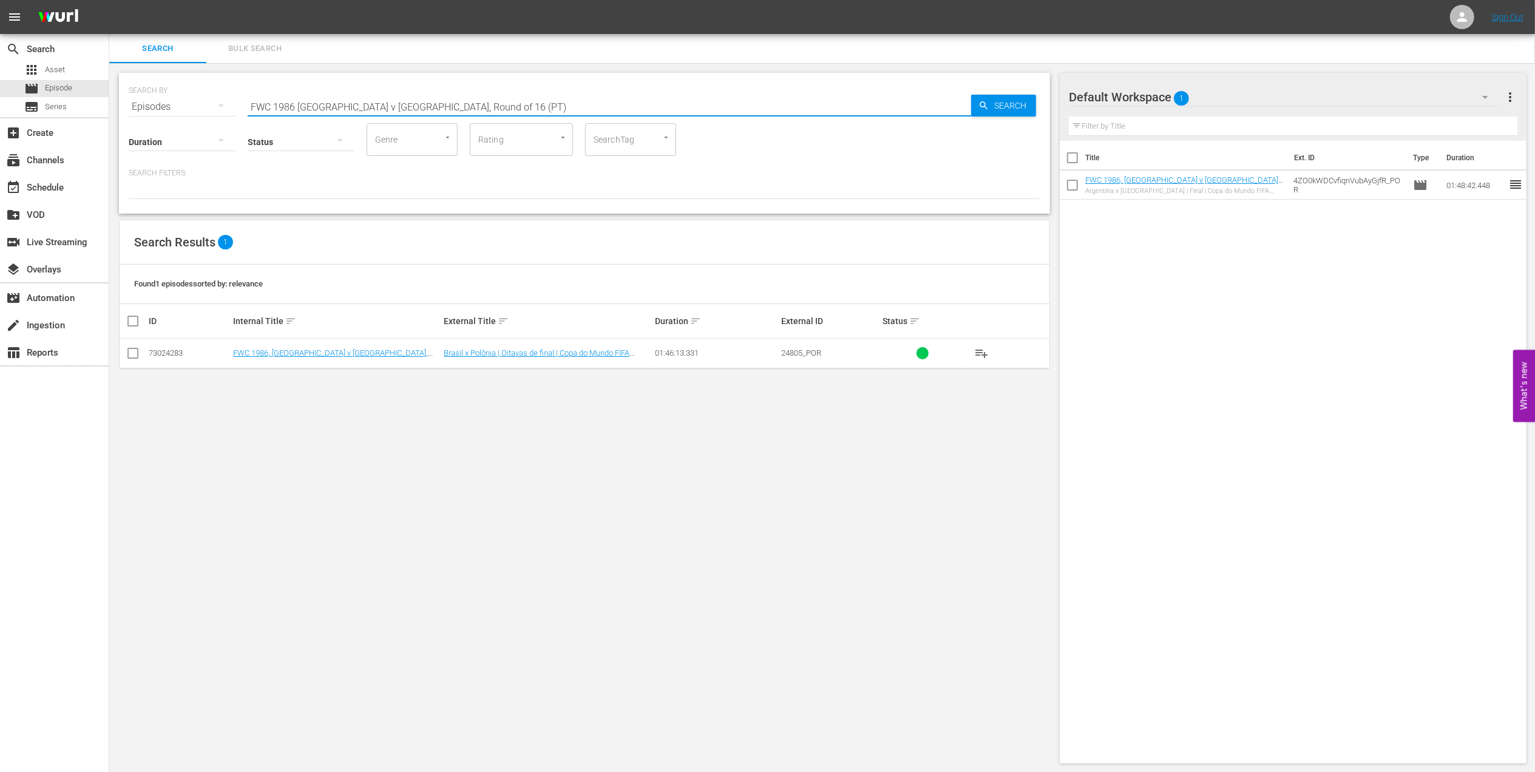
checkbox input "true"
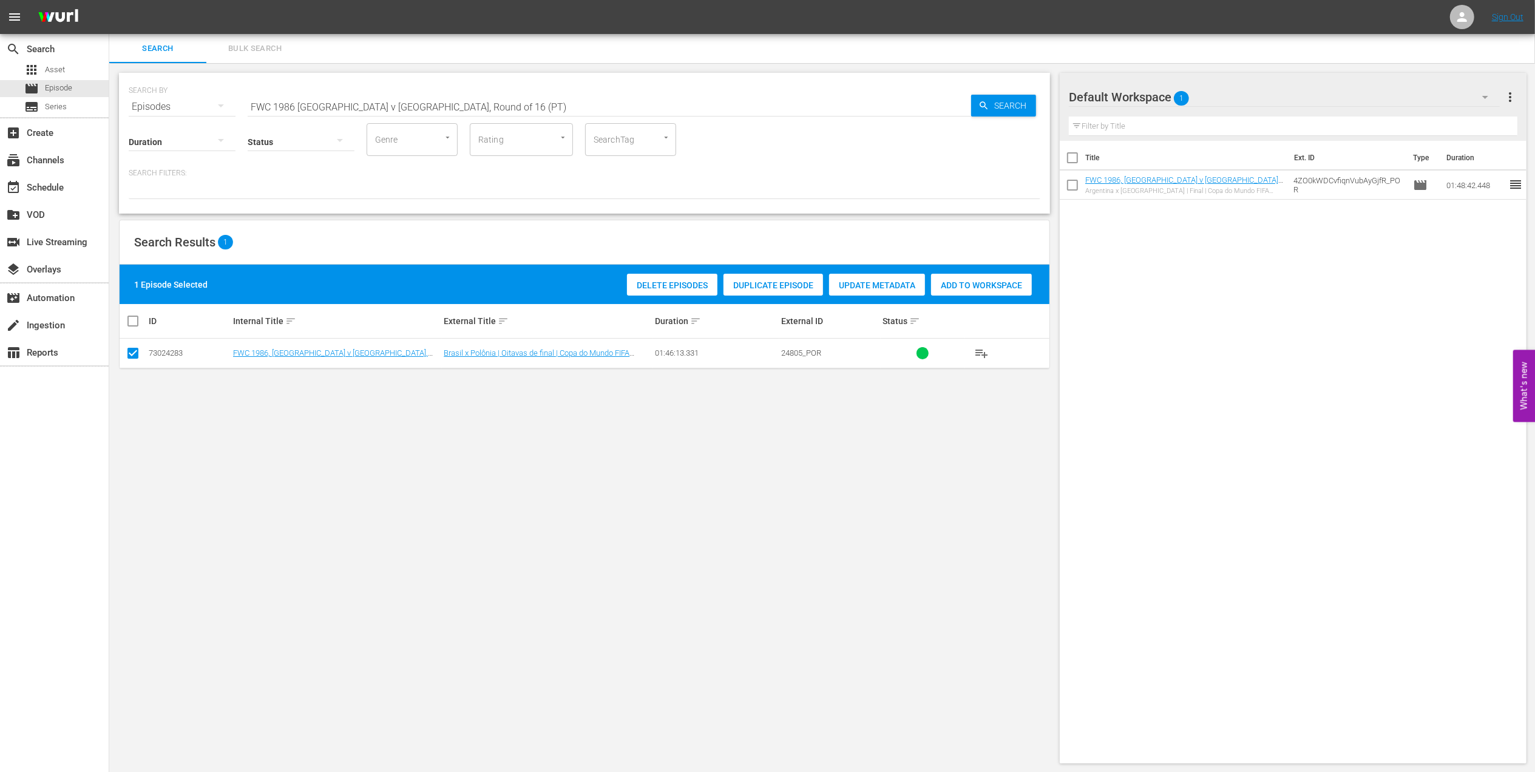
click at [954, 285] on span "Add to Workspace" at bounding box center [981, 285] width 101 height 10
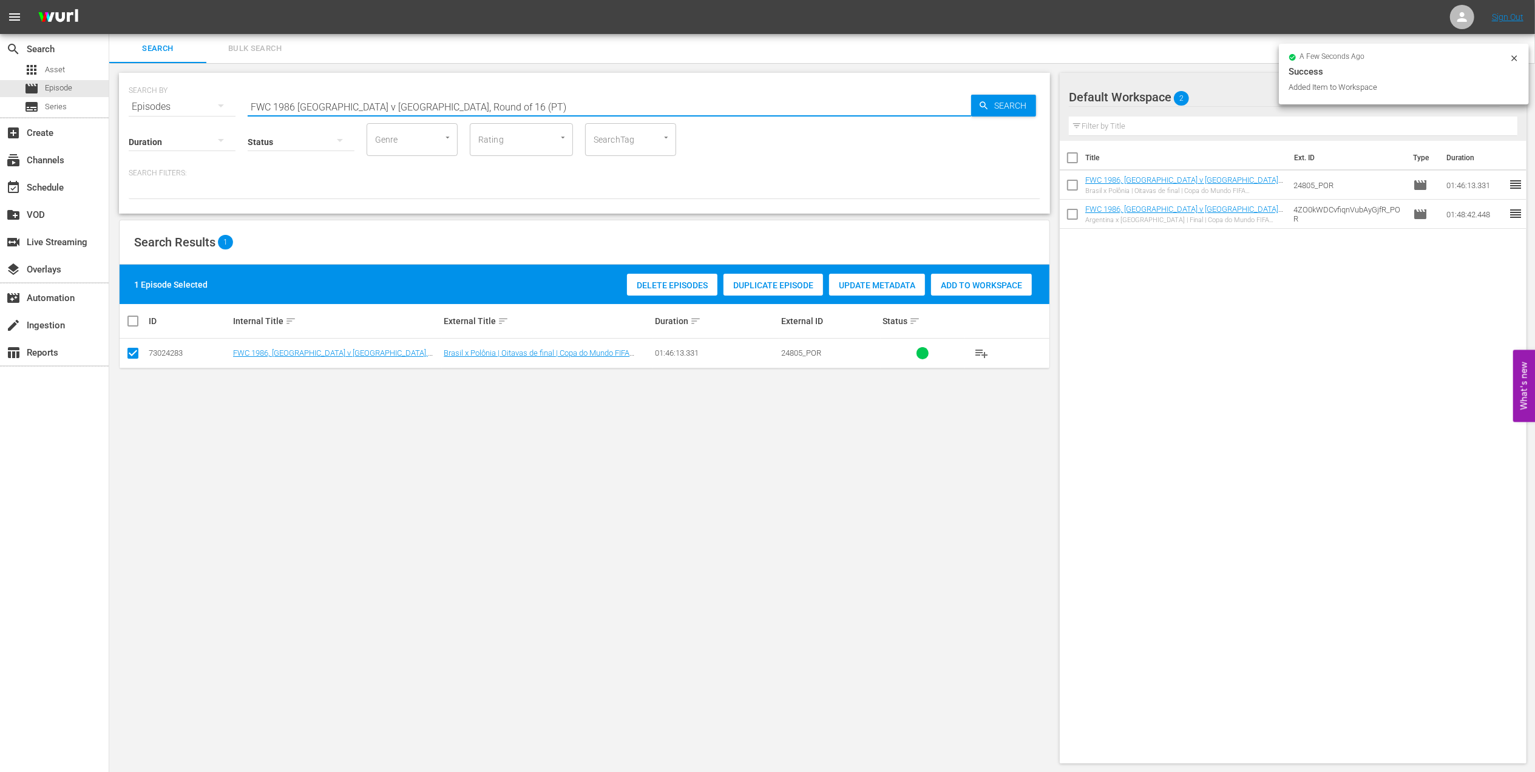
drag, startPoint x: 464, startPoint y: 107, endPoint x: 197, endPoint y: 107, distance: 267.0
click at [157, 107] on div "SEARCH BY Search By Episodes Search ID, Title, Description, Keywords, or Catego…" at bounding box center [584, 100] width 911 height 44
paste input "1954 Official Film - German Giants"
click at [461, 103] on input "1954 Official Film - German Giants" at bounding box center [609, 106] width 723 height 29
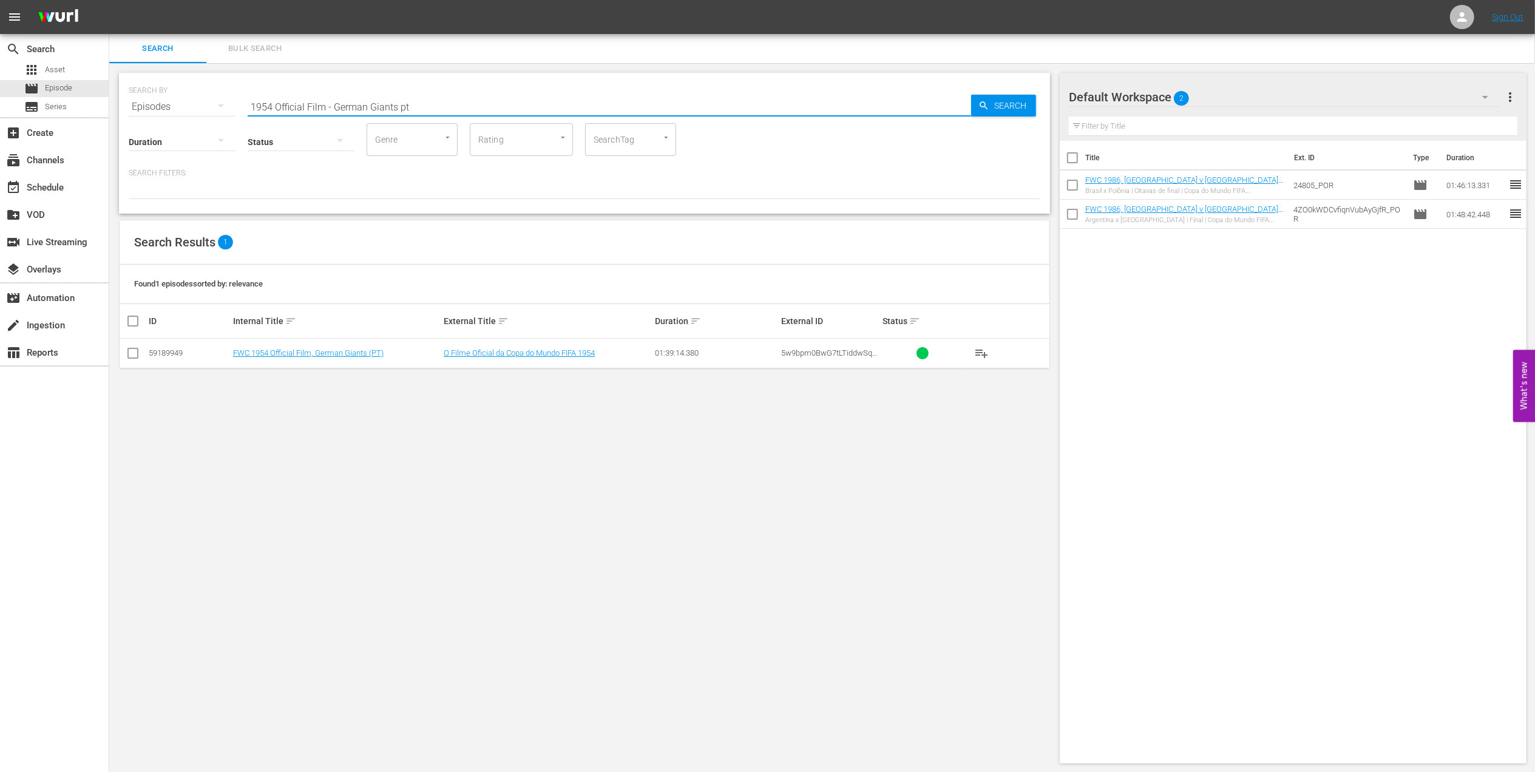
type input "1954 Official Film - German Giants pt"
click at [134, 354] on input "checkbox" at bounding box center [133, 355] width 15 height 15
checkbox input "true"
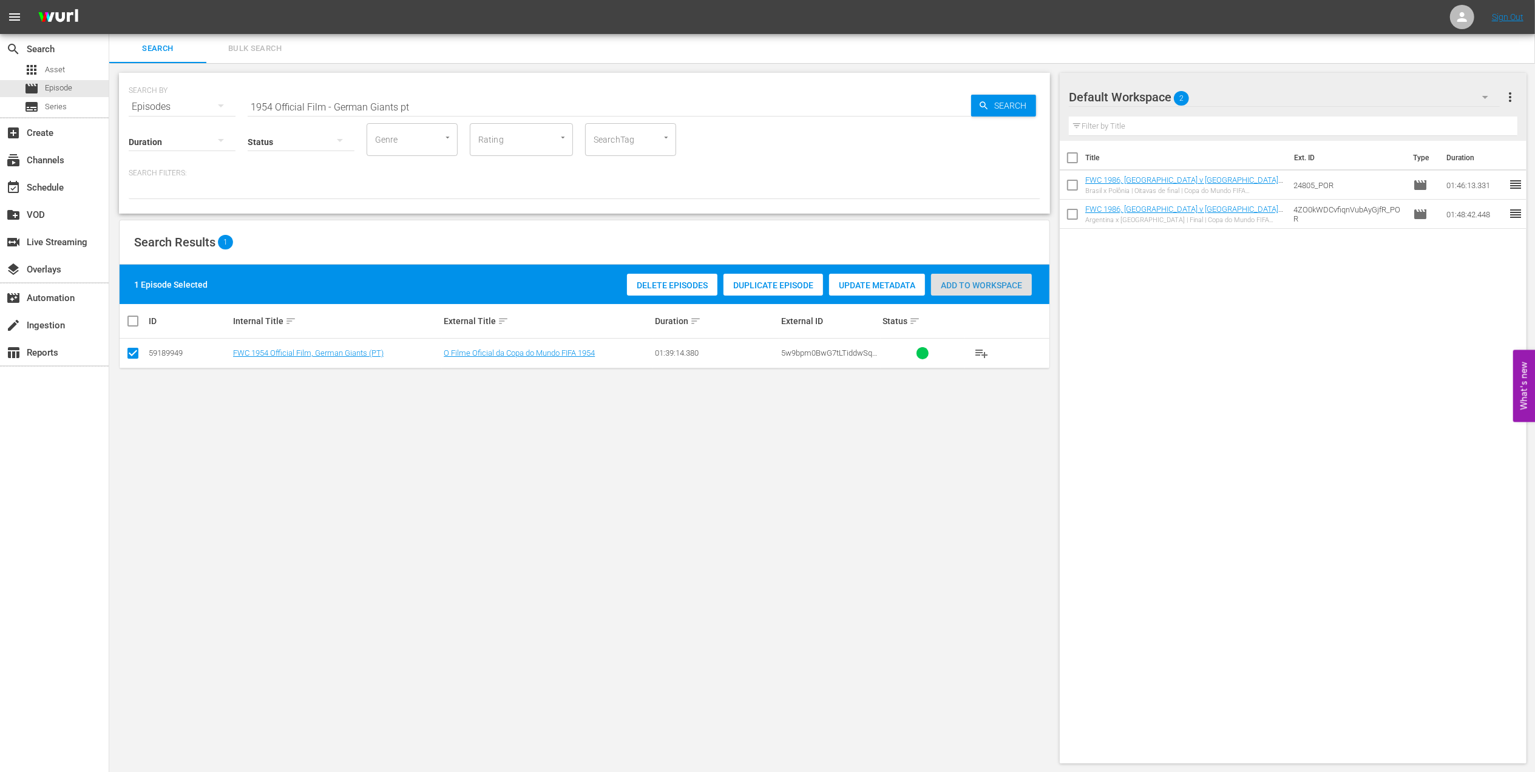
click at [983, 285] on span "Add to Workspace" at bounding box center [981, 285] width 101 height 10
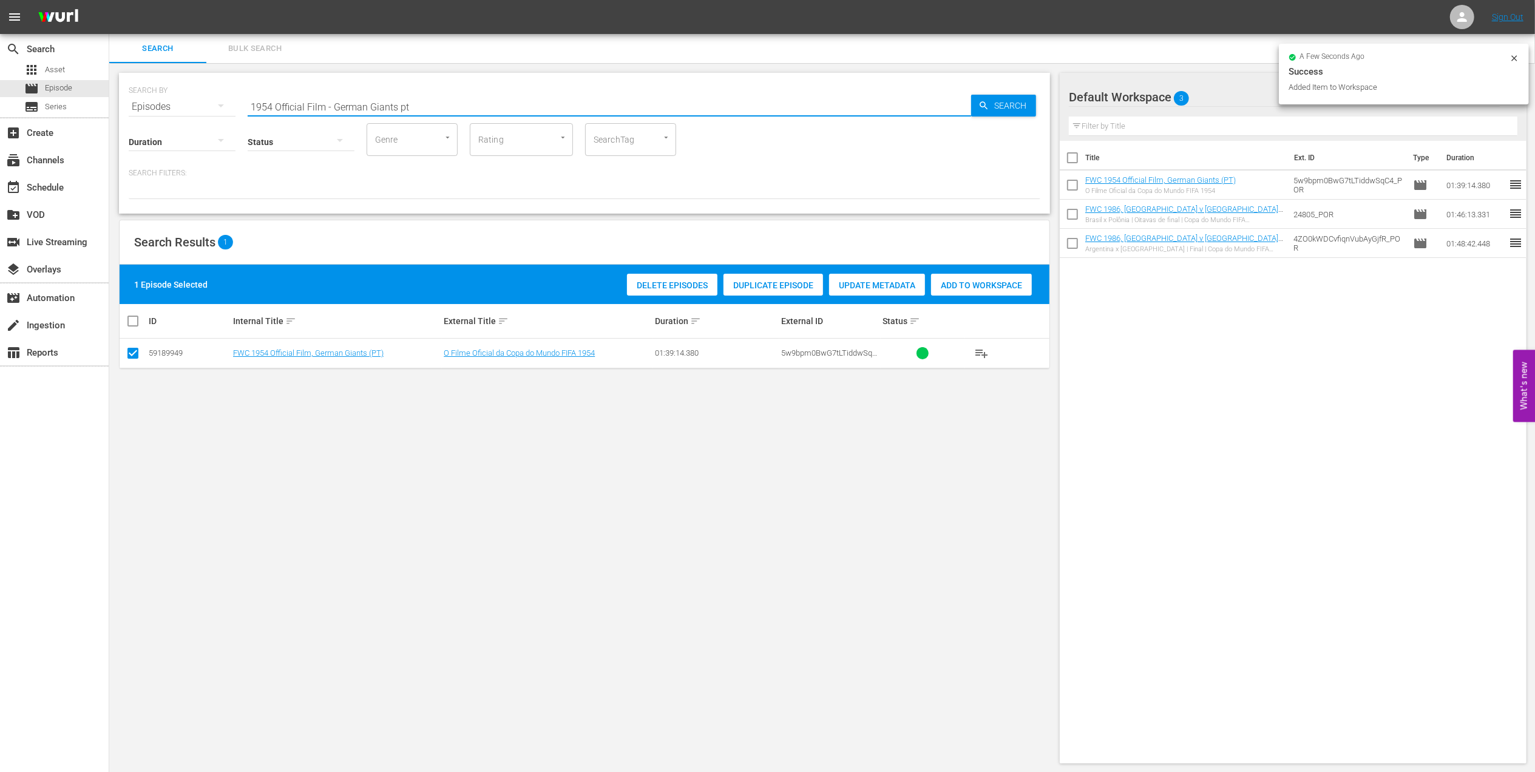
drag, startPoint x: 217, startPoint y: 102, endPoint x: 158, endPoint y: 101, distance: 58.3
click at [155, 102] on div "SEARCH BY Search By Episodes Search ID, Title, Description, Keywords, or Catego…" at bounding box center [584, 100] width 911 height 44
paste input "8 Official Film - [PERSON_NAME]"
click at [383, 98] on input "1958 Official Film - Hinein" at bounding box center [609, 106] width 723 height 29
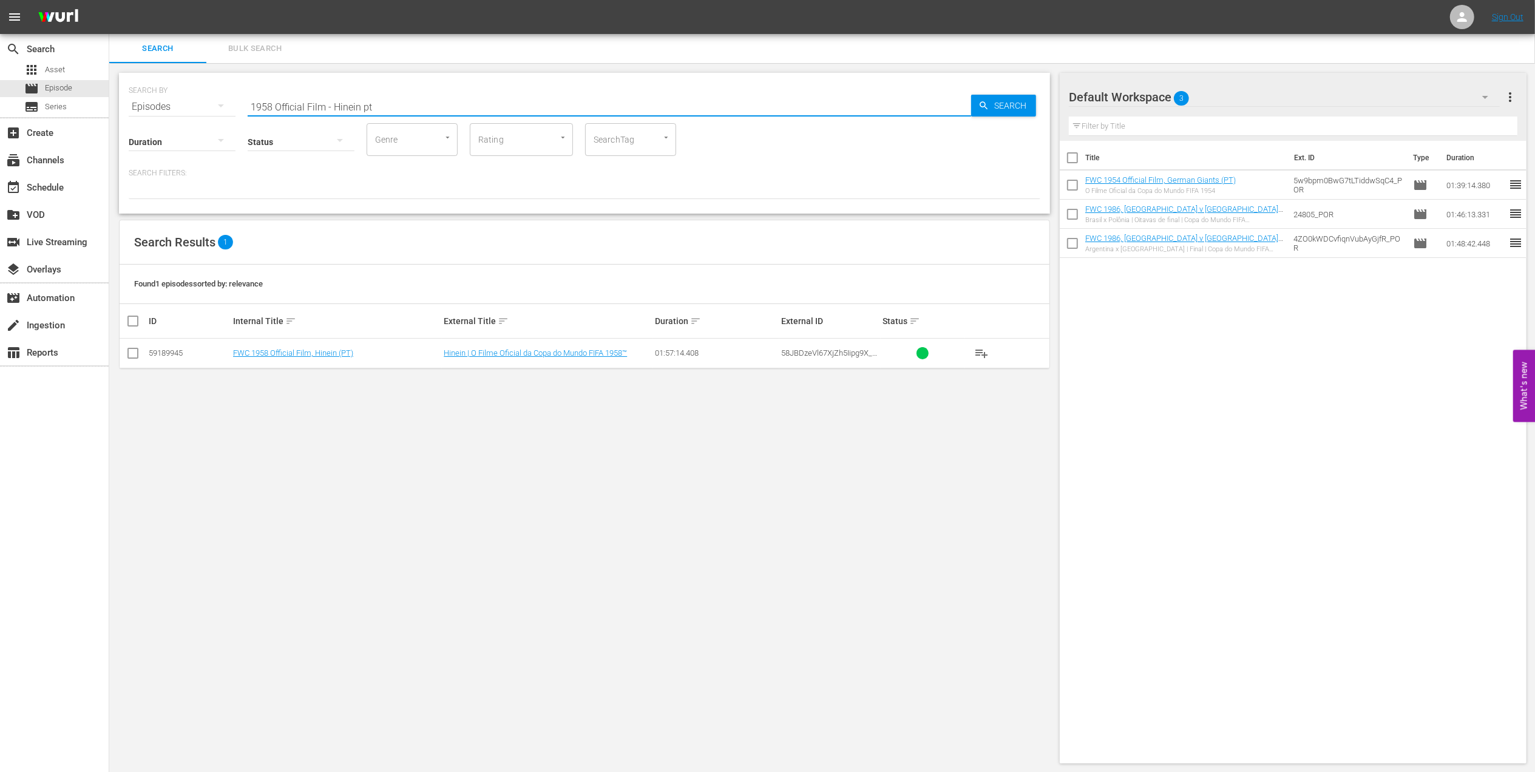
type input "1958 Official Film - Hinein pt"
click at [134, 351] on input "checkbox" at bounding box center [133, 355] width 15 height 15
checkbox input "true"
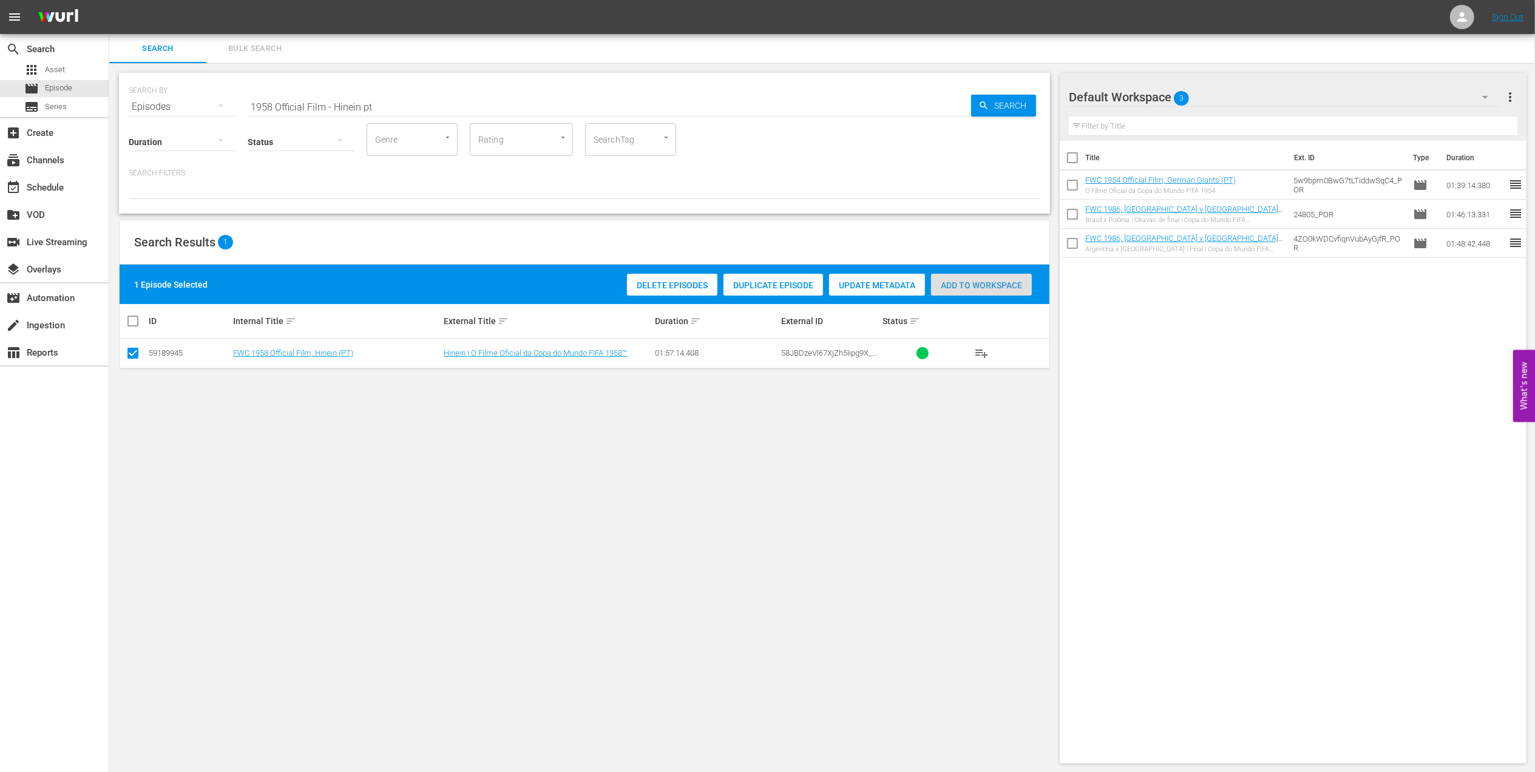
click at [950, 289] on span "Add to Workspace" at bounding box center [981, 285] width 101 height 10
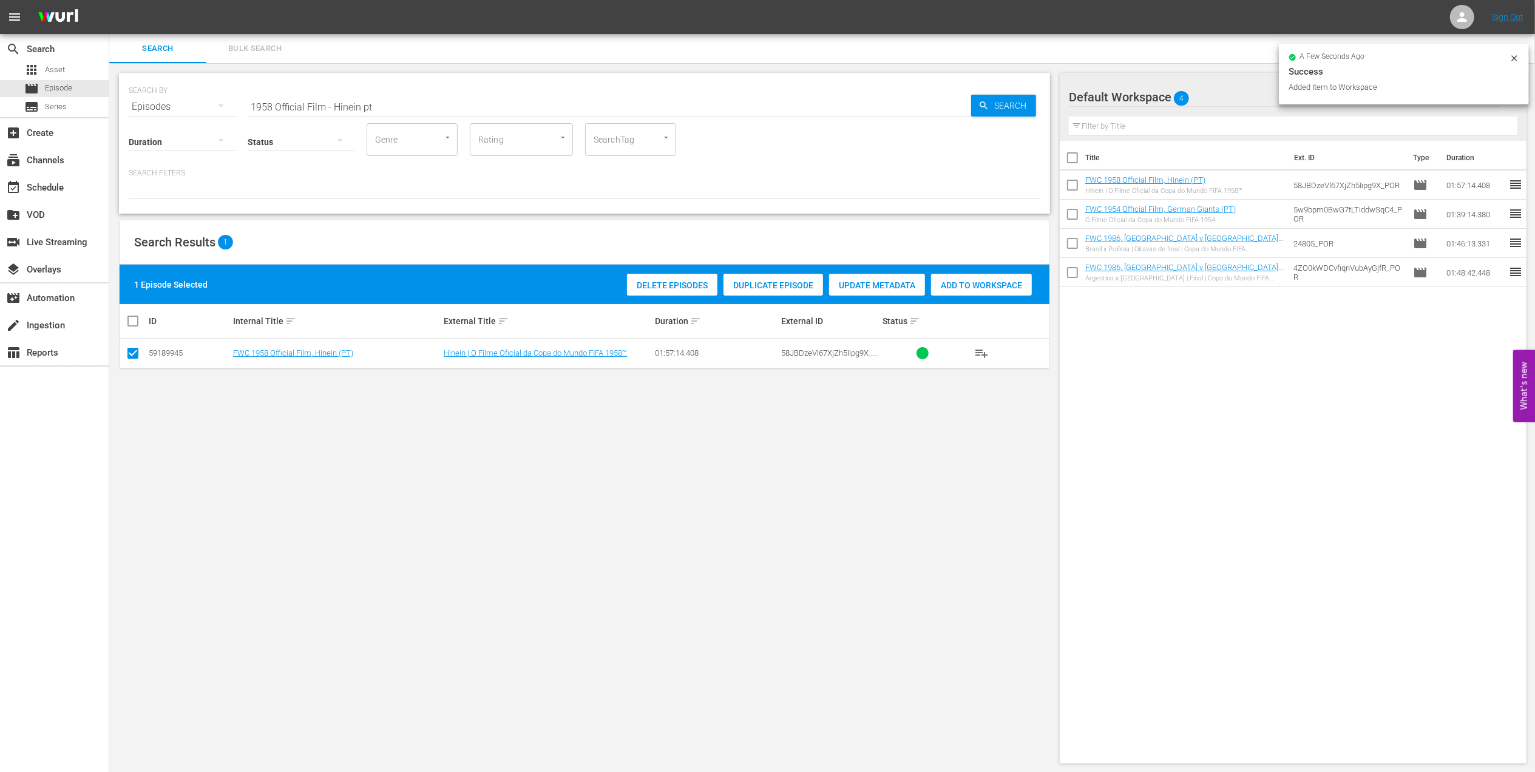
drag, startPoint x: 200, startPoint y: 104, endPoint x: 152, endPoint y: 104, distance: 48.5
click at [152, 104] on div "SEARCH BY Search By Episodes Search ID, Title, Description, Keywords, or Catego…" at bounding box center [584, 100] width 911 height 44
paste input "62 Official Film - Viva [GEOGRAPHIC_DATA]"
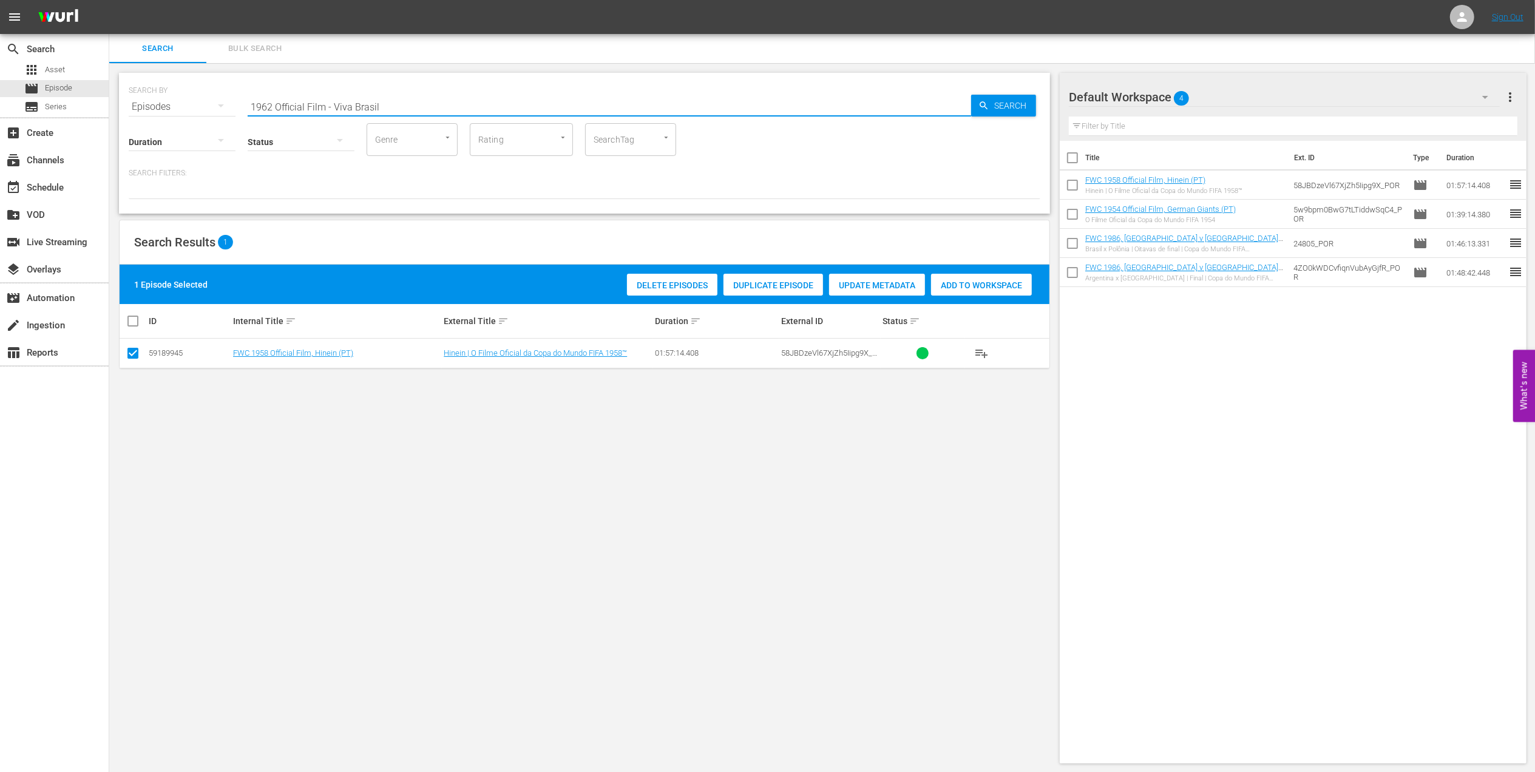
click at [381, 102] on input "1962 Official Film - Viva Brasil" at bounding box center [609, 106] width 723 height 29
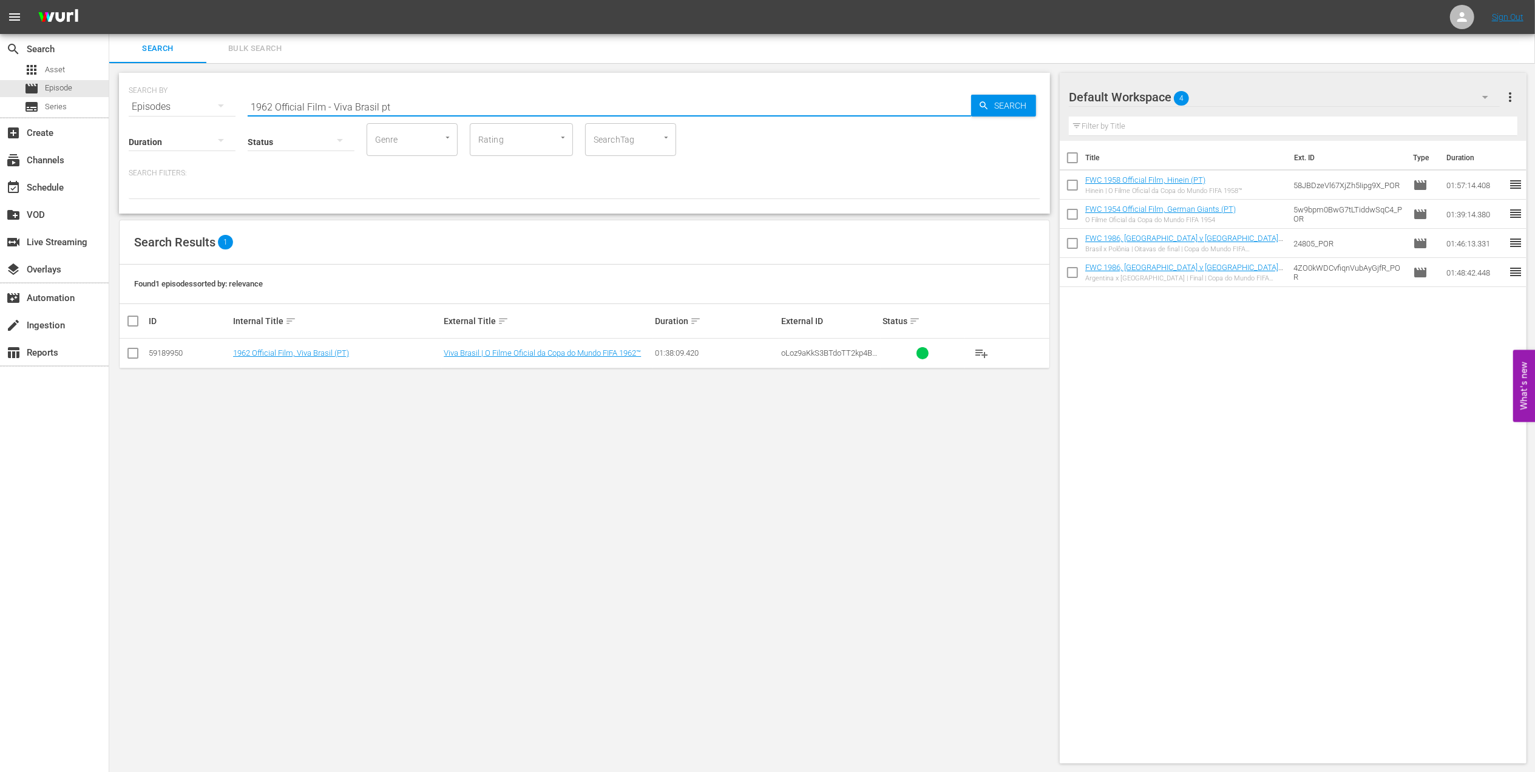
type input "1962 Official Film - Viva Brasil pt"
click at [133, 355] on input "checkbox" at bounding box center [133, 355] width 15 height 15
checkbox input "true"
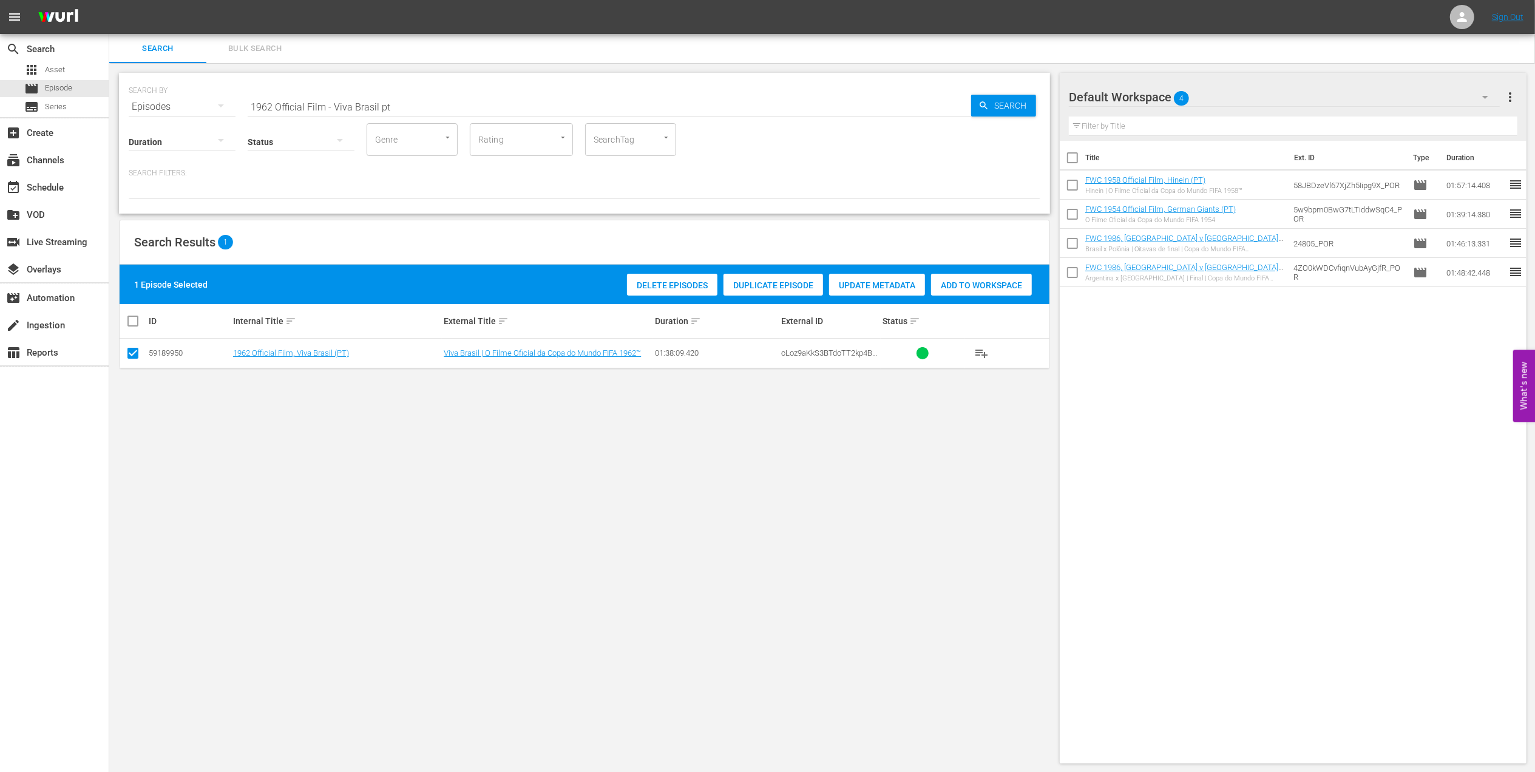
click at [944, 285] on span "Add to Workspace" at bounding box center [981, 285] width 101 height 10
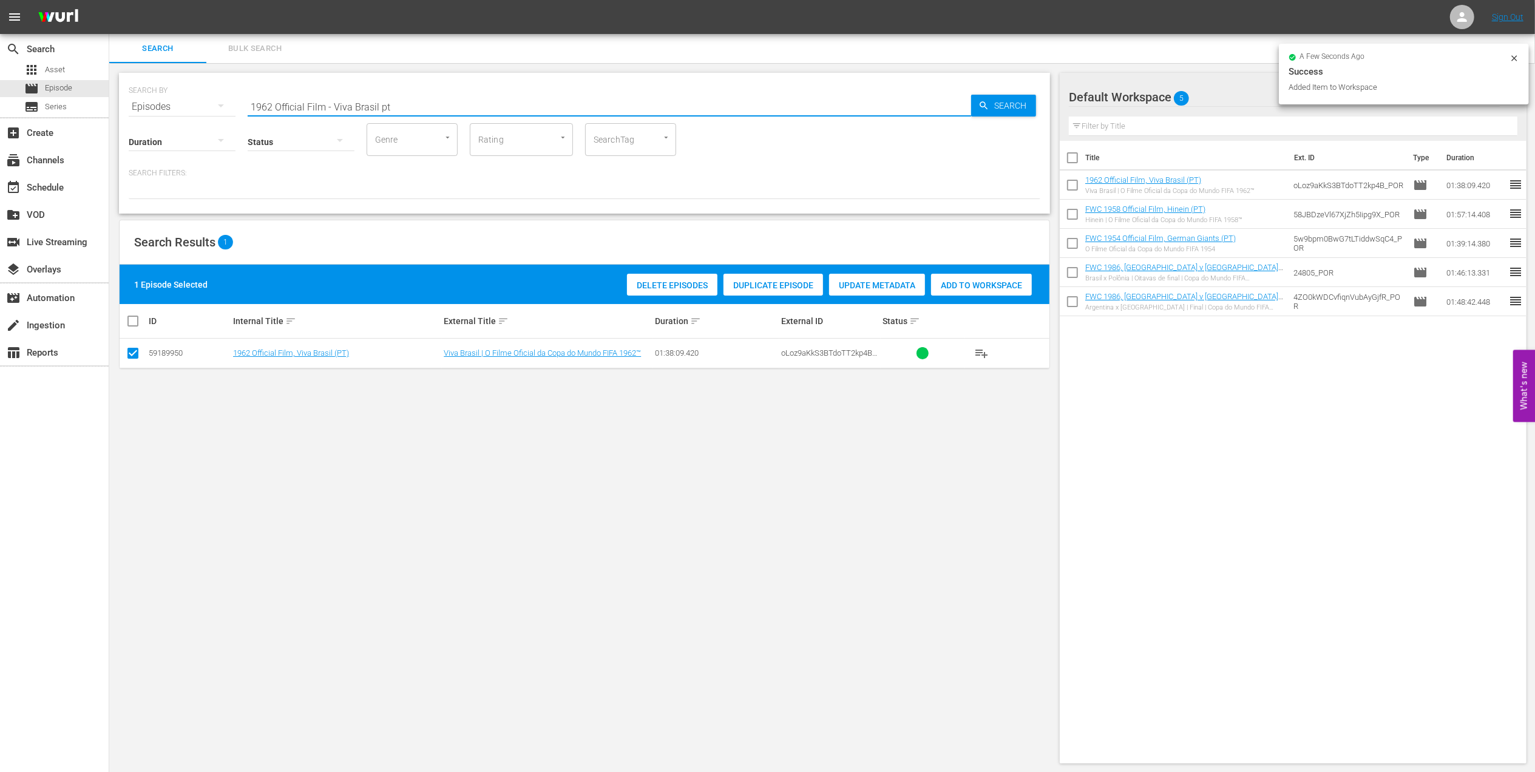
drag, startPoint x: 357, startPoint y: 108, endPoint x: 142, endPoint y: 108, distance: 215.4
click at [142, 108] on div "SEARCH BY Search By Episodes Search ID, Title, Description, Keywords, or Catego…" at bounding box center [584, 100] width 911 height 44
paste input "One to Eleven"
click at [449, 103] on input "One to Eleven" at bounding box center [609, 106] width 723 height 29
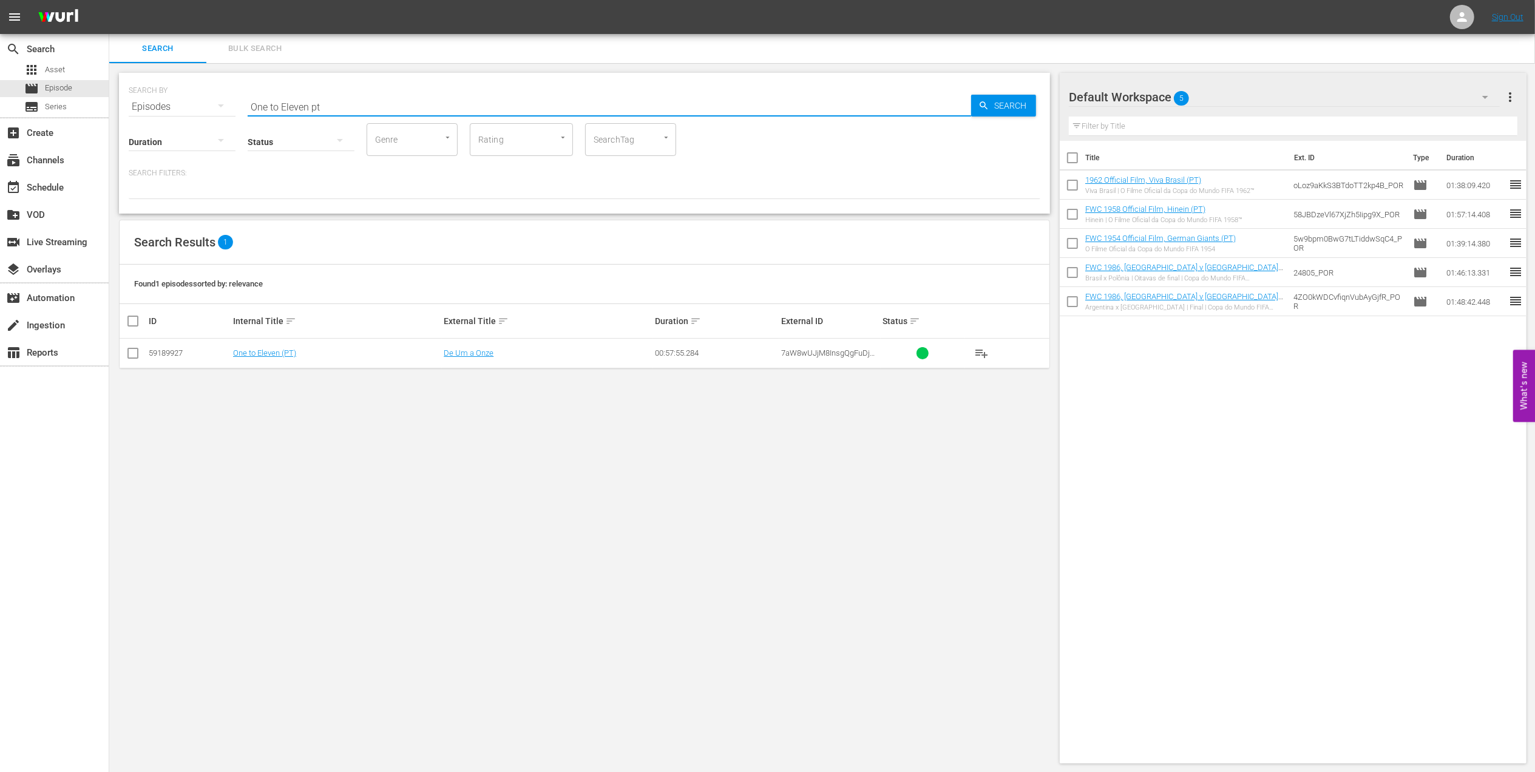
type input "One to Eleven pt"
click at [133, 355] on input "checkbox" at bounding box center [133, 355] width 15 height 15
checkbox input "true"
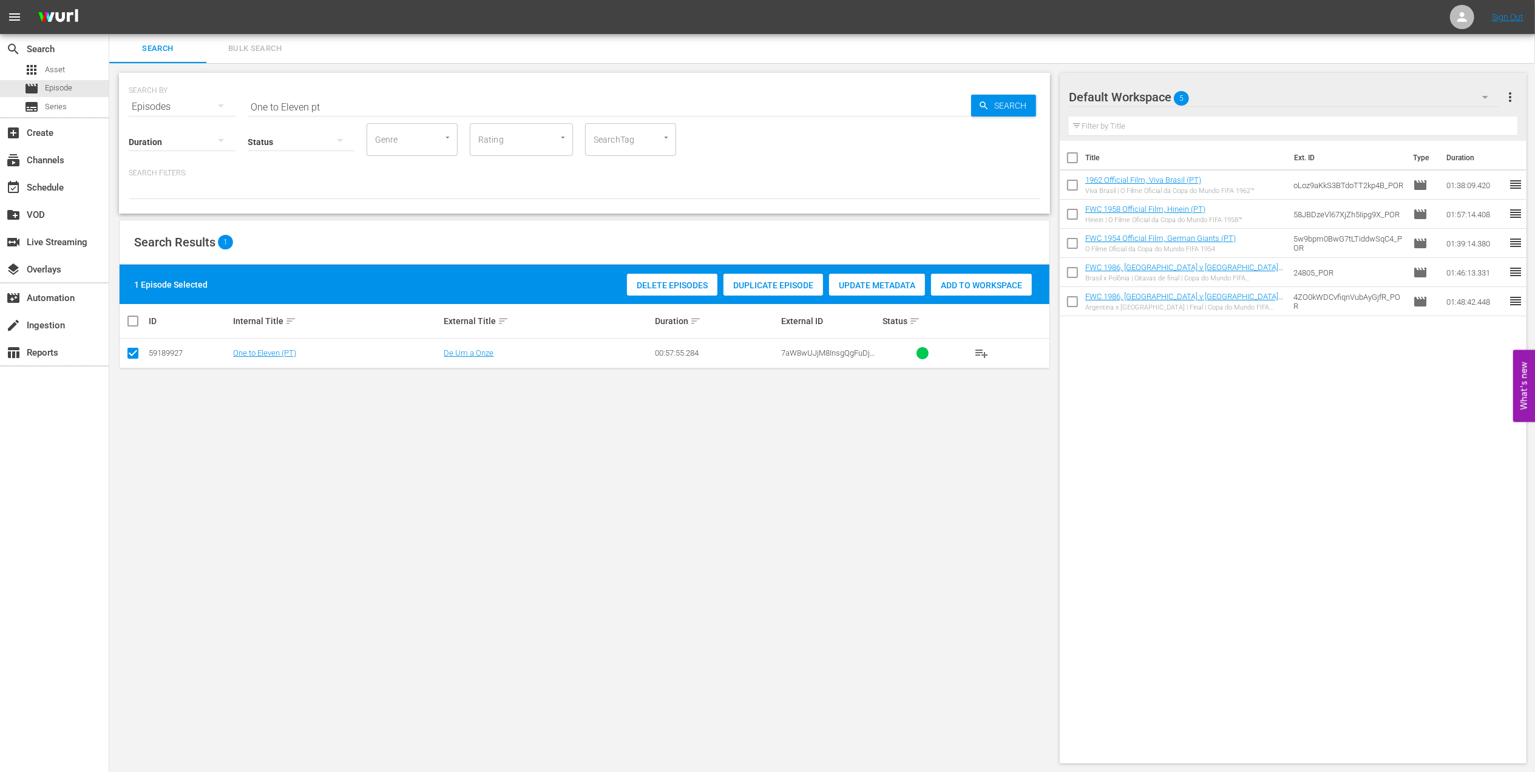
click at [989, 285] on span "Add to Workspace" at bounding box center [981, 285] width 101 height 10
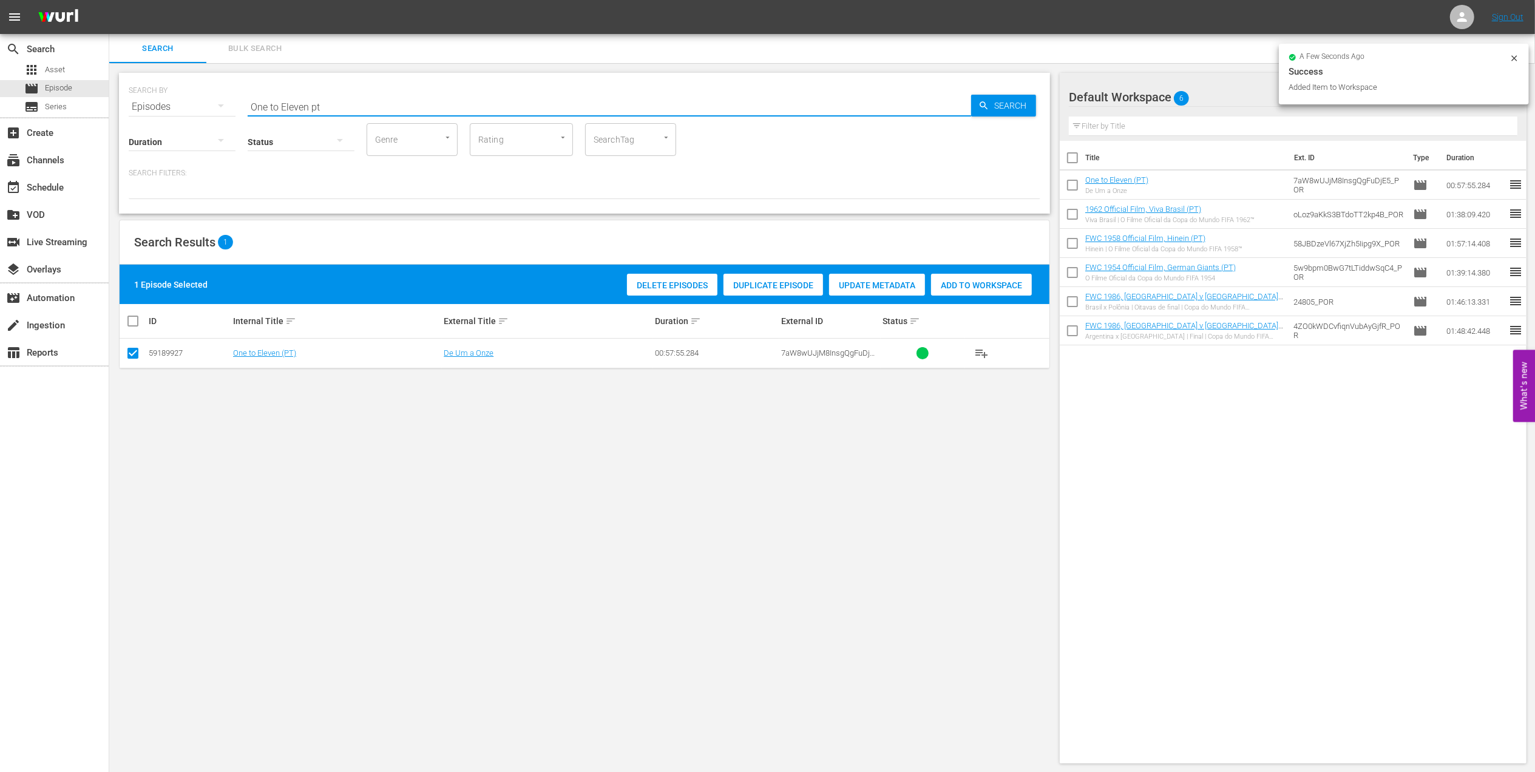
drag, startPoint x: 303, startPoint y: 105, endPoint x: 177, endPoint y: 105, distance: 126.2
click at [177, 105] on div "SEARCH BY Search By Episodes Search ID, Title, Description, Keywords, or Catego…" at bounding box center [584, 100] width 911 height 44
paste input "FWC 1982, Italy vs Germany FR, Final (PT)"
click at [442, 103] on input "FWC 1982, Italy vs Germany FR, Final (PT)" at bounding box center [609, 106] width 723 height 29
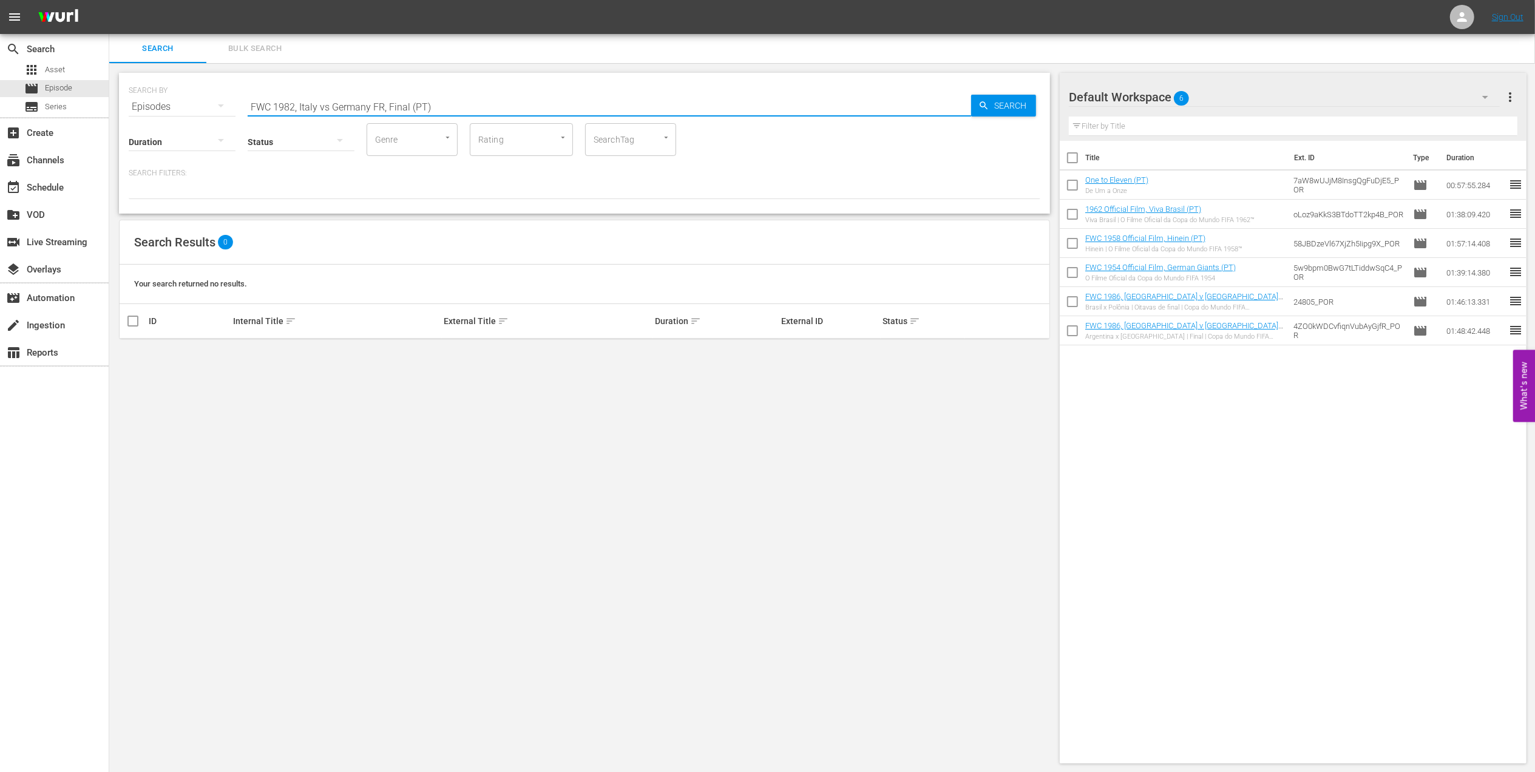
click at [328, 106] on input "FWC 1982, Italy vs Germany FR, Final (PT)" at bounding box center [609, 106] width 723 height 29
type input "FWC 1982, [GEOGRAPHIC_DATA] v [GEOGRAPHIC_DATA] FR, Final (PT)"
click at [130, 353] on input "checkbox" at bounding box center [133, 355] width 15 height 15
checkbox input "true"
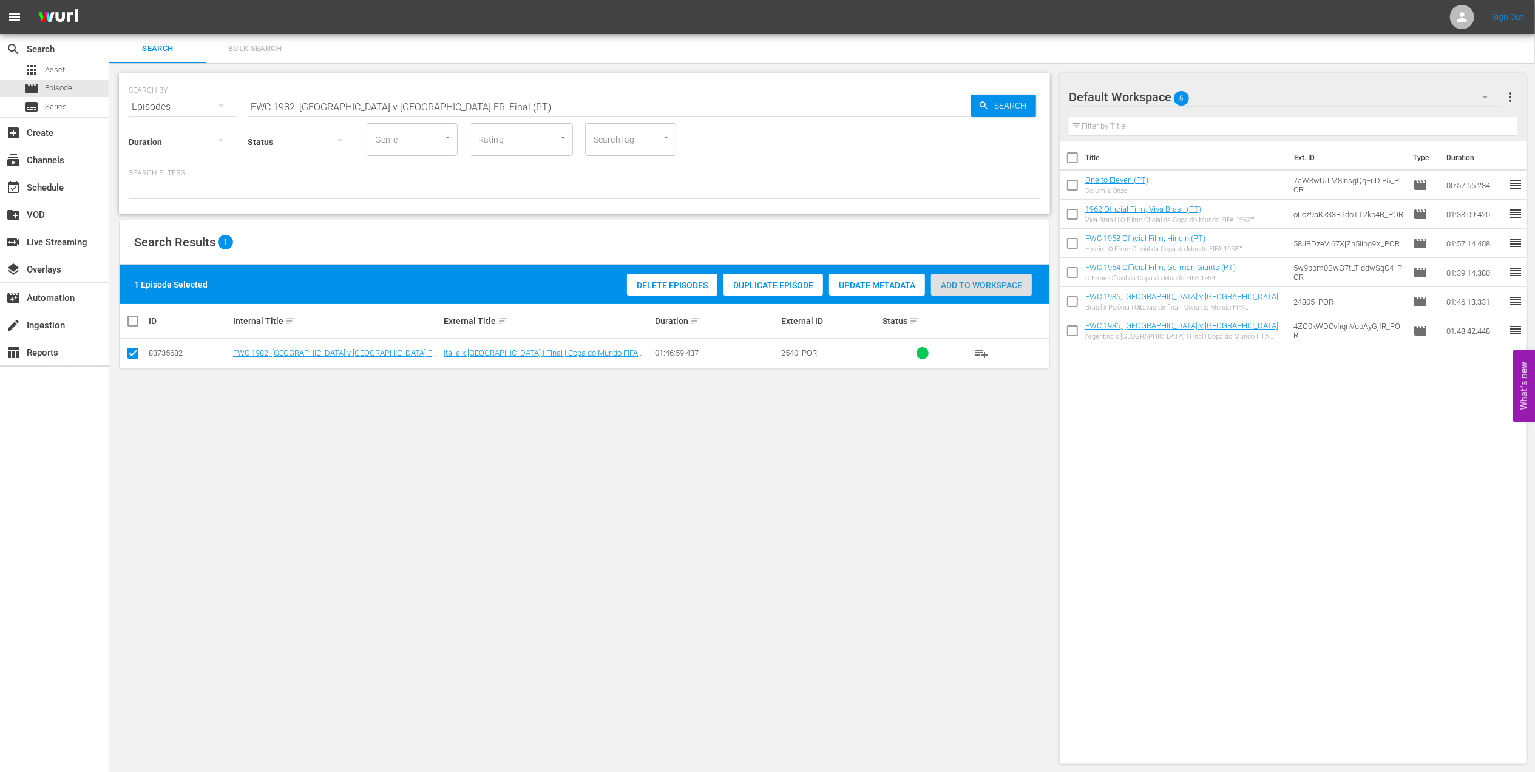
click at [940, 285] on span "Add to Workspace" at bounding box center [981, 285] width 101 height 10
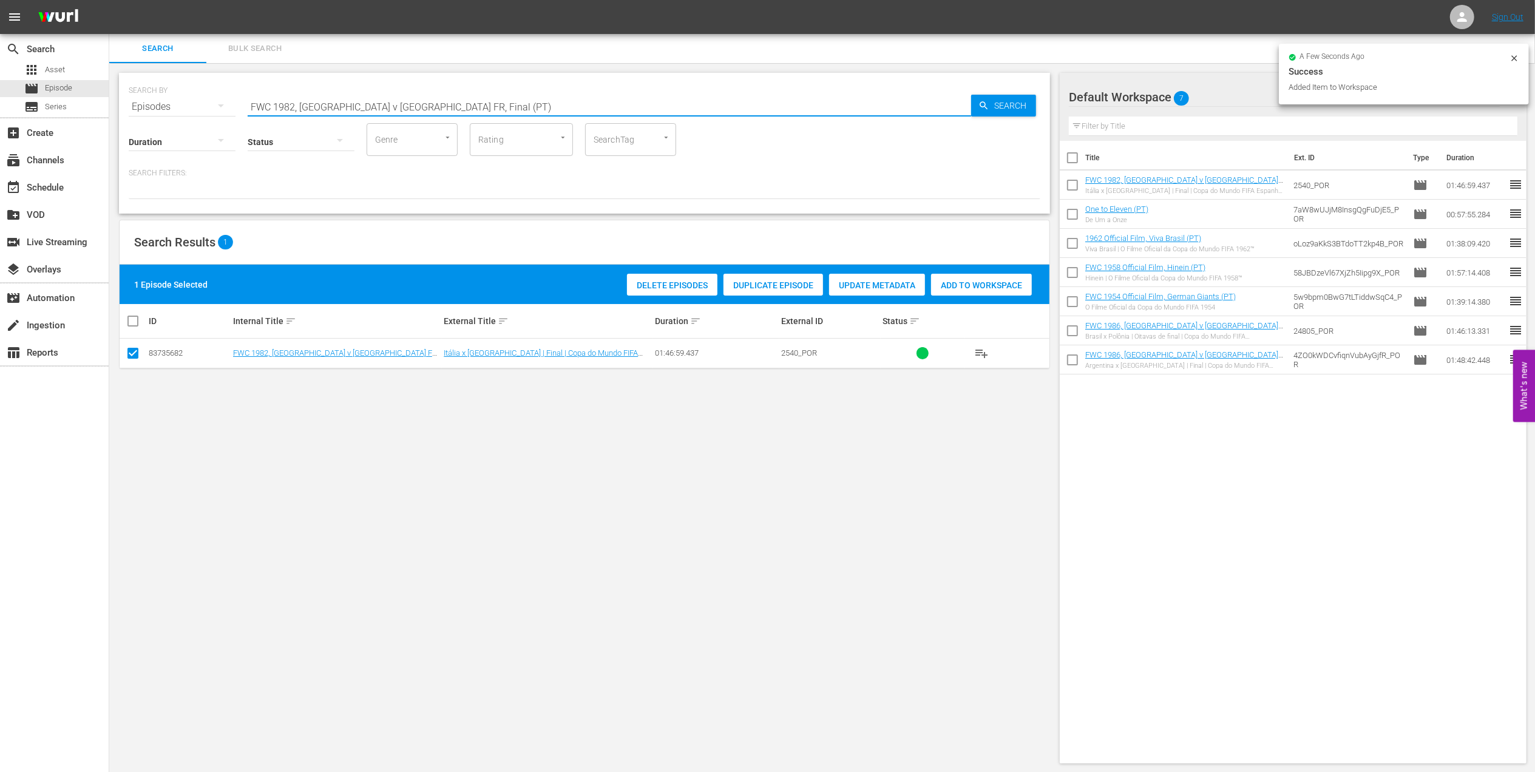
drag, startPoint x: 343, startPoint y: 106, endPoint x: 144, endPoint y: 120, distance: 198.9
click at [146, 118] on div "SEARCH BY Search By Episodes Search ID, Title, Description, Keywords, or Catego…" at bounding box center [584, 143] width 931 height 141
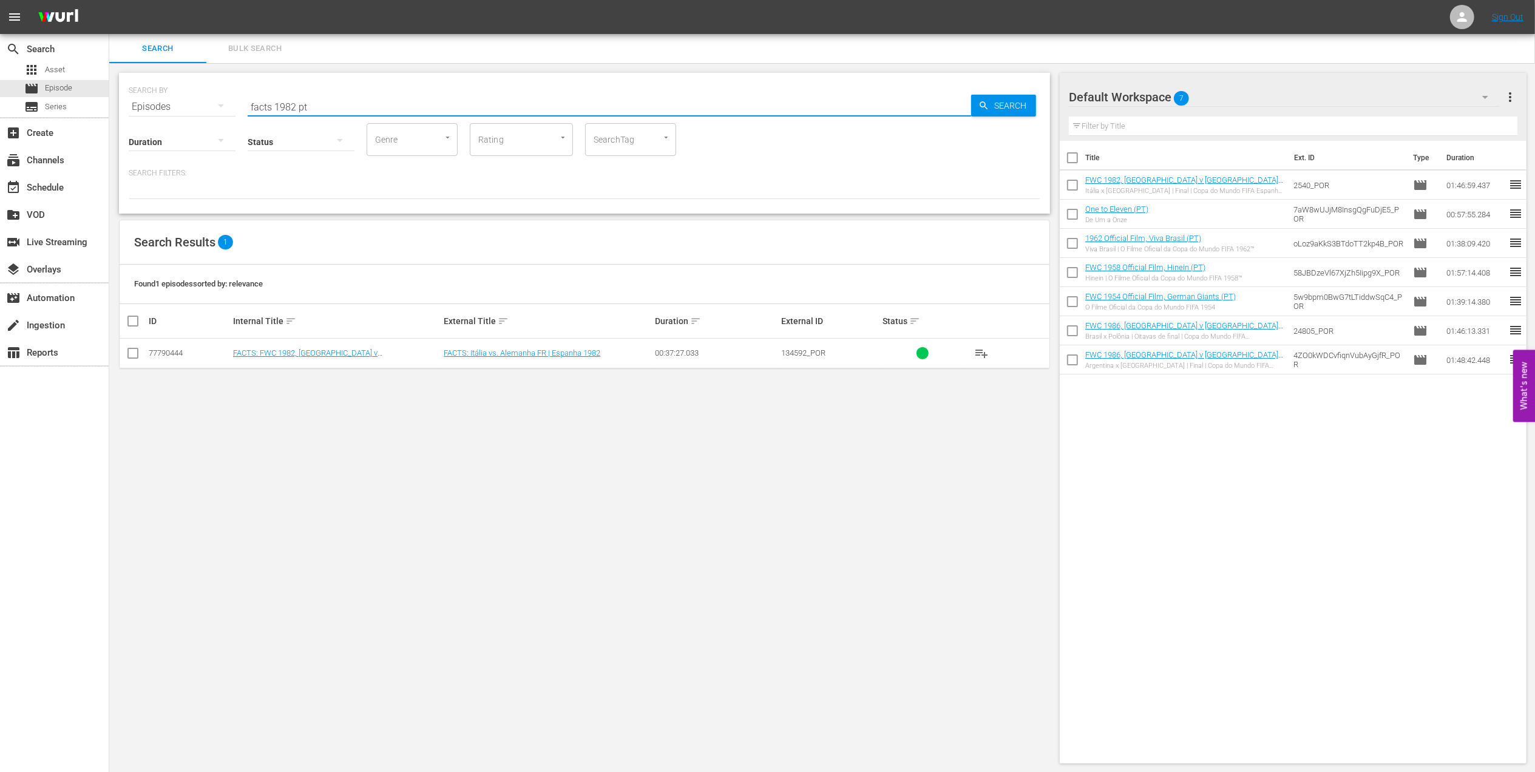
type input "facts 1982 pt"
click at [135, 353] on input "checkbox" at bounding box center [133, 355] width 15 height 15
checkbox input "true"
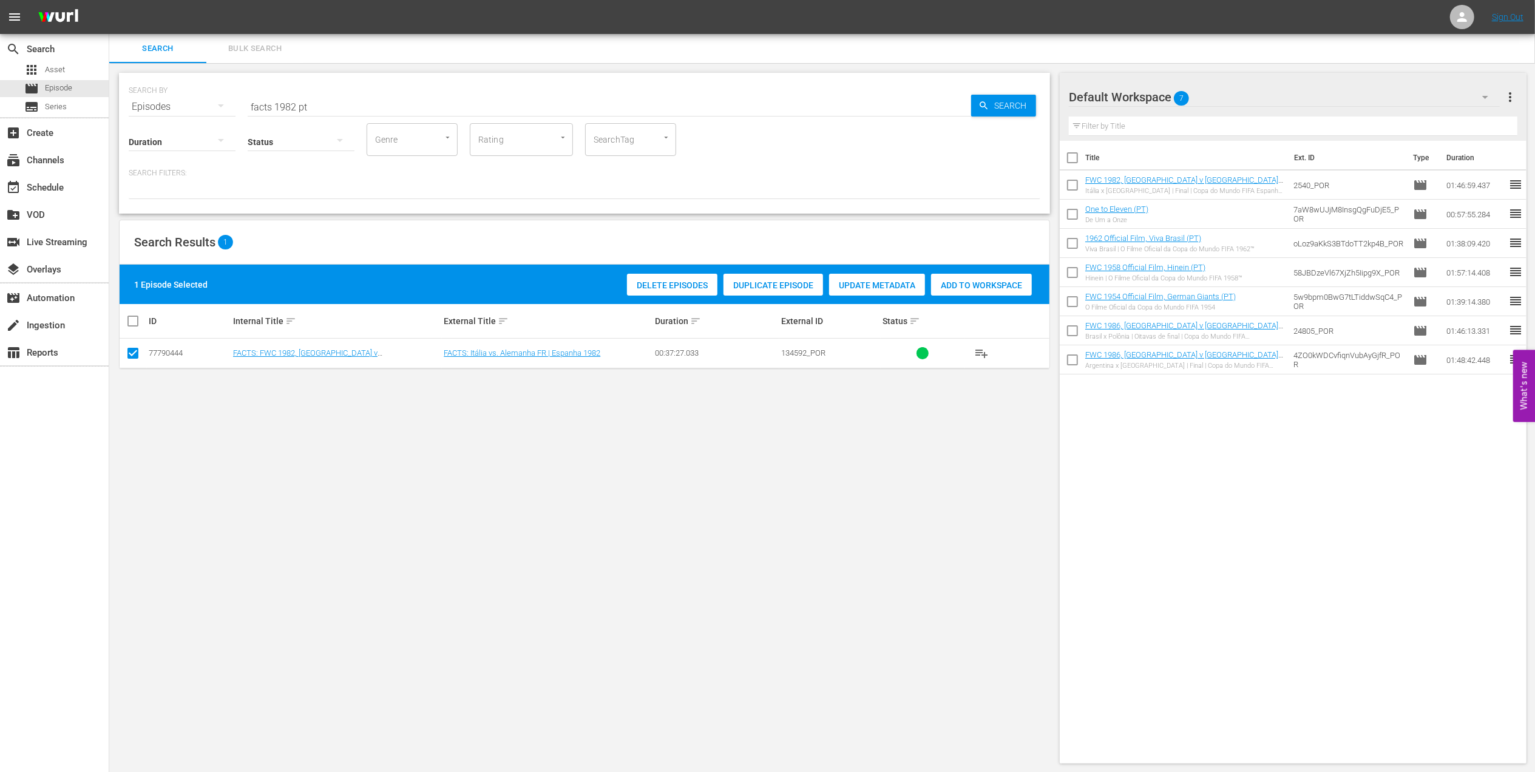
click at [962, 283] on span "Add to Workspace" at bounding box center [981, 285] width 101 height 10
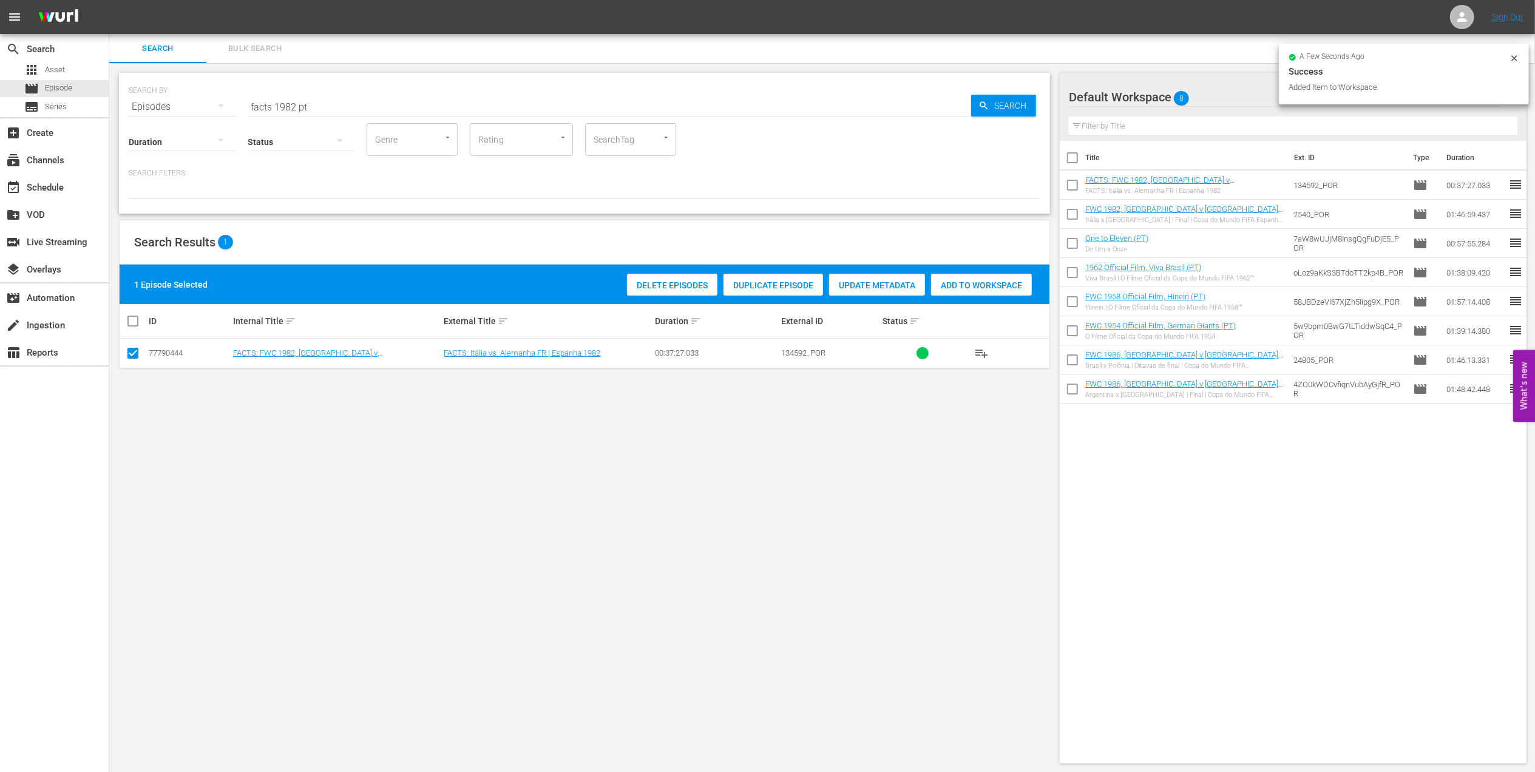
click at [296, 100] on input "facts 1982 pt" at bounding box center [609, 106] width 723 height 29
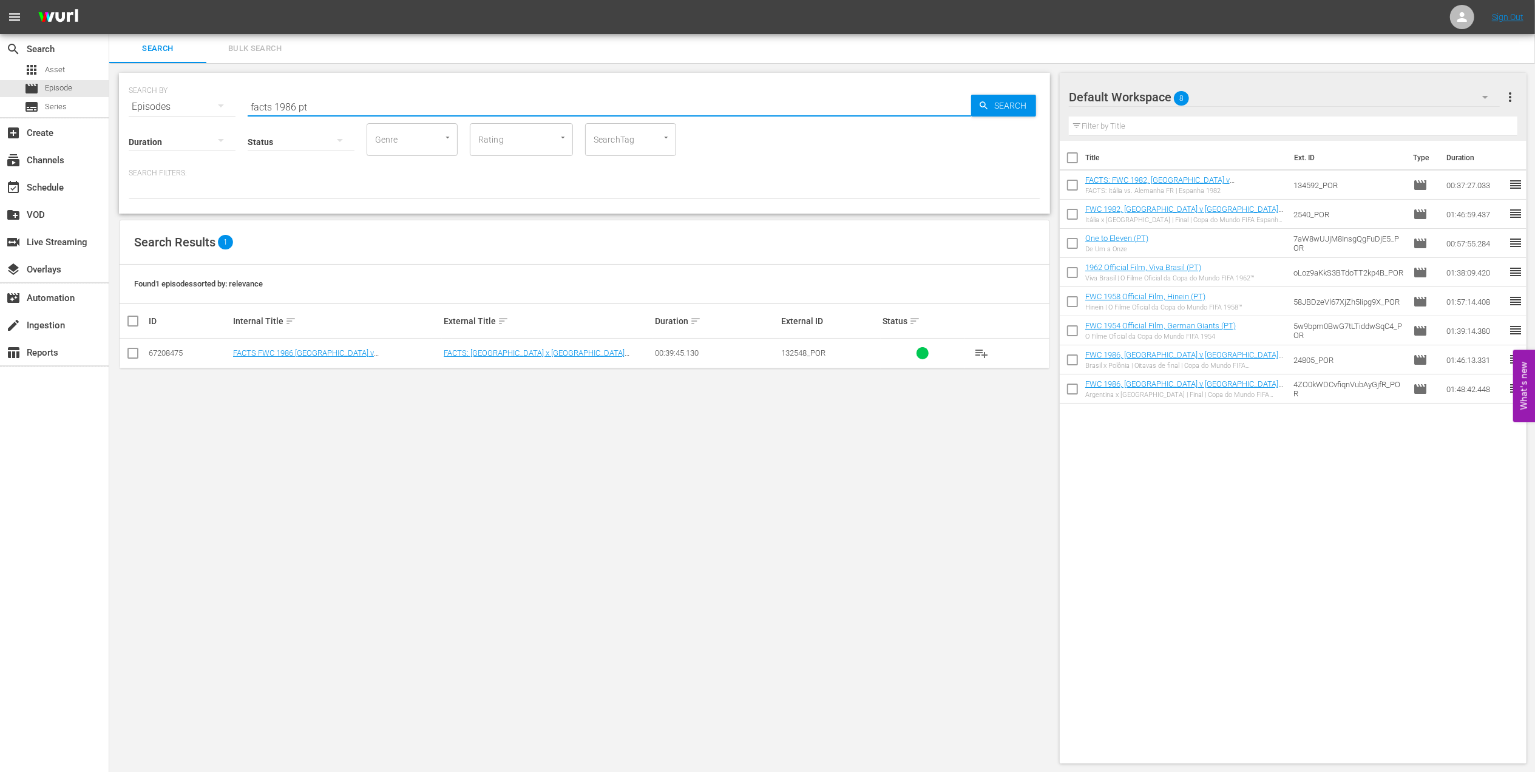
type input "facts 1986 pt"
click at [140, 354] on input "checkbox" at bounding box center [133, 355] width 15 height 15
checkbox input "true"
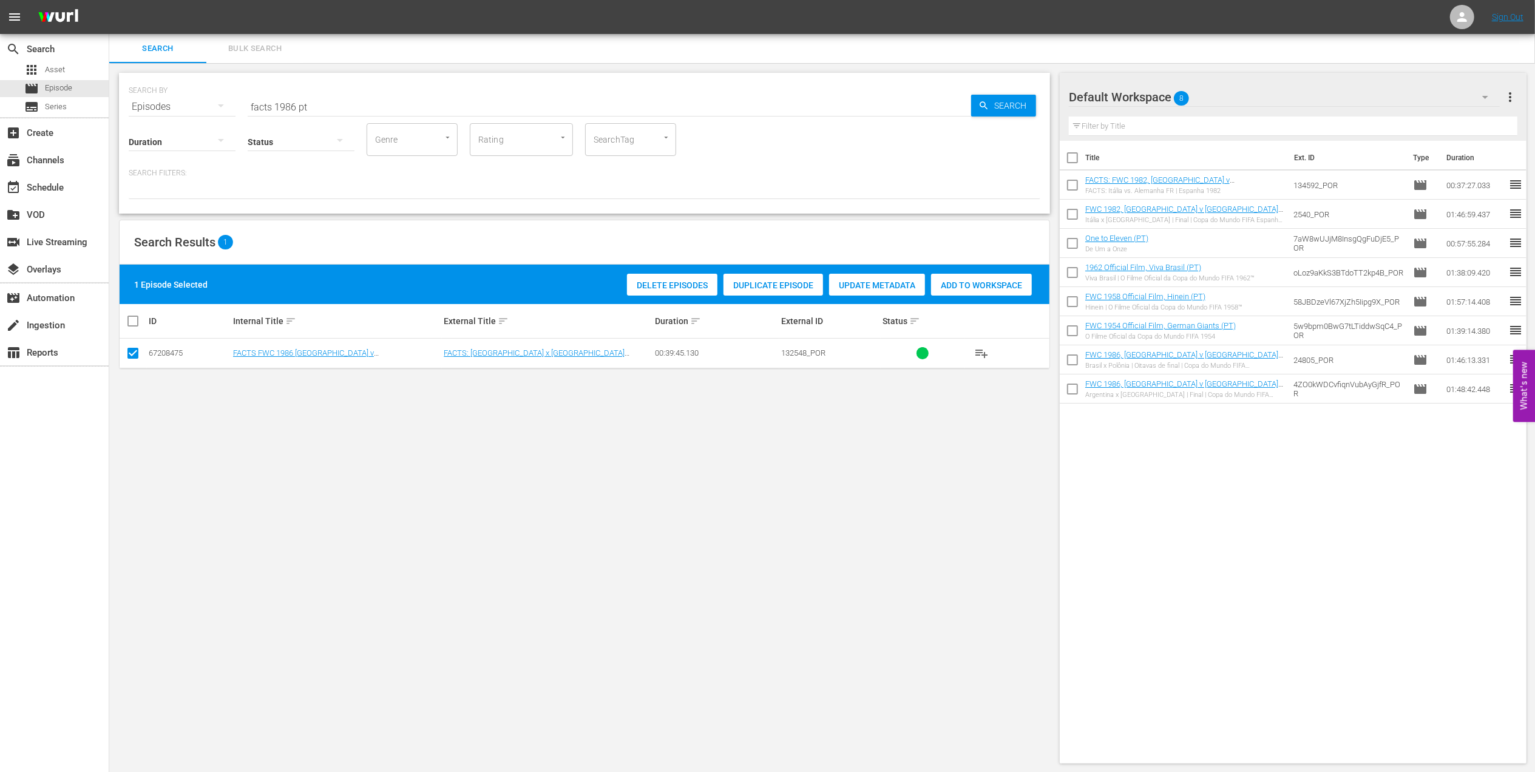
click at [968, 282] on span "Add to Workspace" at bounding box center [981, 285] width 101 height 10
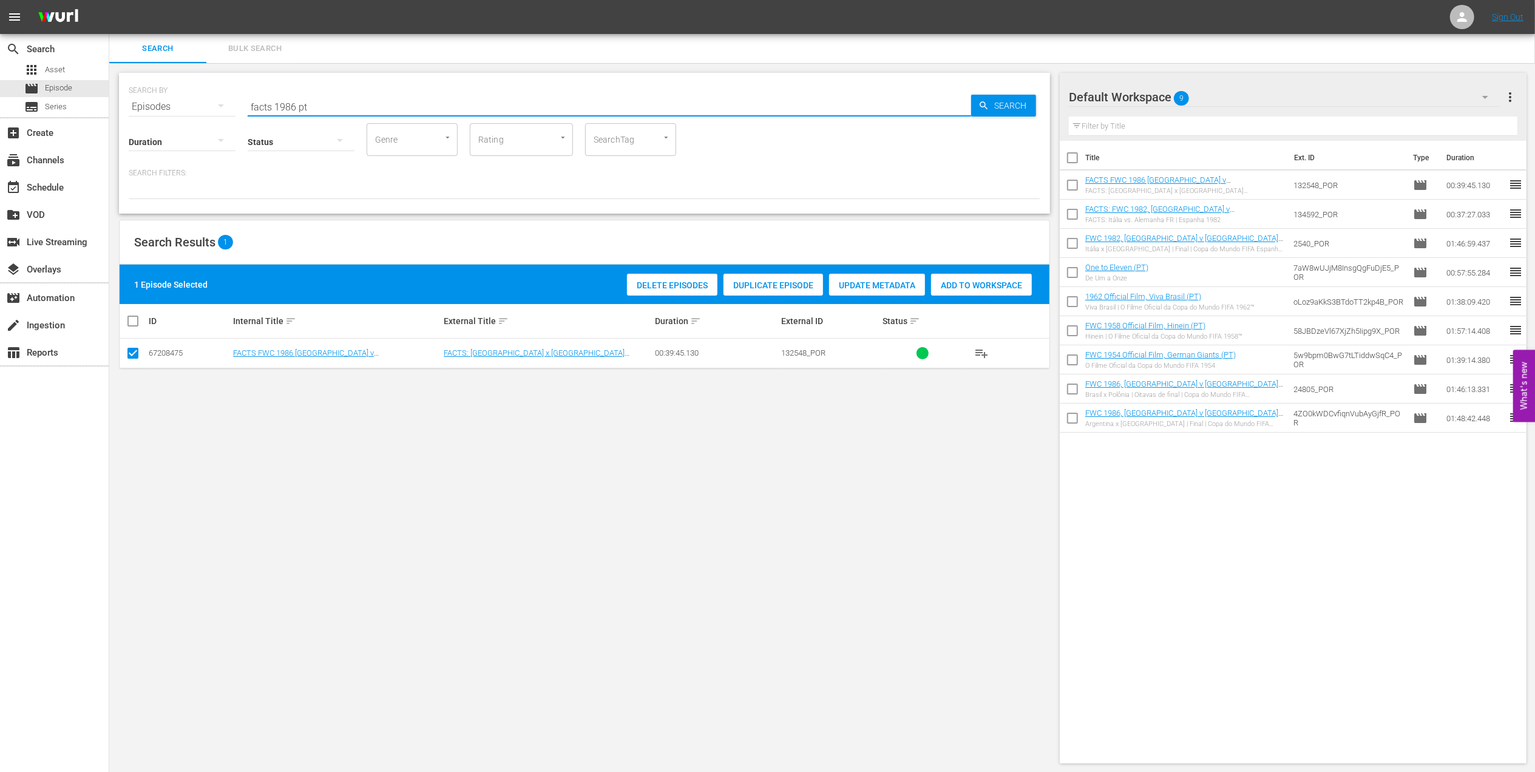
drag, startPoint x: 313, startPoint y: 108, endPoint x: 189, endPoint y: 110, distance: 123.8
click at [135, 108] on div "SEARCH BY Search By Episodes Search ID, Title, Description, Keywords, or Catego…" at bounding box center [584, 100] width 911 height 44
paste input "2002 Official Film - Seven Games from Glory"
click at [476, 100] on input "2002 Official Film - Seven Games from Glory" at bounding box center [609, 106] width 723 height 29
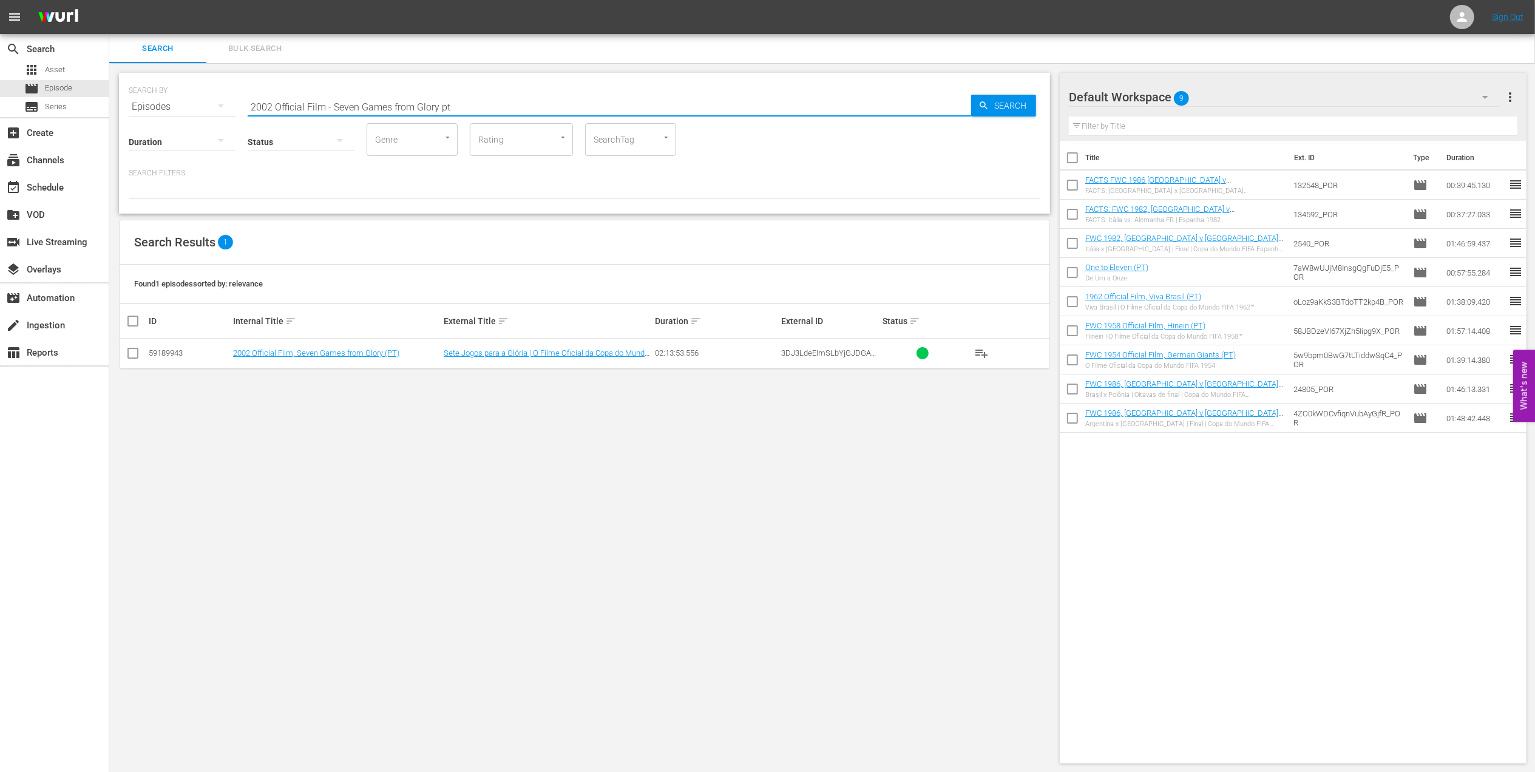
type input "2002 Official Film - Seven Games from Glory pt"
click at [134, 354] on input "checkbox" at bounding box center [133, 355] width 15 height 15
checkbox input "true"
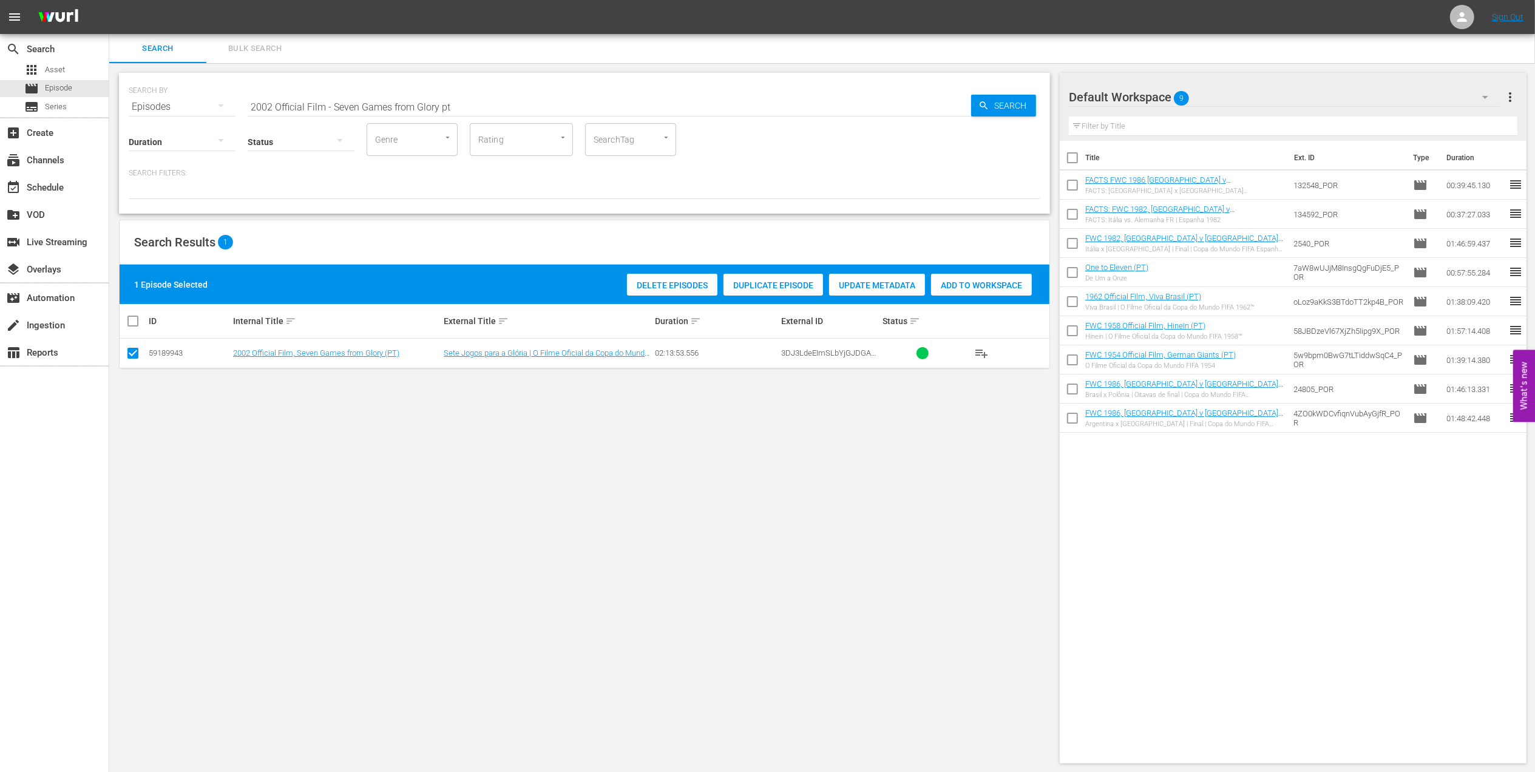
click at [966, 289] on span "Add to Workspace" at bounding box center [981, 285] width 101 height 10
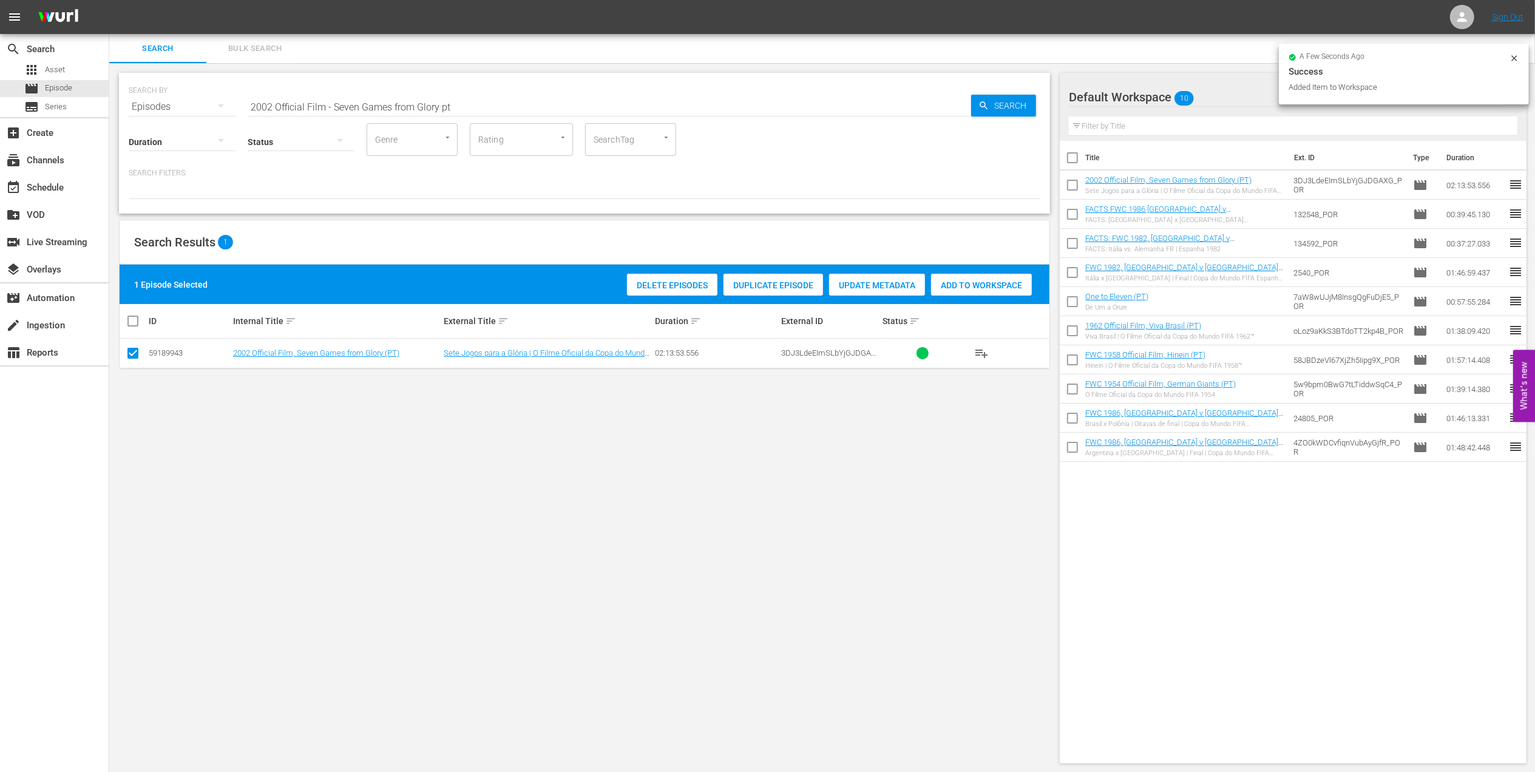
drag, startPoint x: 402, startPoint y: 109, endPoint x: 206, endPoint y: 108, distance: 195.4
click at [207, 108] on div "SEARCH BY Search By Episodes Search ID, Title, Description, Keywords, or Catego…" at bounding box center [584, 100] width 911 height 44
paste input "FWC 2002 - Final - [GEOGRAPHIC_DATA] v [GEOGRAPHIC_DATA]"
click at [472, 104] on input "FWC 2002 - Final - [GEOGRAPHIC_DATA] v [GEOGRAPHIC_DATA]" at bounding box center [609, 106] width 723 height 29
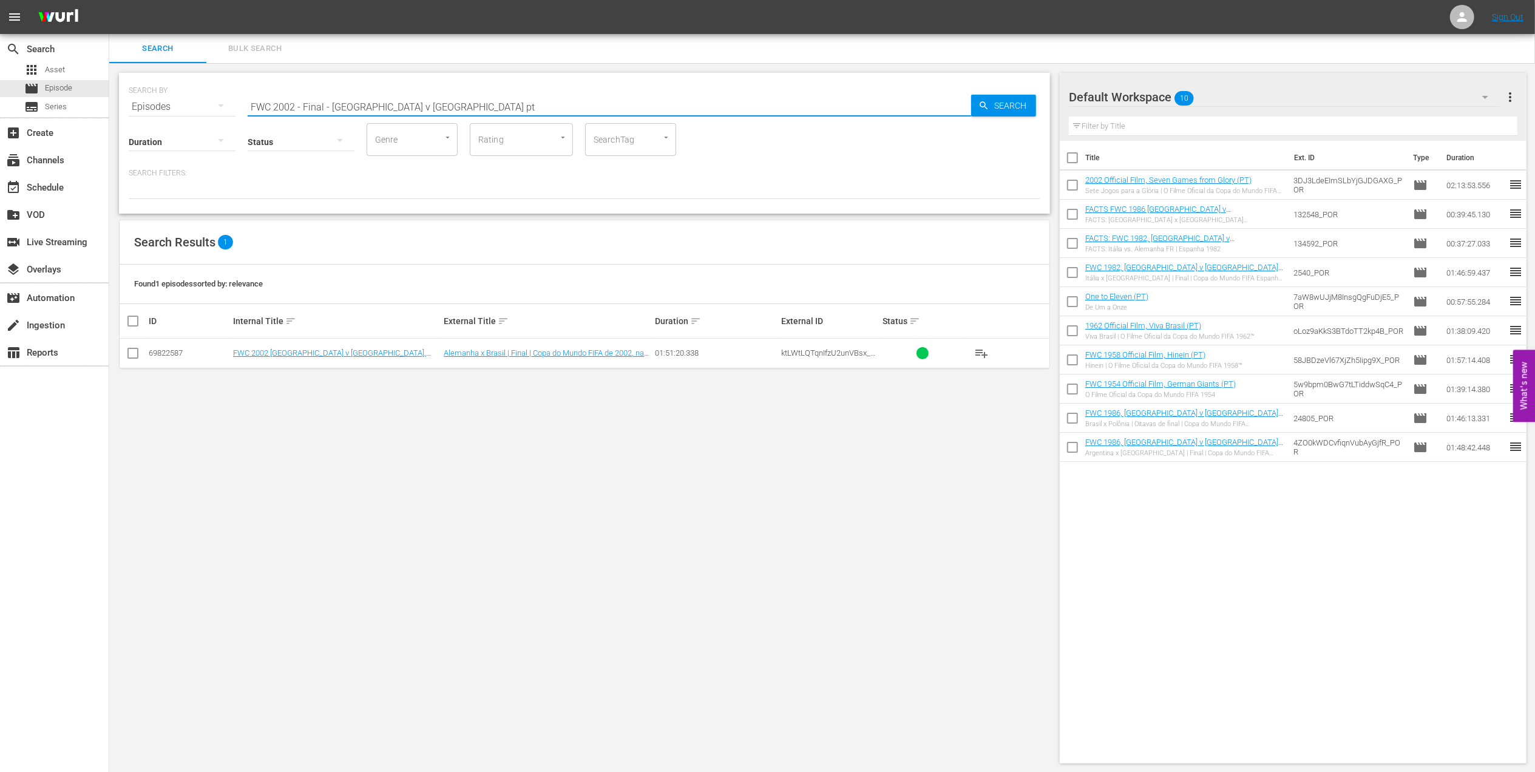
type input "FWC 2002 - Final - [GEOGRAPHIC_DATA] v [GEOGRAPHIC_DATA] pt"
drag, startPoint x: 133, startPoint y: 348, endPoint x: 232, endPoint y: 357, distance: 98.7
click at [136, 350] on input "checkbox" at bounding box center [133, 355] width 15 height 15
checkbox input "true"
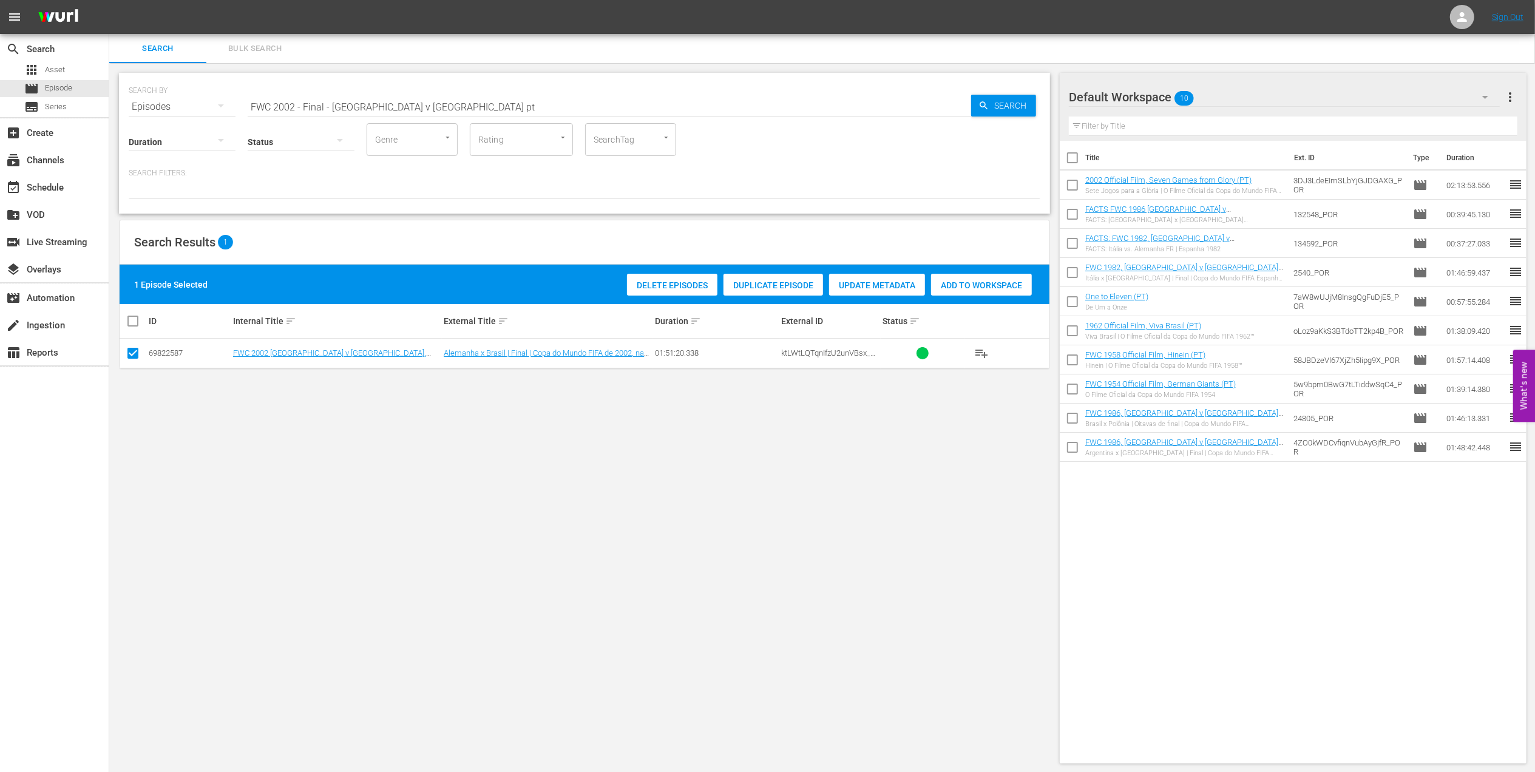
drag, startPoint x: 954, startPoint y: 282, endPoint x: 941, endPoint y: 285, distance: 13.6
click at [954, 284] on span "Add to Workspace" at bounding box center [981, 285] width 101 height 10
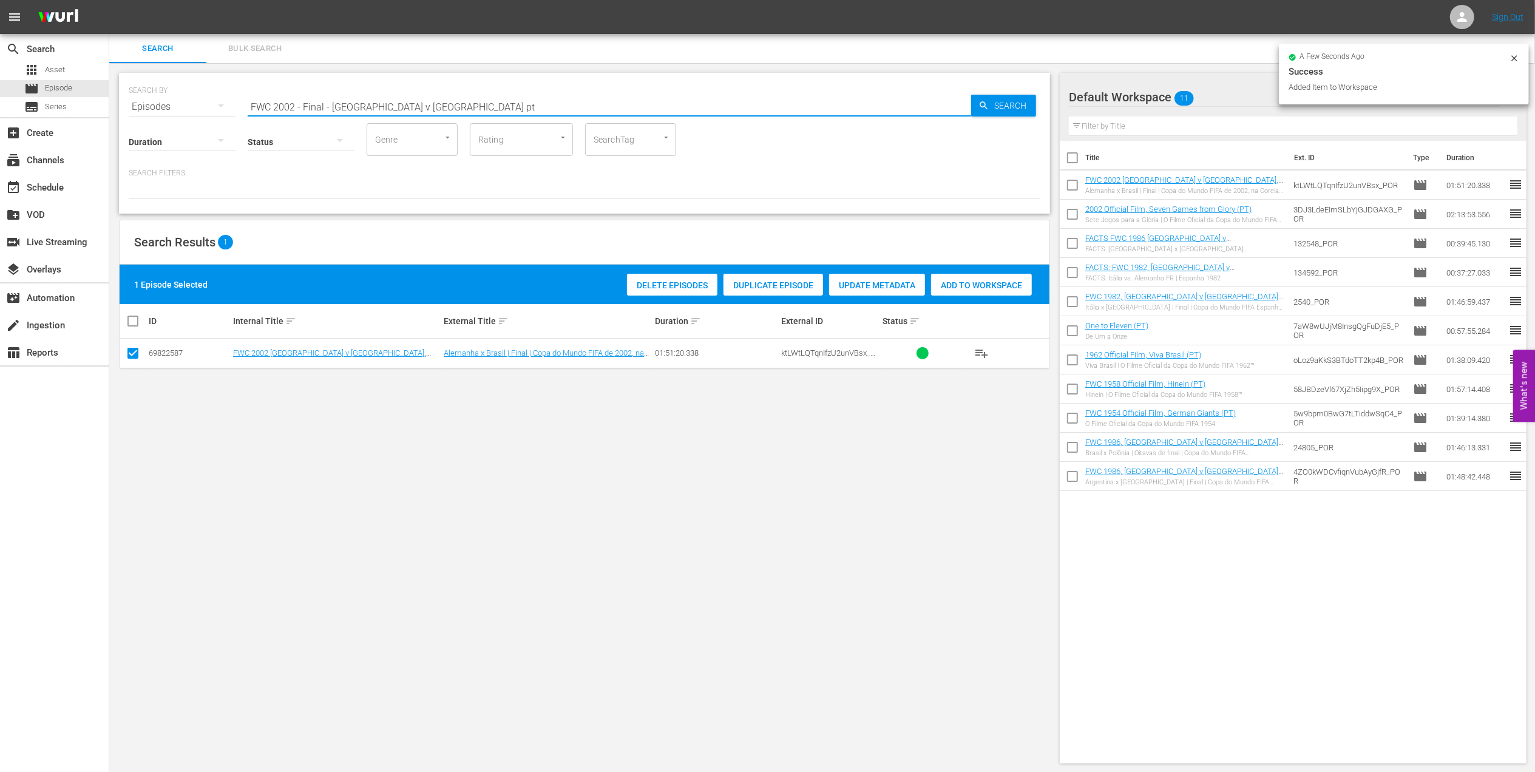
drag, startPoint x: 433, startPoint y: 112, endPoint x: 146, endPoint y: 105, distance: 287.1
click at [146, 105] on div "SEARCH BY Search By Episodes Search ID, Title, Description, Keywords, or Catego…" at bounding box center [584, 100] width 911 height 44
paste input "1994 - Final - [GEOGRAPHIC_DATA] v [GEOGRAPHIC_DATA]"
click at [467, 100] on input "FWC 1994 - Final - [GEOGRAPHIC_DATA] v [GEOGRAPHIC_DATA]" at bounding box center [609, 106] width 723 height 29
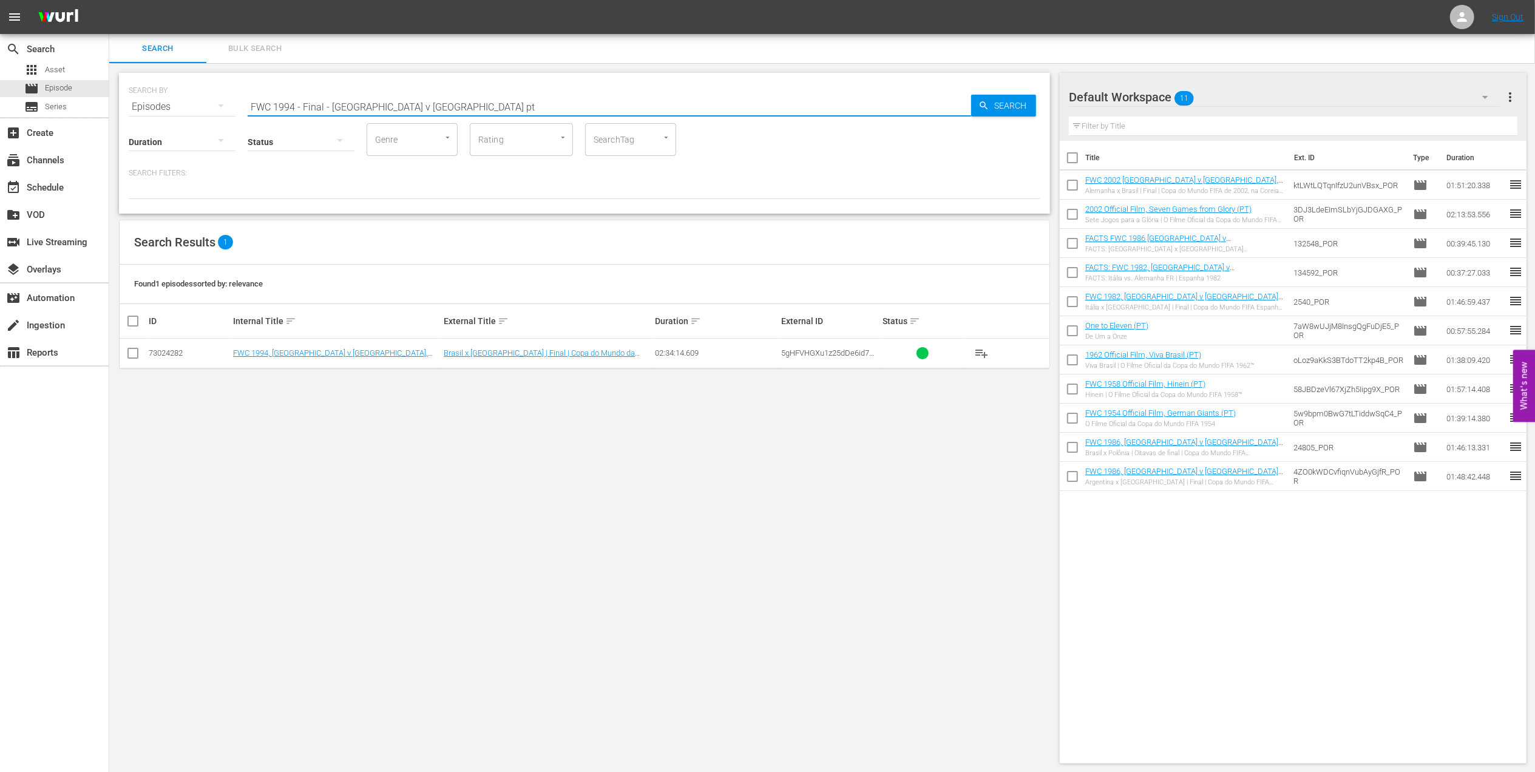
type input "FWC 1994 - Final - [GEOGRAPHIC_DATA] v [GEOGRAPHIC_DATA] pt"
click at [137, 351] on input "checkbox" at bounding box center [133, 355] width 15 height 15
checkbox input "true"
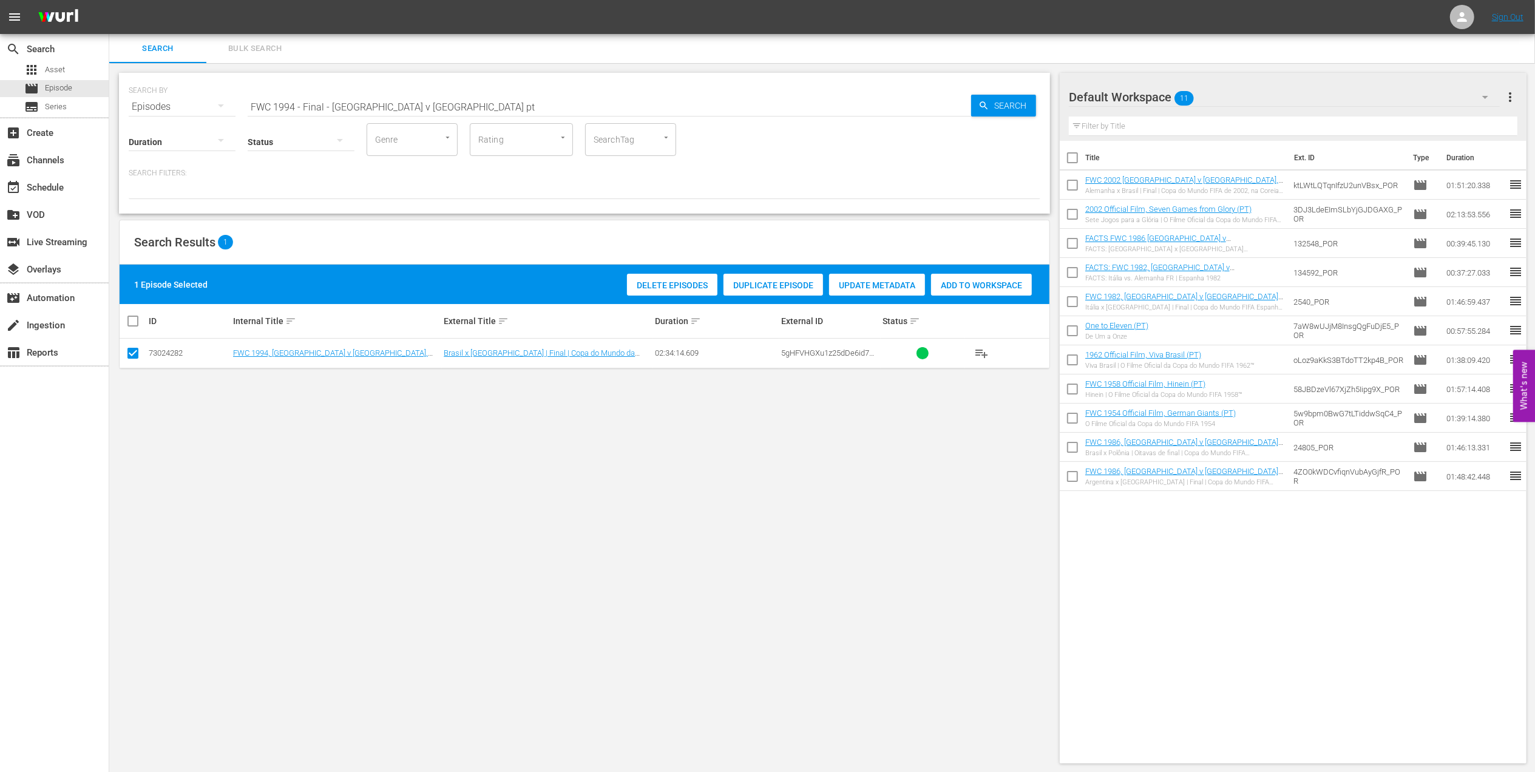
click at [1000, 285] on span "Add to Workspace" at bounding box center [981, 285] width 101 height 10
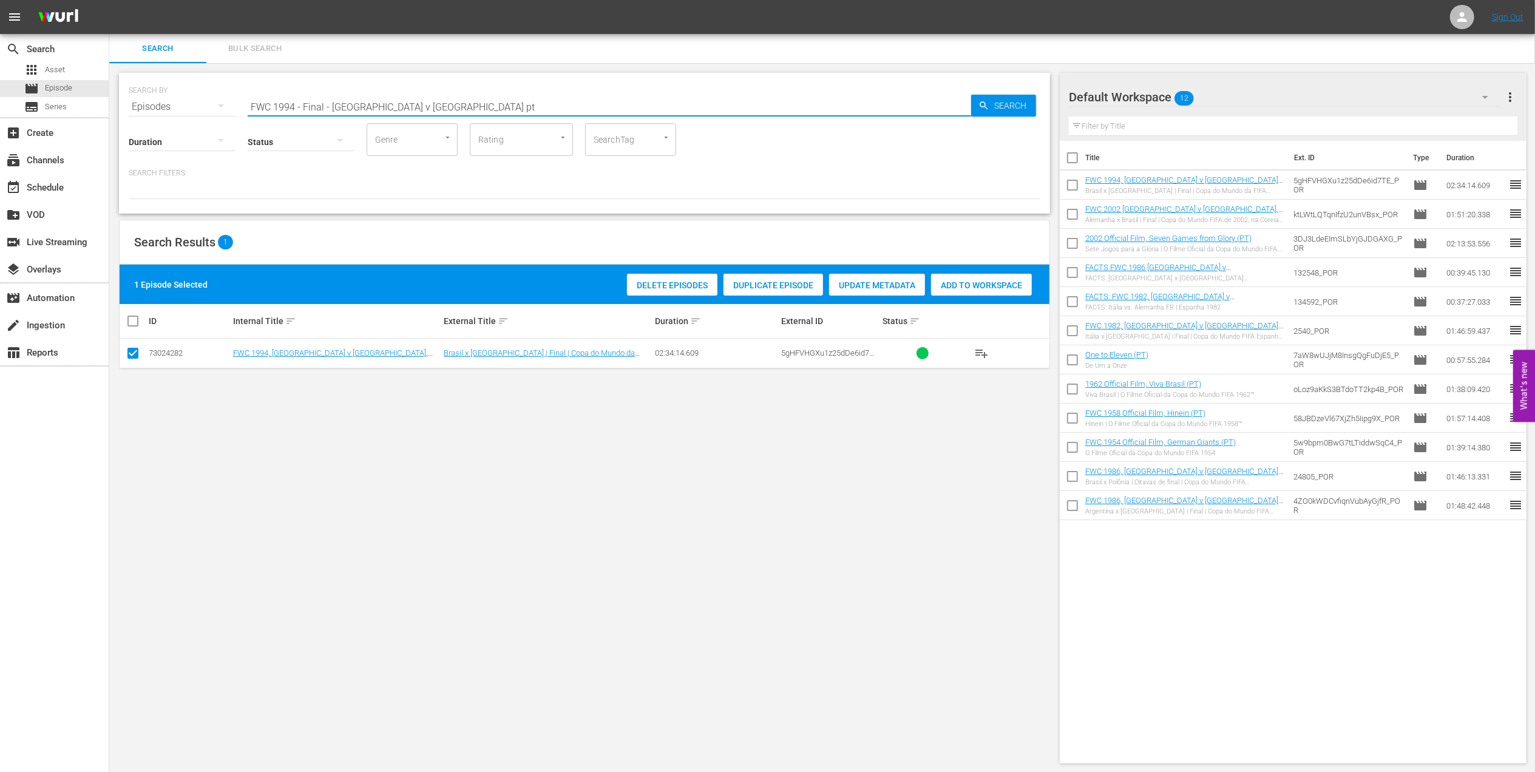
drag, startPoint x: 350, startPoint y: 109, endPoint x: 150, endPoint y: 109, distance: 199.6
click at [149, 109] on div "SEARCH BY Search By Episodes Search ID, Title, Description, Keywords, or Catego…" at bounding box center [584, 100] width 911 height 44
paste input "EP 1 | The Long Walk"
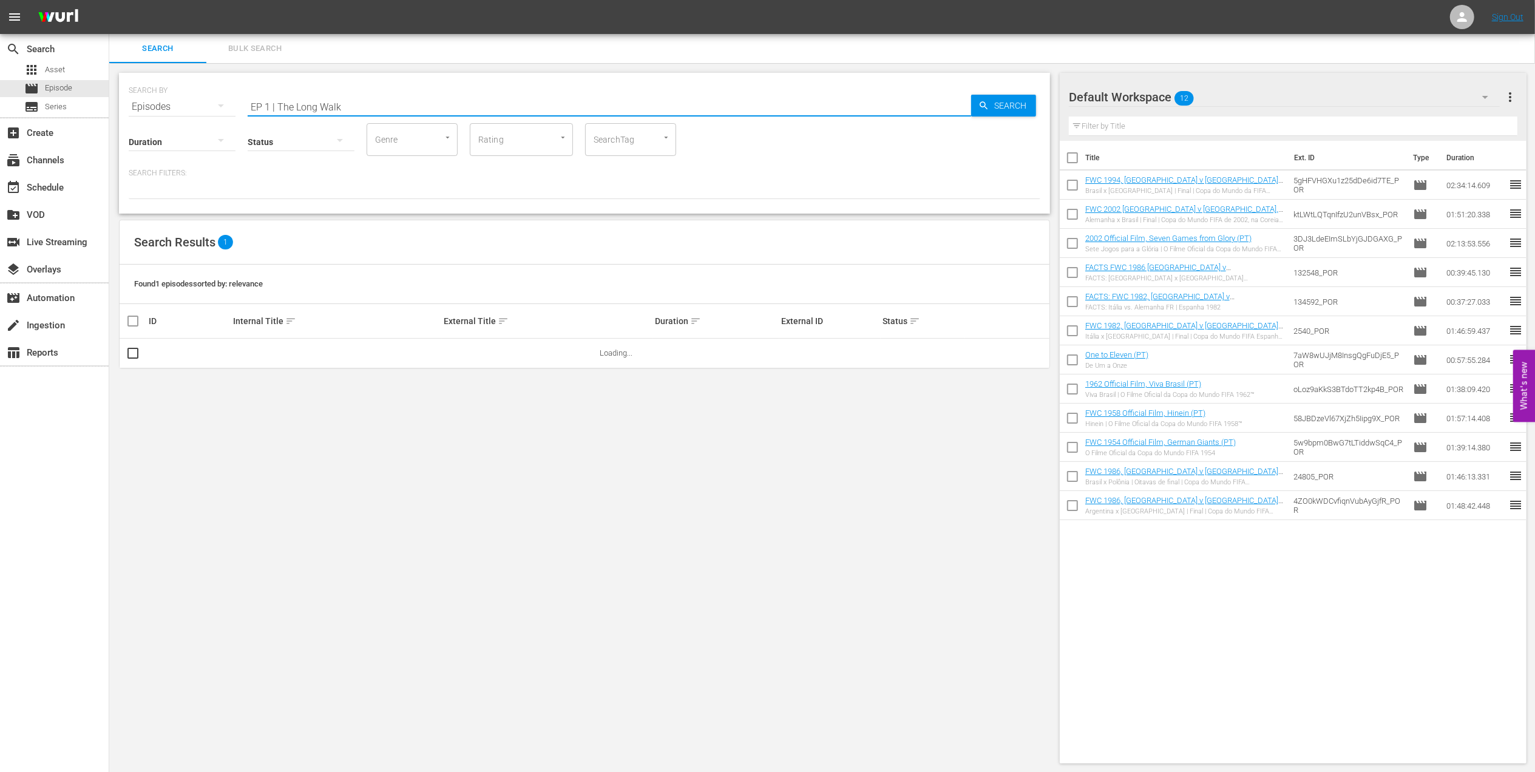
drag, startPoint x: 275, startPoint y: 104, endPoint x: 127, endPoint y: 127, distance: 150.4
click at [127, 127] on div "SEARCH BY Search By Episodes Search ID, Title, Description, Keywords, or Catego…" at bounding box center [584, 143] width 931 height 141
click at [342, 103] on input "The Long Walk" at bounding box center [609, 106] width 723 height 29
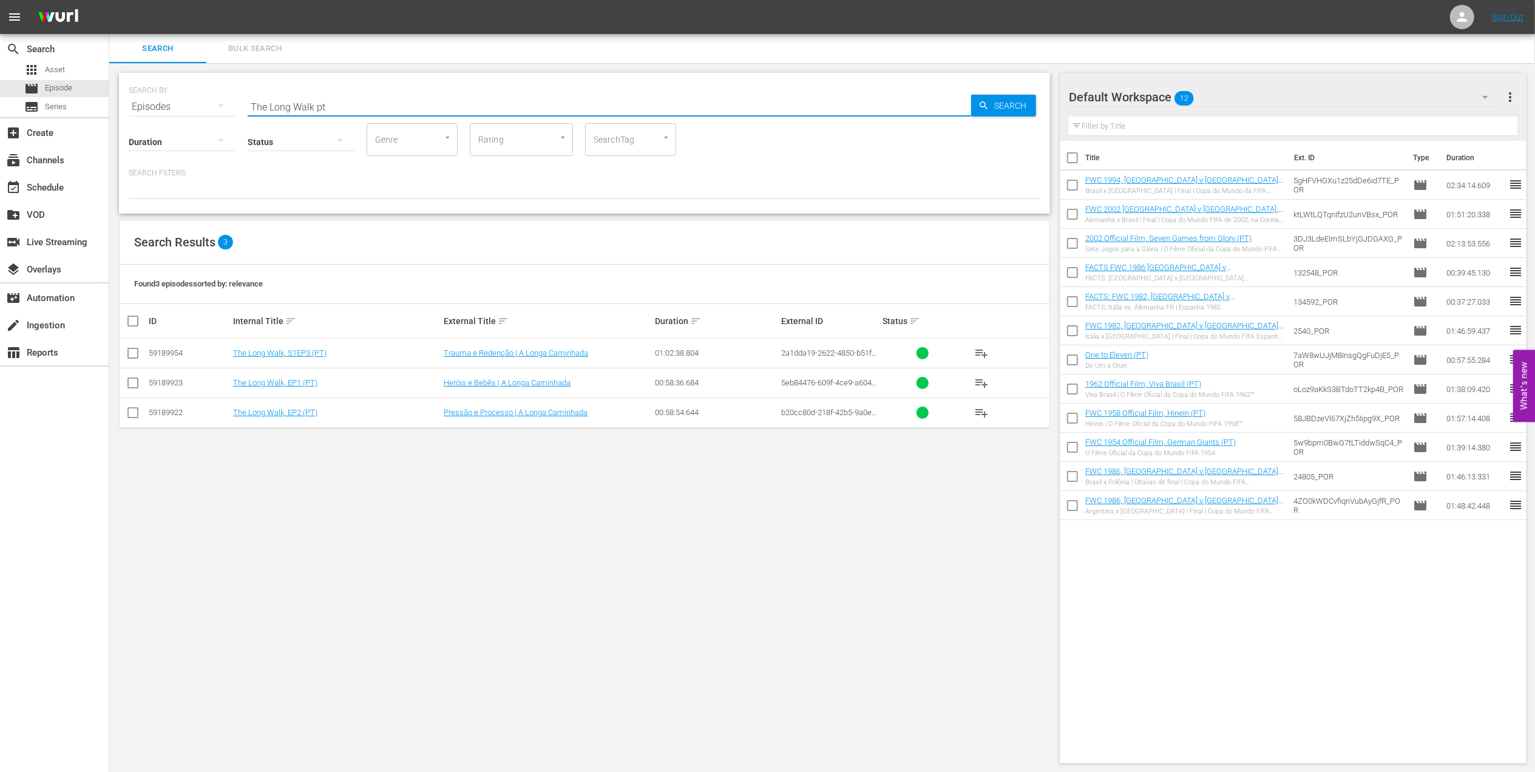
type input "The Long Walk pt"
click at [141, 351] on td at bounding box center [133, 354] width 27 height 30
click at [134, 374] on td at bounding box center [133, 383] width 27 height 30
click at [131, 357] on input "checkbox" at bounding box center [133, 355] width 15 height 15
checkbox input "true"
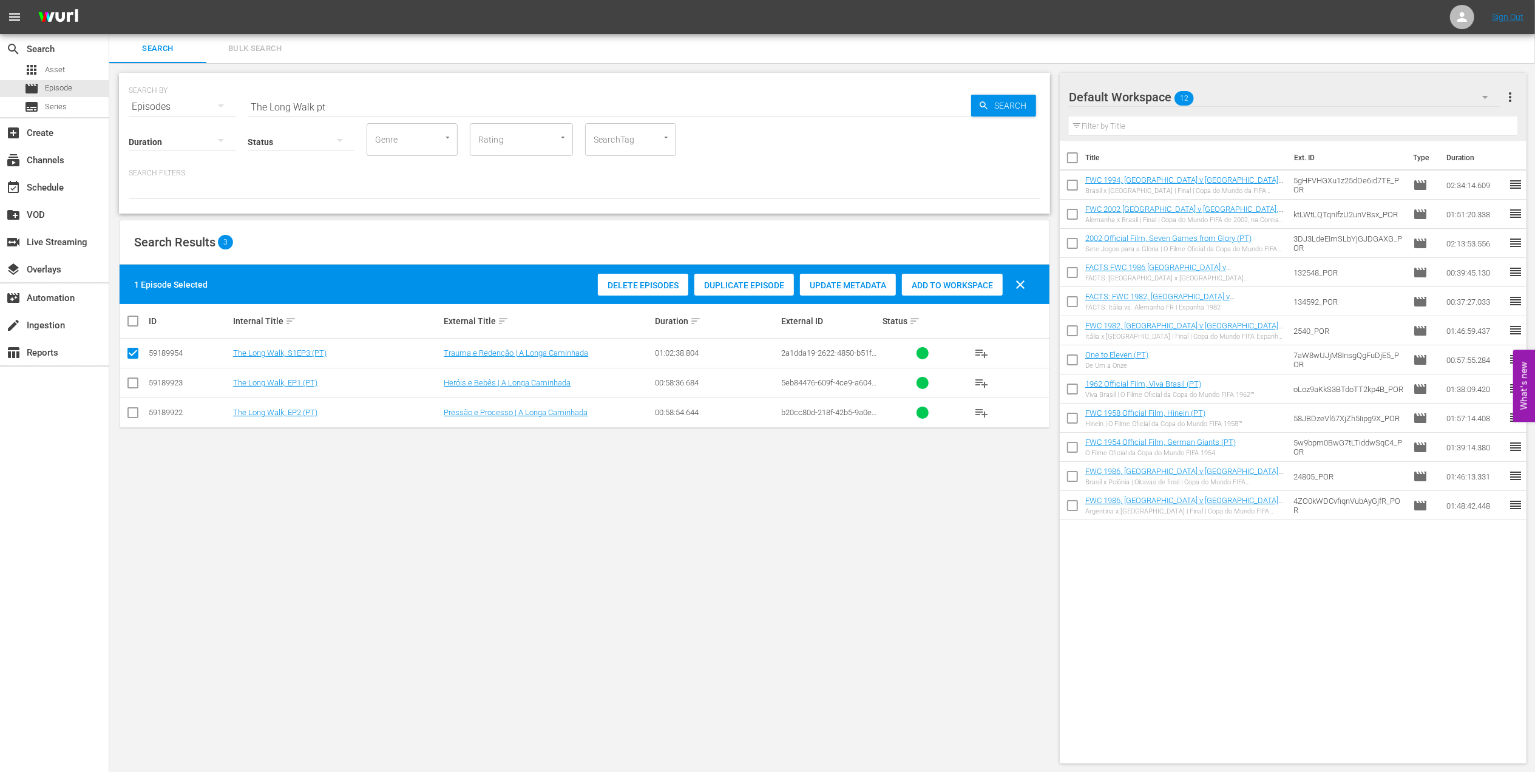
drag, startPoint x: 126, startPoint y: 381, endPoint x: 139, endPoint y: 402, distance: 24.2
click at [127, 382] on input "checkbox" at bounding box center [133, 385] width 15 height 15
checkbox input "true"
click at [135, 417] on input "checkbox" at bounding box center [133, 415] width 15 height 15
checkbox input "true"
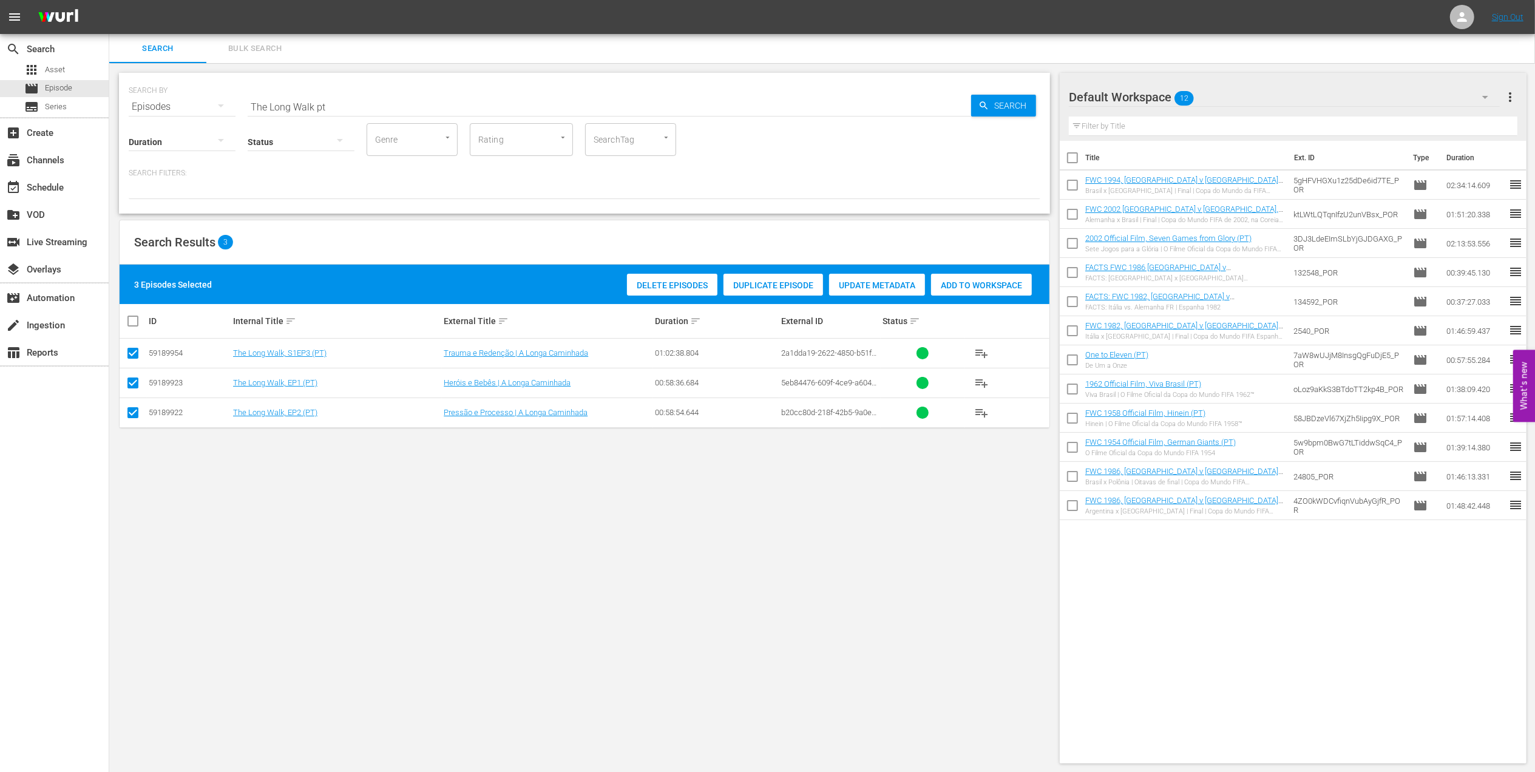
click at [977, 275] on div "Add to Workspace" at bounding box center [981, 285] width 101 height 23
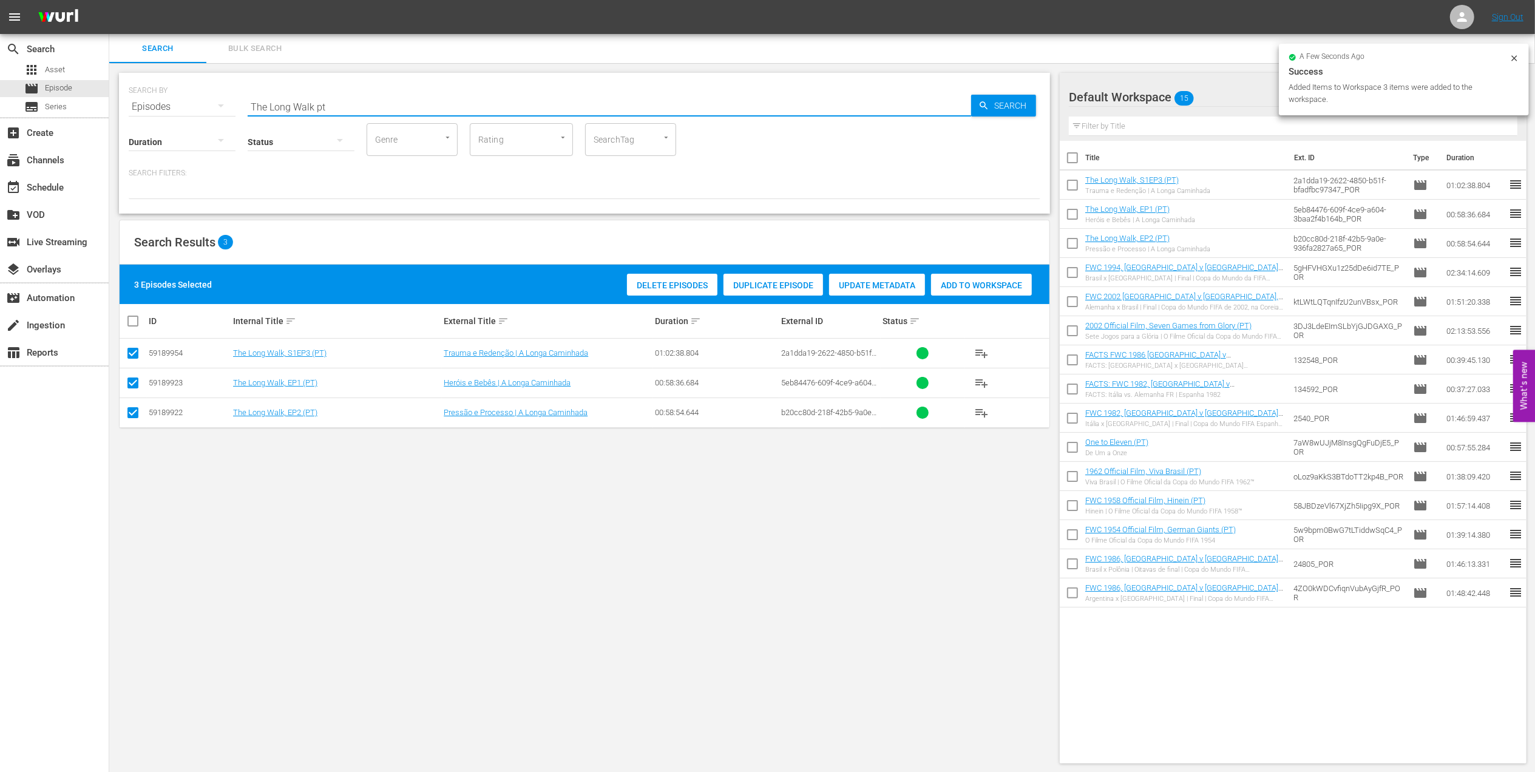
drag, startPoint x: 269, startPoint y: 107, endPoint x: 203, endPoint y: 112, distance: 66.9
click at [176, 112] on div "SEARCH BY Search By Episodes Search ID, Title, Description, Keywords, or Catego…" at bounding box center [584, 143] width 931 height 141
paste input "FWC 1990 - Final - [GEOGRAPHIC_DATA] v [GEOGRAPHIC_DATA]"
click at [441, 102] on input "FWC 1990 - Final - [GEOGRAPHIC_DATA] v [GEOGRAPHIC_DATA]" at bounding box center [609, 106] width 723 height 29
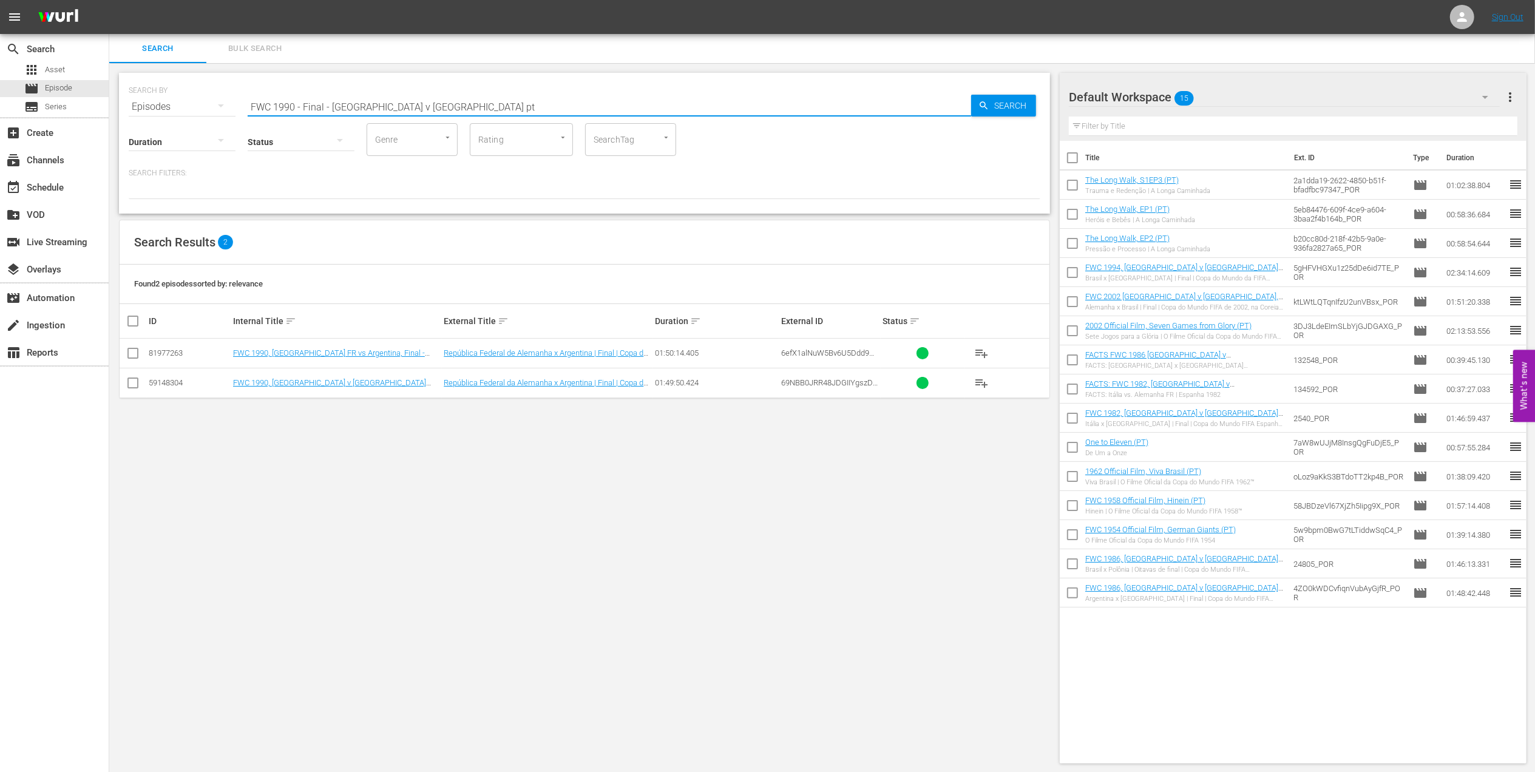
type input "FWC 1990 - Final - [GEOGRAPHIC_DATA] v [GEOGRAPHIC_DATA] pt"
click at [134, 382] on input "checkbox" at bounding box center [133, 385] width 15 height 15
checkbox input "true"
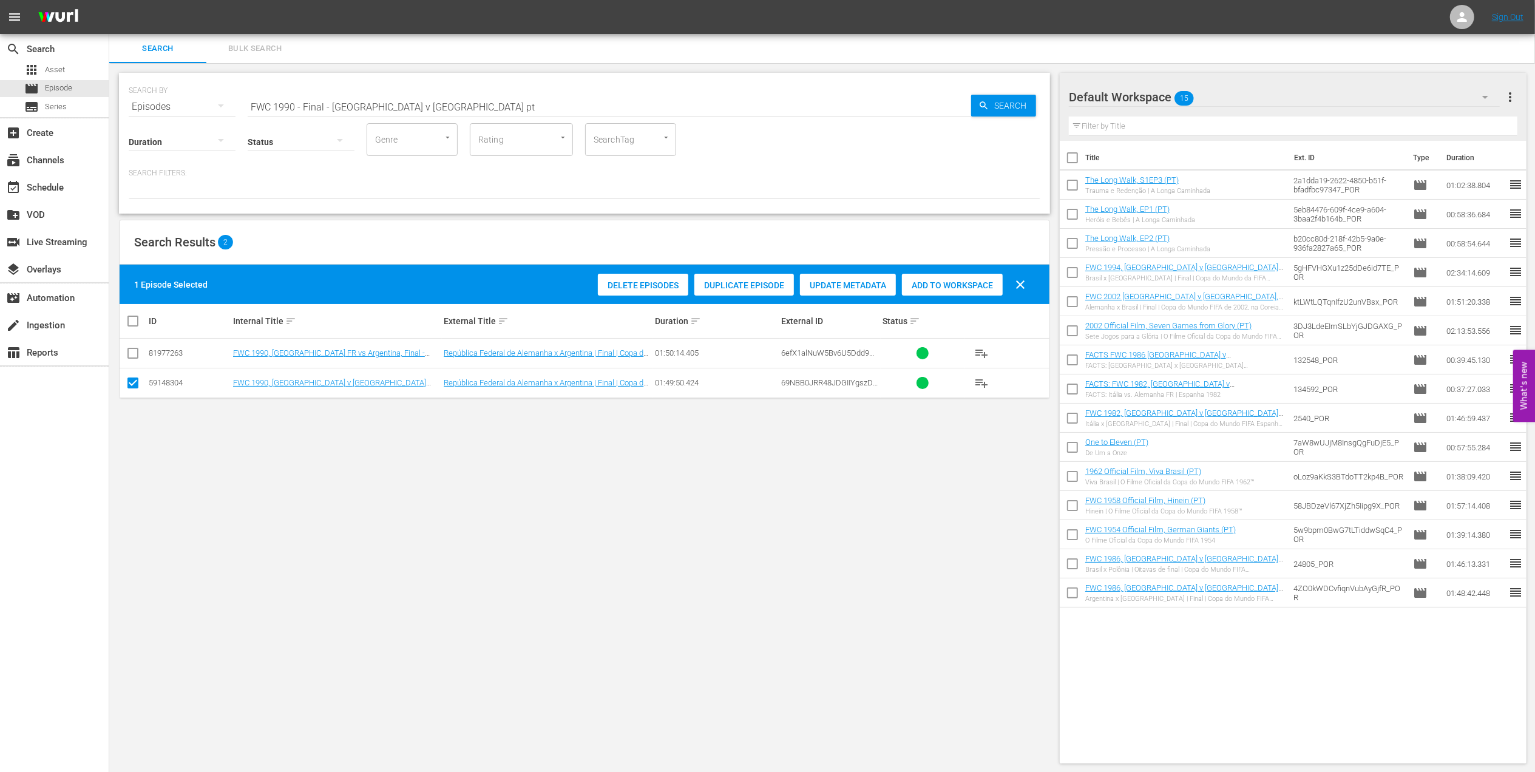
click at [657, 285] on span "Delete Episodes" at bounding box center [643, 285] width 90 height 10
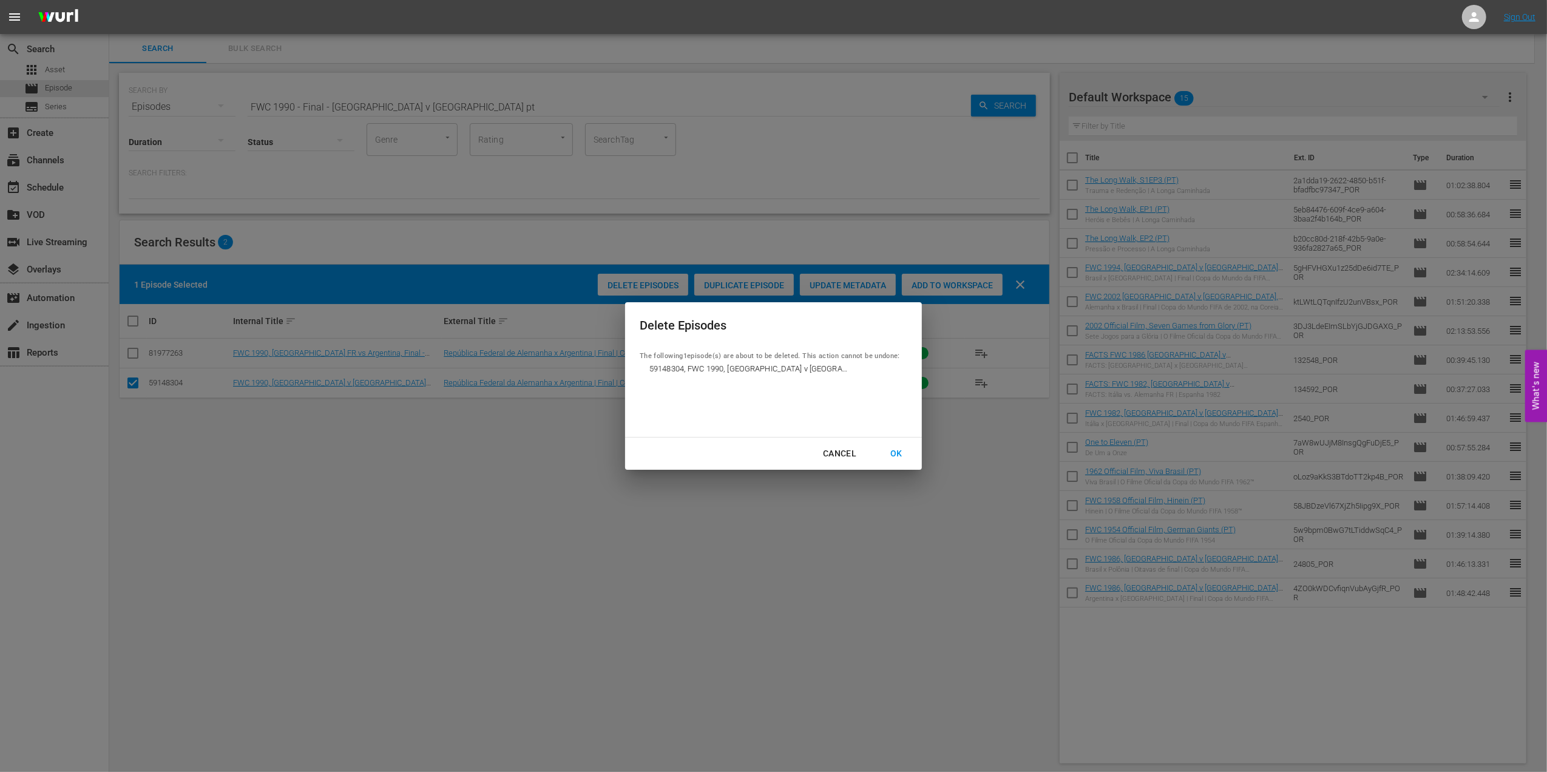
click at [905, 452] on div "OK" at bounding box center [896, 453] width 32 height 15
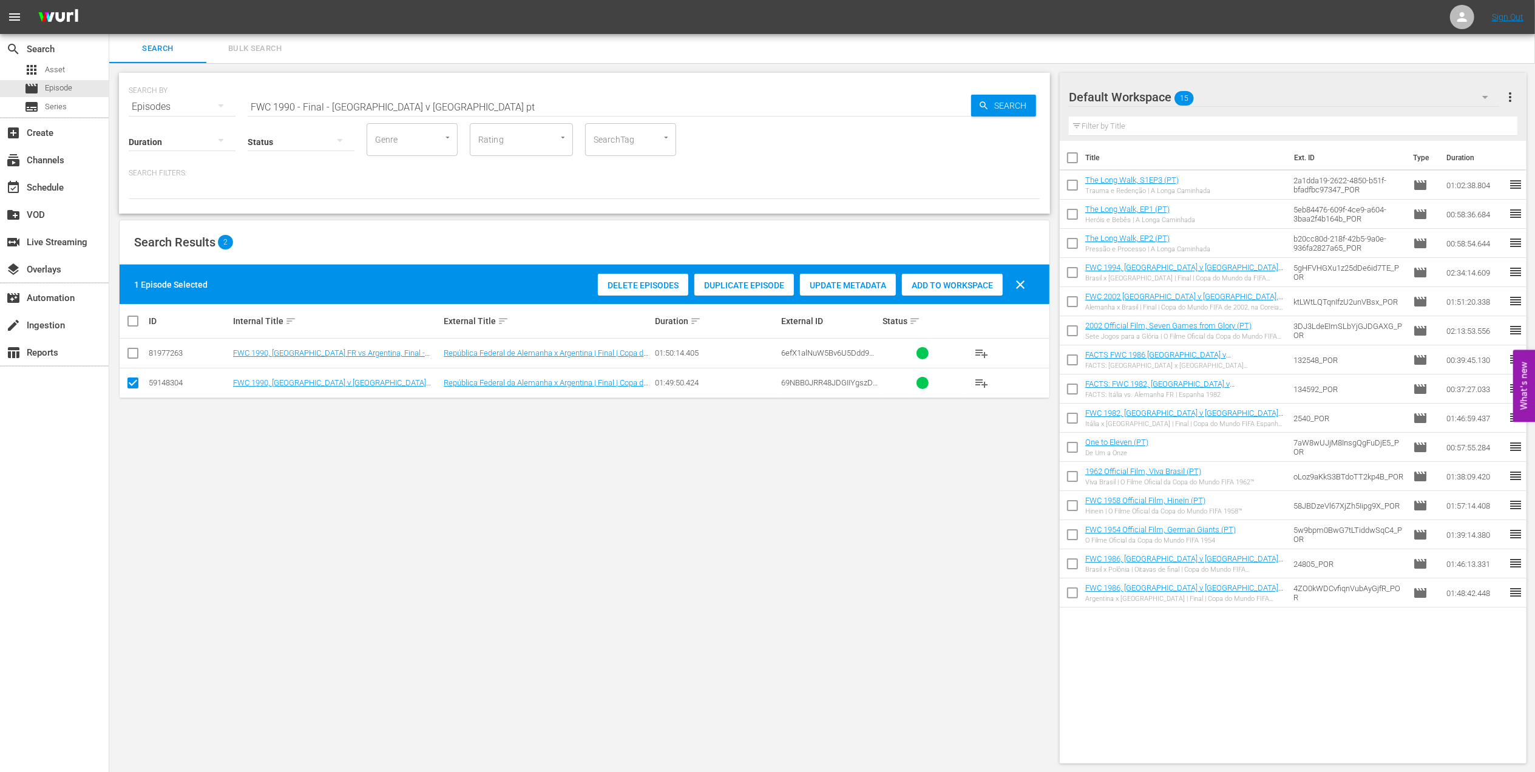
click at [448, 101] on input "FWC 1990 - Final - [GEOGRAPHIC_DATA] v [GEOGRAPHIC_DATA] pt" at bounding box center [609, 106] width 723 height 29
click at [462, 104] on input "FWC 1990 - Final - [GEOGRAPHIC_DATA] v [GEOGRAPHIC_DATA] pt" at bounding box center [609, 106] width 723 height 29
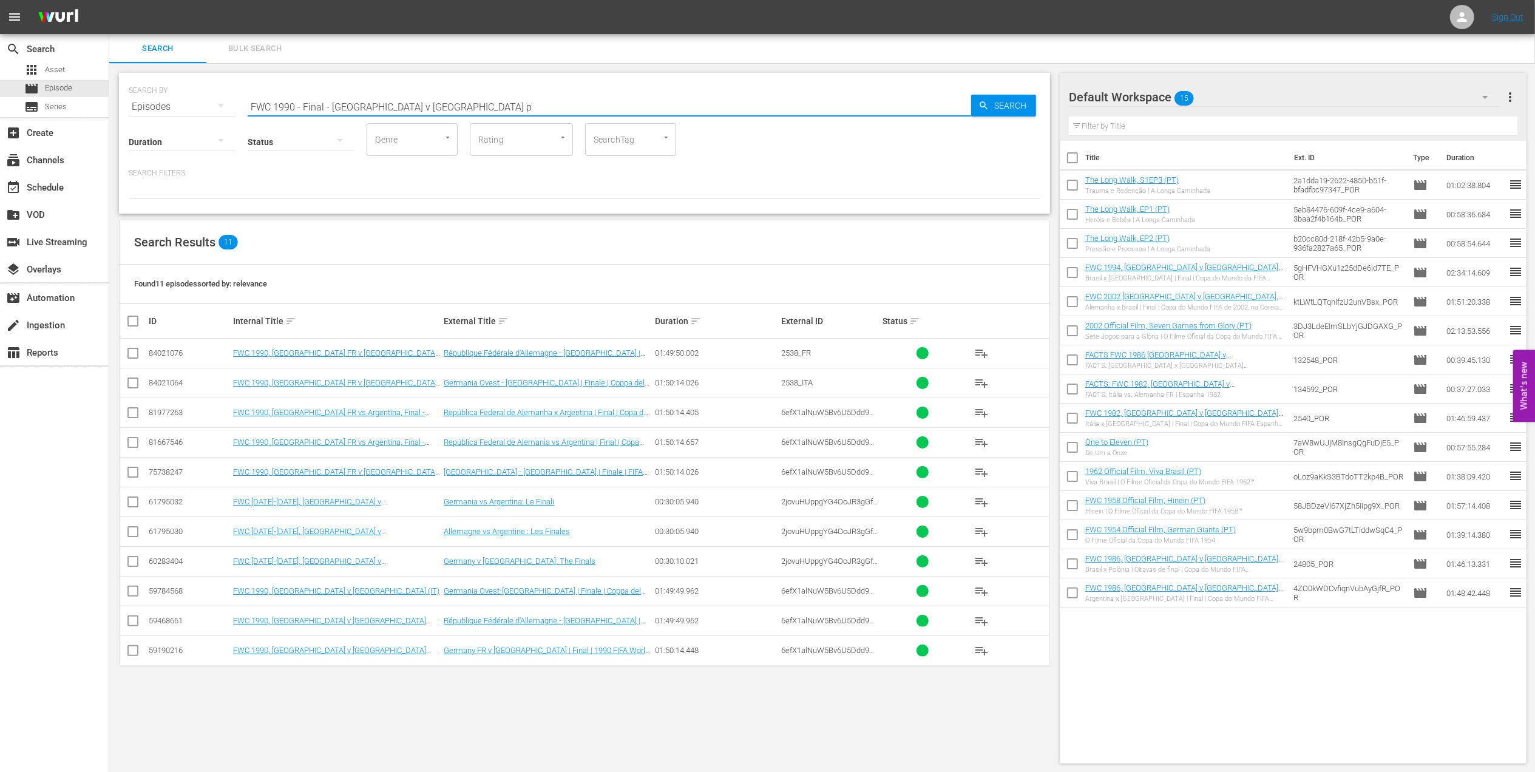
type input "FWC 1990 - Final - [GEOGRAPHIC_DATA] v [GEOGRAPHIC_DATA] pt"
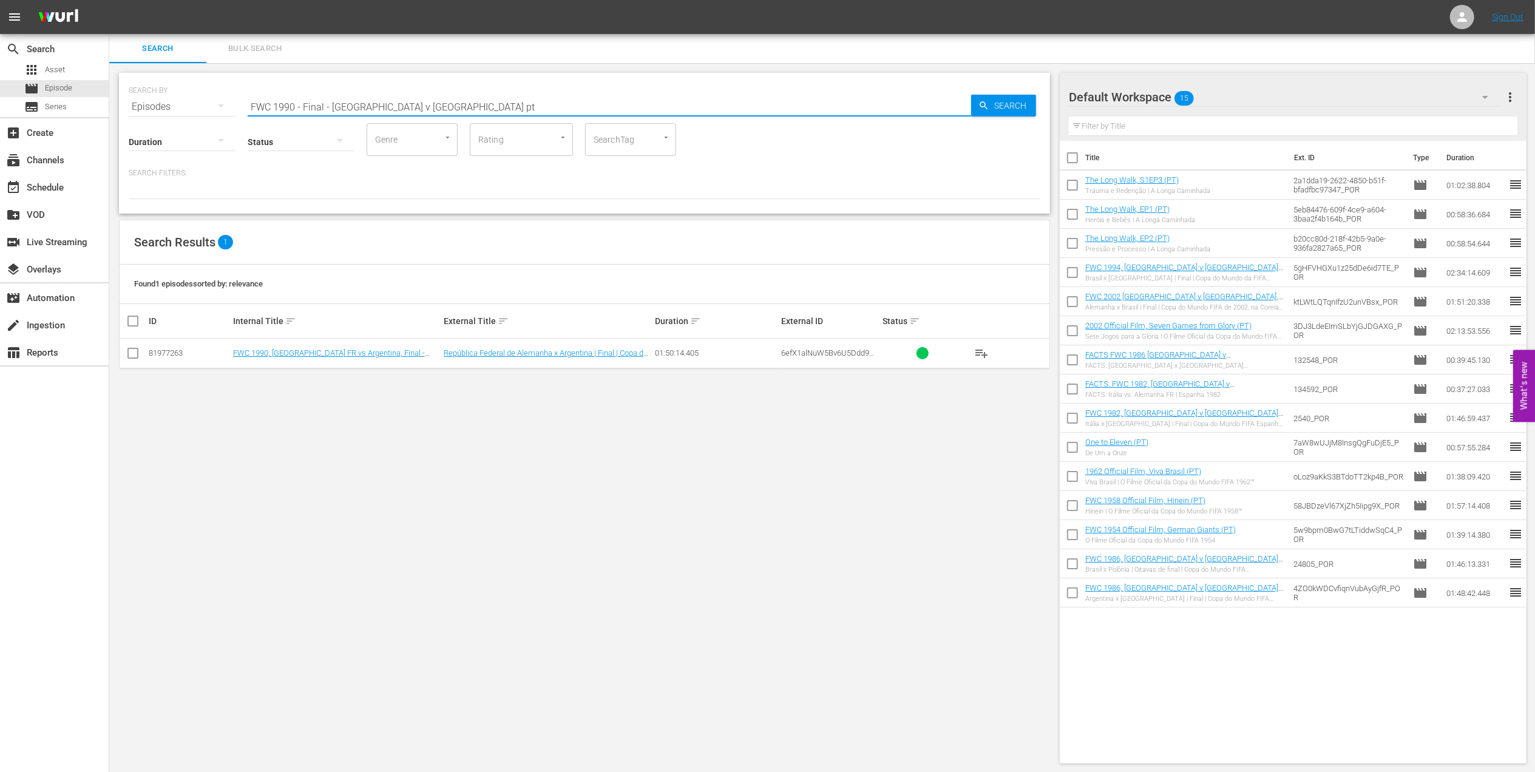
drag, startPoint x: 132, startPoint y: 355, endPoint x: 144, endPoint y: 353, distance: 12.3
click at [141, 354] on td at bounding box center [133, 354] width 27 height 30
click at [132, 353] on input "checkbox" at bounding box center [133, 355] width 15 height 15
checkbox input "true"
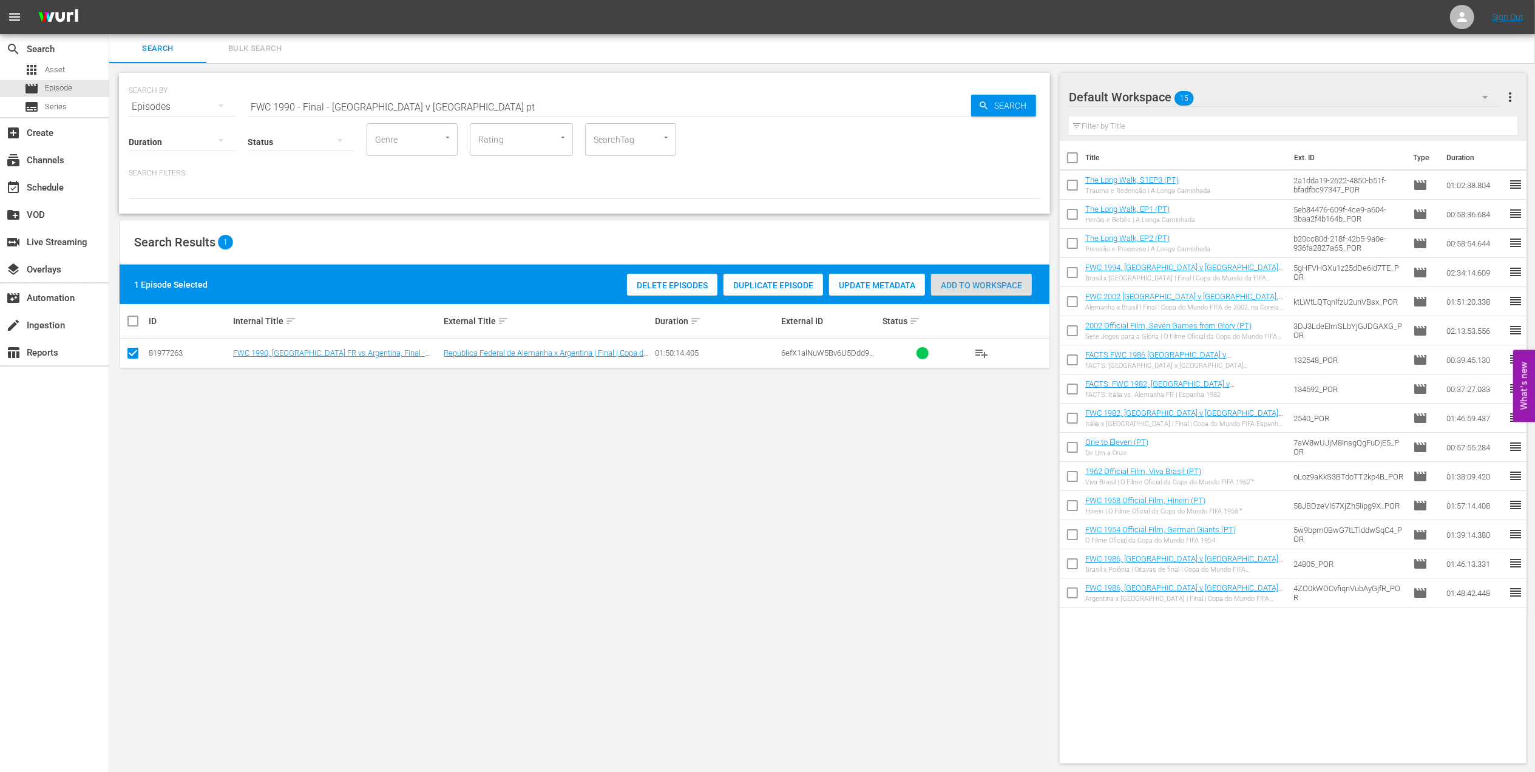
click at [973, 282] on span "Add to Workspace" at bounding box center [981, 285] width 101 height 10
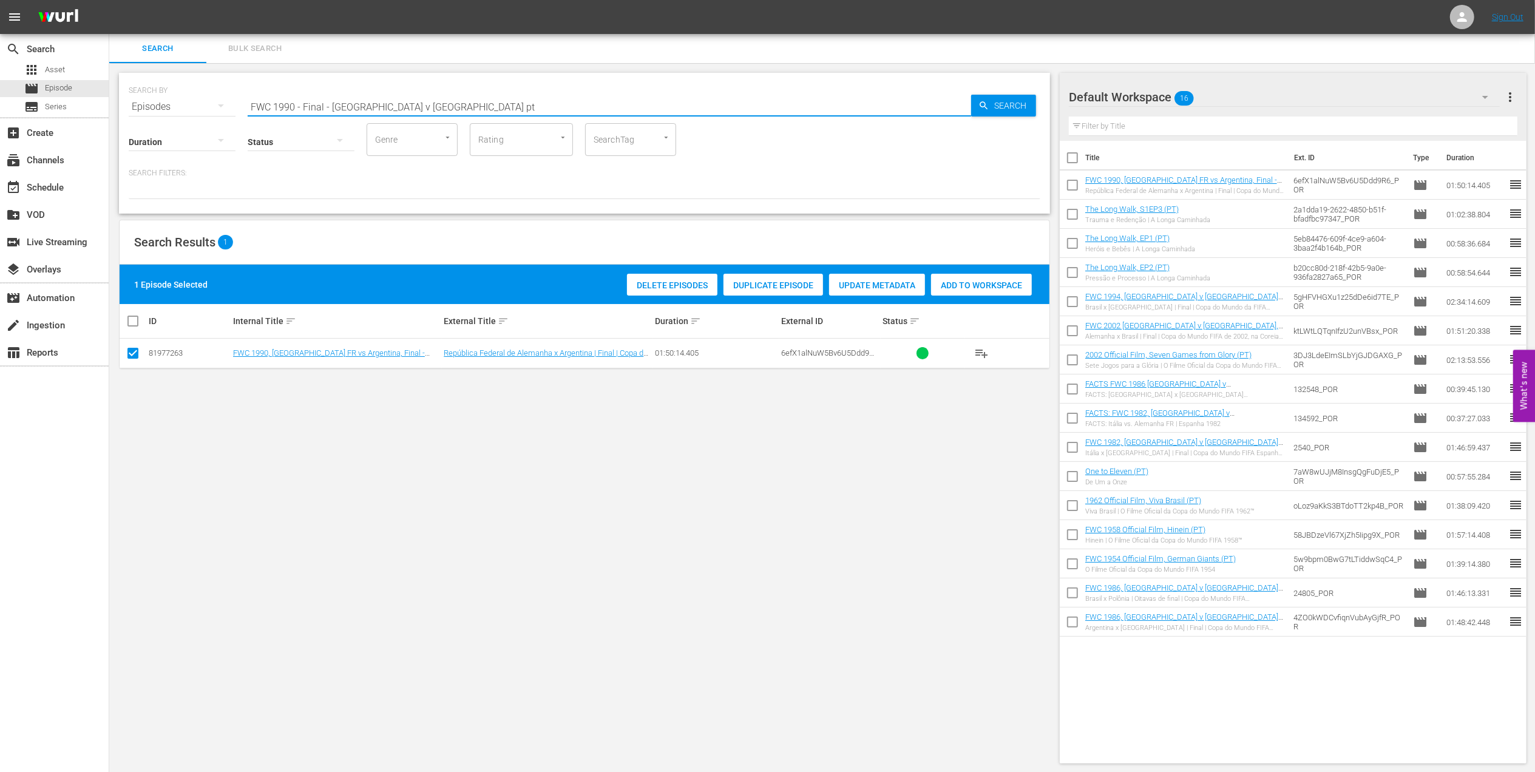
drag, startPoint x: 110, startPoint y: 108, endPoint x: 115, endPoint y: 112, distance: 6.5
click at [109, 0] on div "search Search apps Asset movie Episode subtitles Series add_box Create subscrip…" at bounding box center [821, 0] width 1425 height 0
type input "facts 1990"
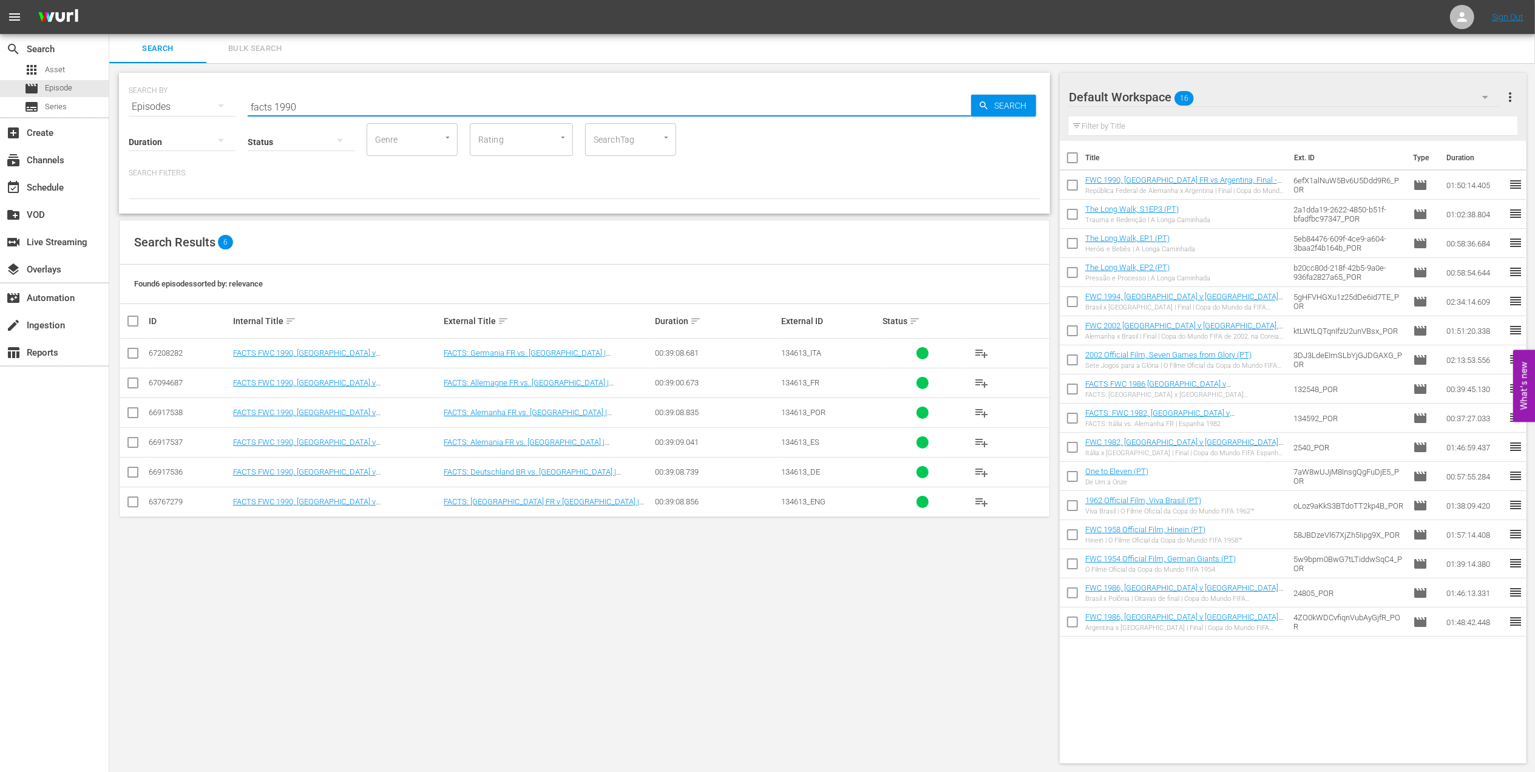
click at [136, 411] on input "checkbox" at bounding box center [133, 415] width 15 height 15
checkbox input "true"
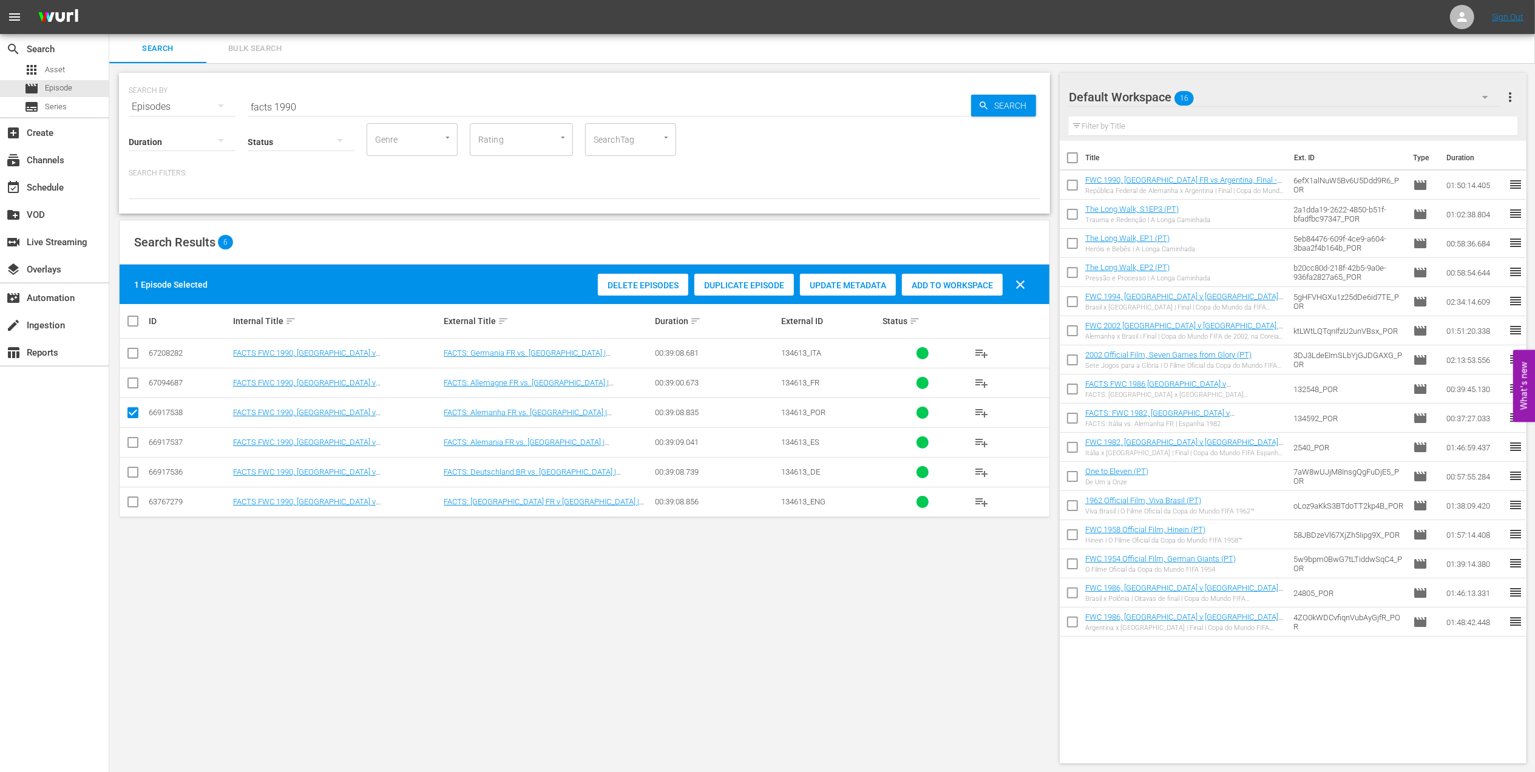
click at [928, 289] on span "Add to Workspace" at bounding box center [952, 285] width 101 height 10
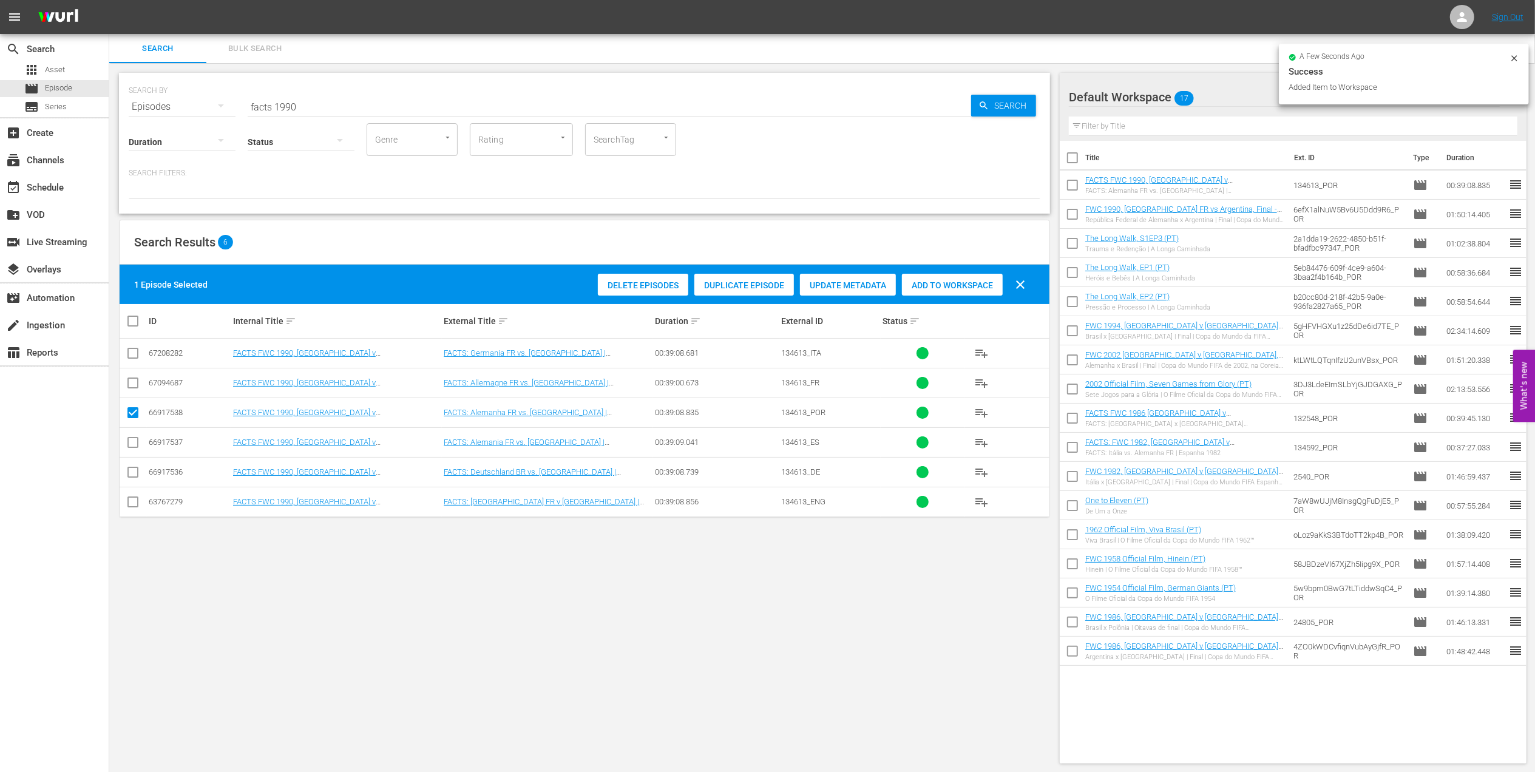
click at [307, 106] on input "facts 1990" at bounding box center [609, 106] width 723 height 29
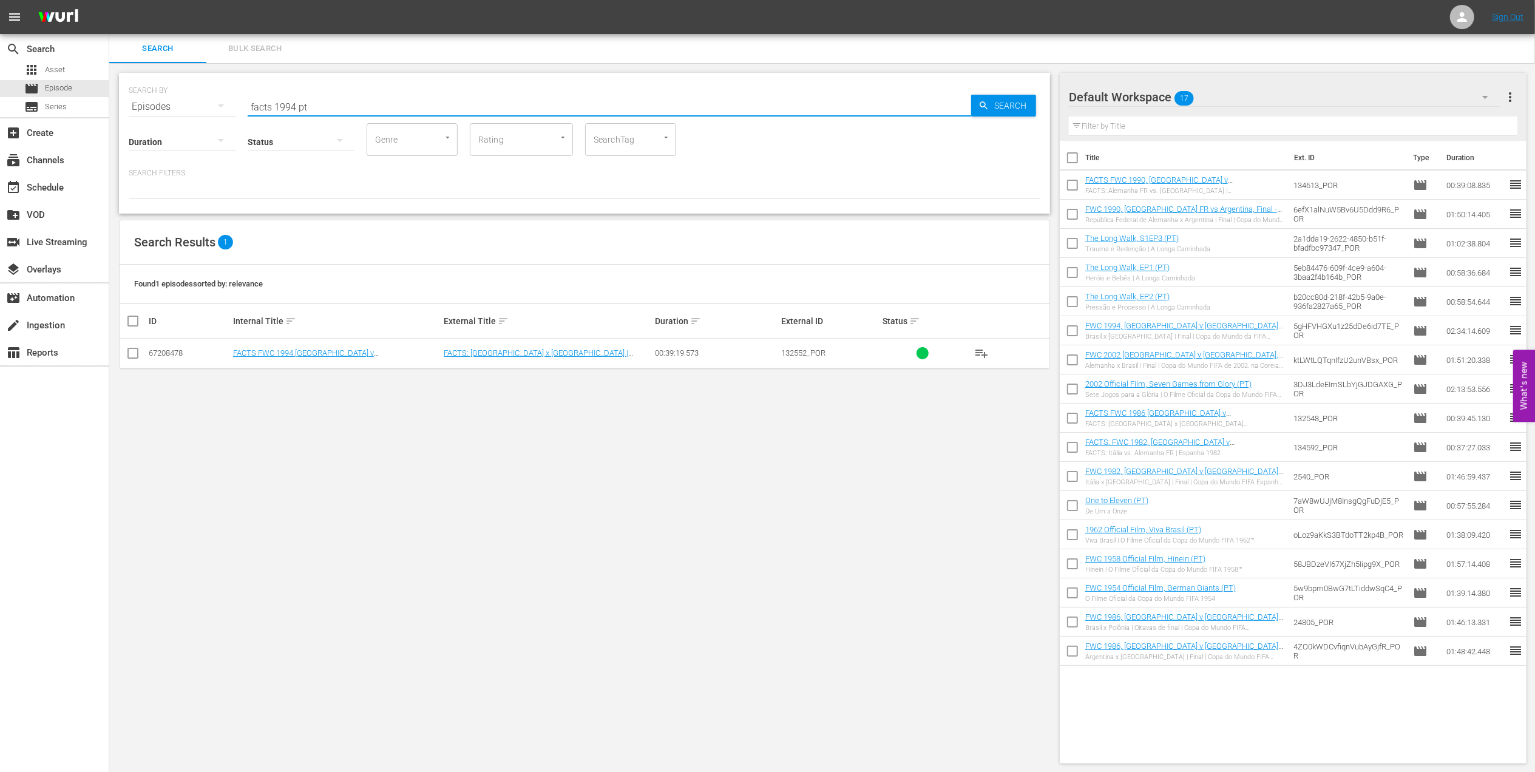
type input "facts 1994 pt"
click at [124, 357] on td at bounding box center [133, 354] width 27 height 30
click at [136, 357] on input "checkbox" at bounding box center [133, 355] width 15 height 15
checkbox input "true"
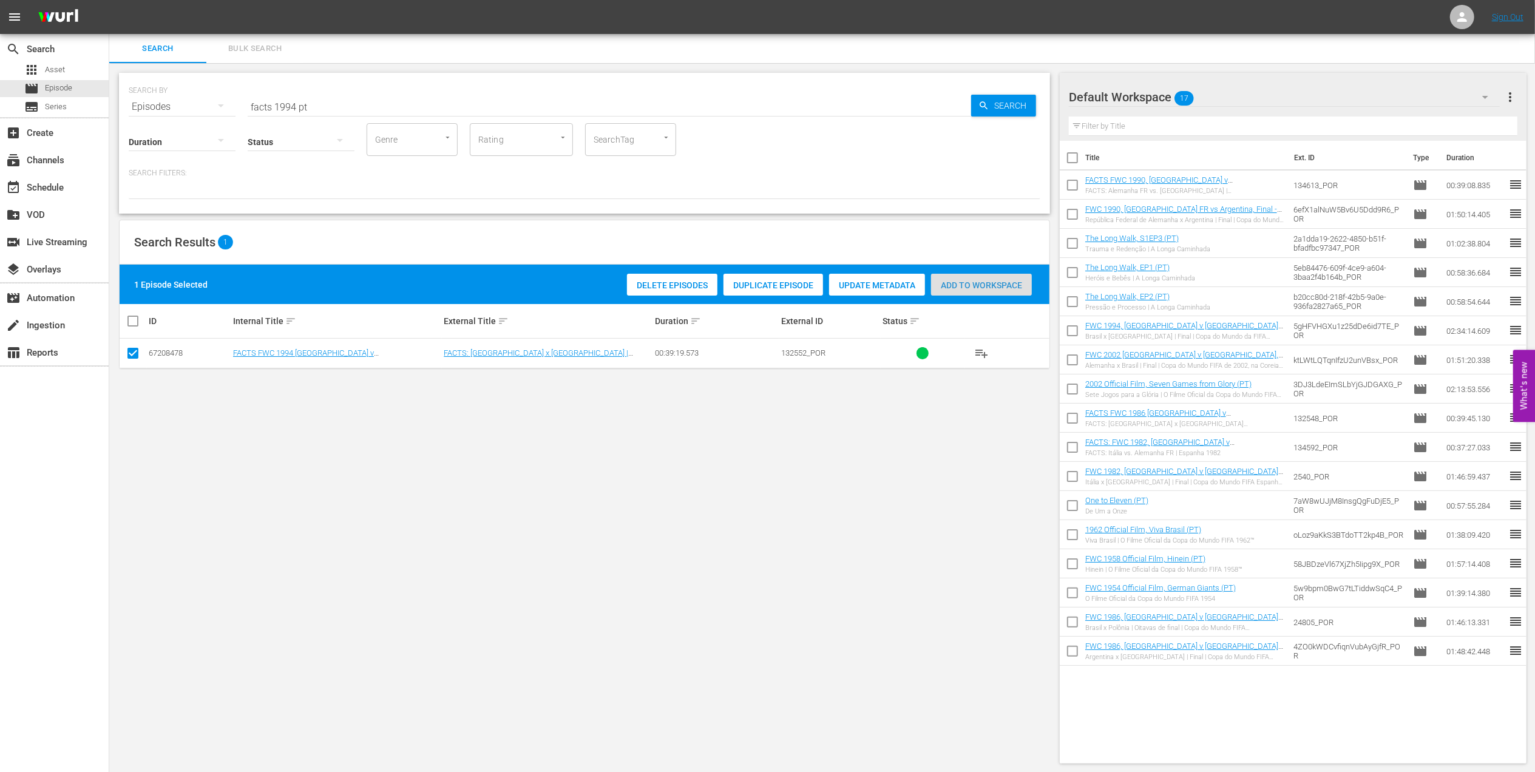
click at [947, 294] on div "Add to Workspace" at bounding box center [981, 285] width 101 height 23
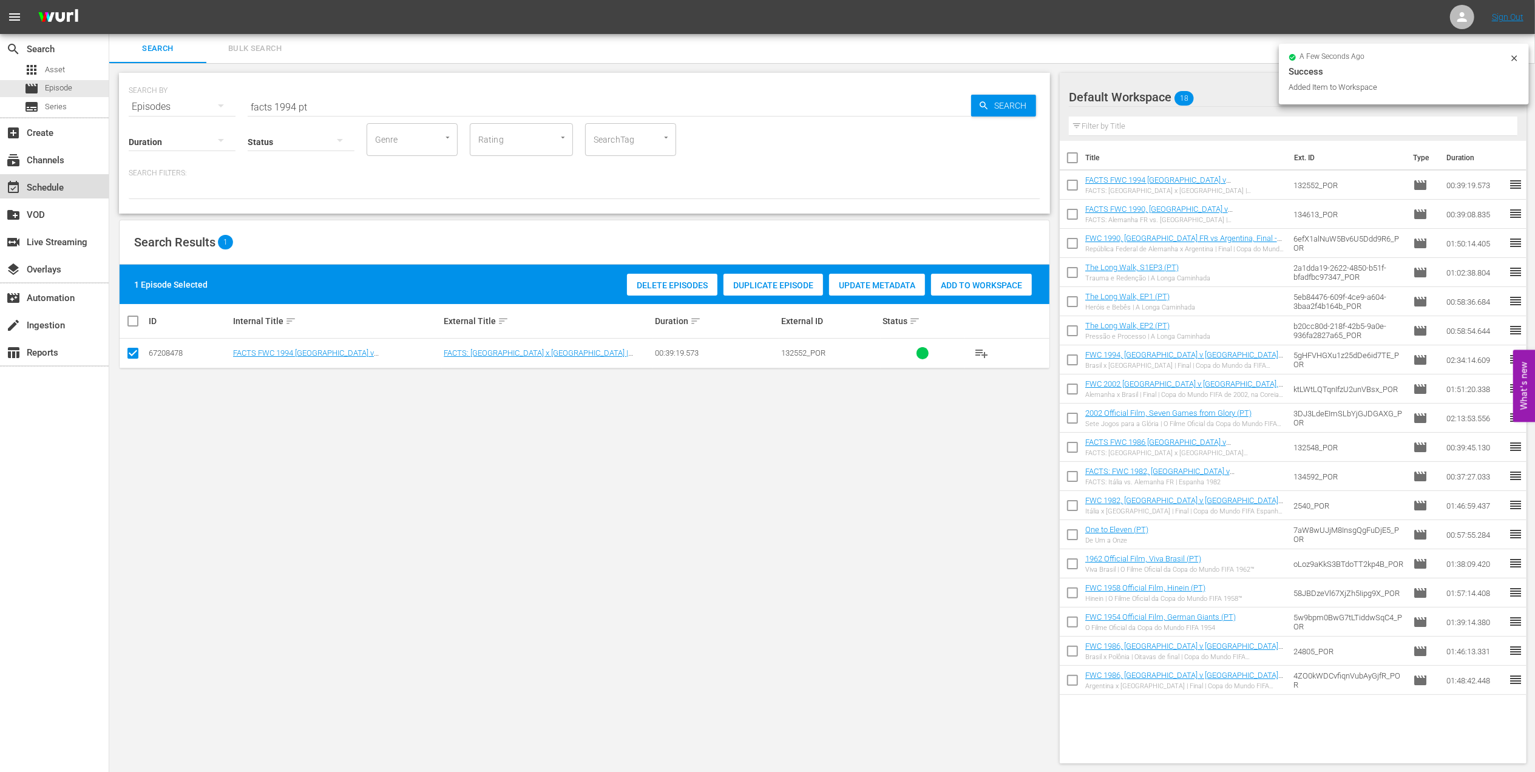
click at [73, 188] on div "event_available Schedule" at bounding box center [54, 186] width 109 height 24
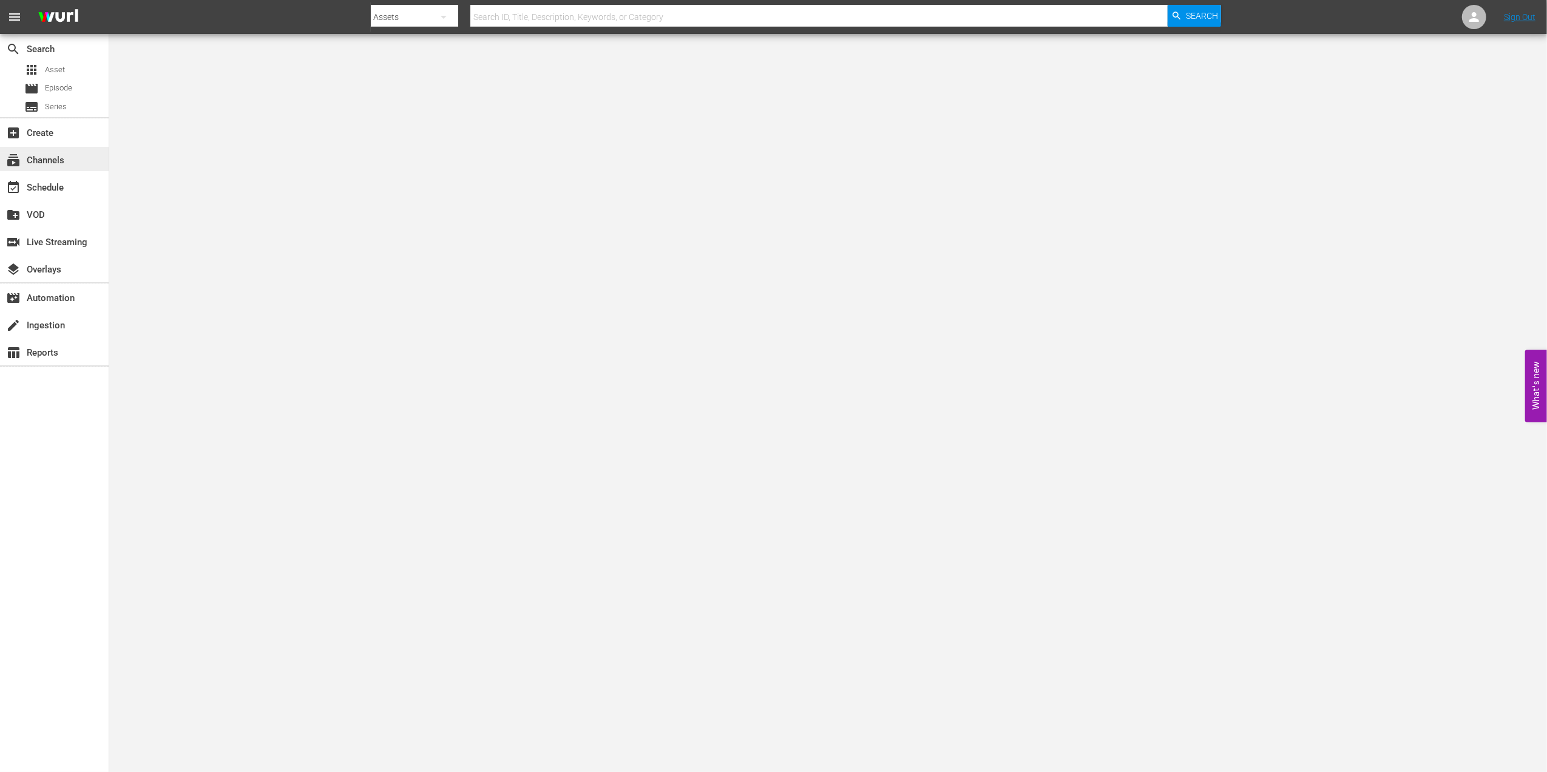
click at [55, 154] on div "subscriptions Channels" at bounding box center [34, 158] width 68 height 11
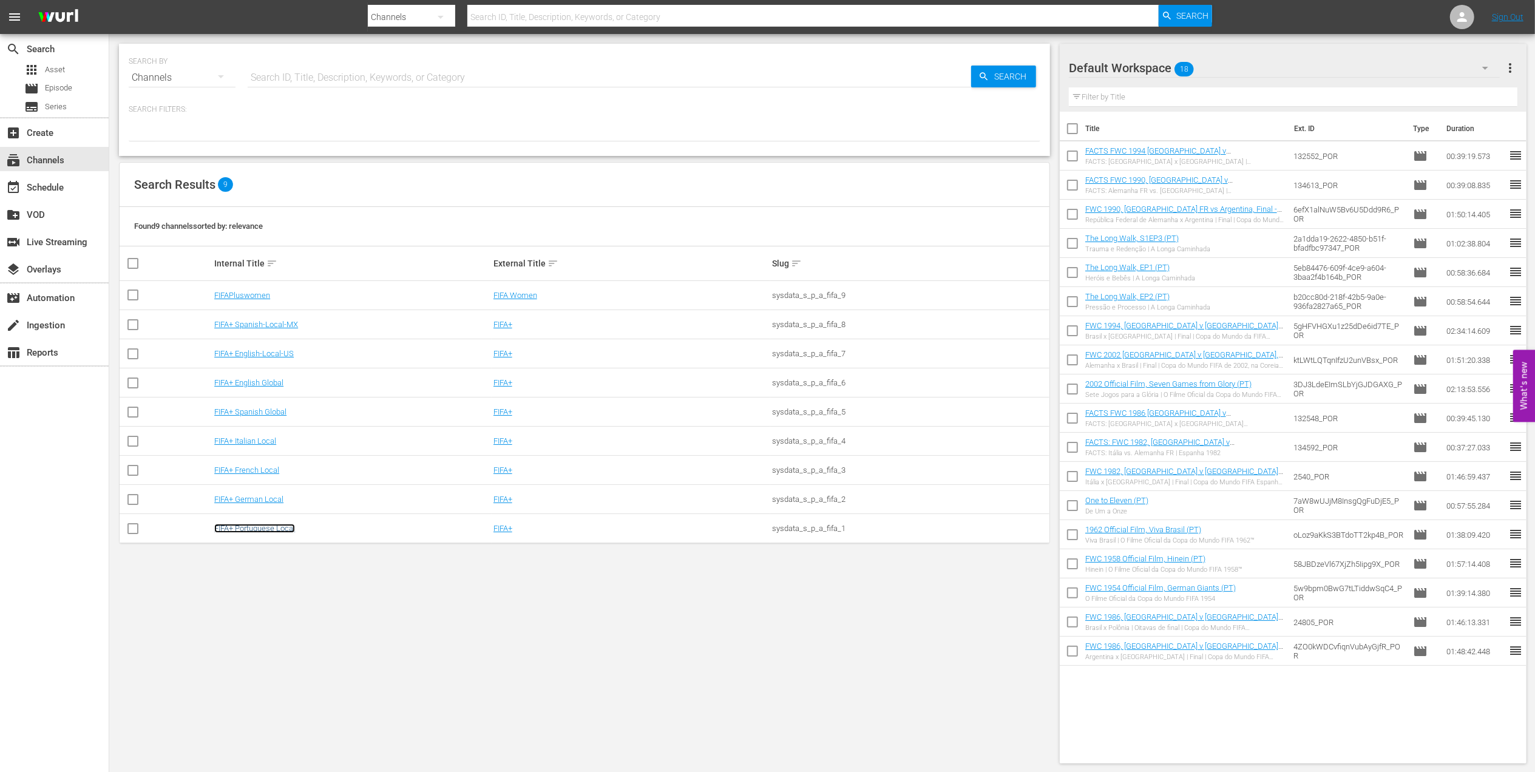
click at [268, 530] on link "FIFA+ Portuguese Local" at bounding box center [254, 528] width 81 height 9
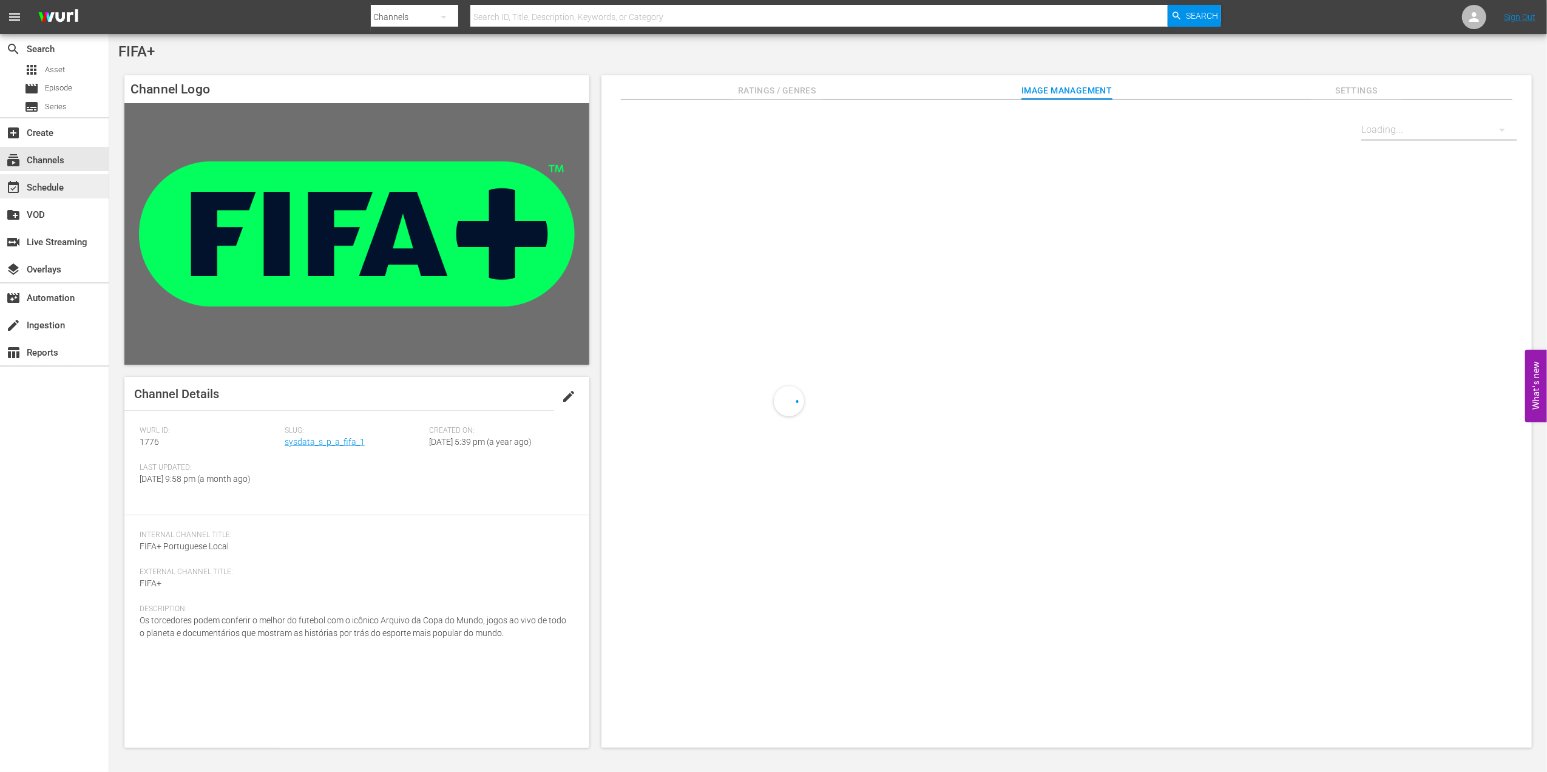
click at [53, 185] on div "event_available Schedule" at bounding box center [34, 185] width 68 height 11
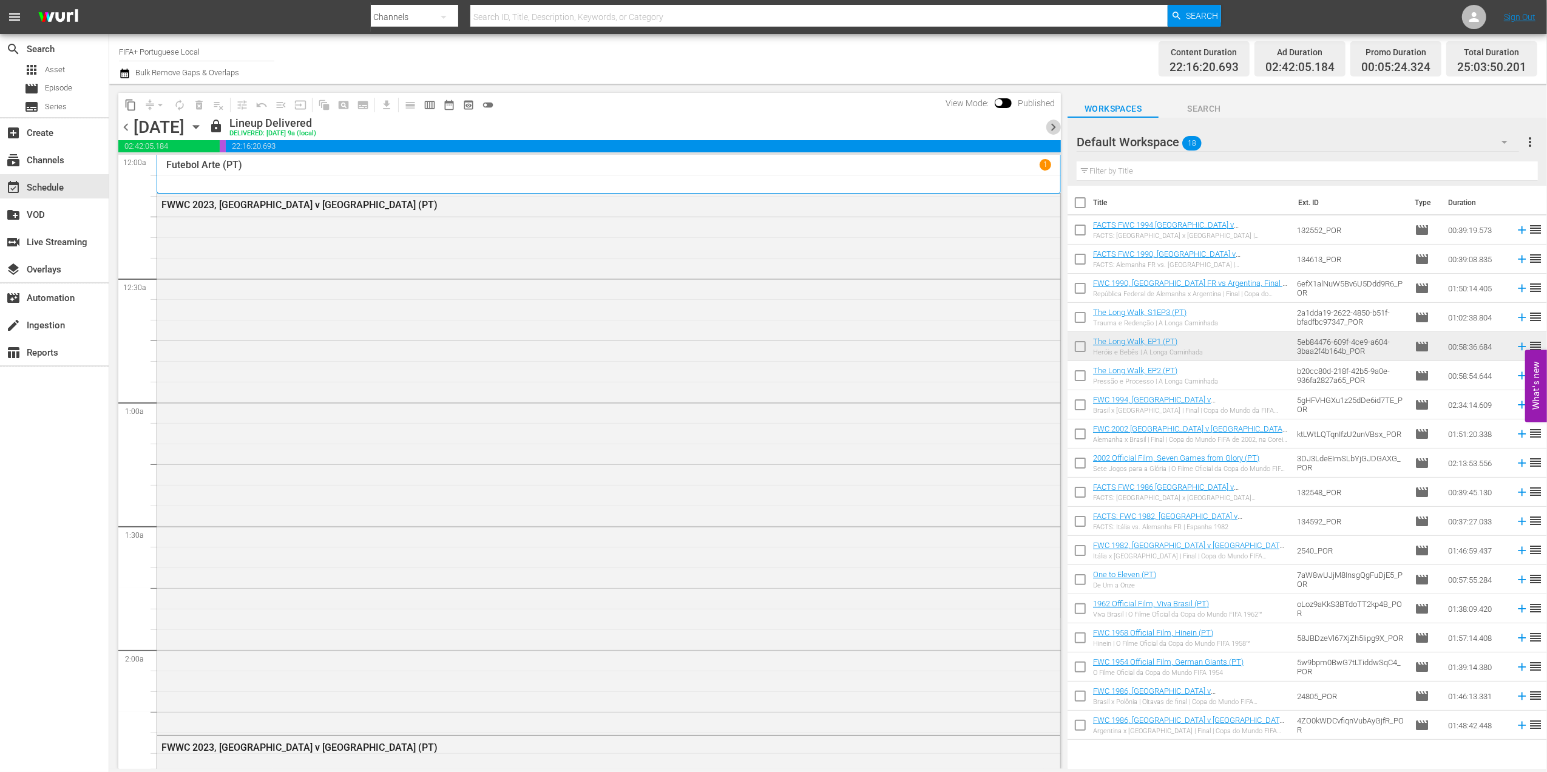
click at [1051, 121] on span "chevron_right" at bounding box center [1052, 127] width 15 height 15
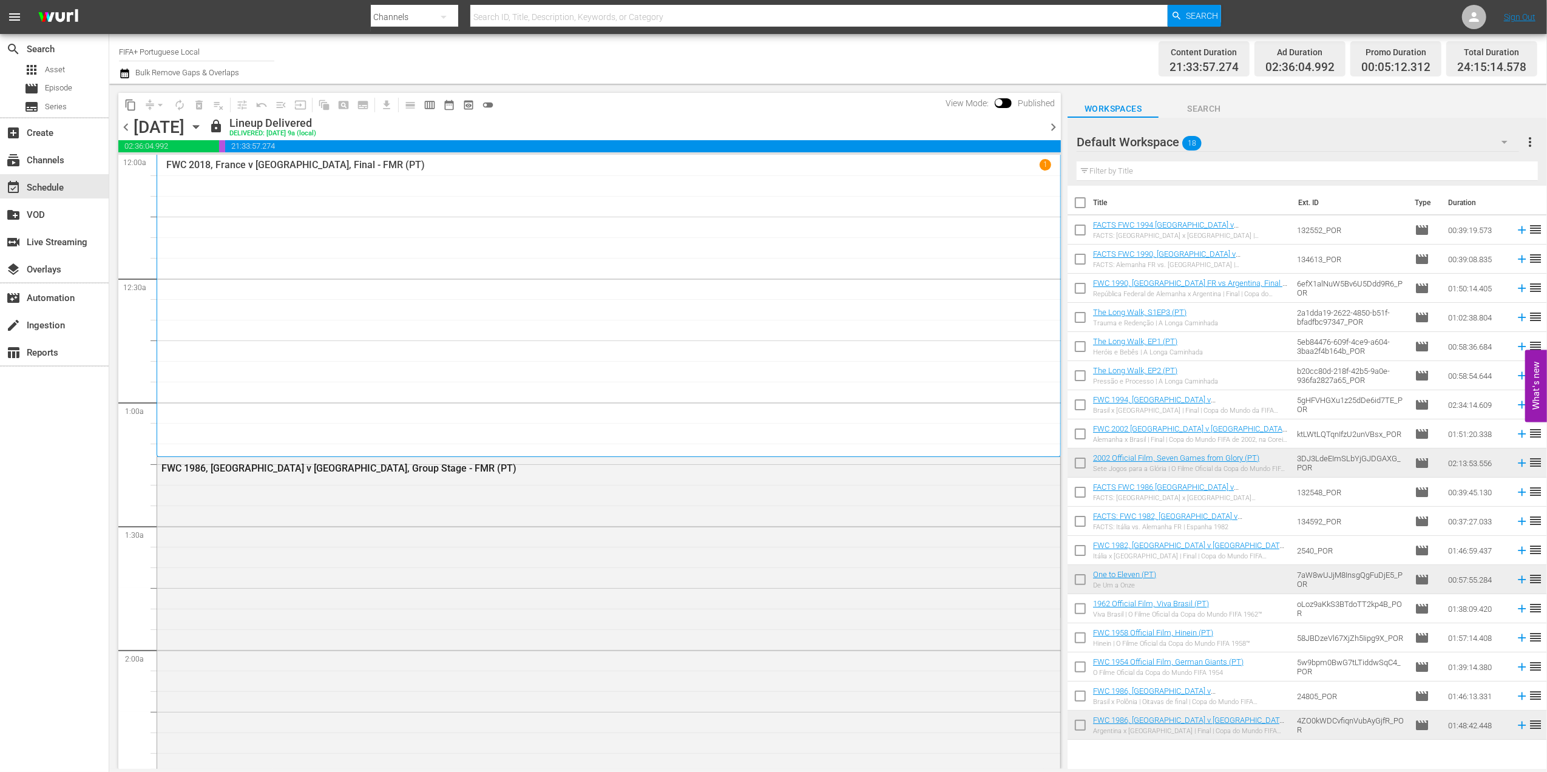
click at [1049, 125] on span "chevron_right" at bounding box center [1052, 127] width 15 height 15
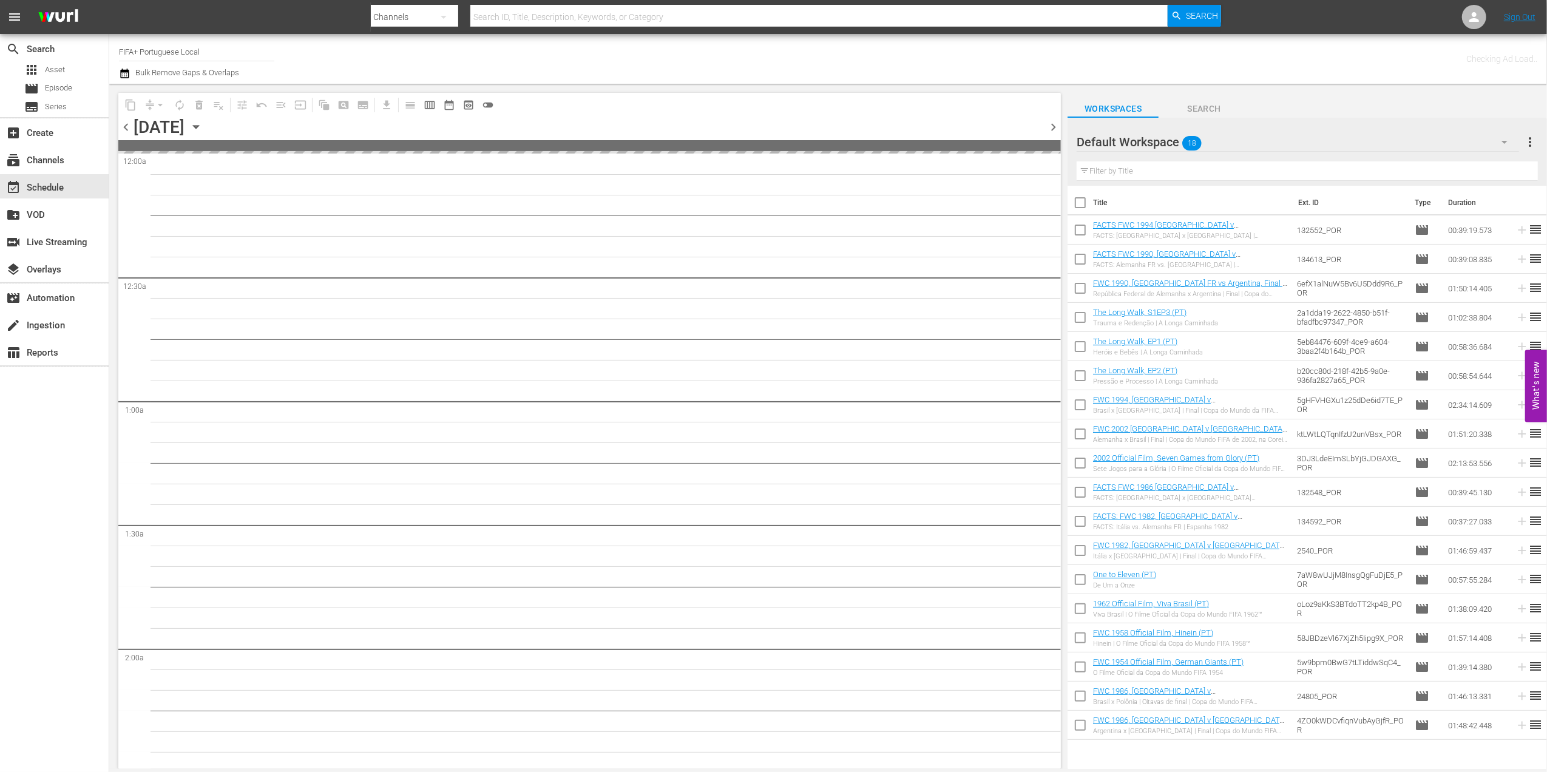
click at [1049, 125] on span "chevron_right" at bounding box center [1052, 127] width 15 height 15
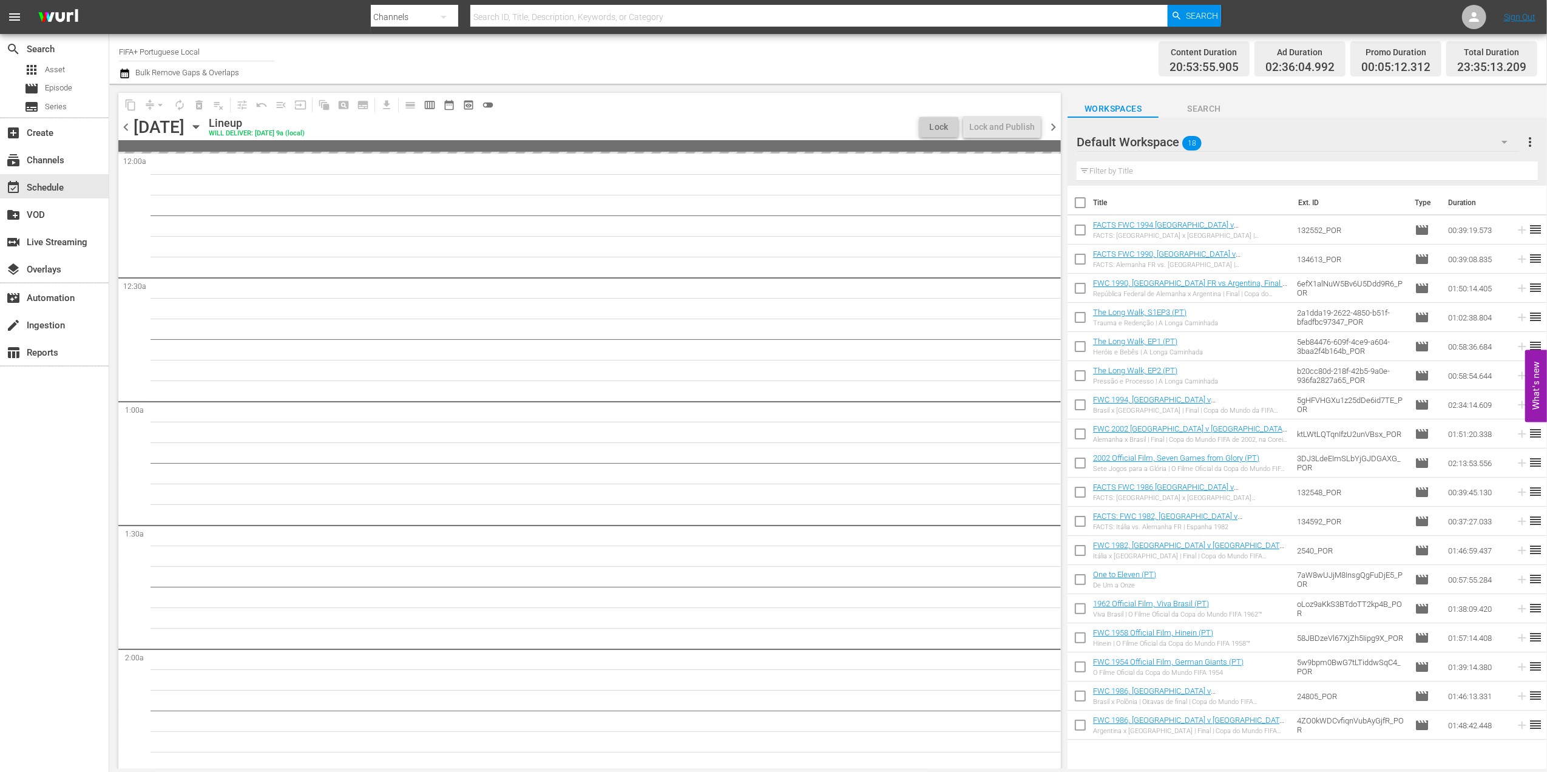
click at [1049, 125] on span "chevron_right" at bounding box center [1052, 127] width 15 height 15
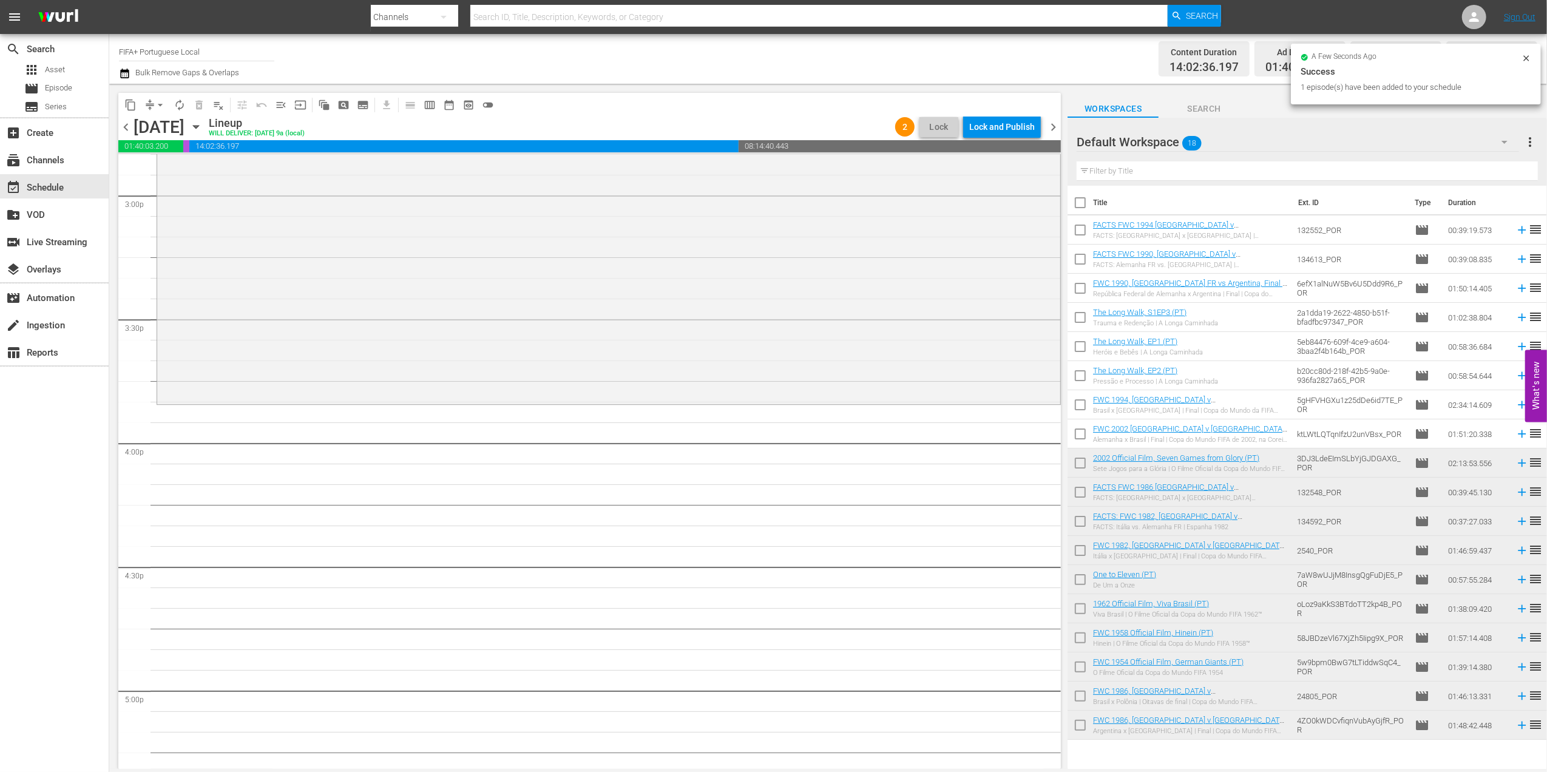
scroll to position [3686, 0]
